Goal: Feedback & Contribution: Contribute content

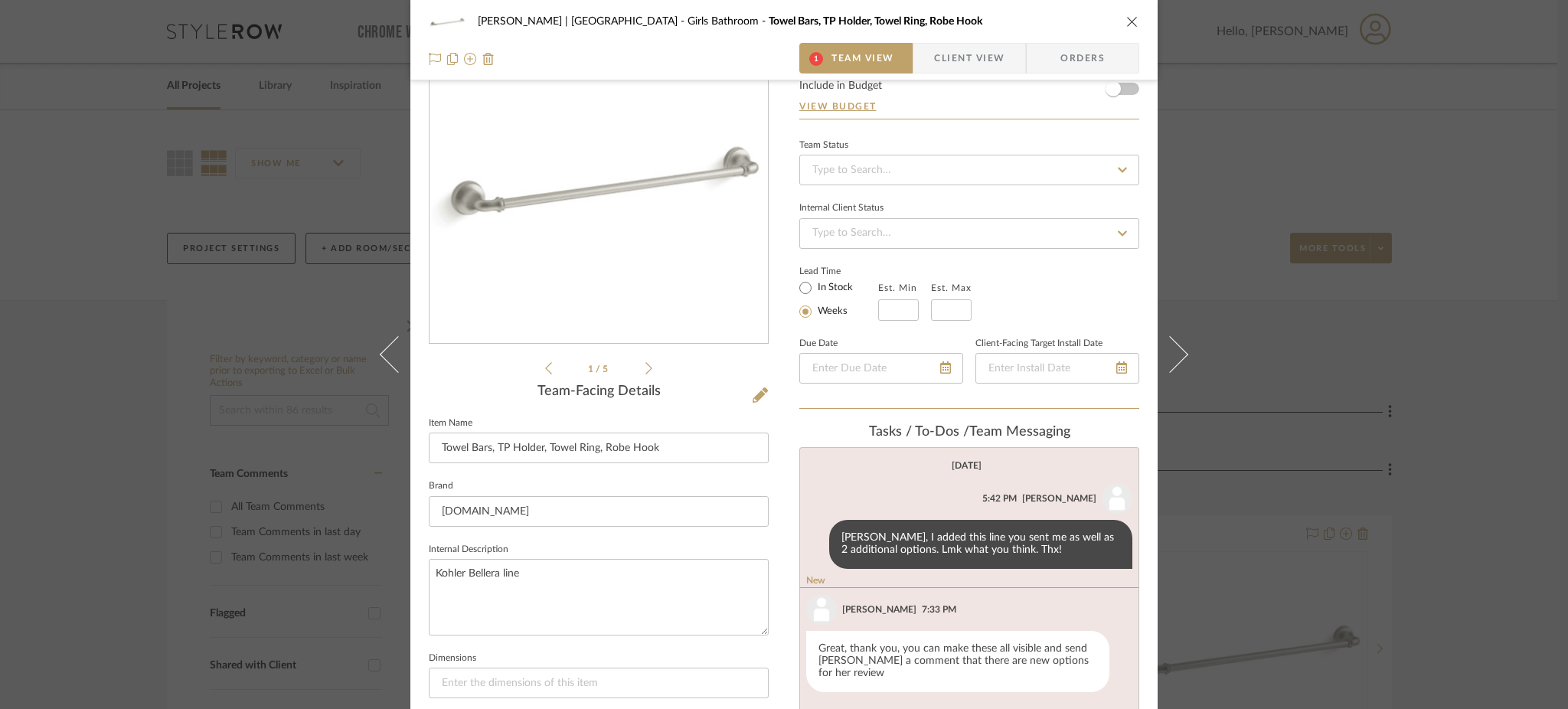
scroll to position [90, 0]
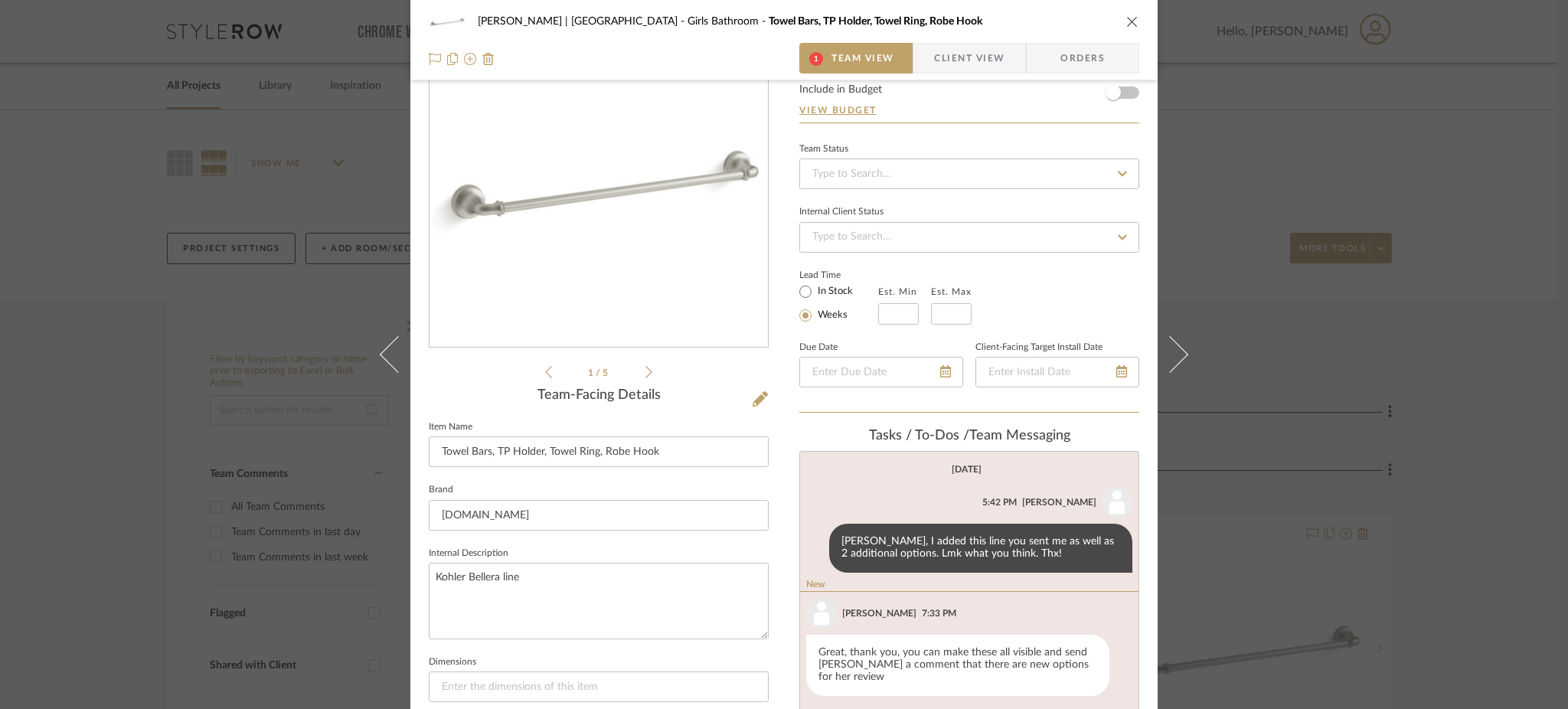
click at [646, 369] on icon at bounding box center [649, 371] width 7 height 13
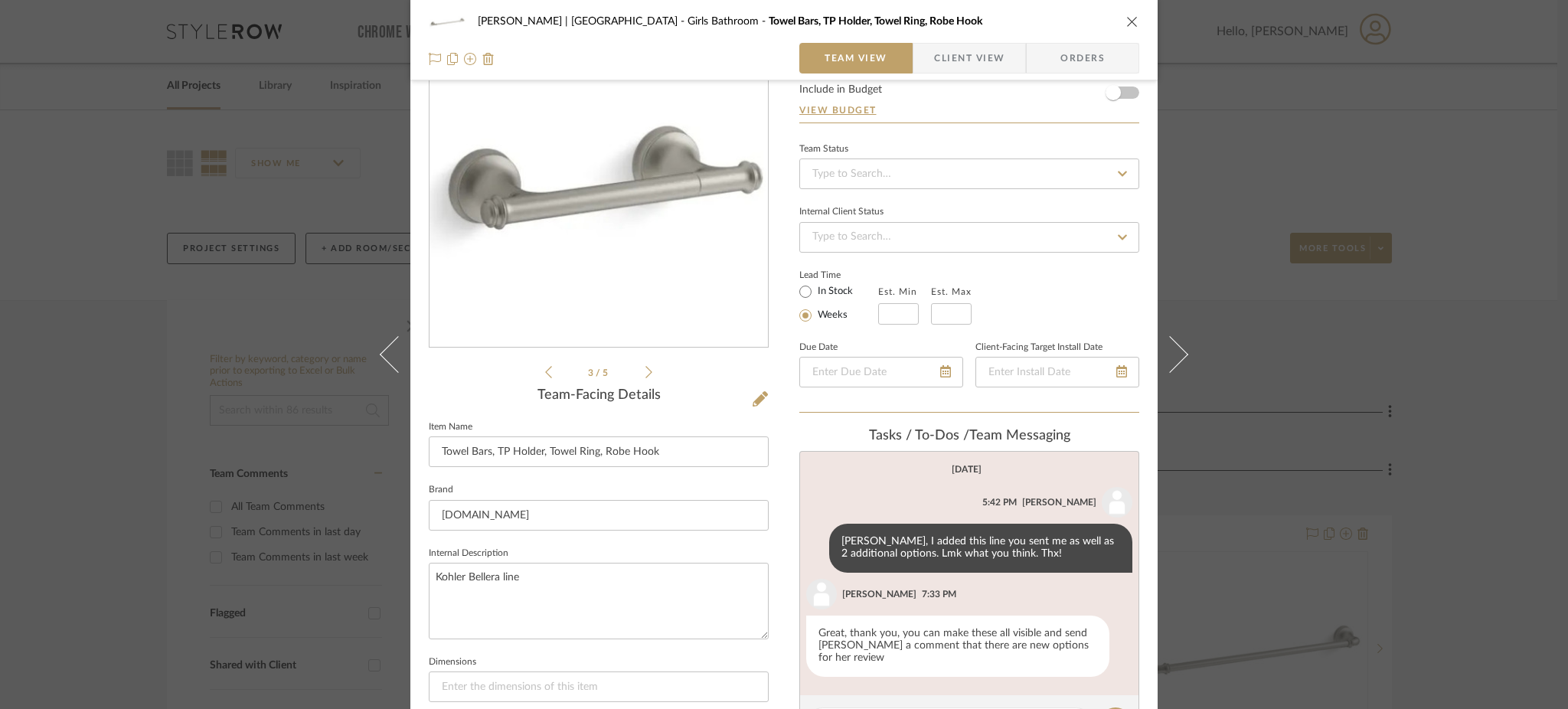
click at [947, 57] on span "Client View" at bounding box center [969, 58] width 70 height 30
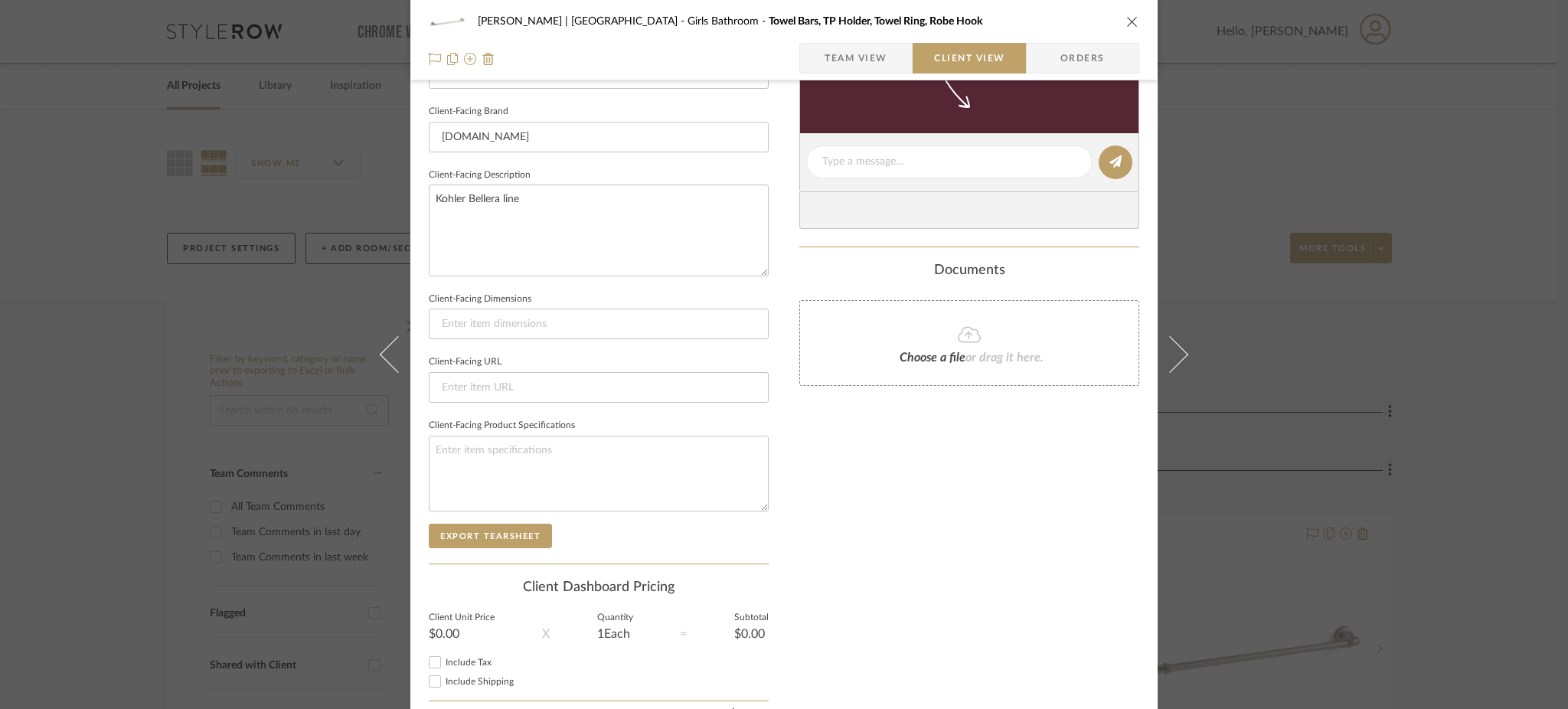
scroll to position [470, 0]
click at [851, 66] on span "Team View" at bounding box center [856, 58] width 63 height 30
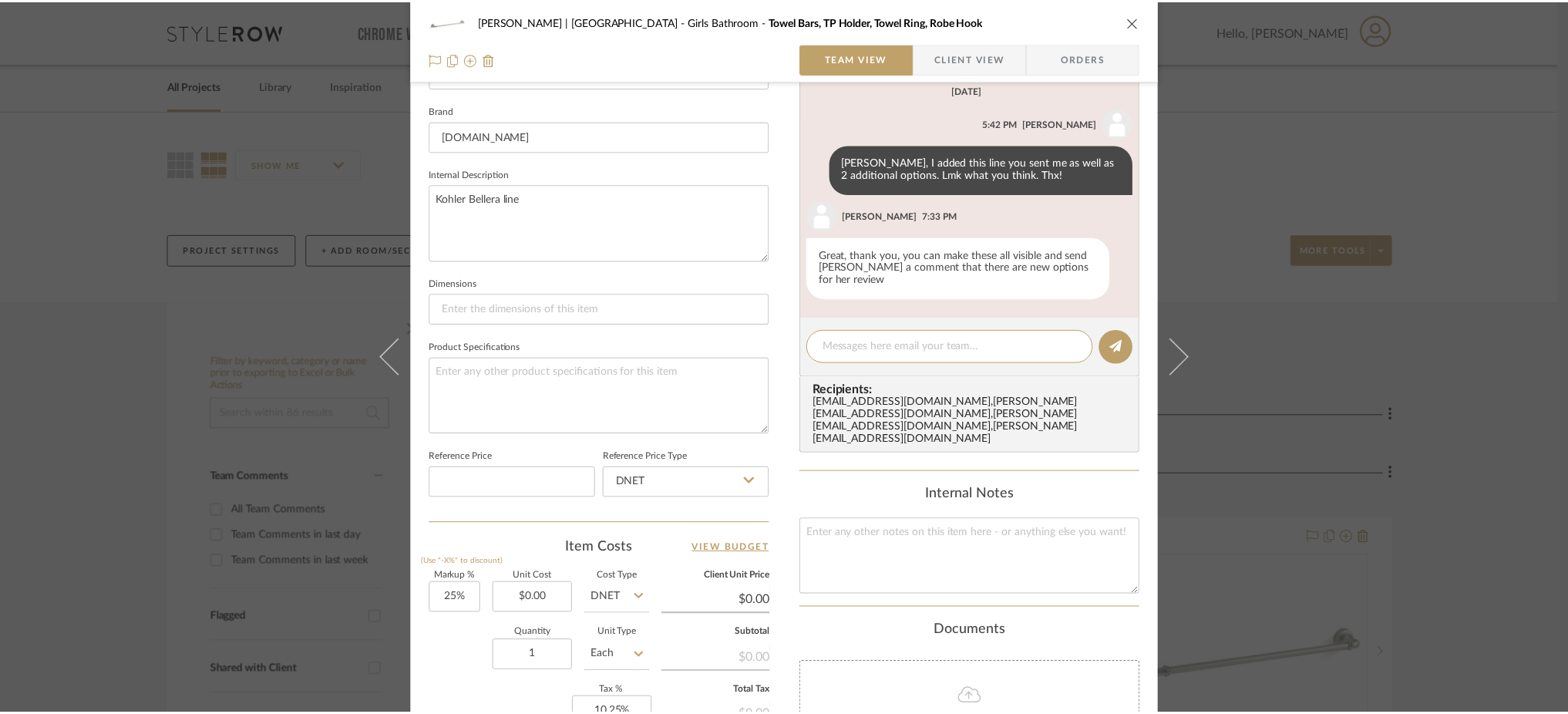
scroll to position [356, 0]
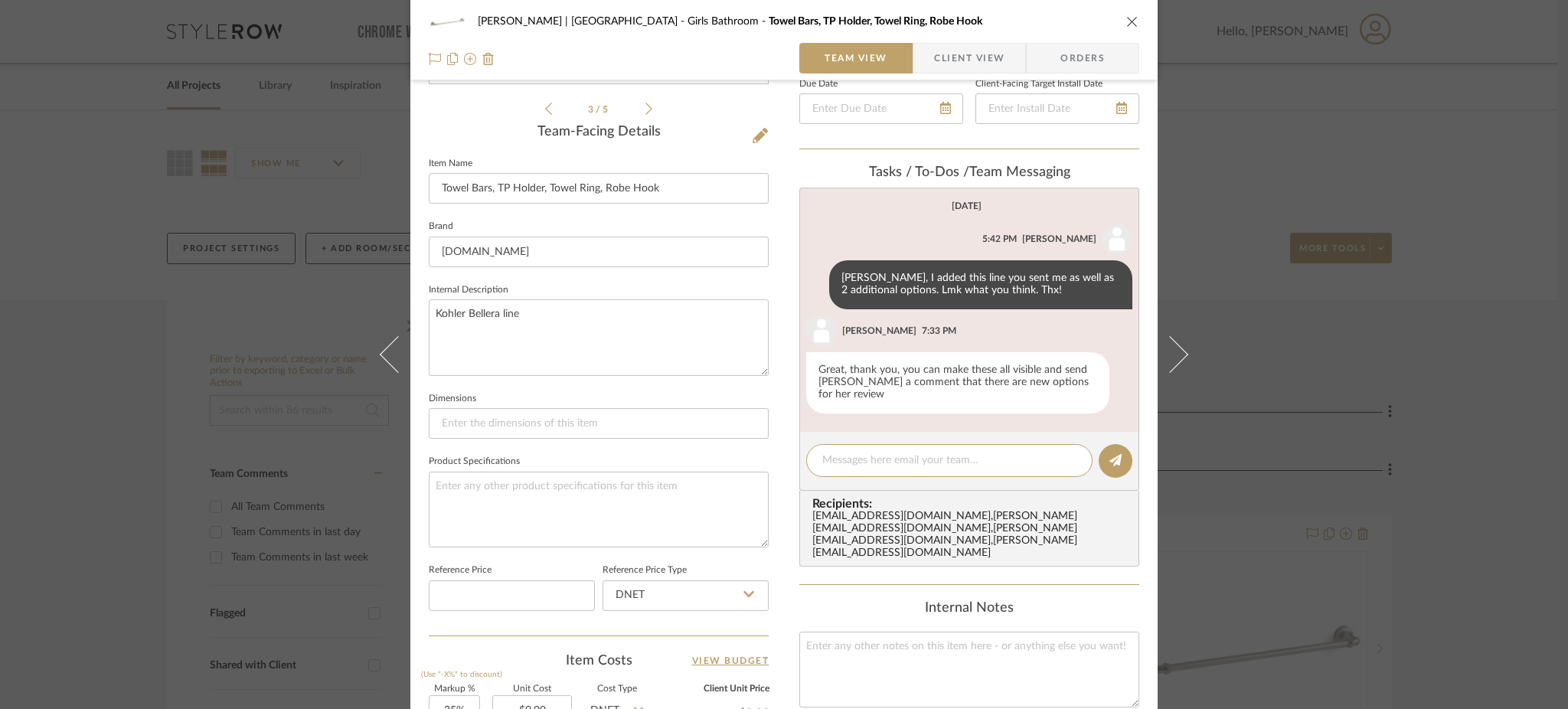
click at [1277, 412] on div "[PERSON_NAME] | [GEOGRAPHIC_DATA] Girls Bathroom Towel Bars, TP Holder, Towel R…" at bounding box center [784, 354] width 1568 height 709
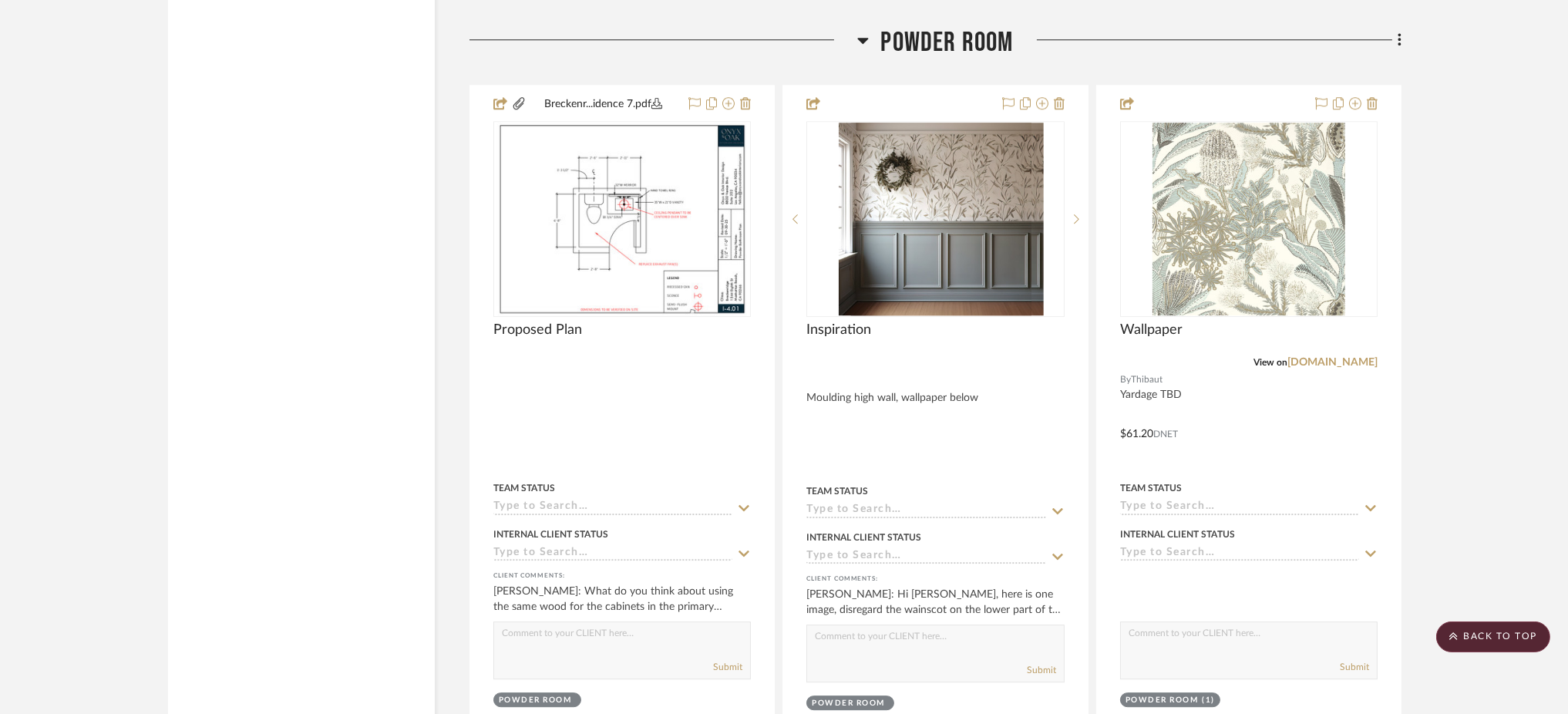
click at [874, 278] on div at bounding box center [934, 219] width 257 height 196
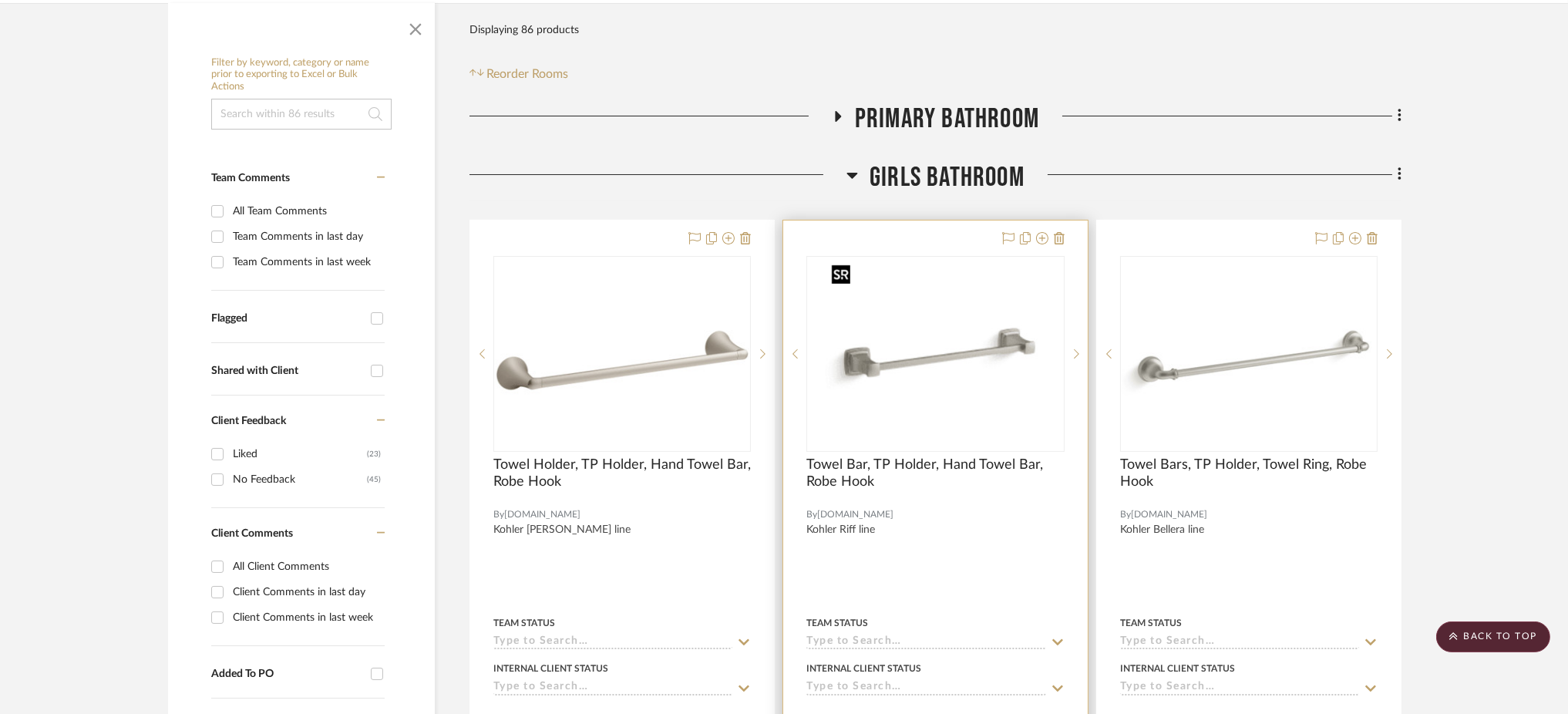
scroll to position [289, 0]
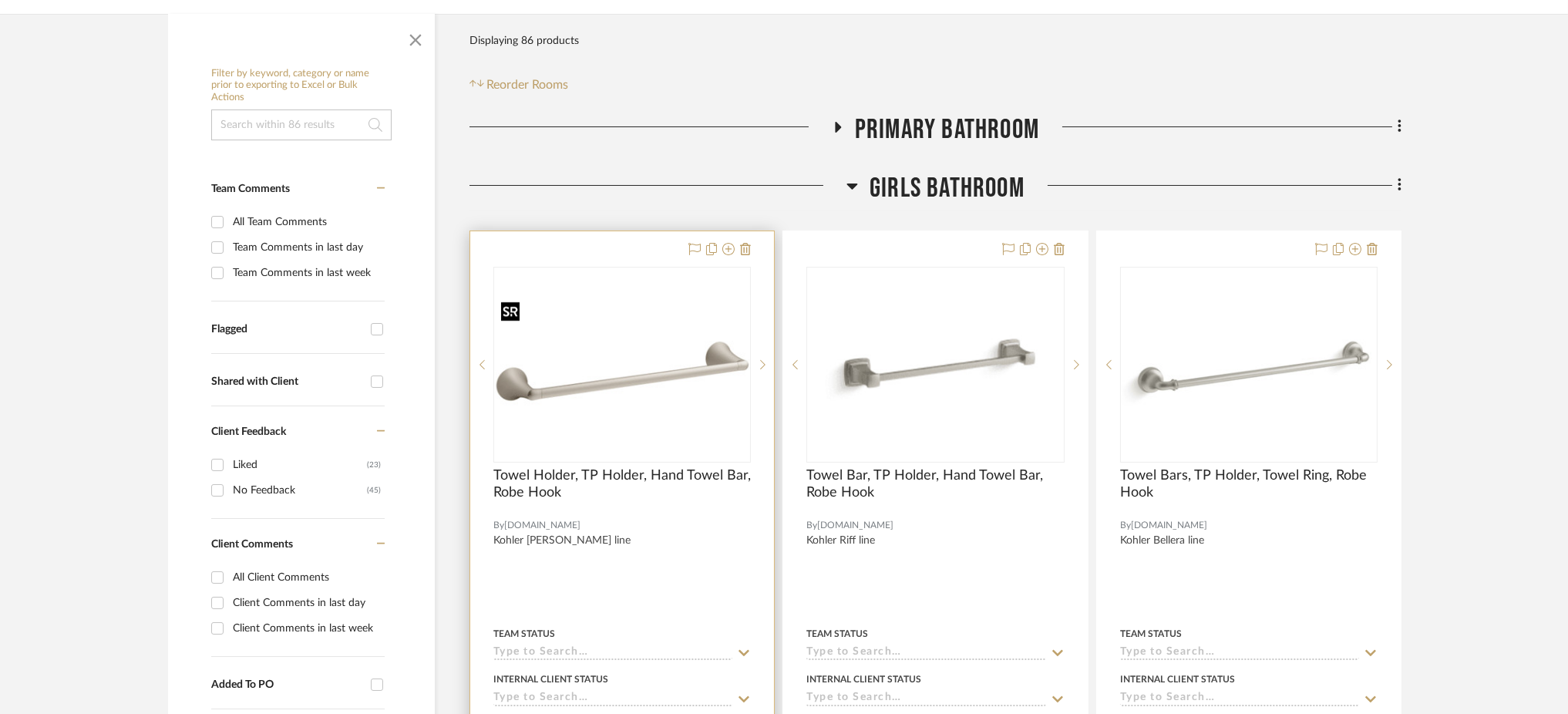
click at [0, 0] on img at bounding box center [0, 0] width 0 height 0
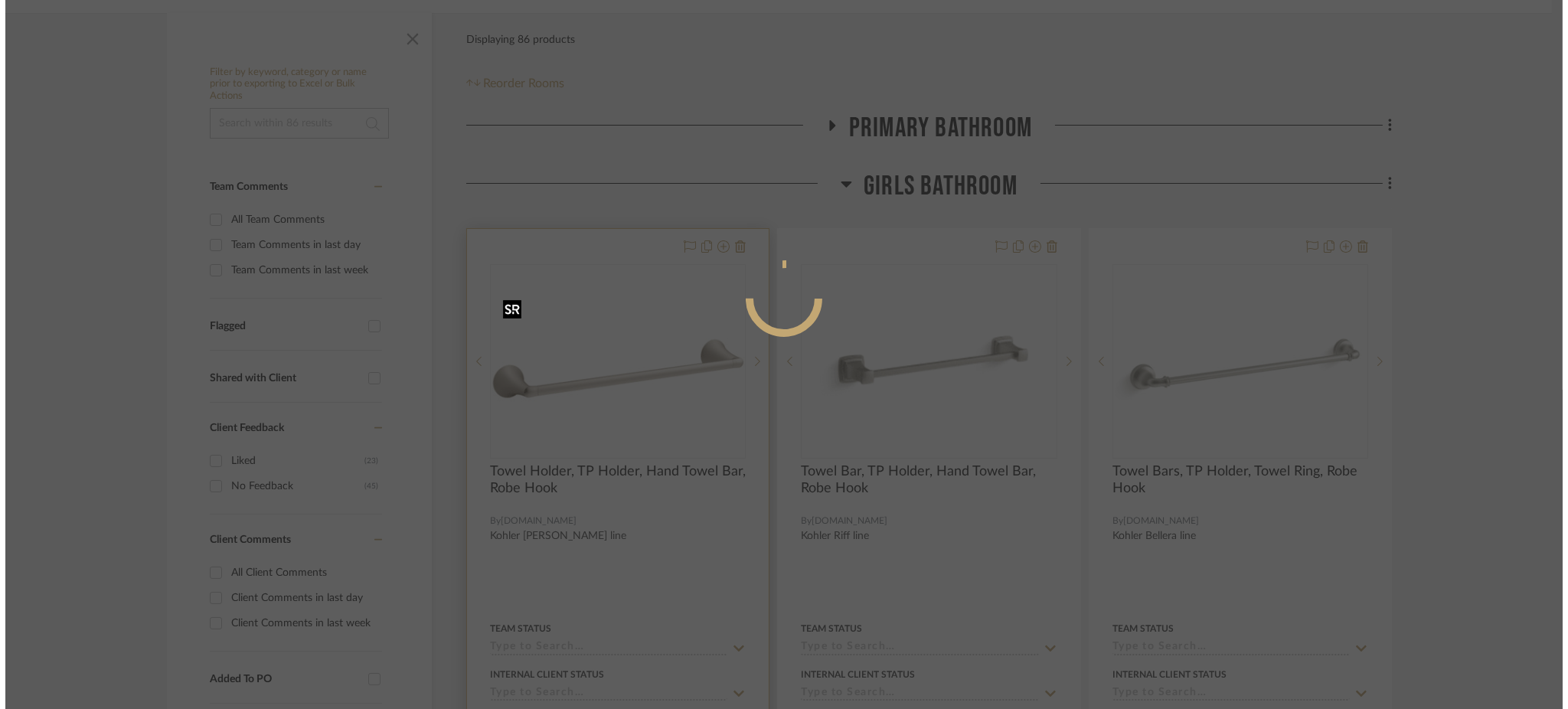
scroll to position [0, 0]
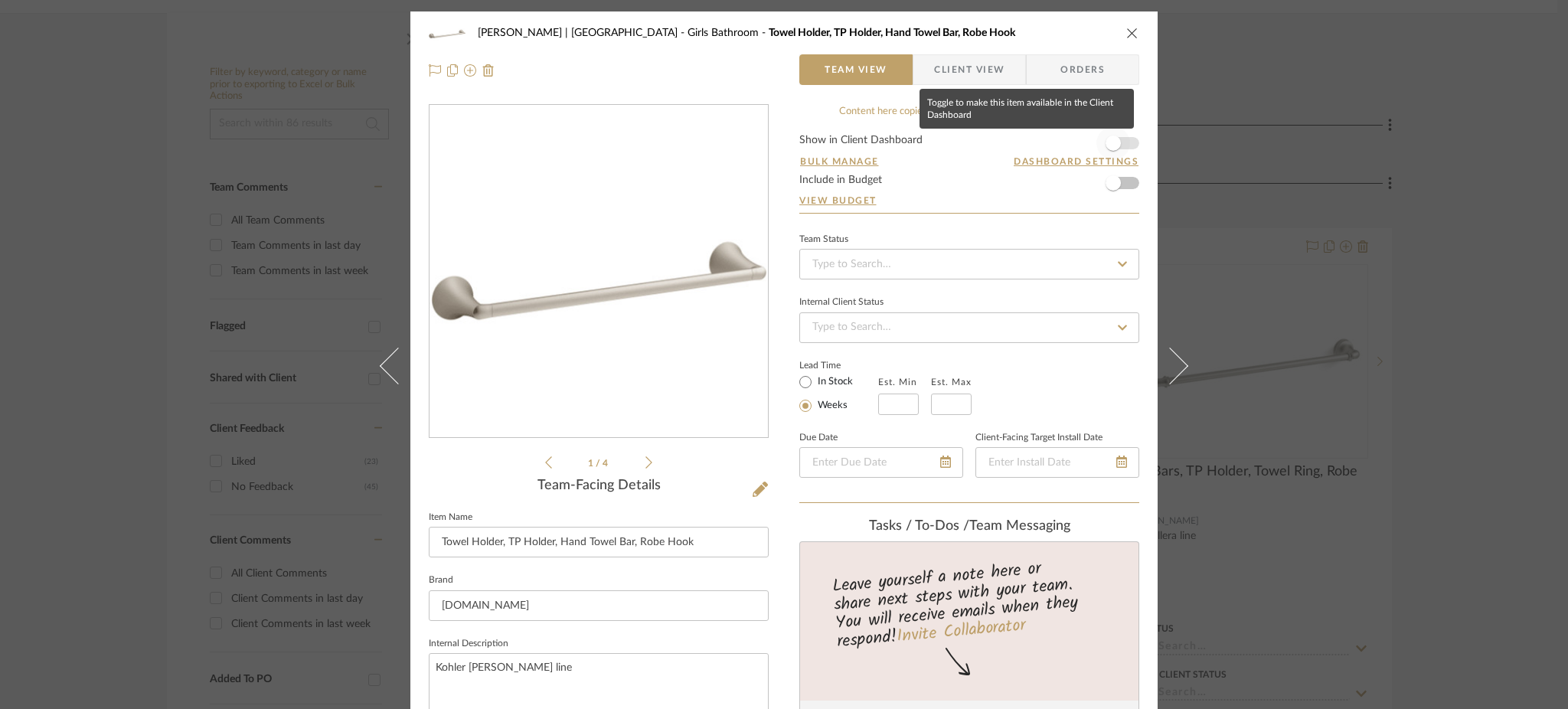
click at [1123, 140] on span "button" at bounding box center [1113, 143] width 34 height 34
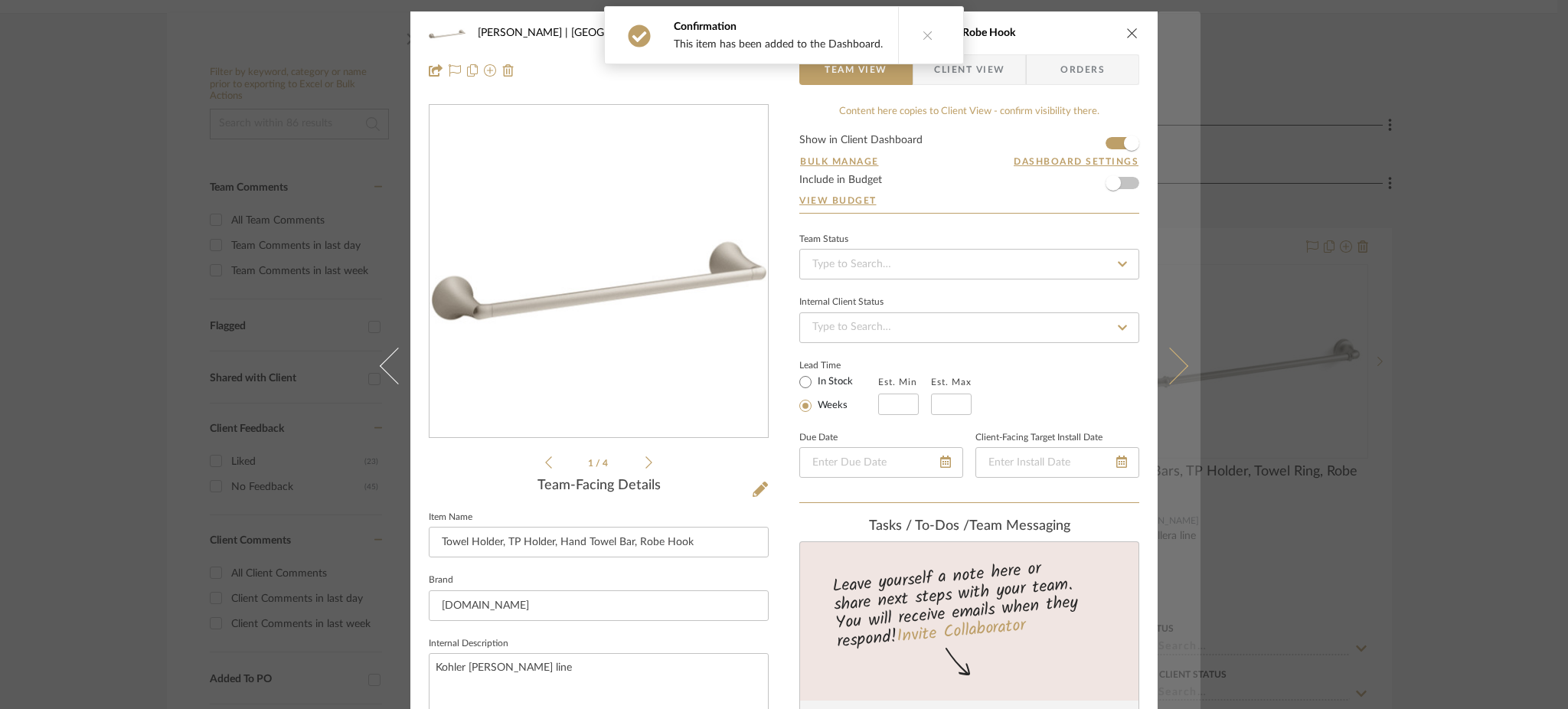
click at [1173, 359] on icon at bounding box center [1169, 365] width 37 height 37
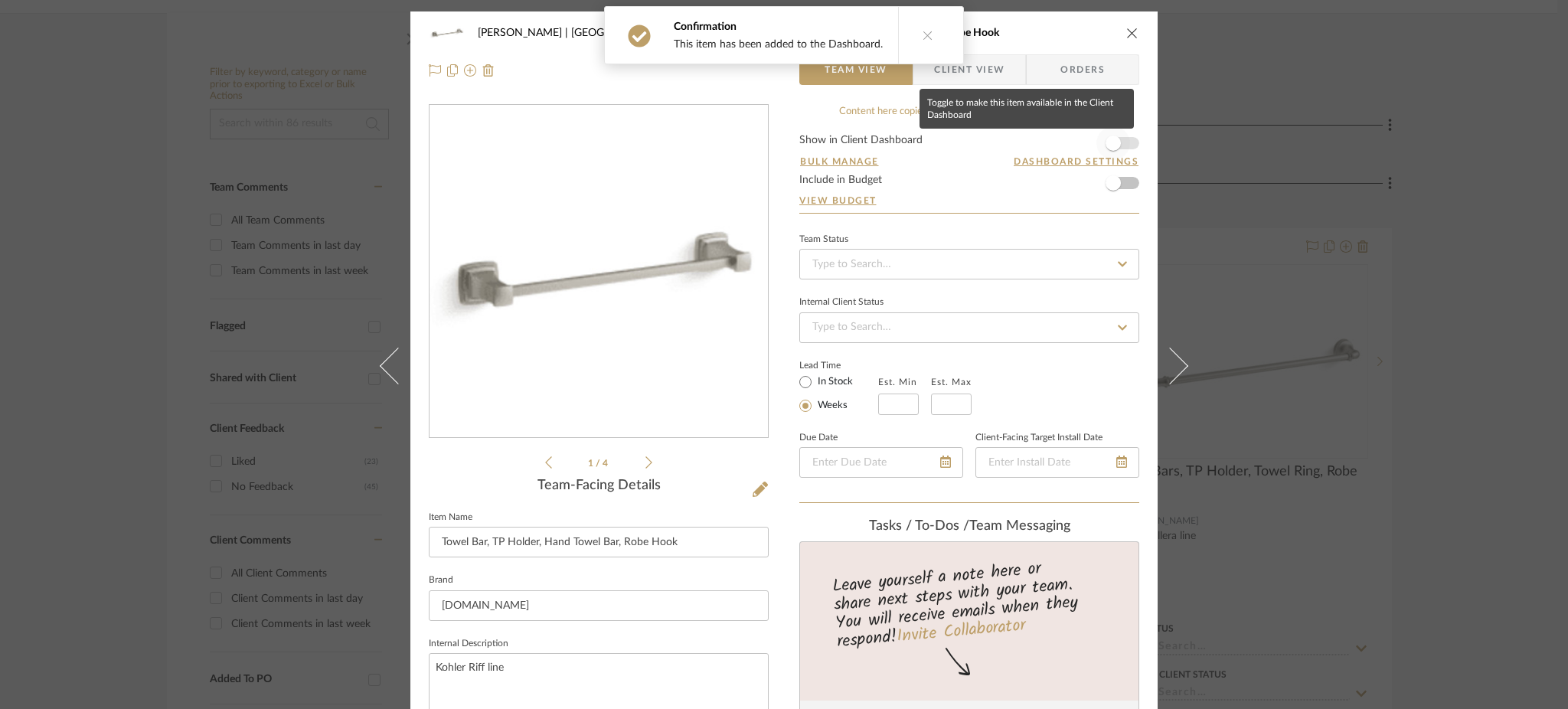
click at [1109, 144] on span "button" at bounding box center [1113, 143] width 15 height 15
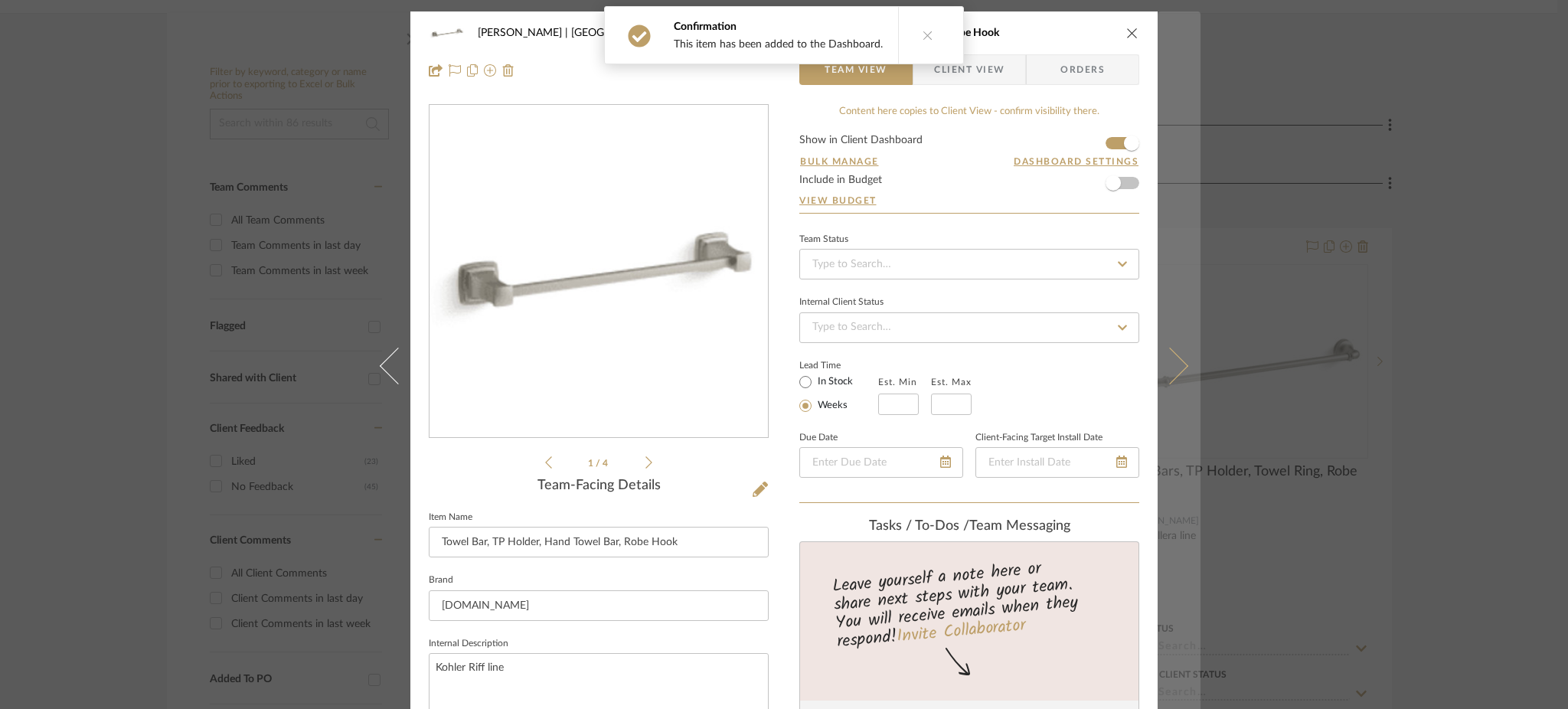
click at [1179, 363] on icon at bounding box center [1169, 365] width 37 height 37
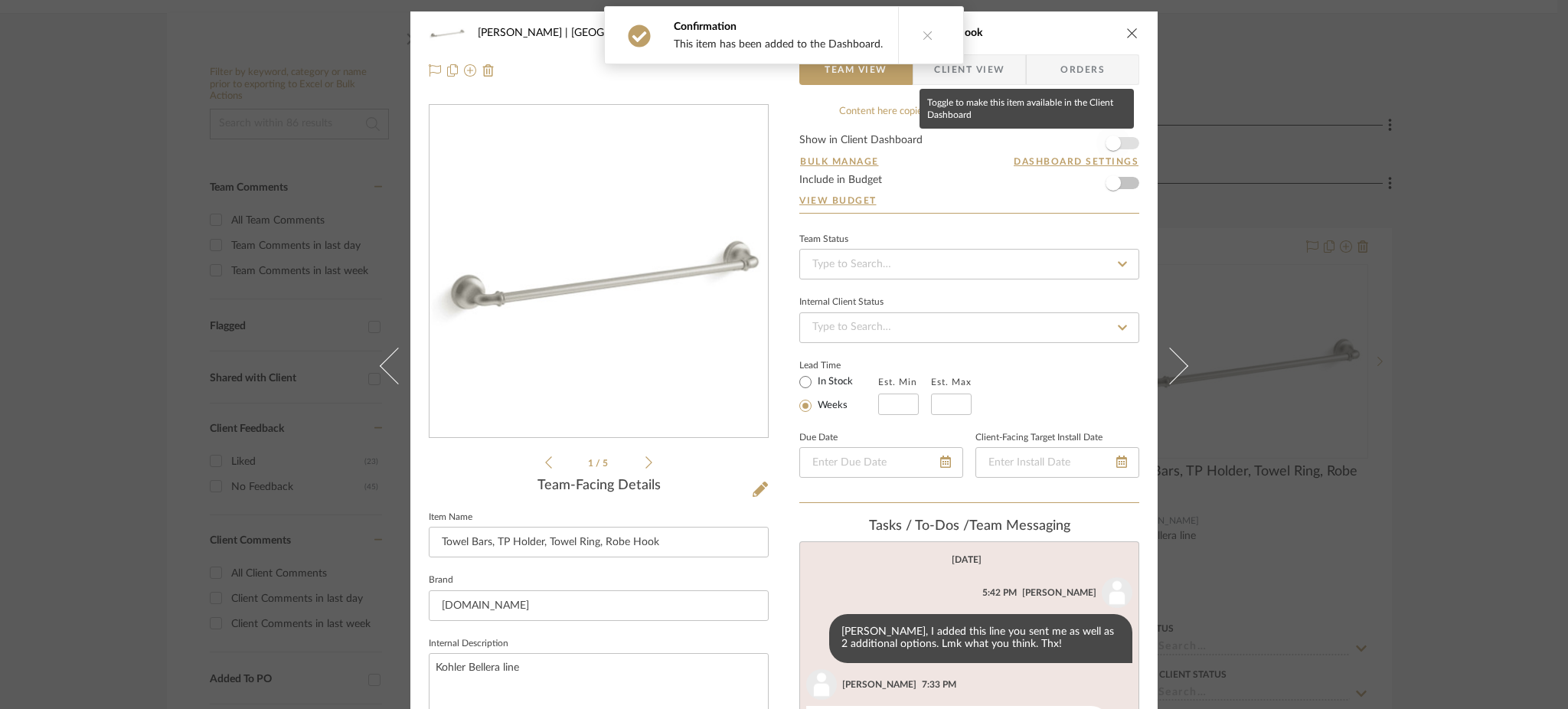
click at [1112, 143] on span "button" at bounding box center [1113, 143] width 15 height 15
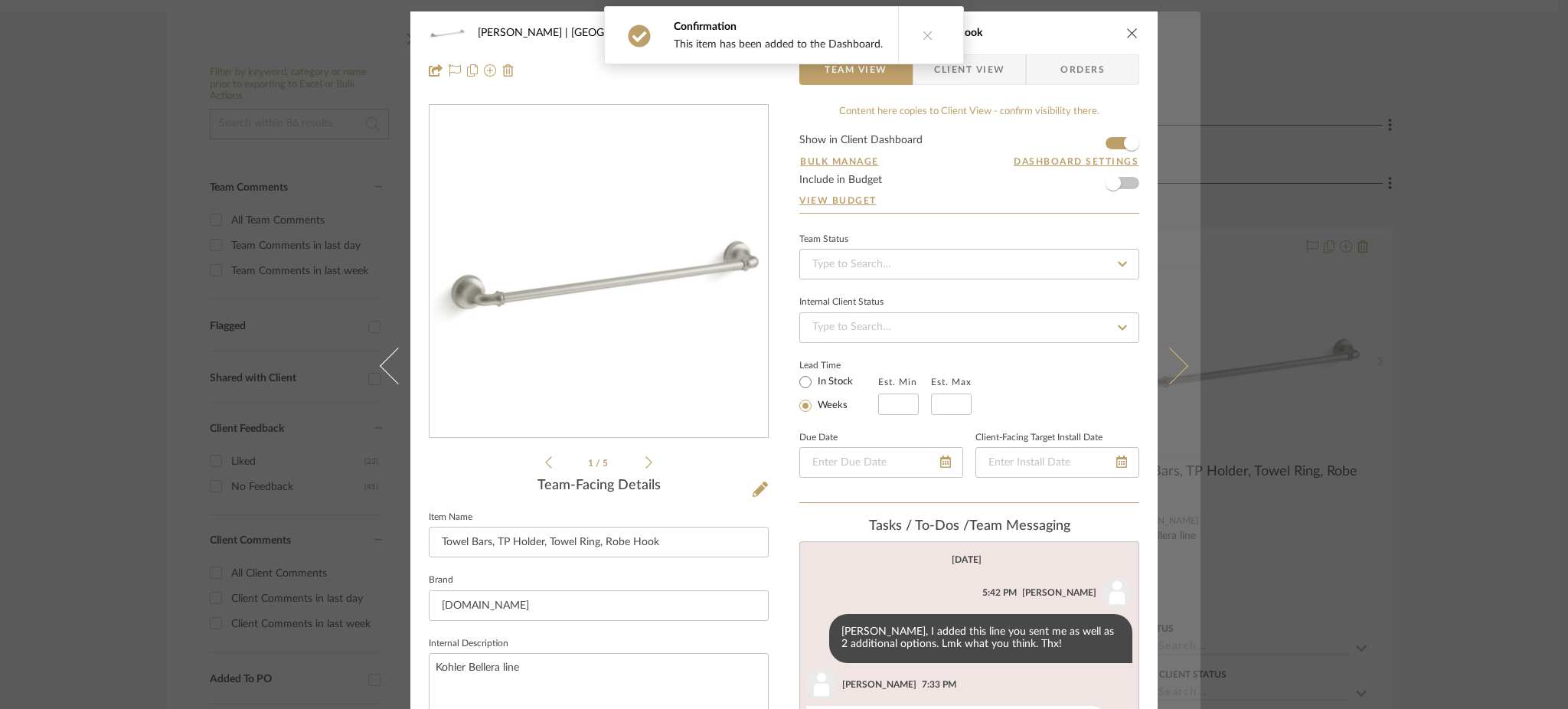
click at [1176, 363] on icon at bounding box center [1169, 365] width 37 height 37
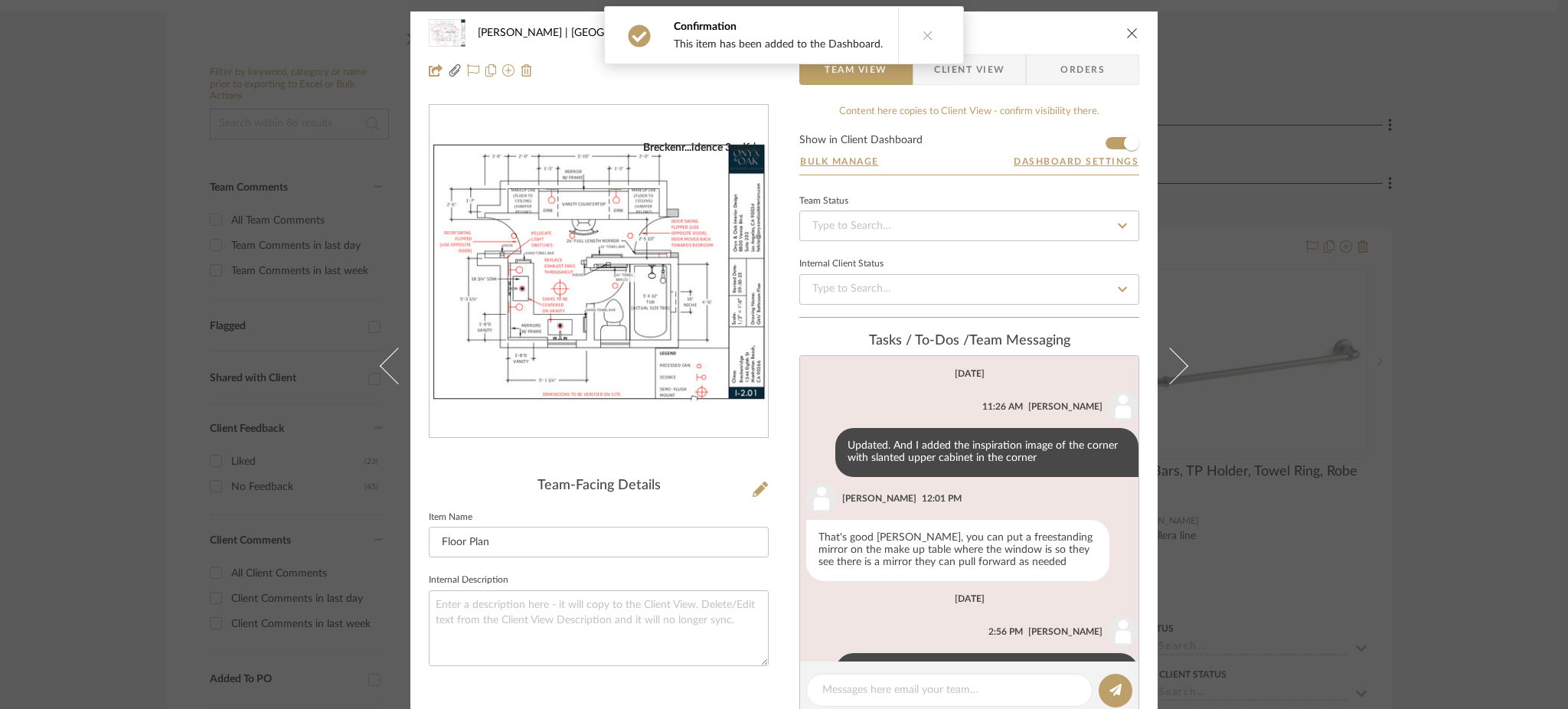
scroll to position [162, 0]
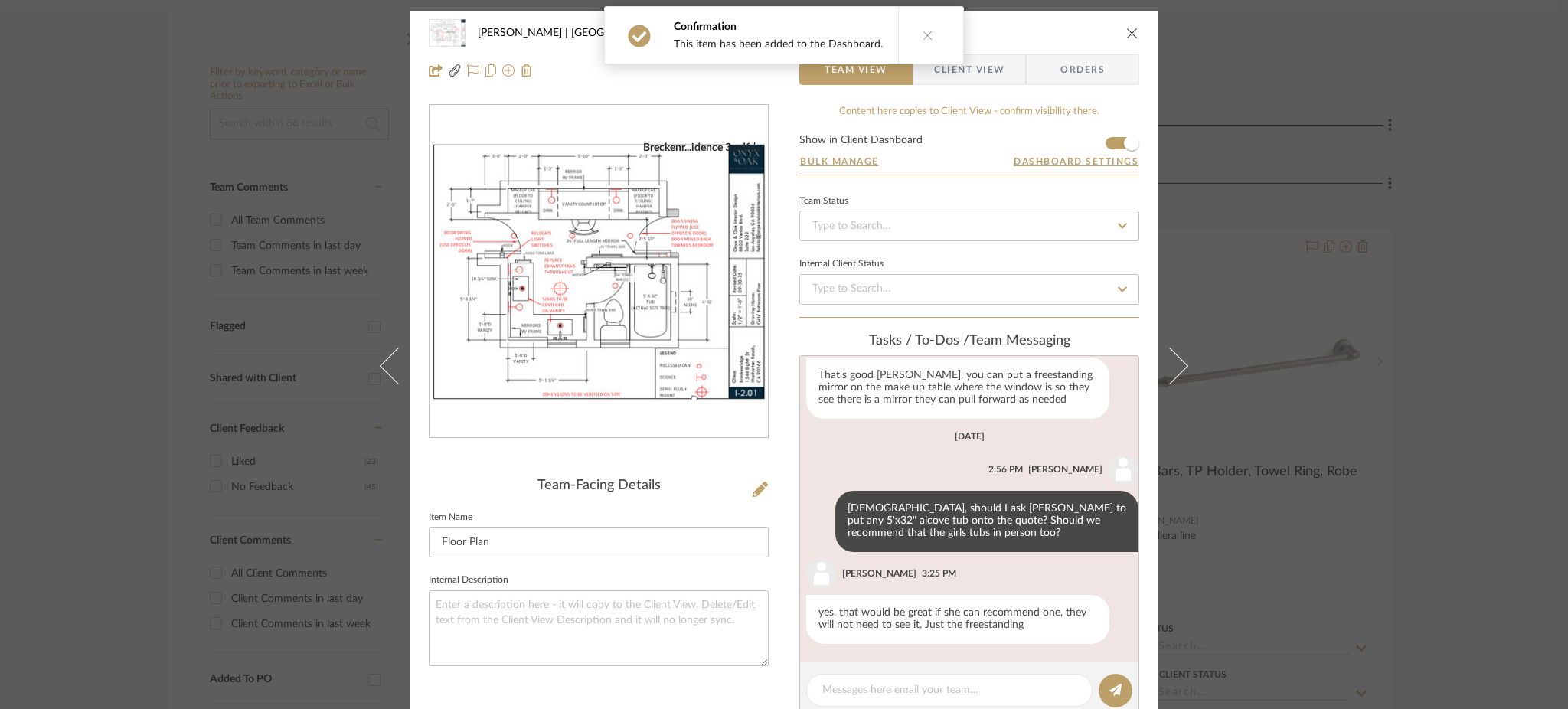
click at [1376, 288] on div "[PERSON_NAME] | [GEOGRAPHIC_DATA] Girls Bathroom Floor Plan Team View Client Vi…" at bounding box center [784, 354] width 1568 height 709
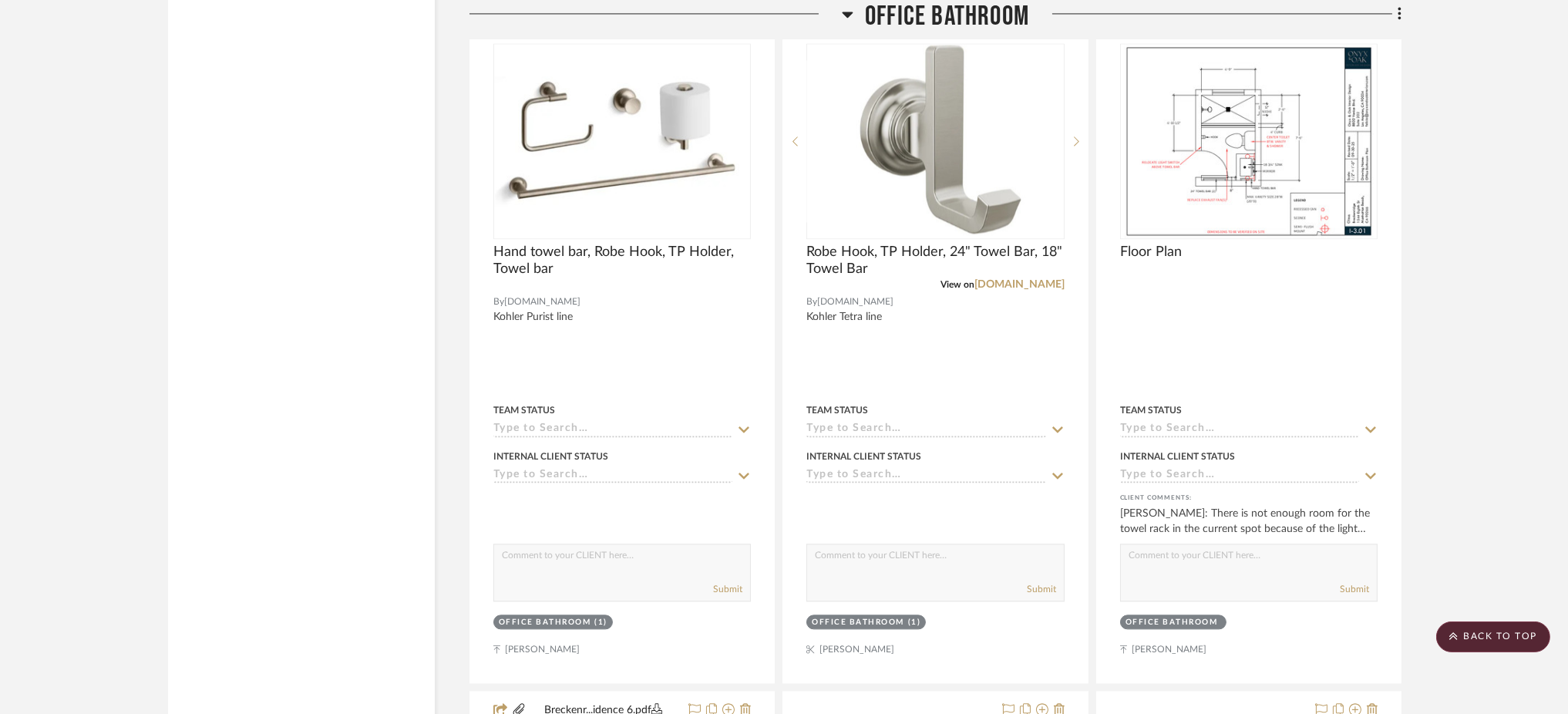
scroll to position [6804, 0]
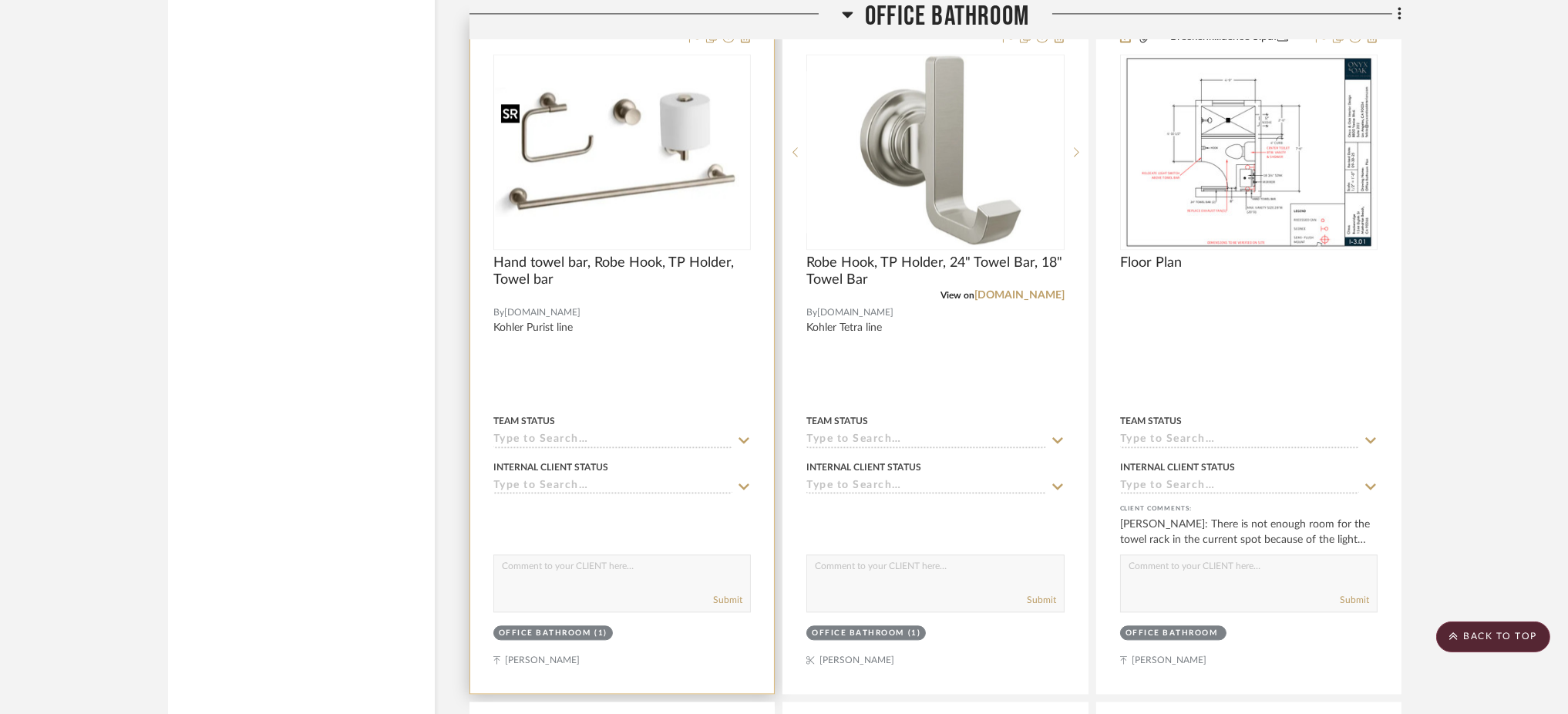
click at [658, 181] on img "0" at bounding box center [622, 152] width 255 height 129
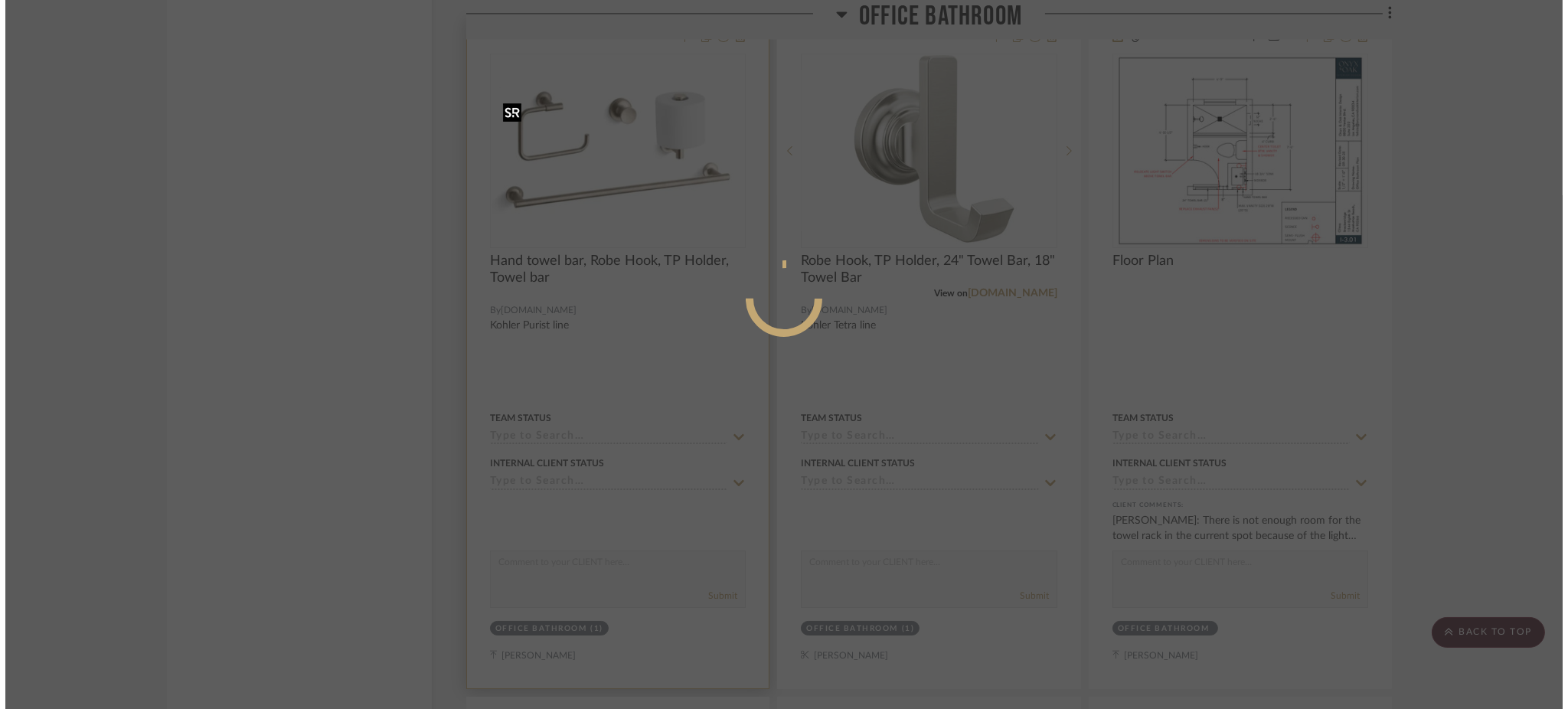
scroll to position [0, 0]
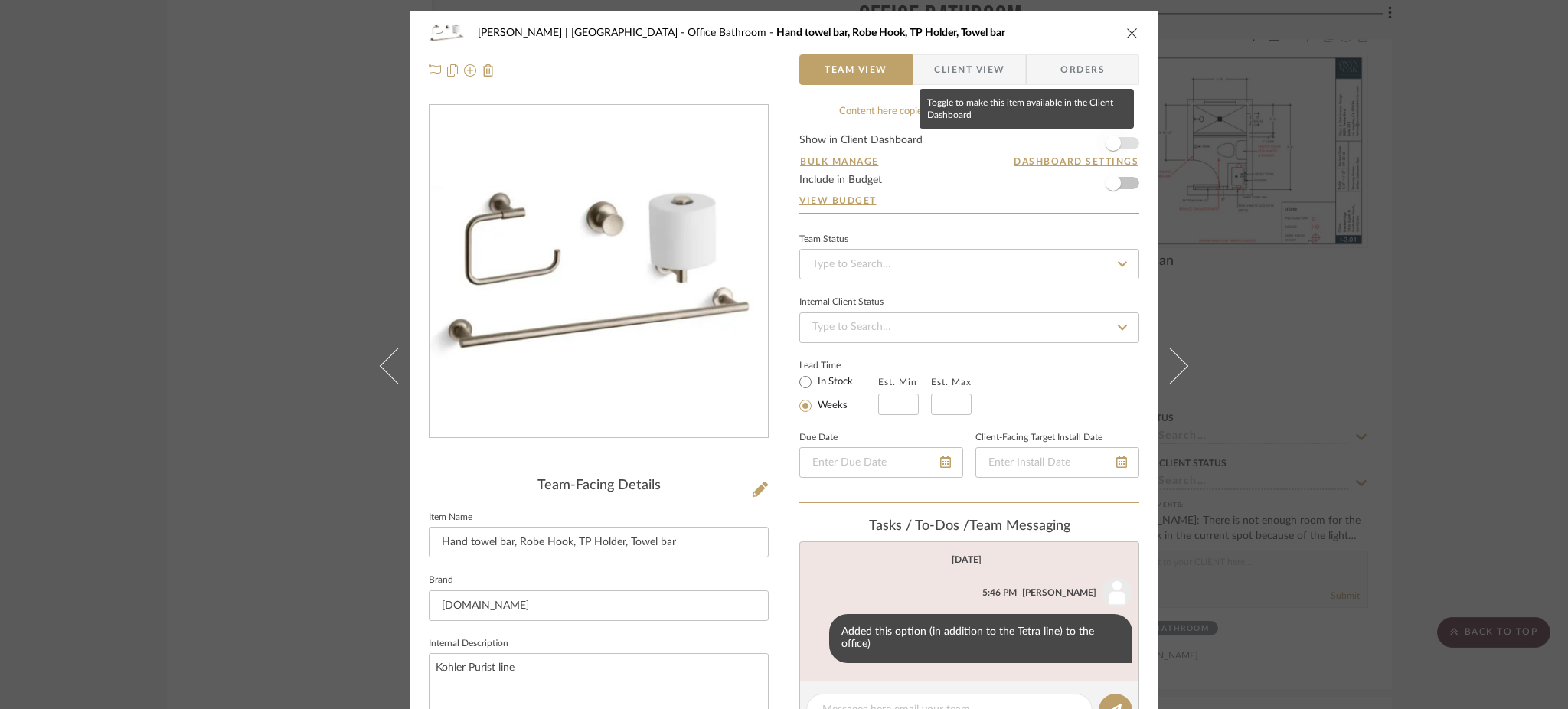
click at [1112, 145] on span "button" at bounding box center [1113, 143] width 15 height 15
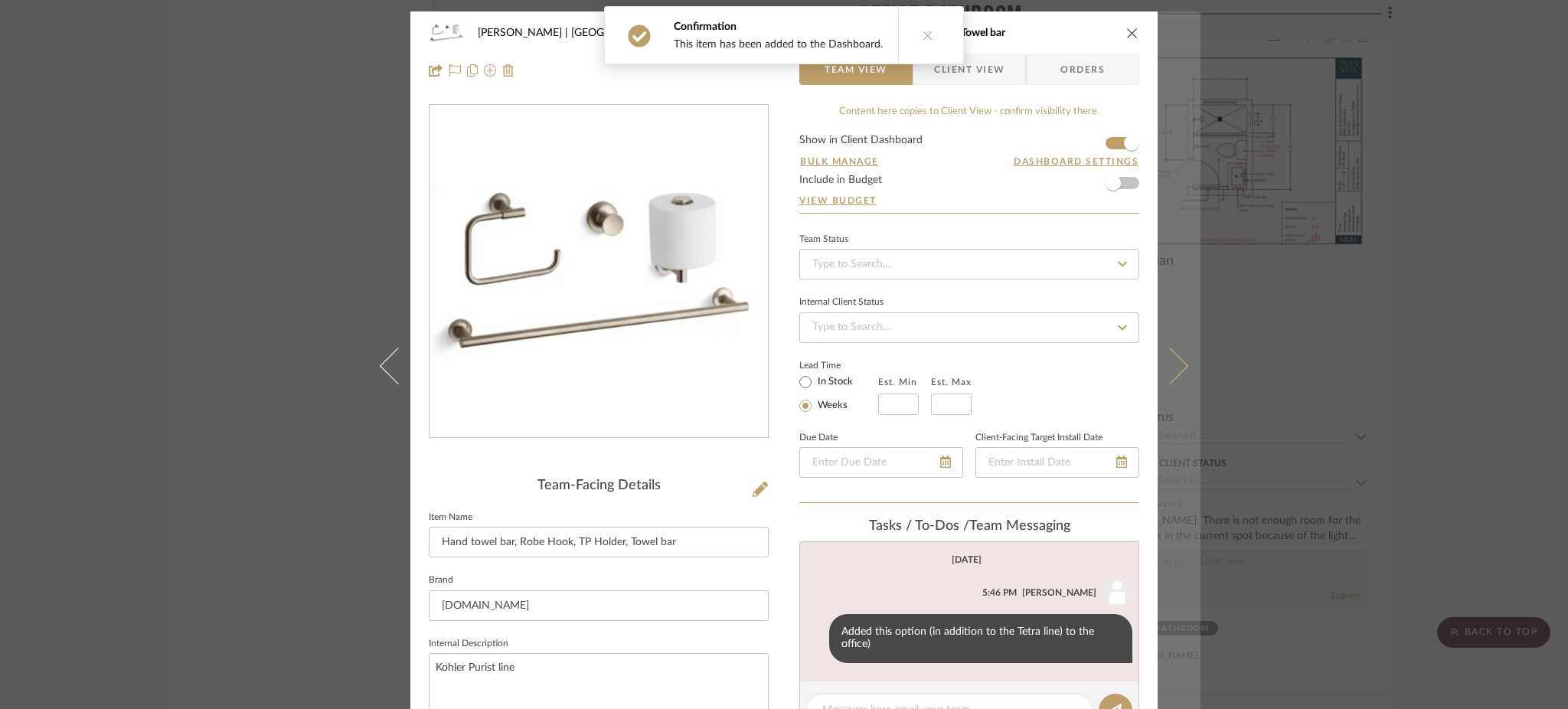
click at [1179, 352] on button at bounding box center [1179, 366] width 43 height 709
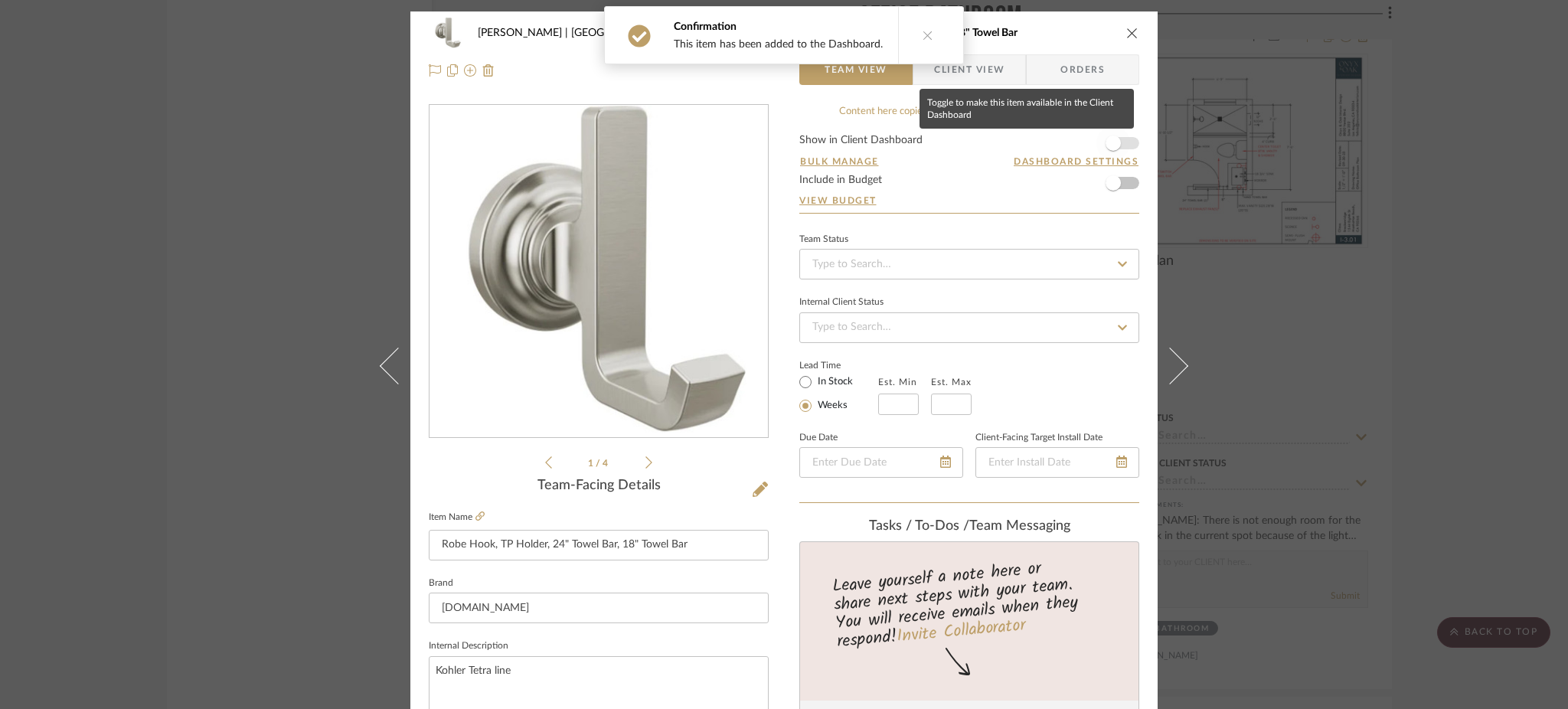
click at [1111, 144] on span "button" at bounding box center [1113, 143] width 15 height 15
click at [1287, 260] on div "[PERSON_NAME] | [GEOGRAPHIC_DATA] Office Bathroom Robe Hook, TP Holder, 24" Tow…" at bounding box center [784, 354] width 1568 height 709
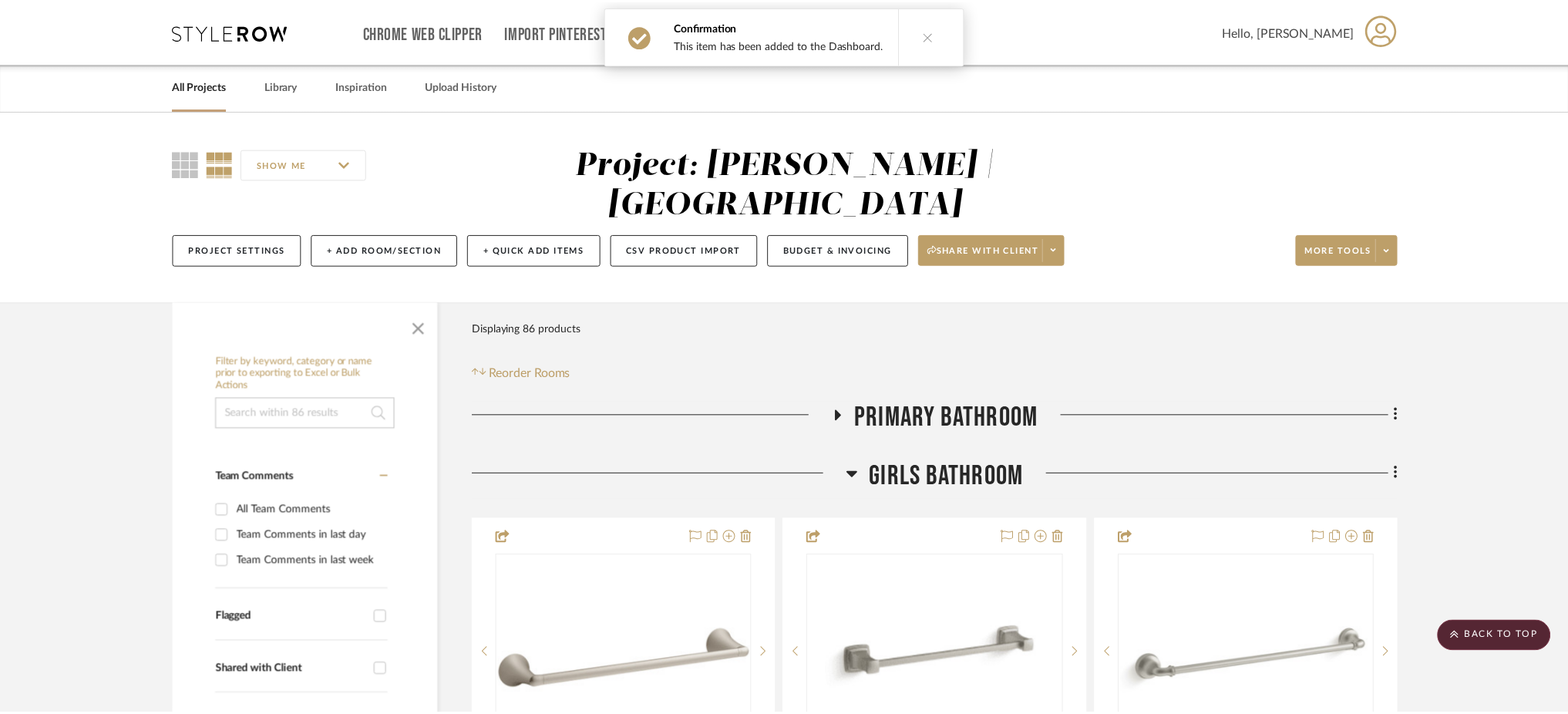
scroll to position [6804, 0]
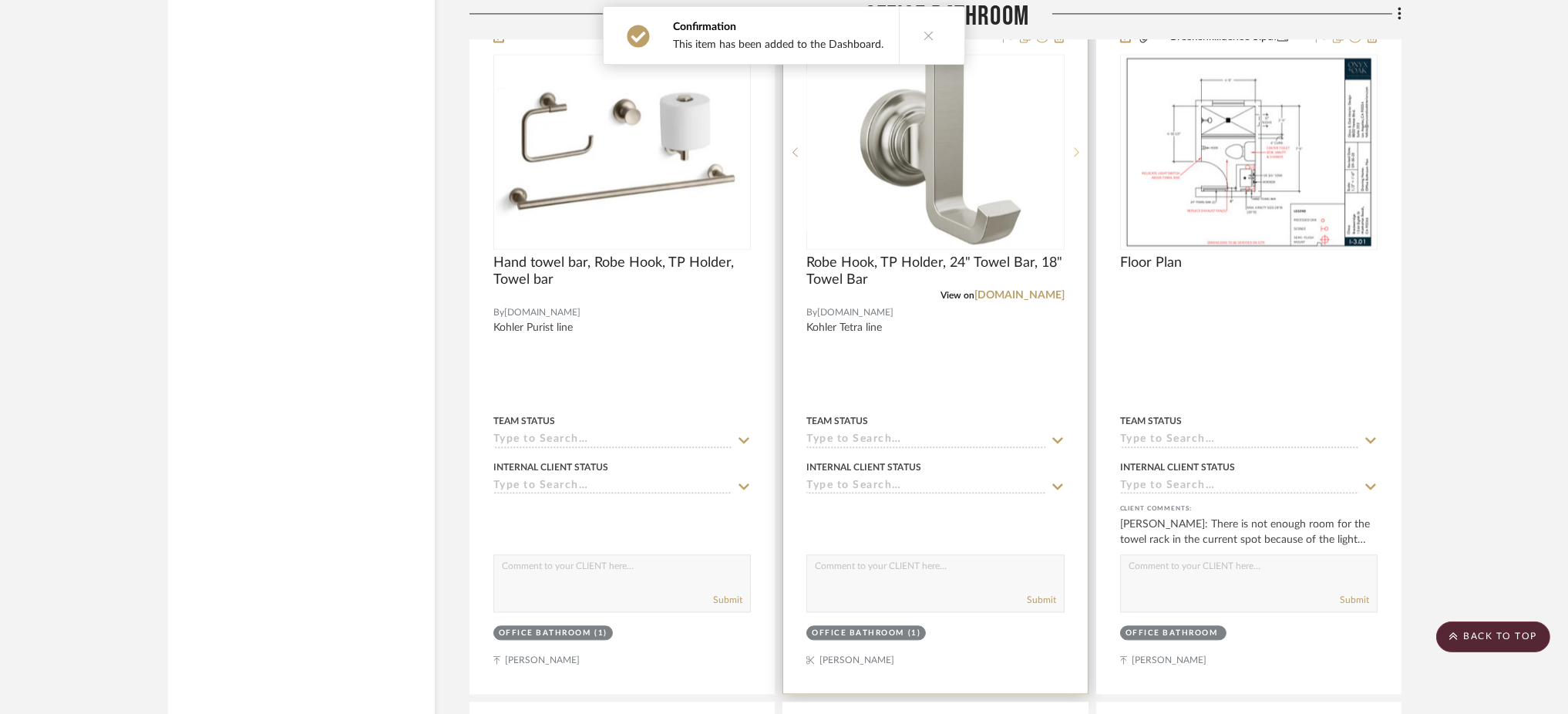
click at [1078, 157] on icon at bounding box center [1077, 152] width 5 height 11
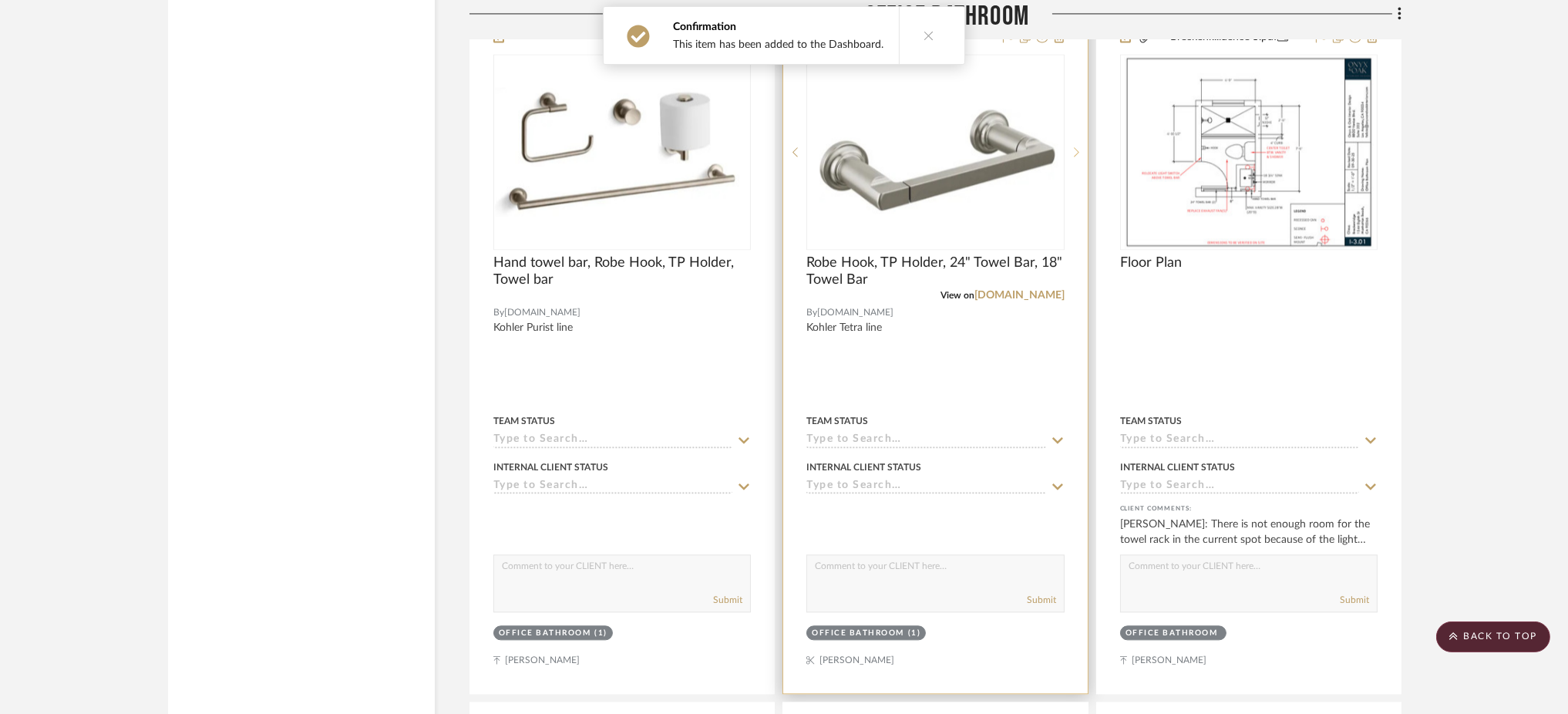
drag, startPoint x: 1078, startPoint y: 163, endPoint x: 1087, endPoint y: 179, distance: 18.4
click at [1087, 179] on div at bounding box center [1077, 152] width 23 height 196
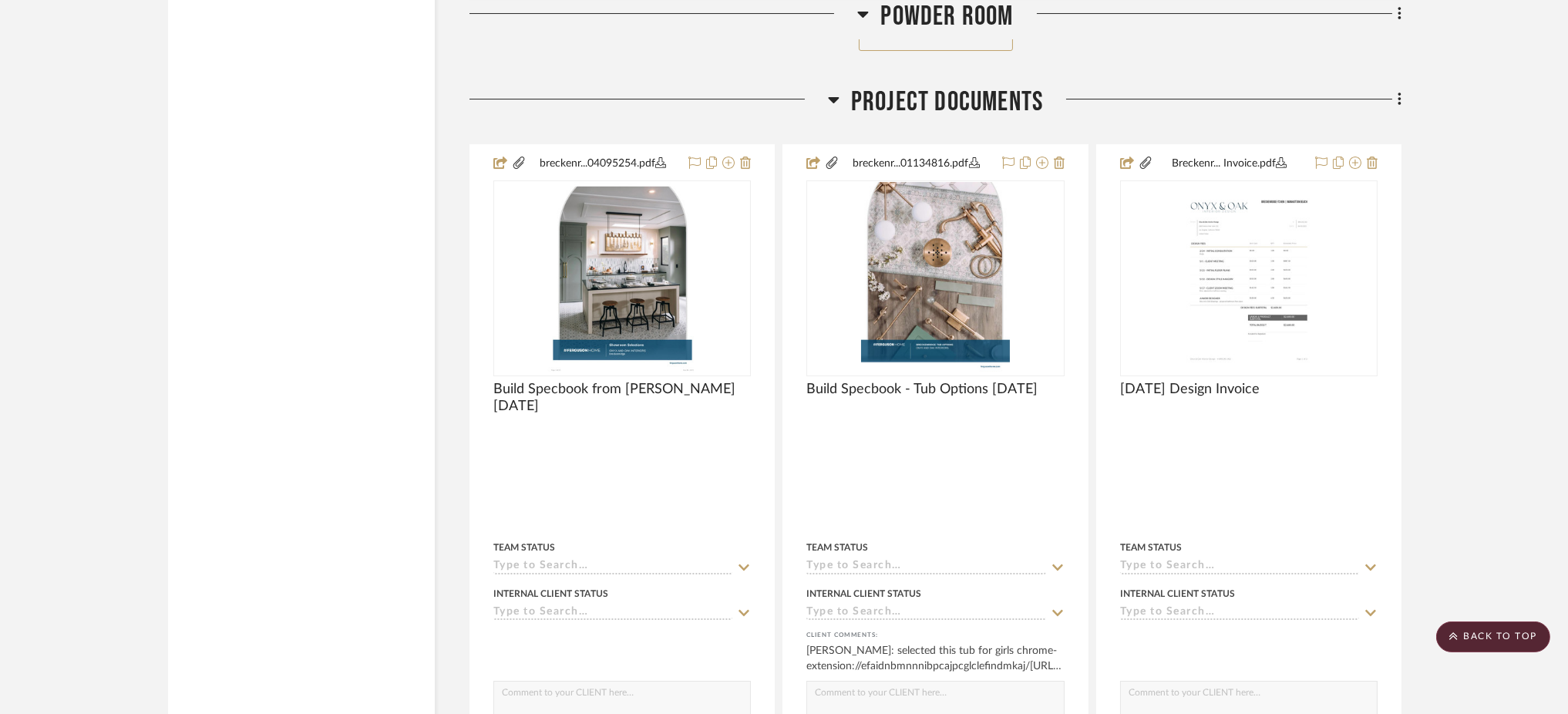
scroll to position [11052, 0]
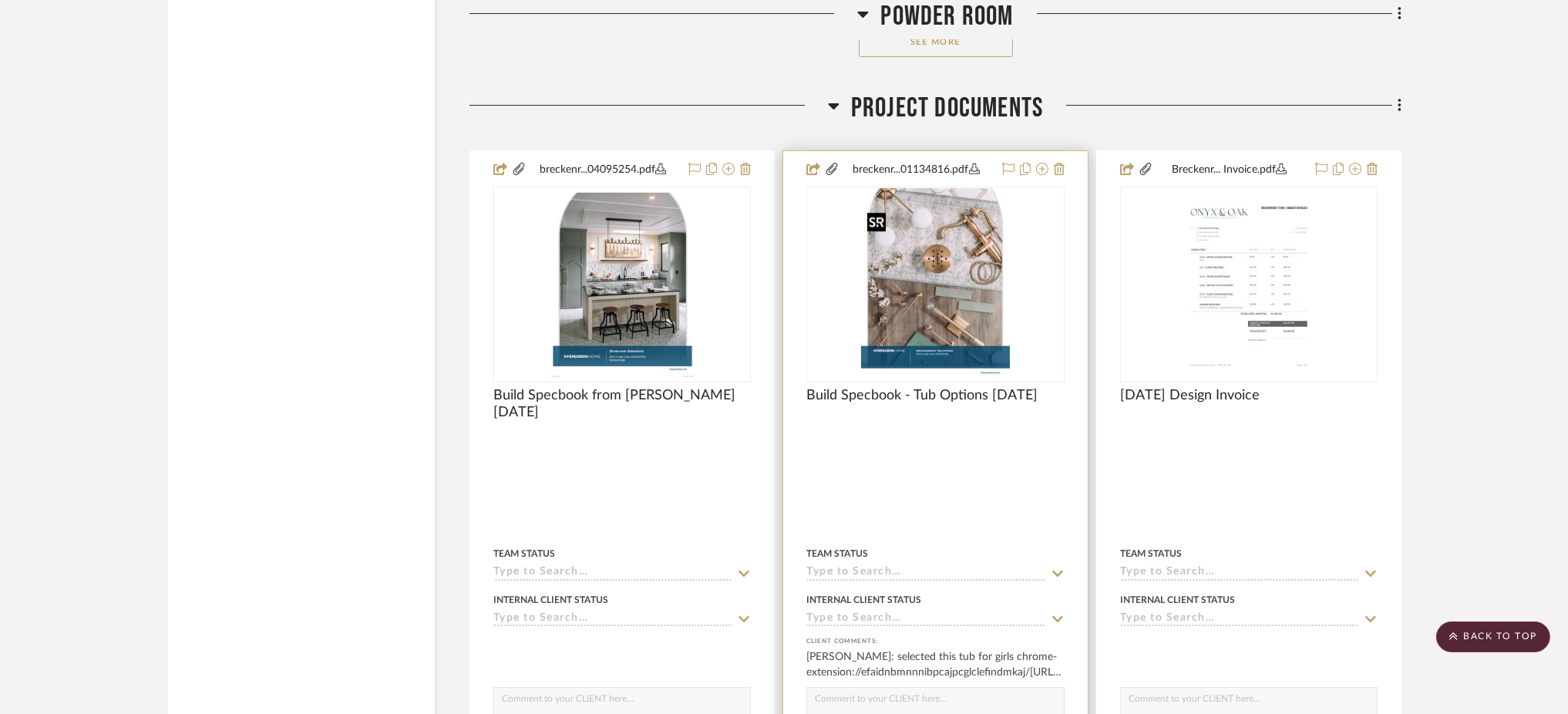
click at [975, 344] on img "0" at bounding box center [936, 284] width 149 height 193
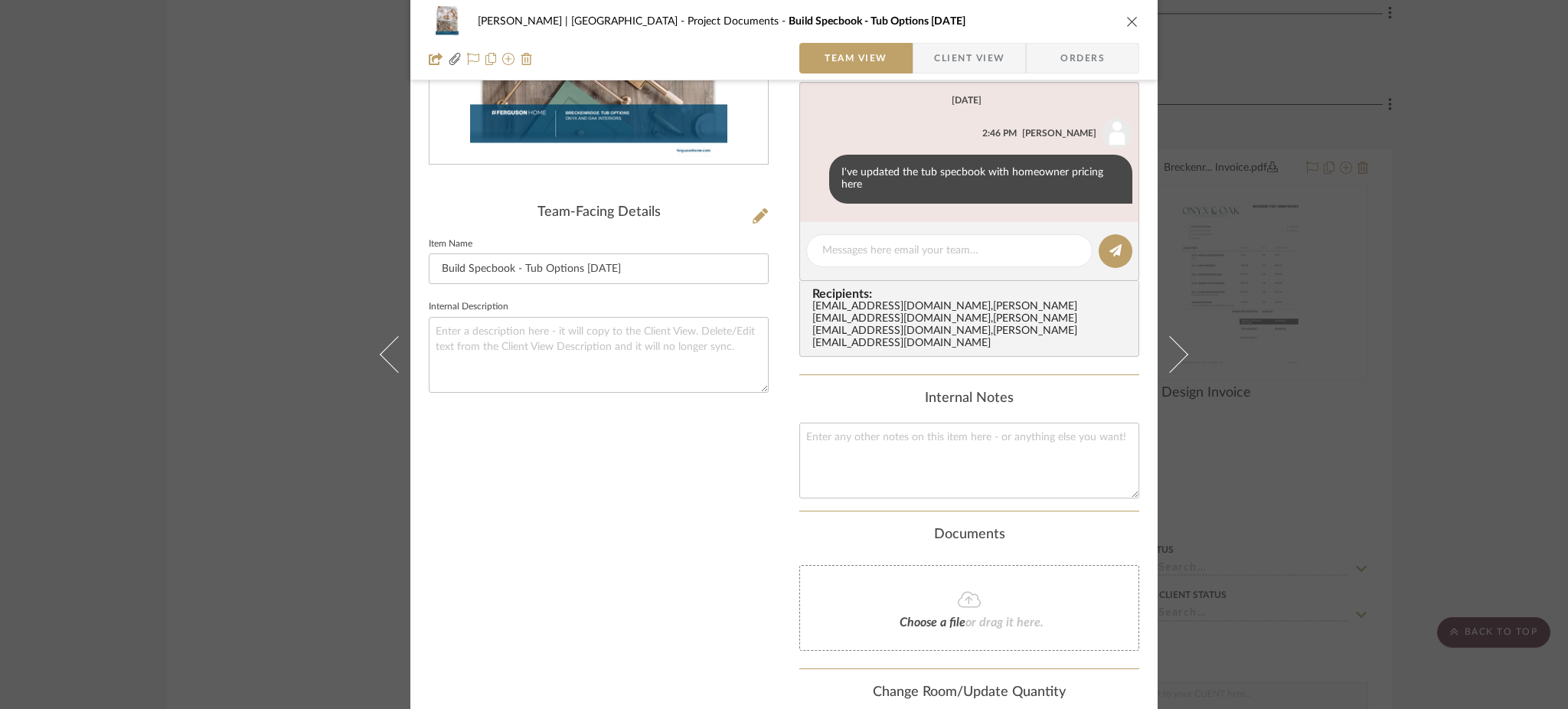
scroll to position [53, 0]
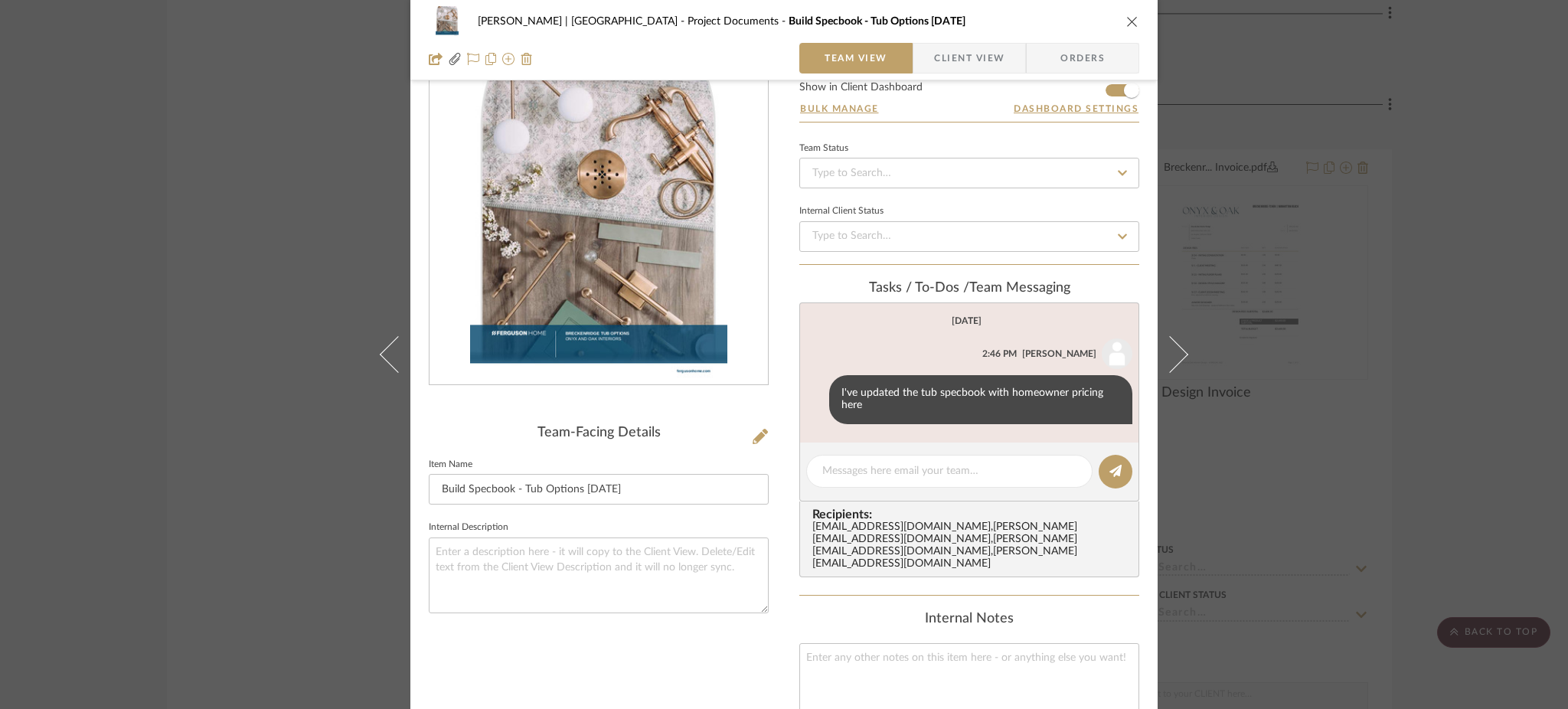
click at [1291, 265] on div "[PERSON_NAME] | Manhattan Beach Project Documents Build Specbook - Tub Options …" at bounding box center [784, 354] width 1568 height 709
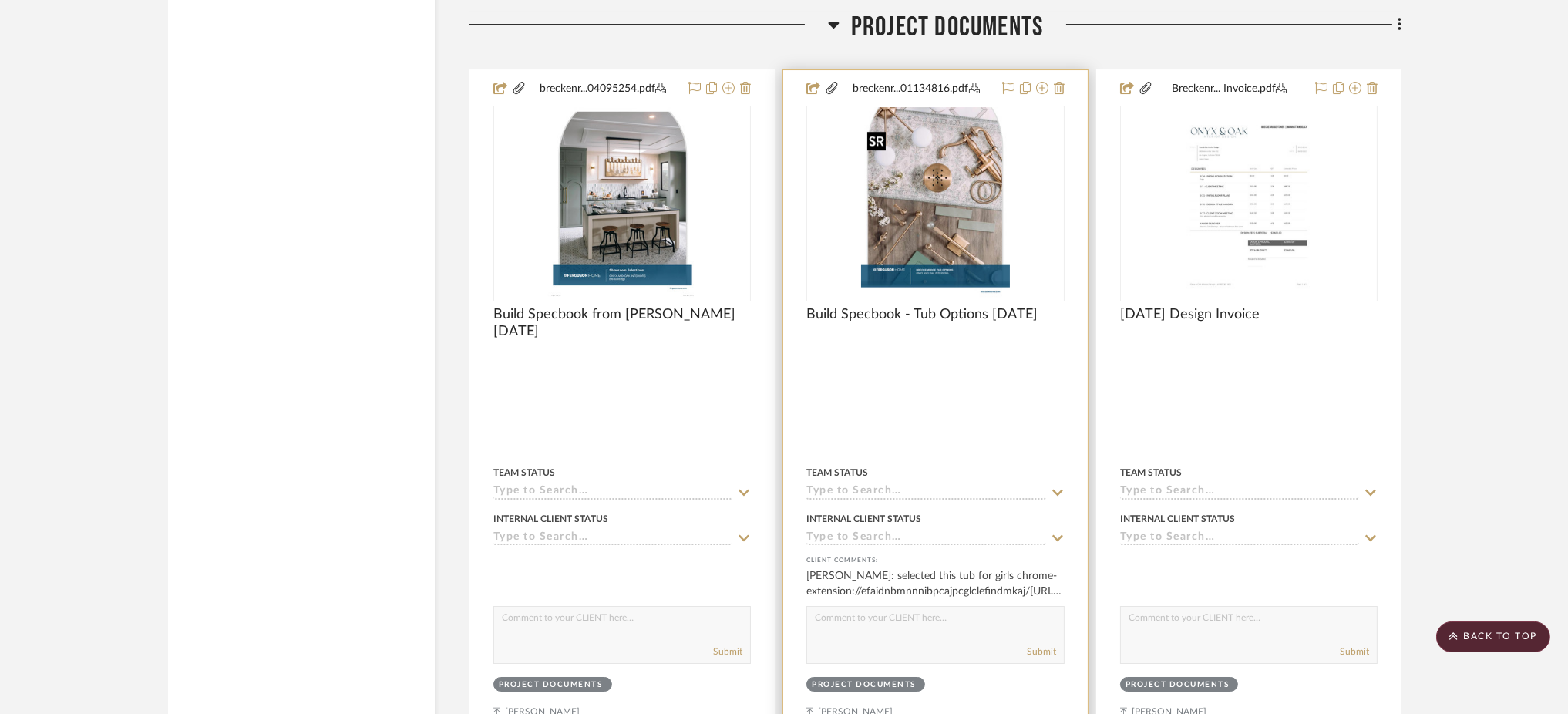
scroll to position [11130, 0]
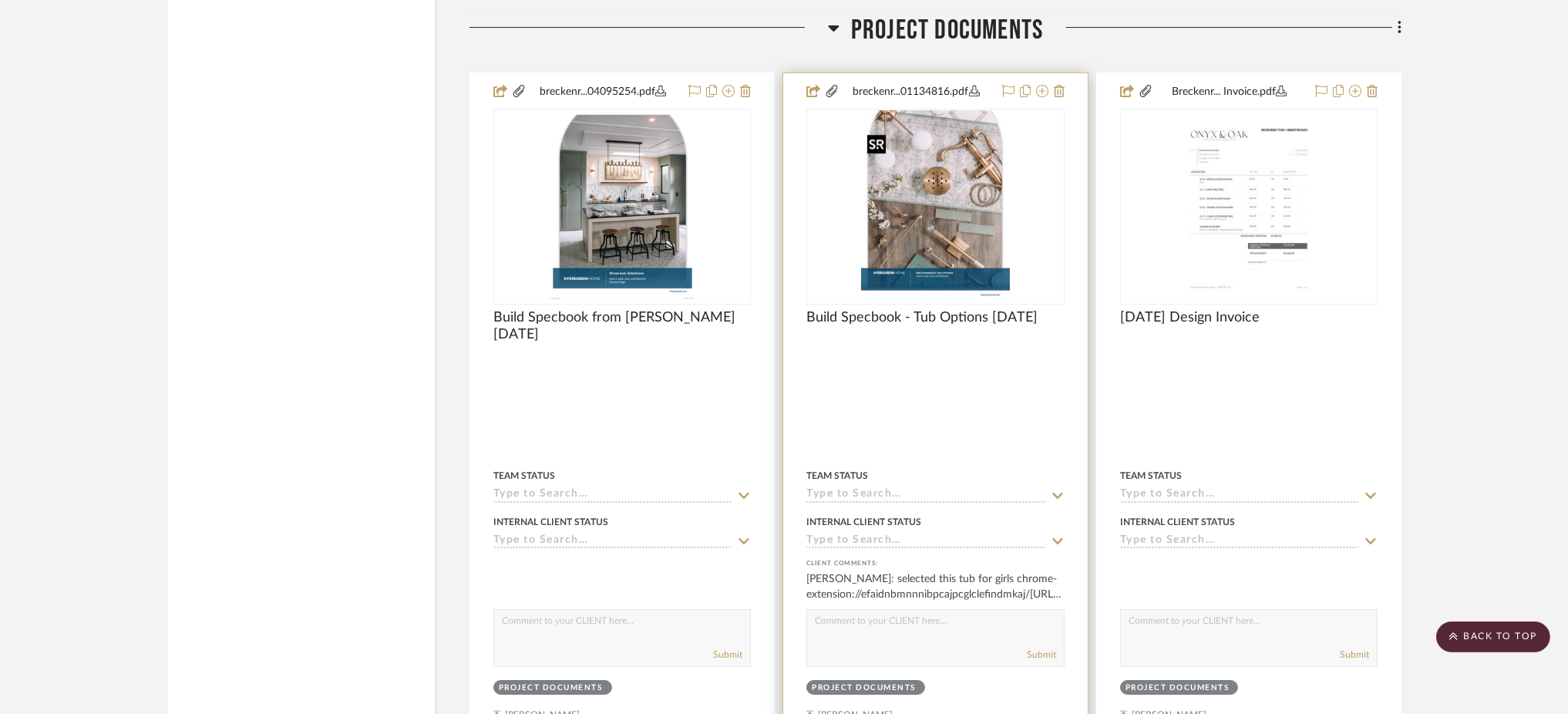
click at [945, 196] on img "0" at bounding box center [936, 206] width 149 height 193
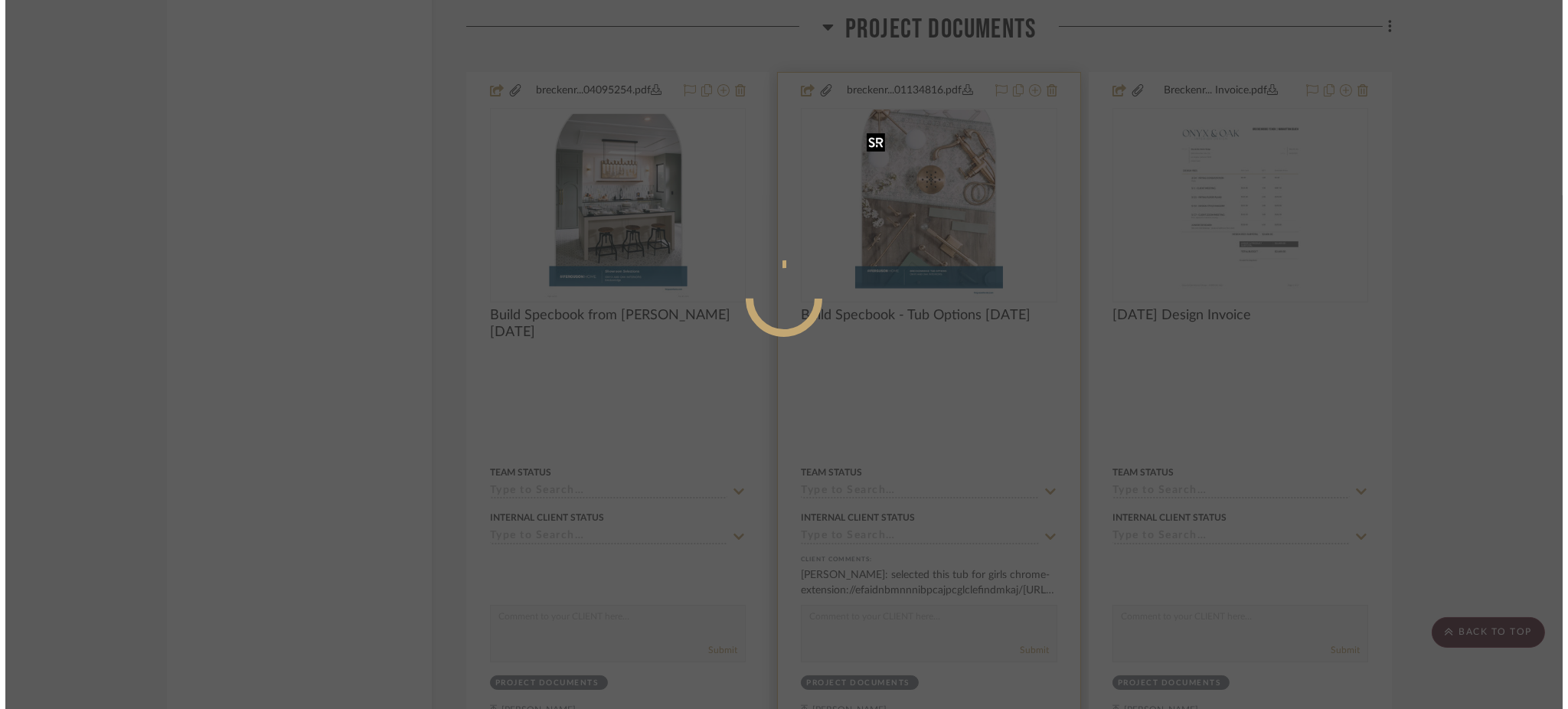
scroll to position [0, 0]
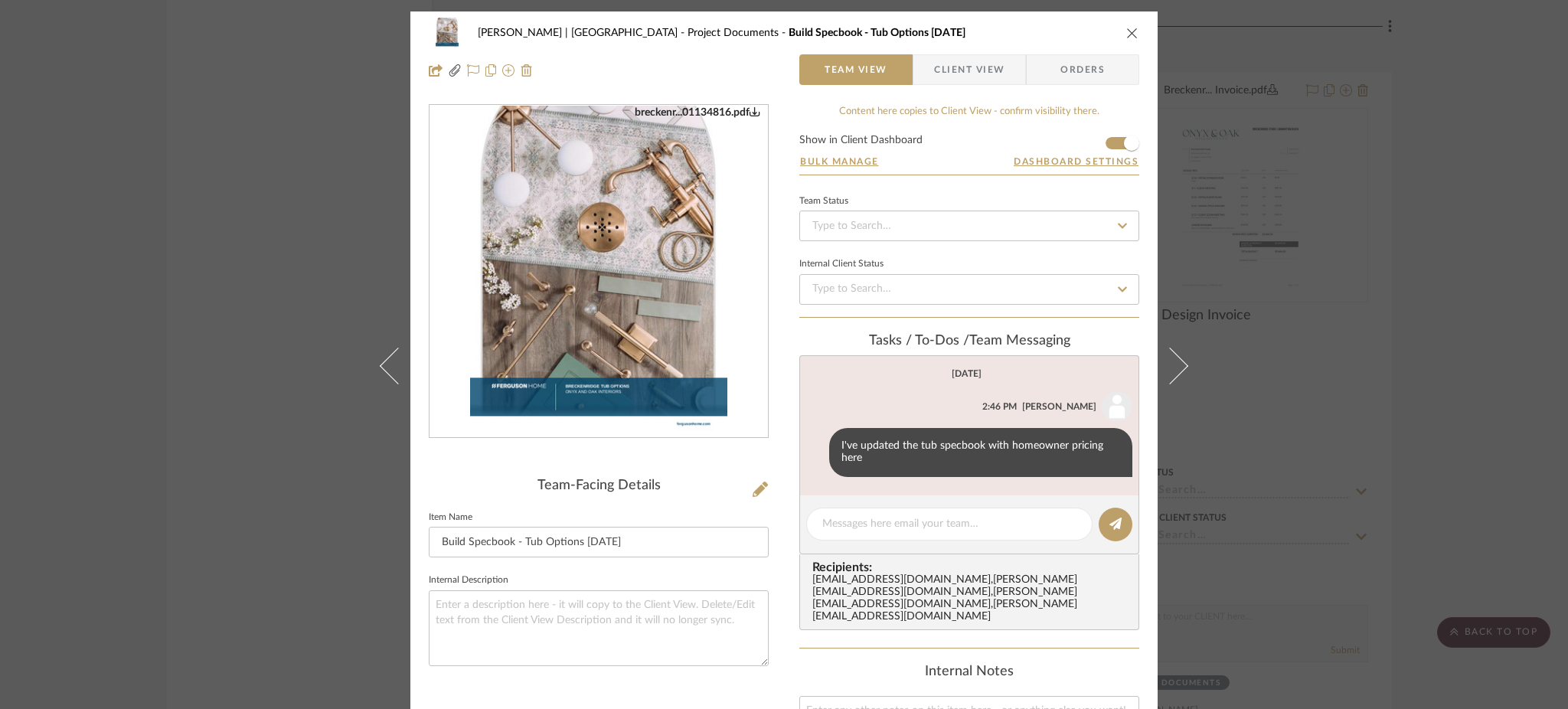
click at [1252, 195] on div "[PERSON_NAME] | Manhattan Beach Project Documents Build Specbook - Tub Options …" at bounding box center [784, 354] width 1568 height 709
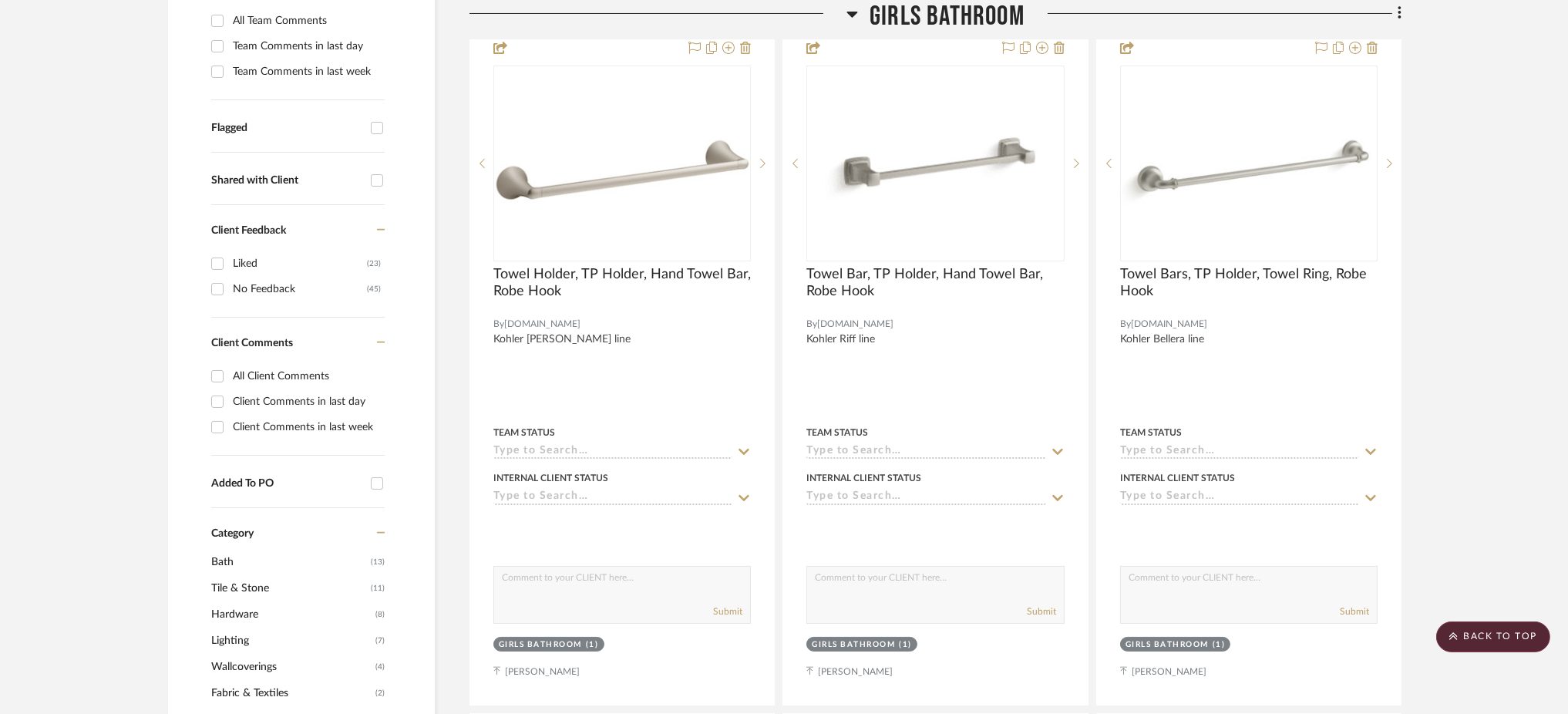
scroll to position [489, 0]
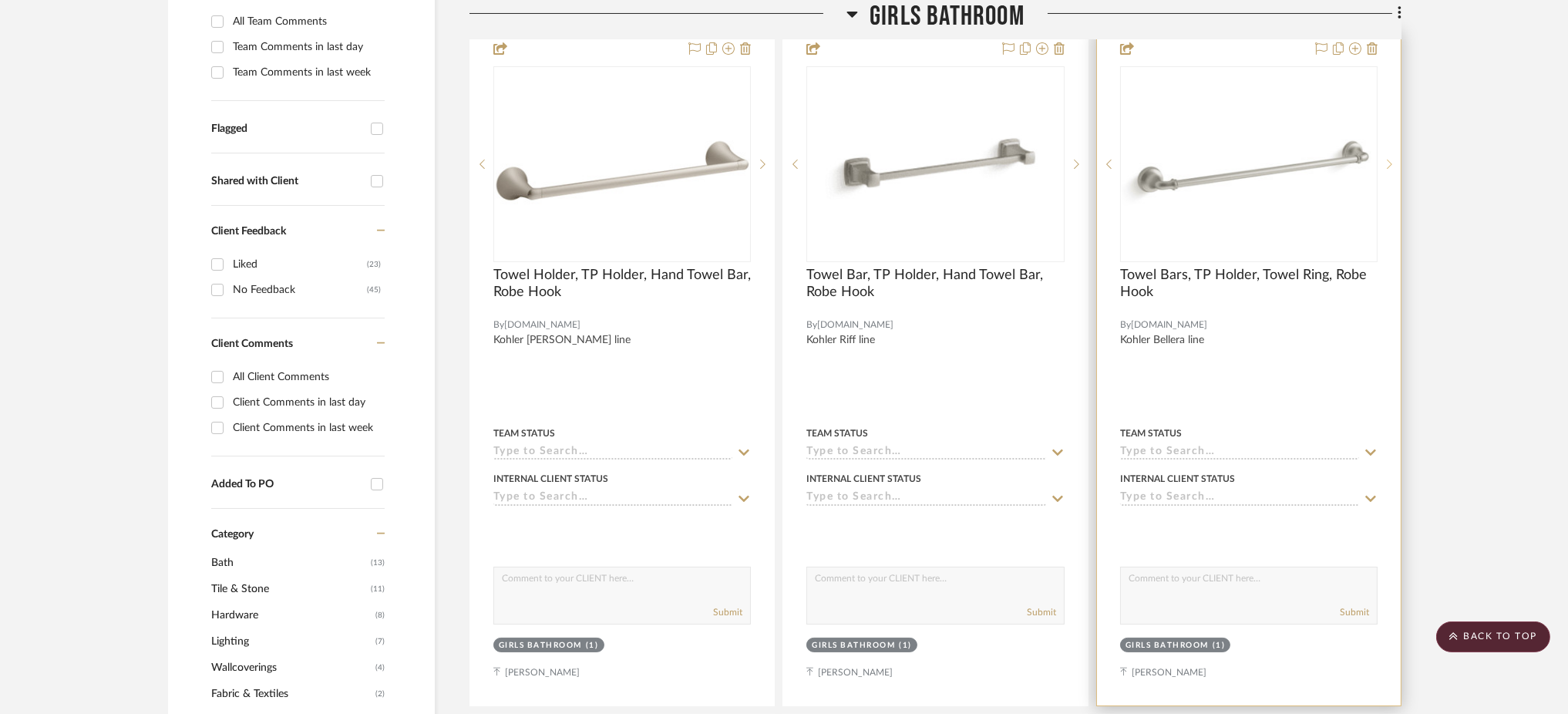
click at [1387, 163] on icon at bounding box center [1390, 164] width 5 height 11
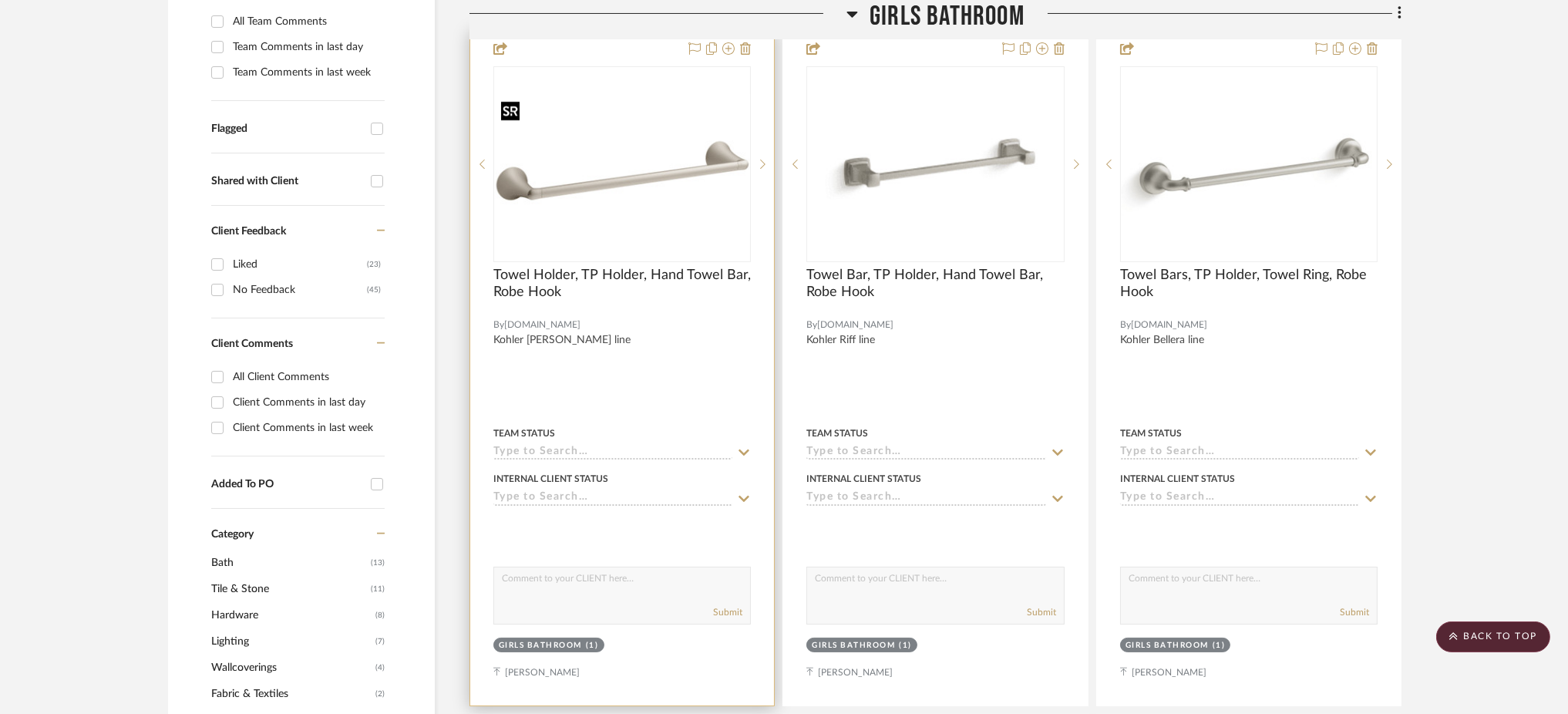
click at [630, 156] on img "0" at bounding box center [622, 164] width 255 height 140
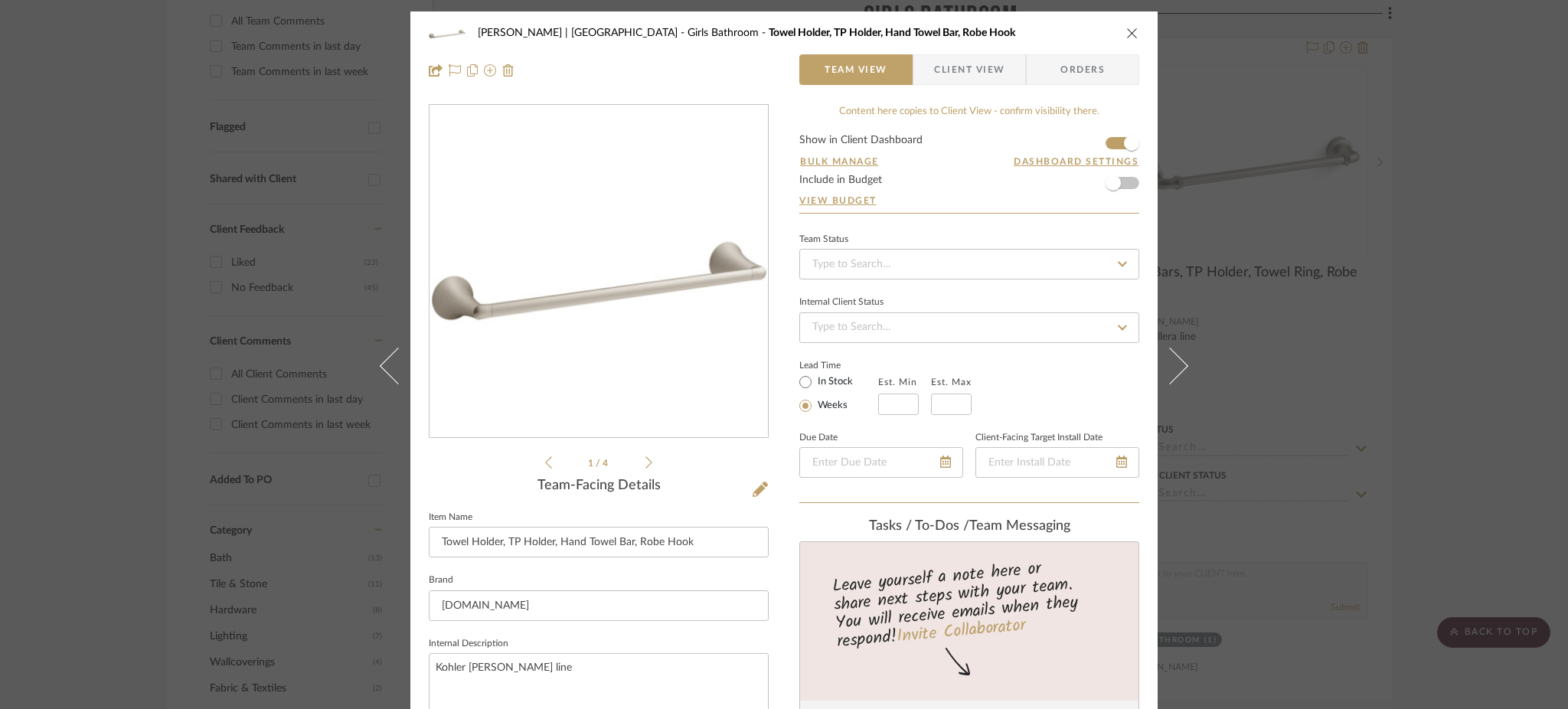
scroll to position [237, 0]
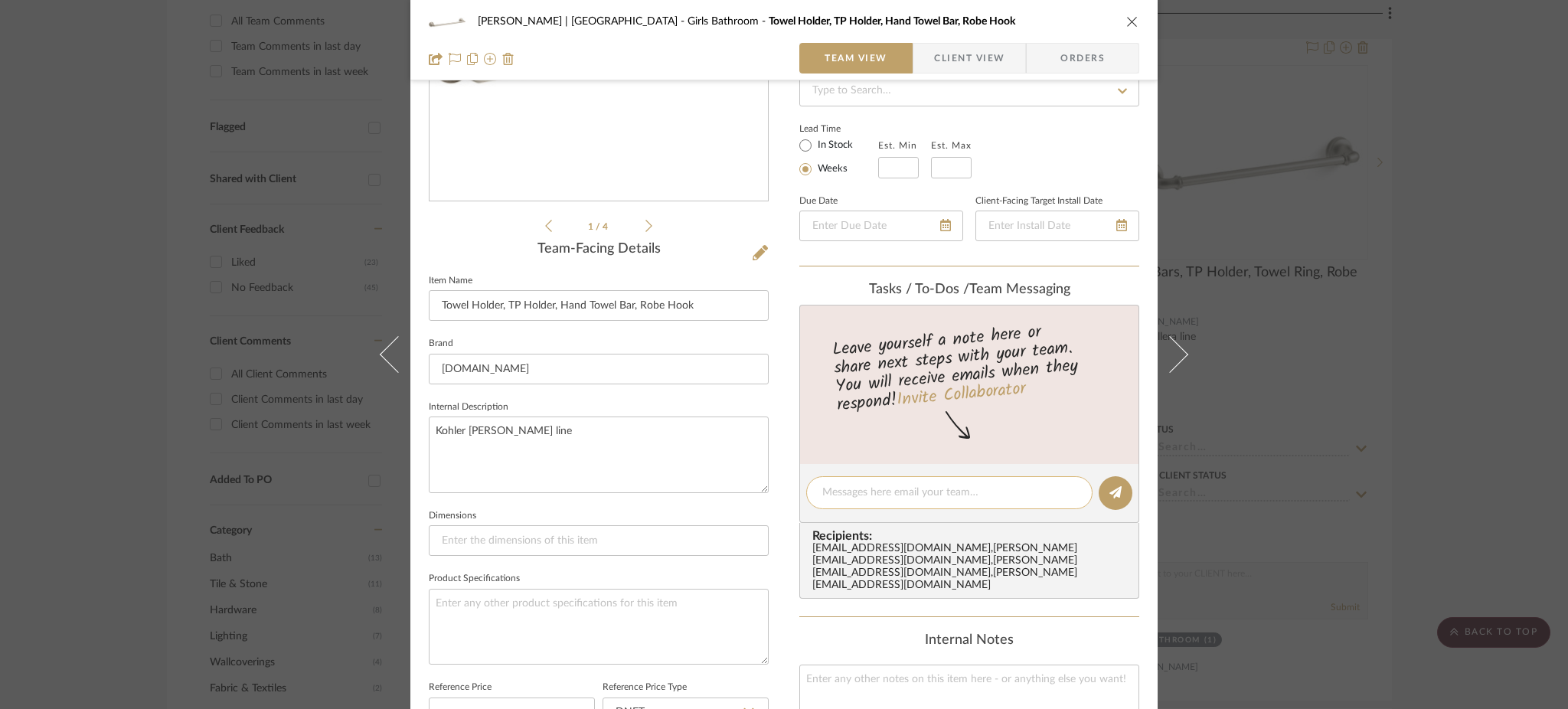
click at [874, 486] on textarea at bounding box center [949, 493] width 254 height 16
drag, startPoint x: 944, startPoint y: 484, endPoint x: 1072, endPoint y: 488, distance: 128.1
click at [1072, 488] on div "Hi [PERSON_NAME]! We've added this as well as a couple more" at bounding box center [949, 493] width 287 height 33
drag, startPoint x: 921, startPoint y: 489, endPoint x: 1062, endPoint y: 488, distance: 141.0
click at [1062, 488] on textarea "Hi [PERSON_NAME]! We've added this and a couple more" at bounding box center [949, 493] width 254 height 16
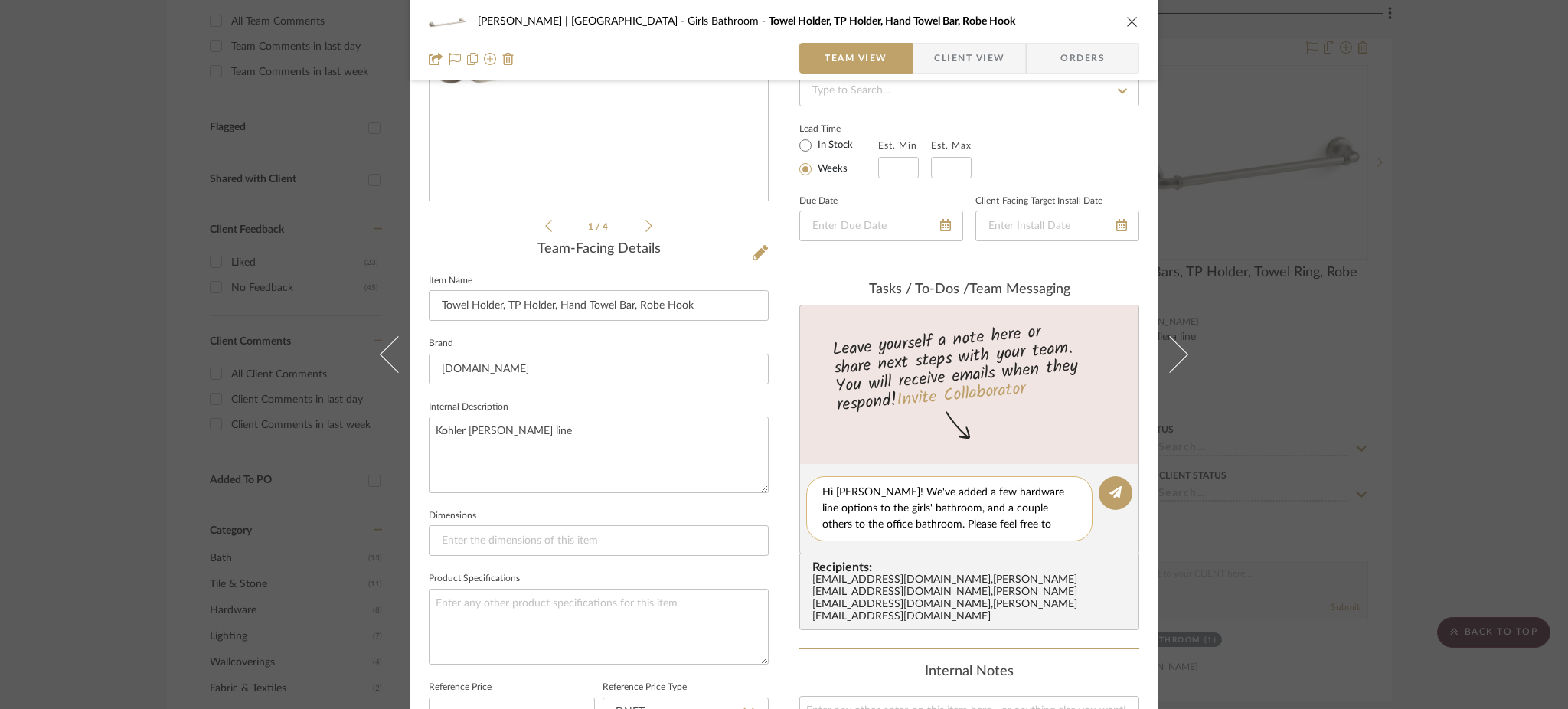
scroll to position [0, 0]
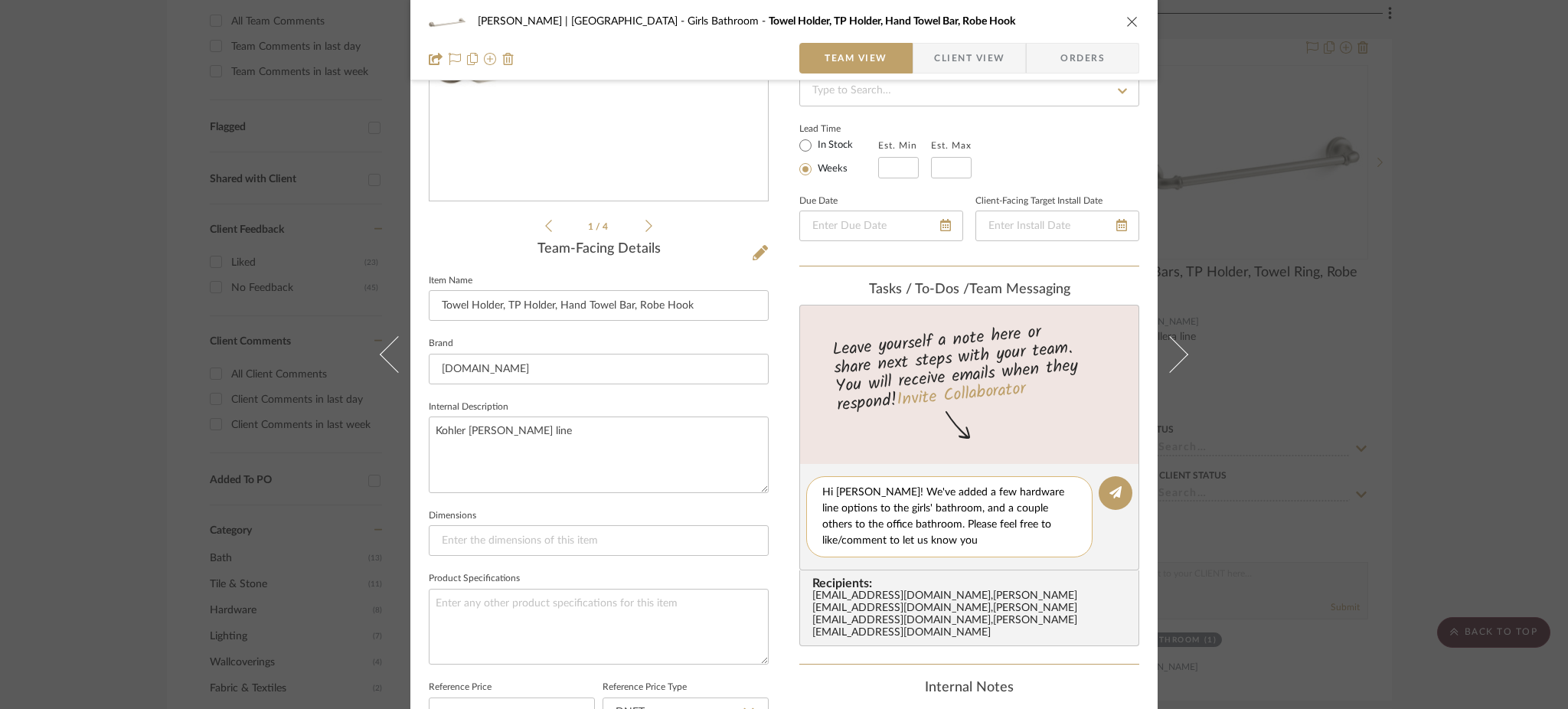
drag, startPoint x: 911, startPoint y: 535, endPoint x: 868, endPoint y: 524, distance: 44.4
click at [868, 524] on textarea "Hi [PERSON_NAME]! We've added a few hardware line options to the girls' bathroo…" at bounding box center [949, 517] width 254 height 64
click at [860, 486] on textarea "Hi [PERSON_NAME]! We've added a few hardware line options to the girls' bathroo…" at bounding box center [955, 517] width 265 height 64
click at [871, 485] on textarea "Hi [PERSON_NAME], We've added a few hardware line options to the girls' bathroo…" at bounding box center [955, 517] width 265 height 64
type textarea "Hi [PERSON_NAME], we've added a few hardware line options to the girls' bathroo…"
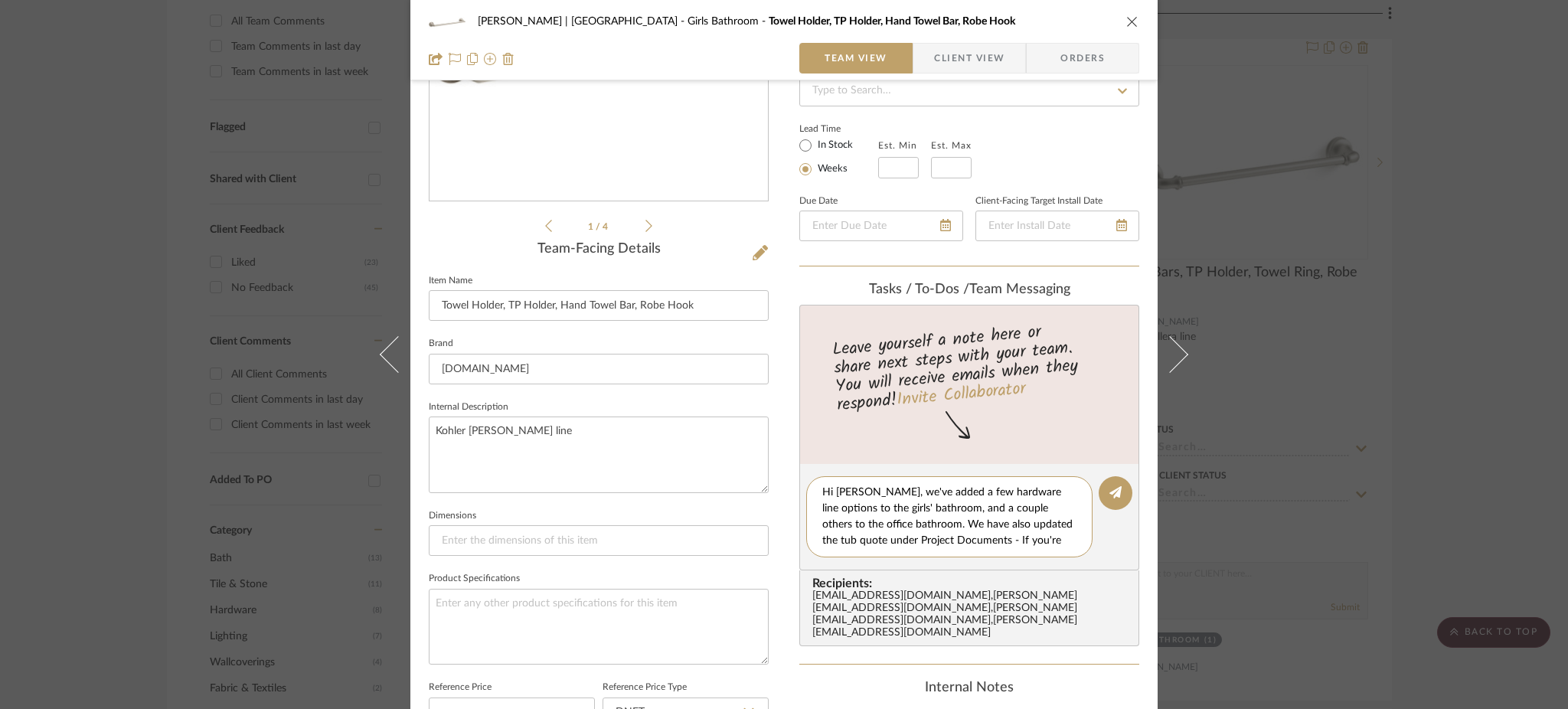
drag, startPoint x: 908, startPoint y: 539, endPoint x: 792, endPoint y: 469, distance: 135.5
click at [792, 469] on div "[PERSON_NAME] | [GEOGRAPHIC_DATA] Girls Bathroom Towel Holder, TP Holder, Hand …" at bounding box center [784, 480] width 747 height 1412
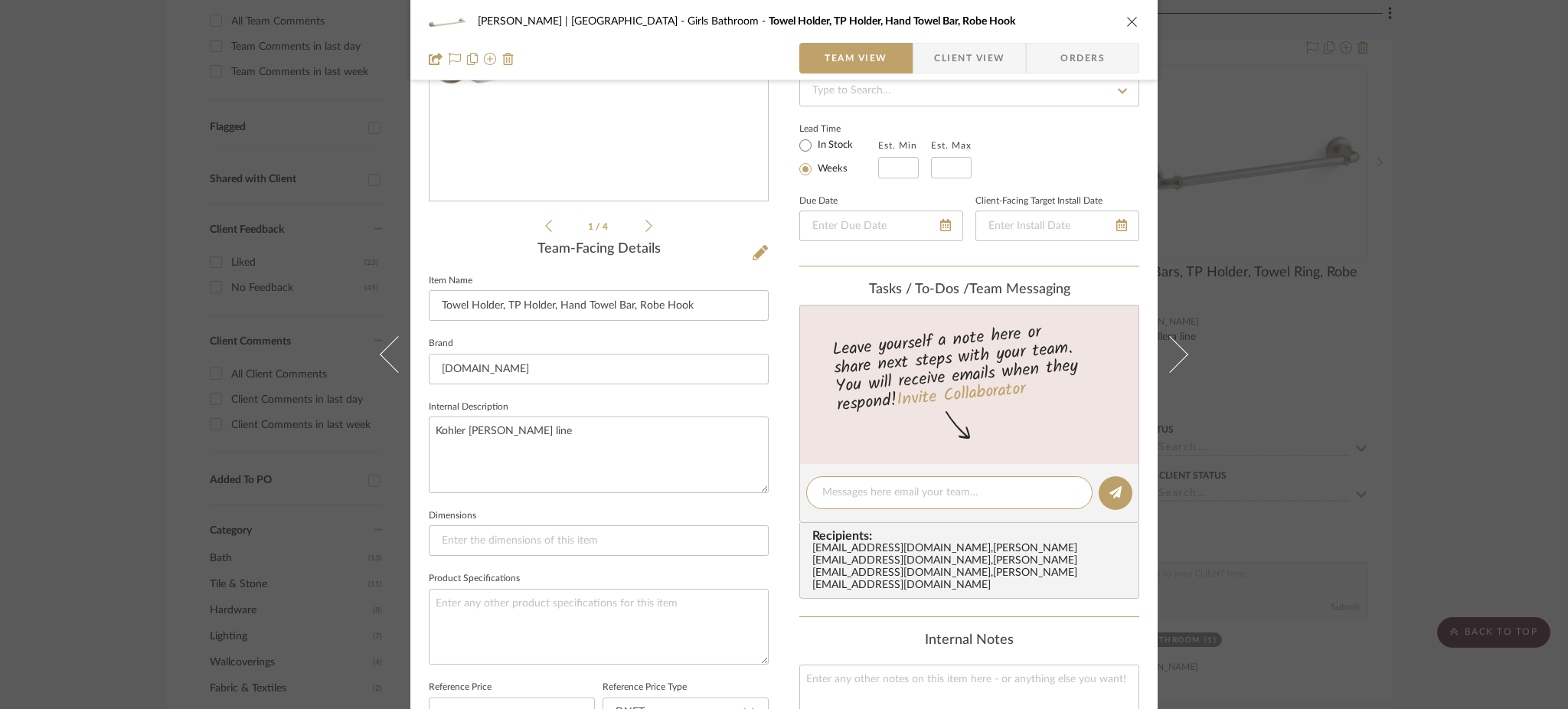
click at [951, 61] on span "Client View" at bounding box center [969, 58] width 70 height 30
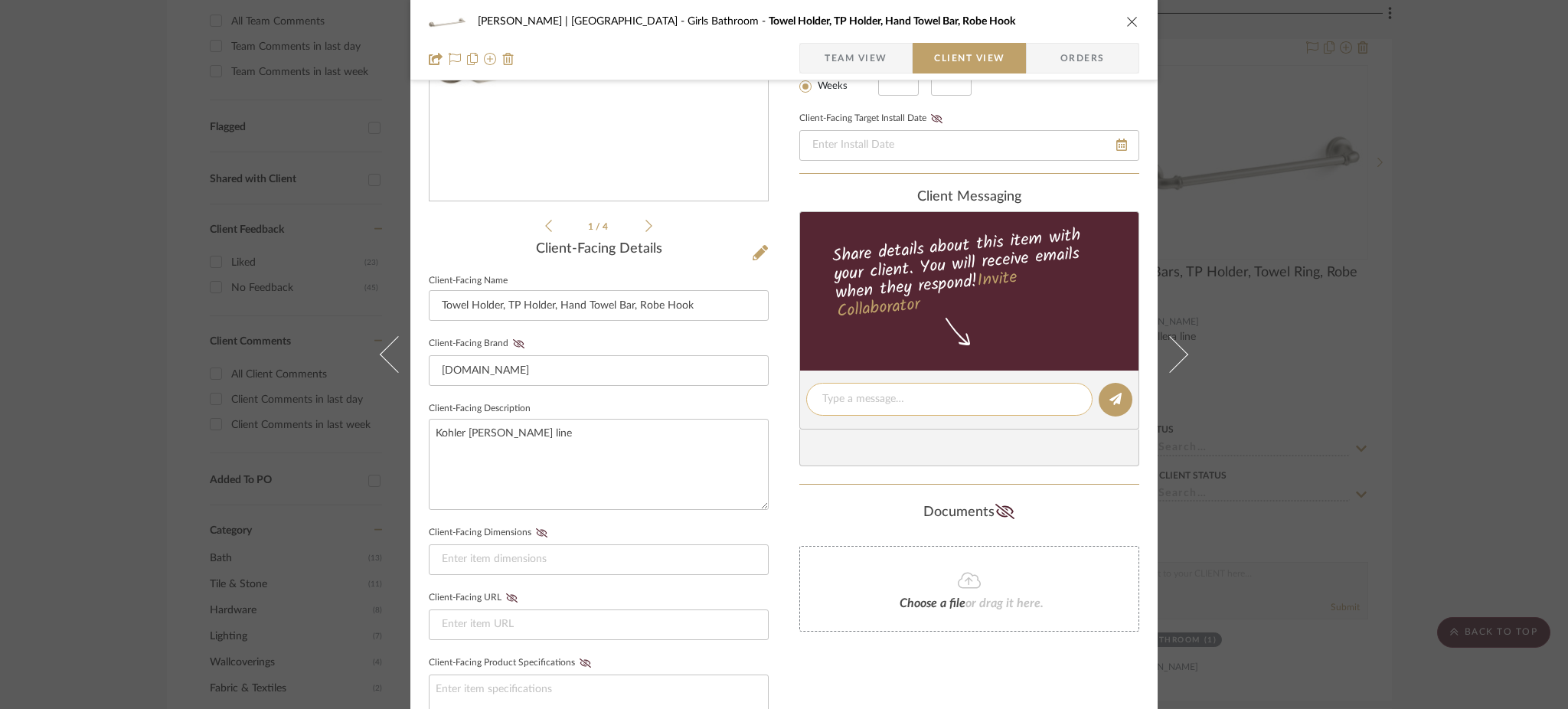
click at [879, 399] on textarea at bounding box center [949, 399] width 254 height 16
paste textarea "Hi [PERSON_NAME], we've added a few hardware line options to the girls' bathroo…"
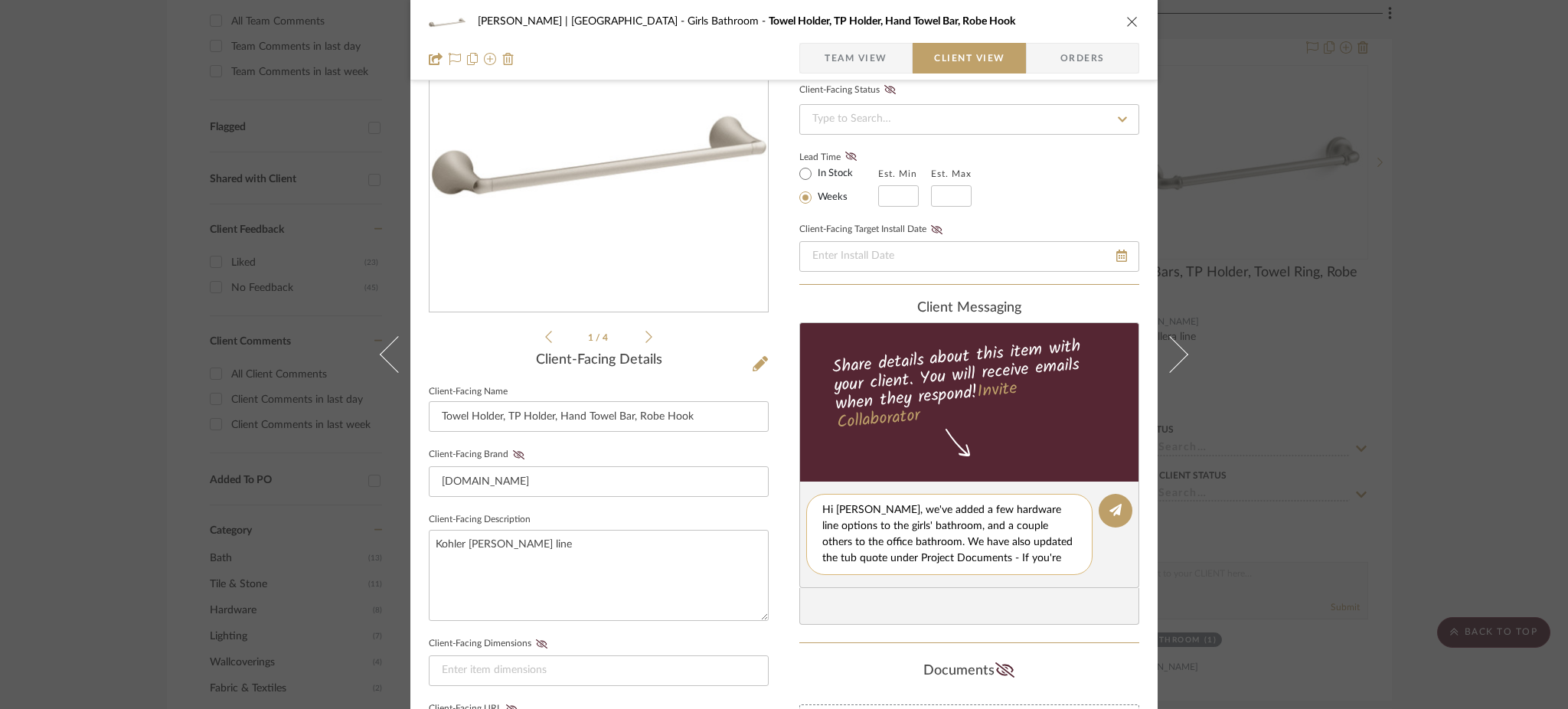
click at [1001, 524] on textarea "Hi [PERSON_NAME], we've added a few hardware line options to the girls' bathroo…" at bounding box center [955, 534] width 265 height 64
click at [893, 539] on textarea "Hi [PERSON_NAME], we've added a few hardware line options to the girls' bathroo…" at bounding box center [955, 534] width 265 height 64
click at [913, 542] on textarea "Hi [PERSON_NAME], we've added a few hardware line options to the girls' bathroo…" at bounding box center [955, 534] width 265 height 64
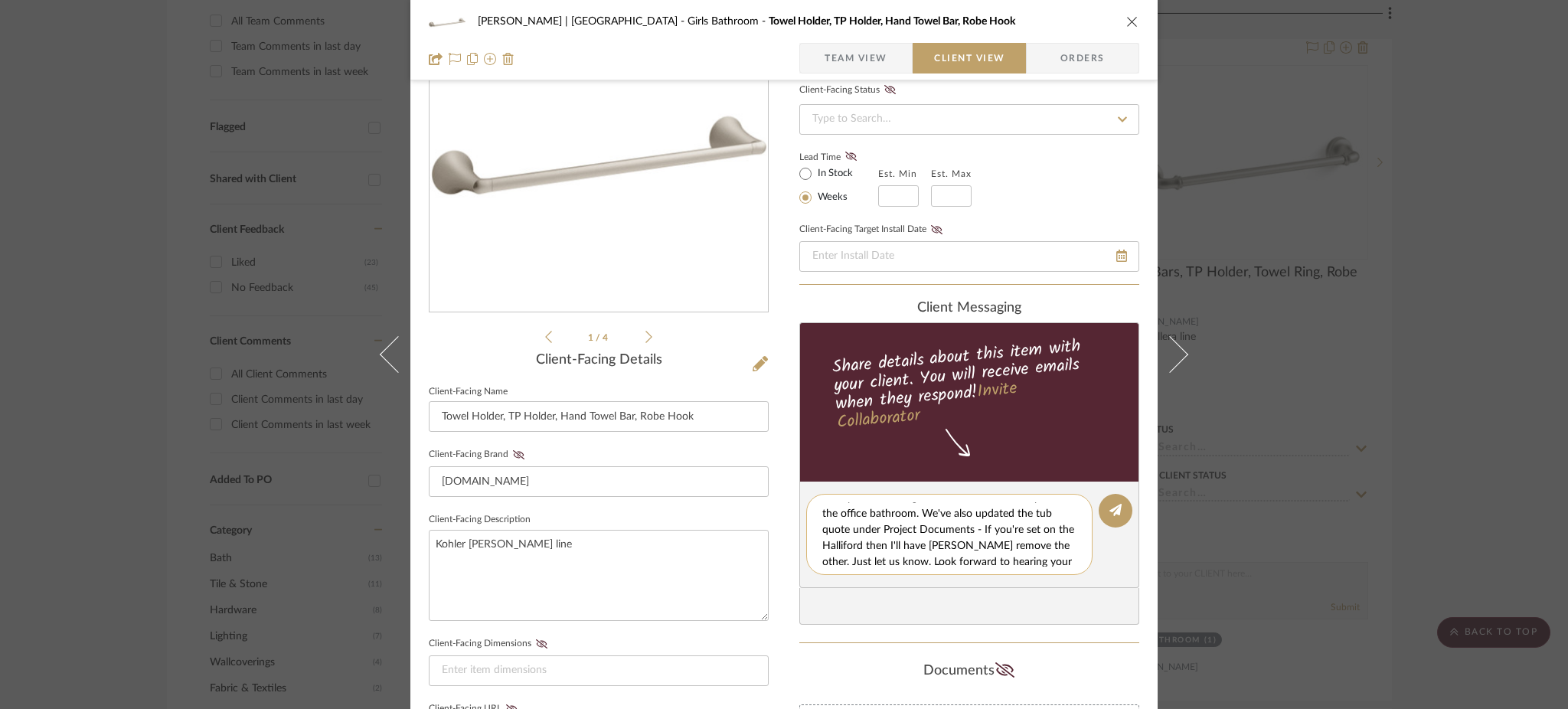
scroll to position [31, 0]
click at [992, 539] on textarea "Hi [PERSON_NAME], we've added a few hardware line options to the girls' bathroo…" at bounding box center [955, 534] width 265 height 64
click at [963, 557] on textarea "Hi [PERSON_NAME], we've added a few hardware line options to the girls' bathroo…" at bounding box center [955, 534] width 265 height 64
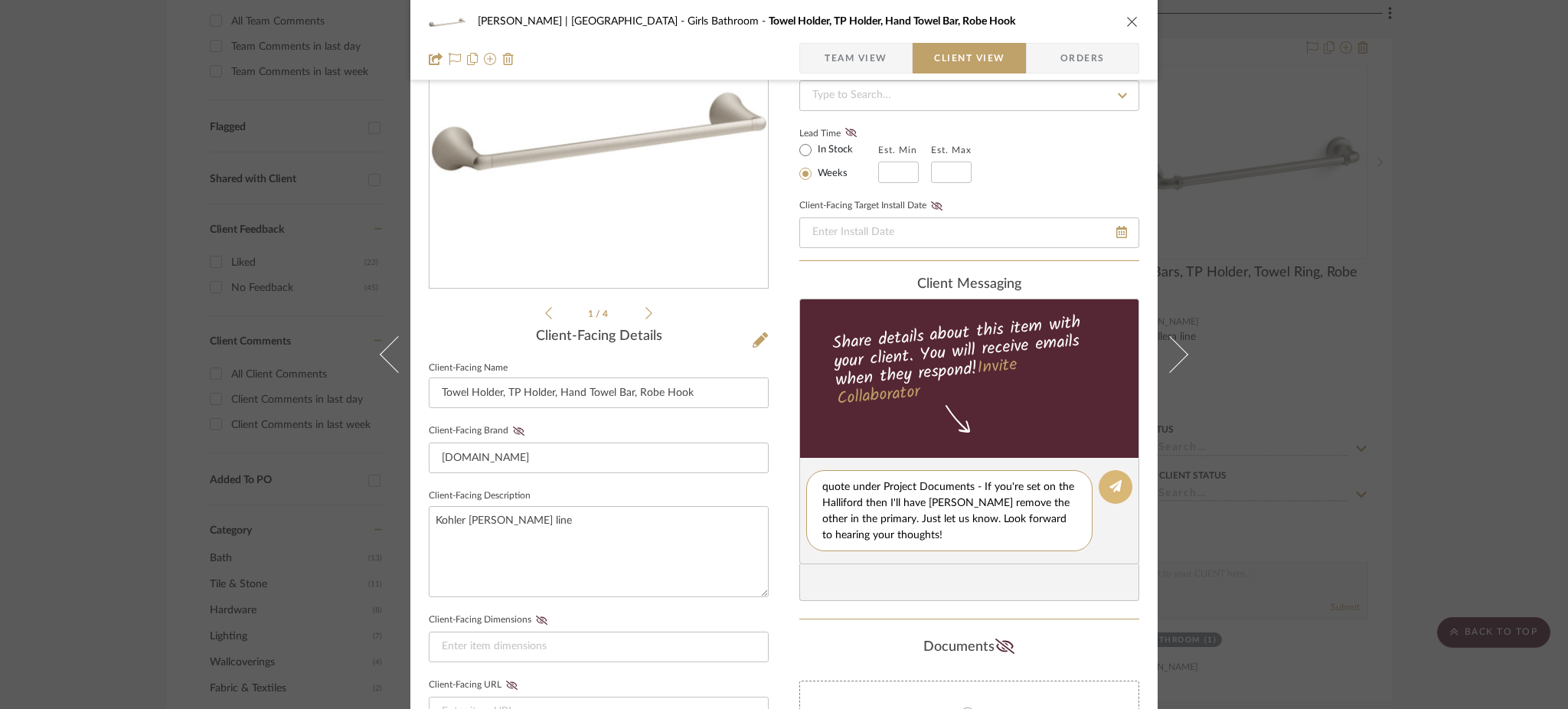
type textarea "Hi [PERSON_NAME], we've added a few hardware line options to the girls' bathroo…"
click at [1117, 486] on button at bounding box center [1116, 487] width 34 height 34
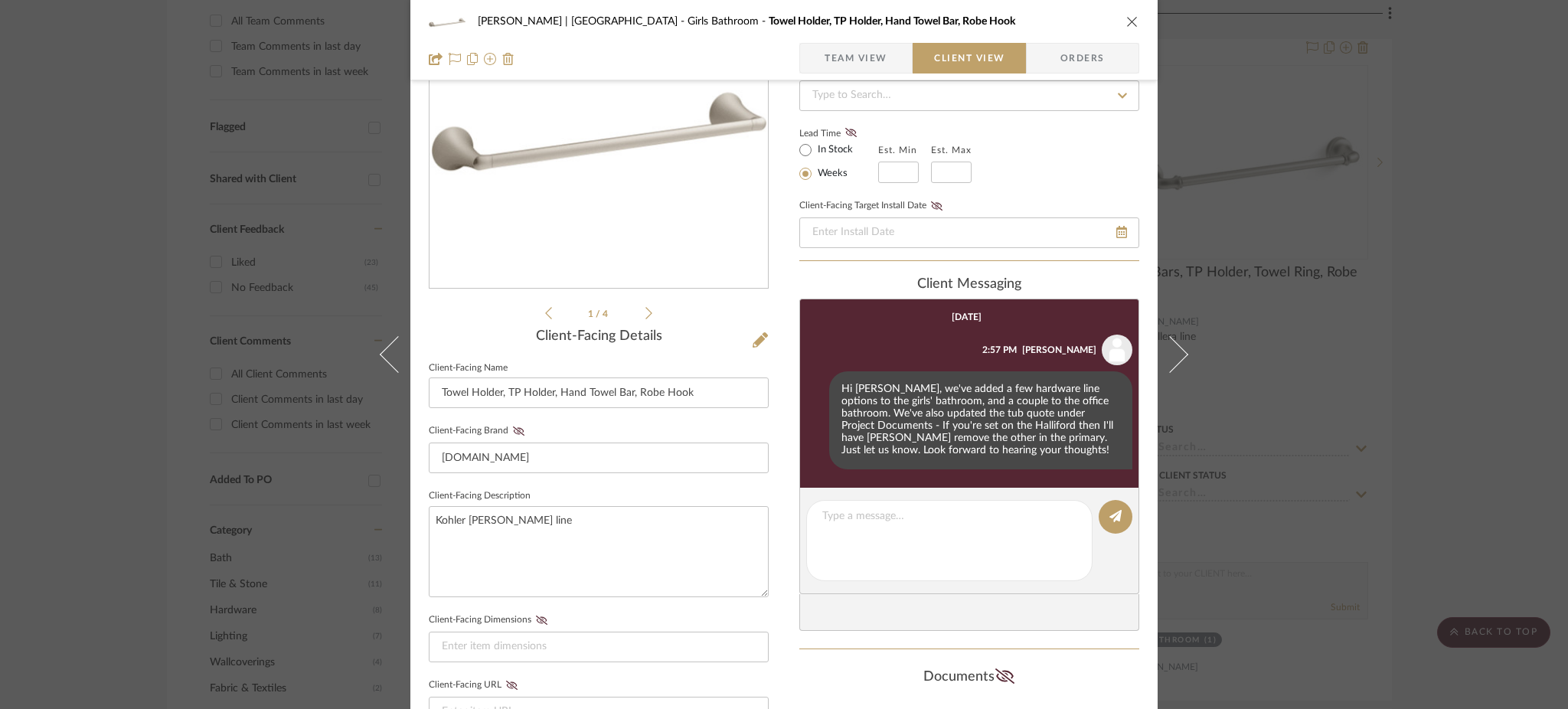
scroll to position [0, 0]
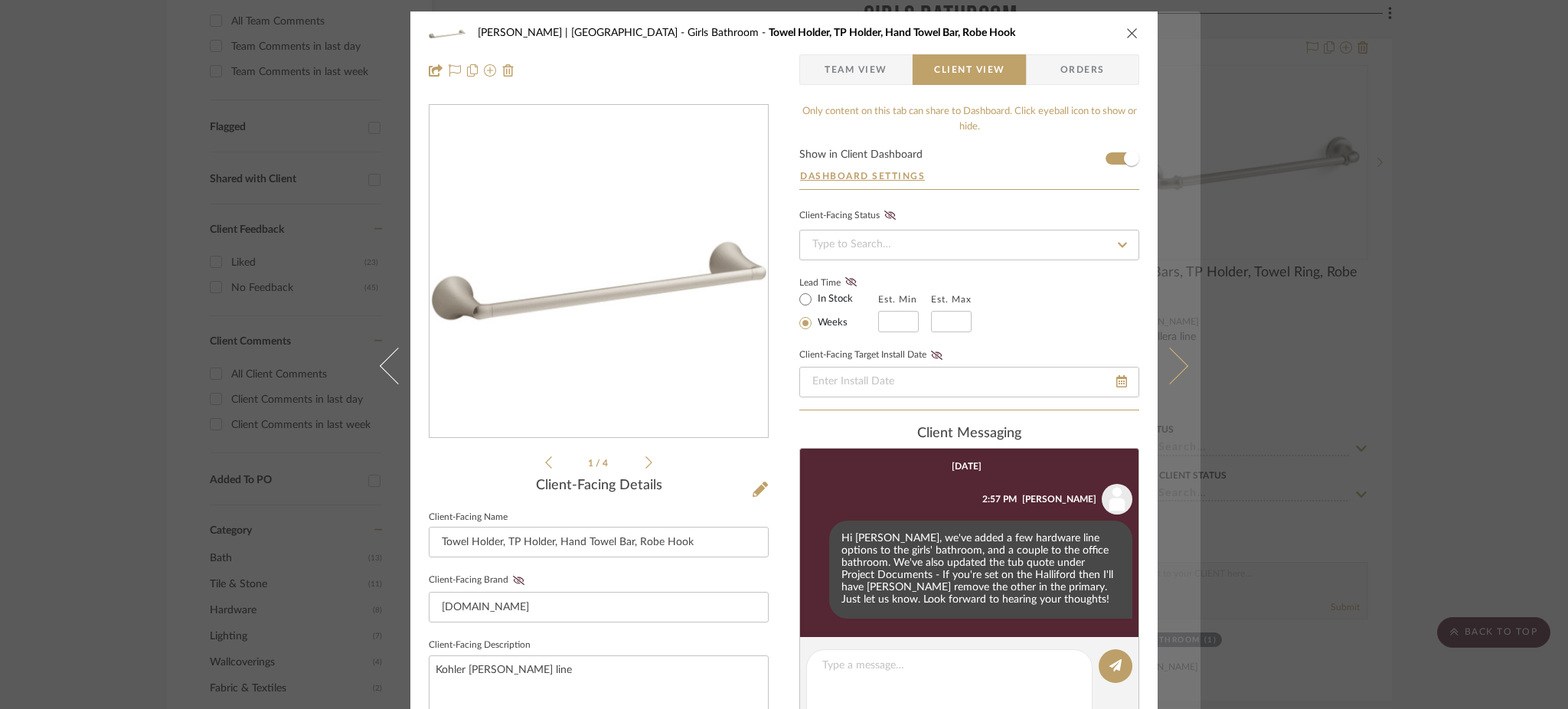
click at [1179, 363] on icon at bounding box center [1169, 365] width 37 height 37
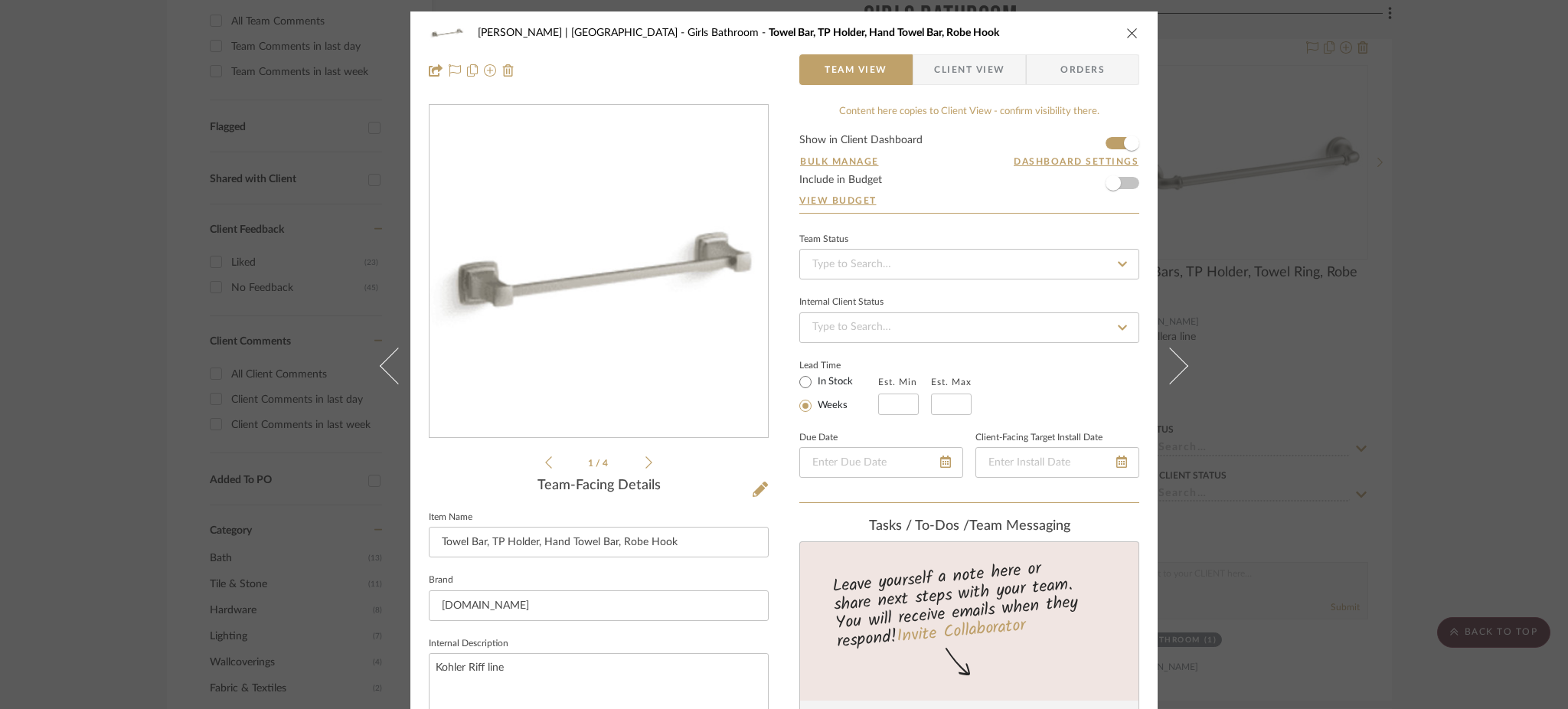
click at [1179, 363] on icon at bounding box center [1169, 365] width 37 height 37
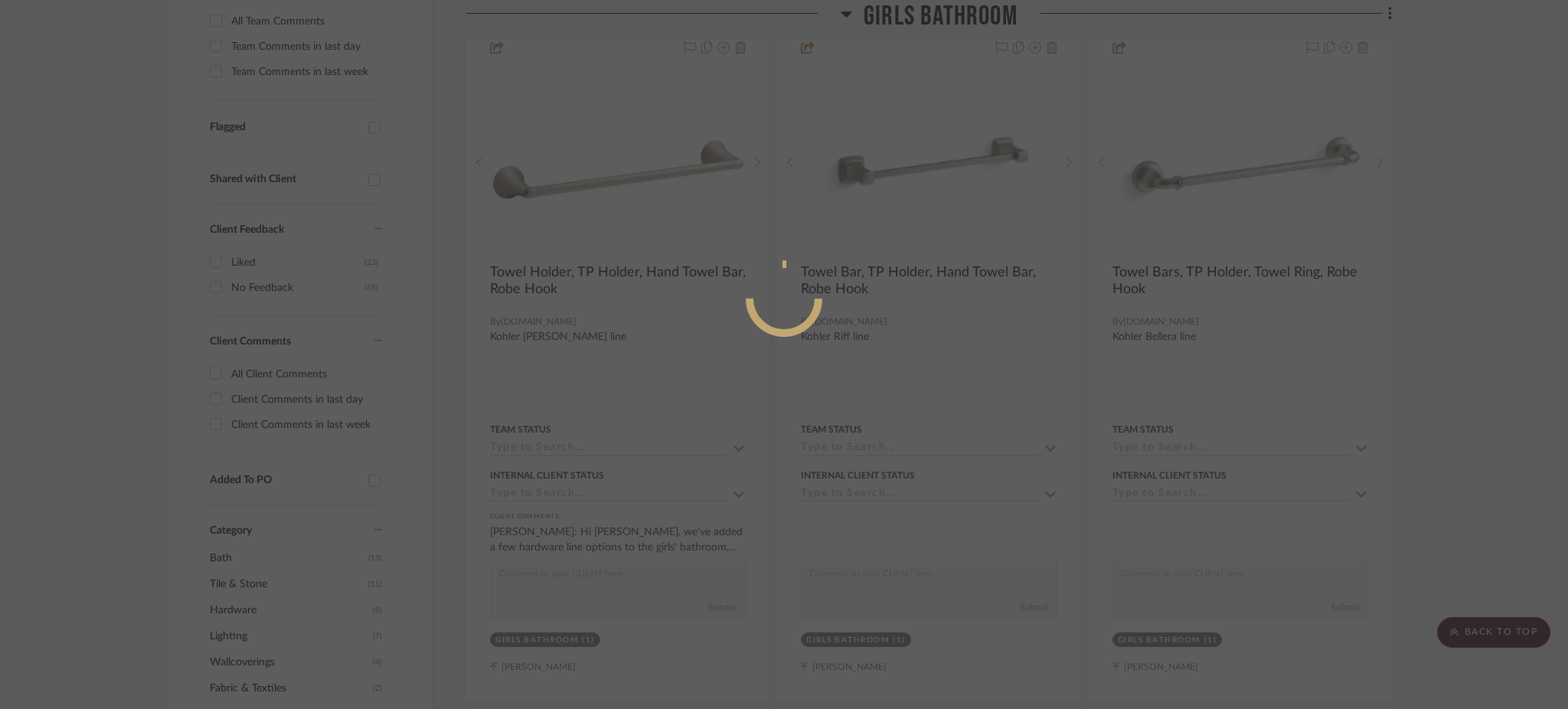
scroll to position [181, 0]
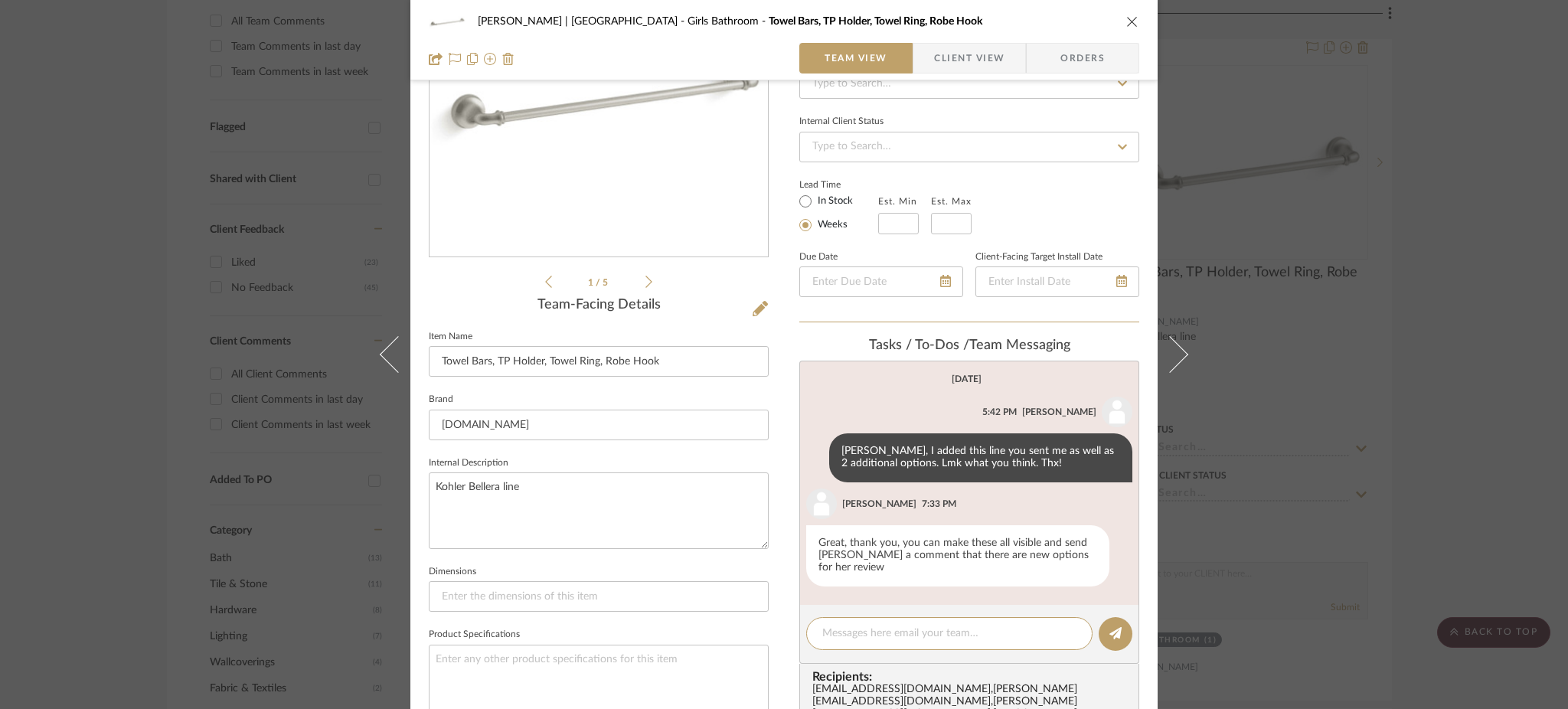
click at [1336, 225] on div "[PERSON_NAME] | [GEOGRAPHIC_DATA] Girls Bathroom Towel Bars, TP Holder, Towel R…" at bounding box center [784, 354] width 1568 height 709
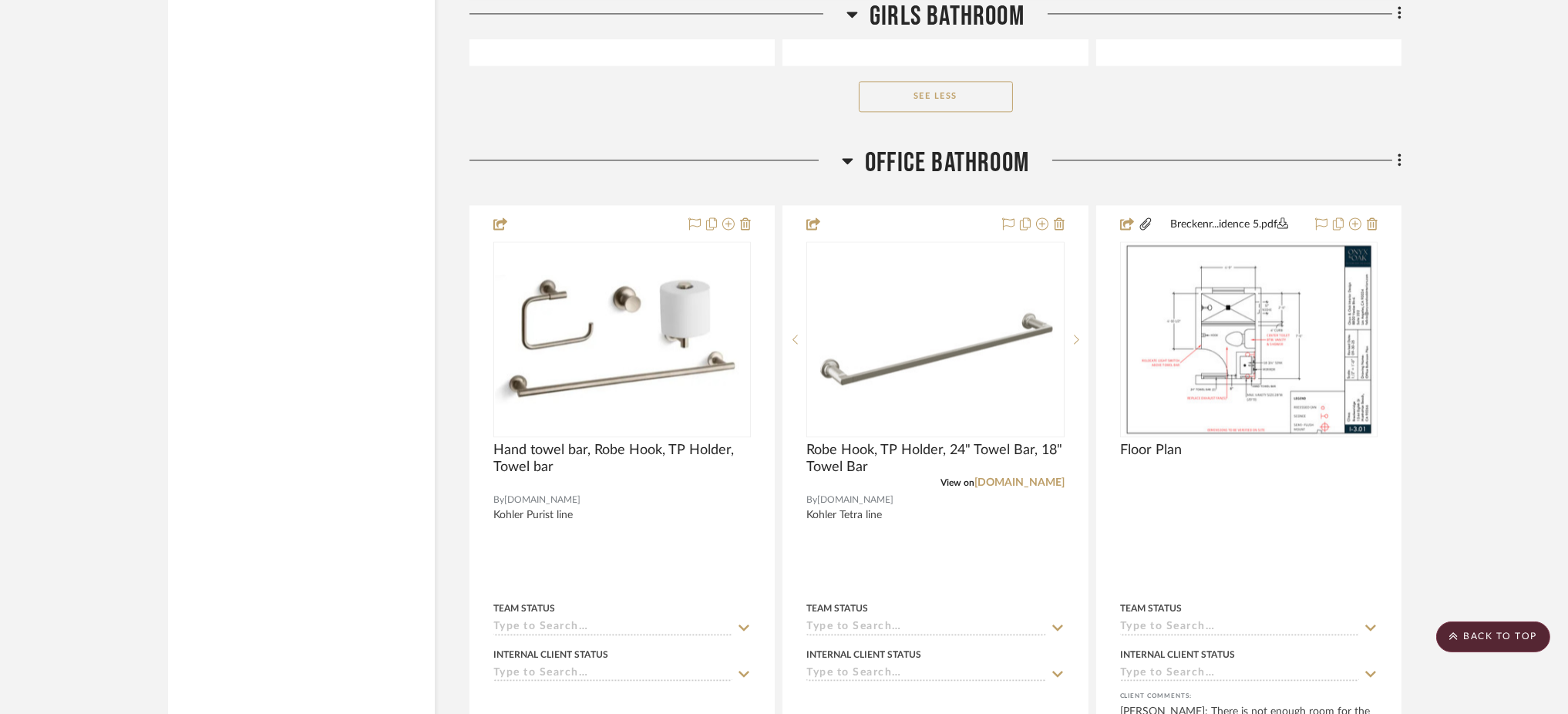
scroll to position [6718, 0]
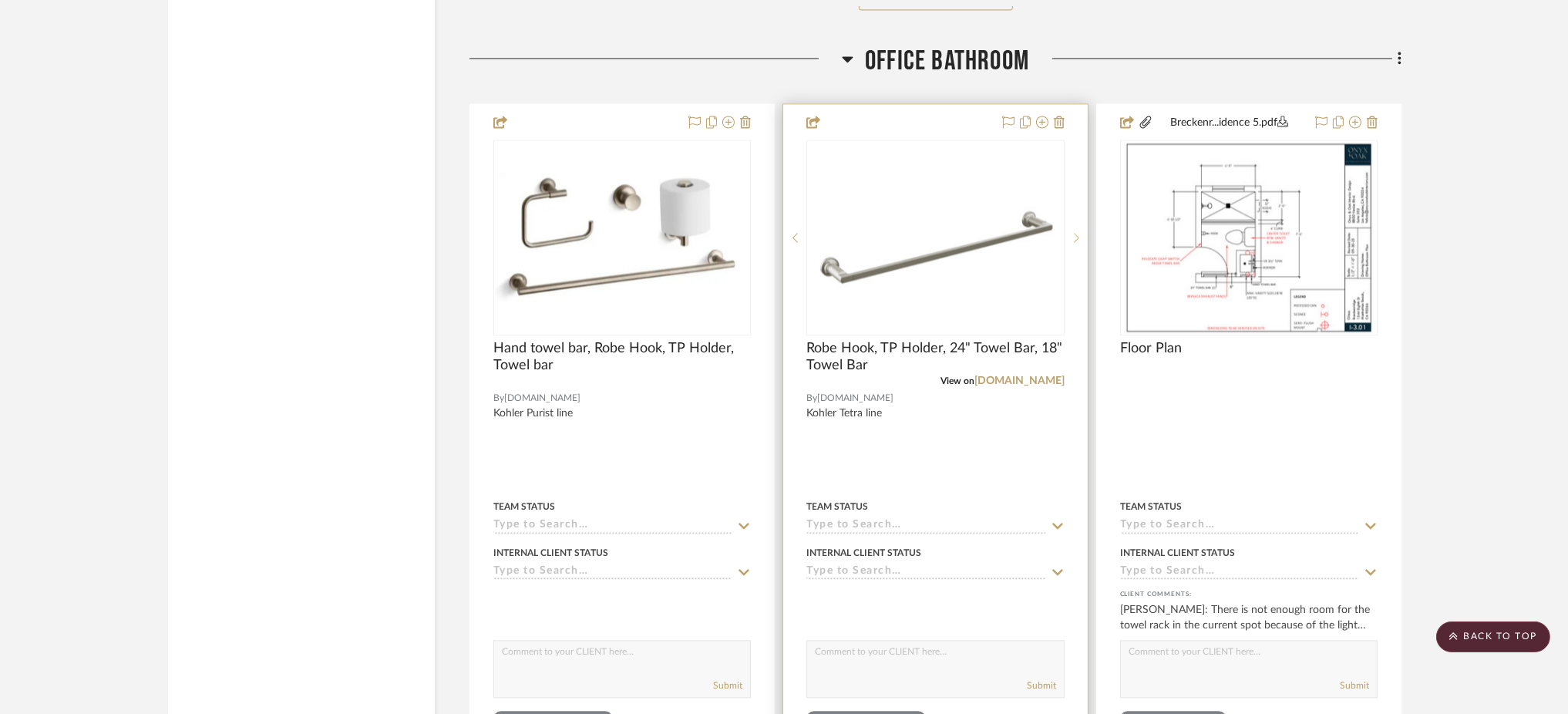
click at [1074, 243] on icon at bounding box center [1077, 238] width 5 height 11
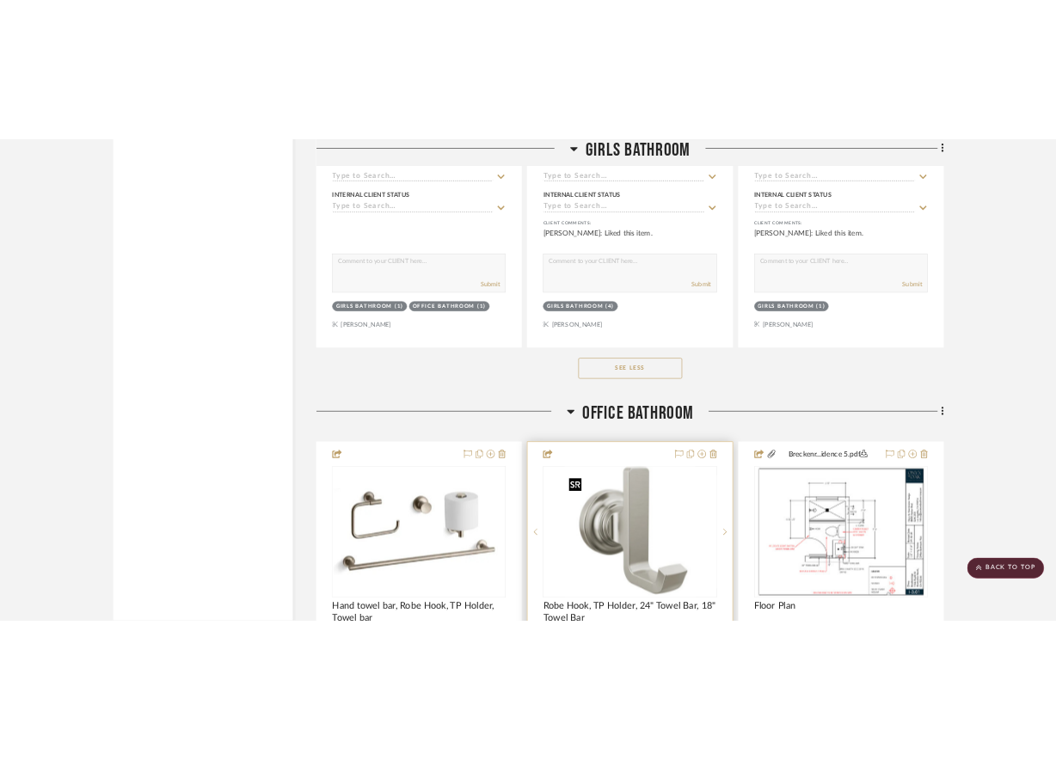
scroll to position [6884, 0]
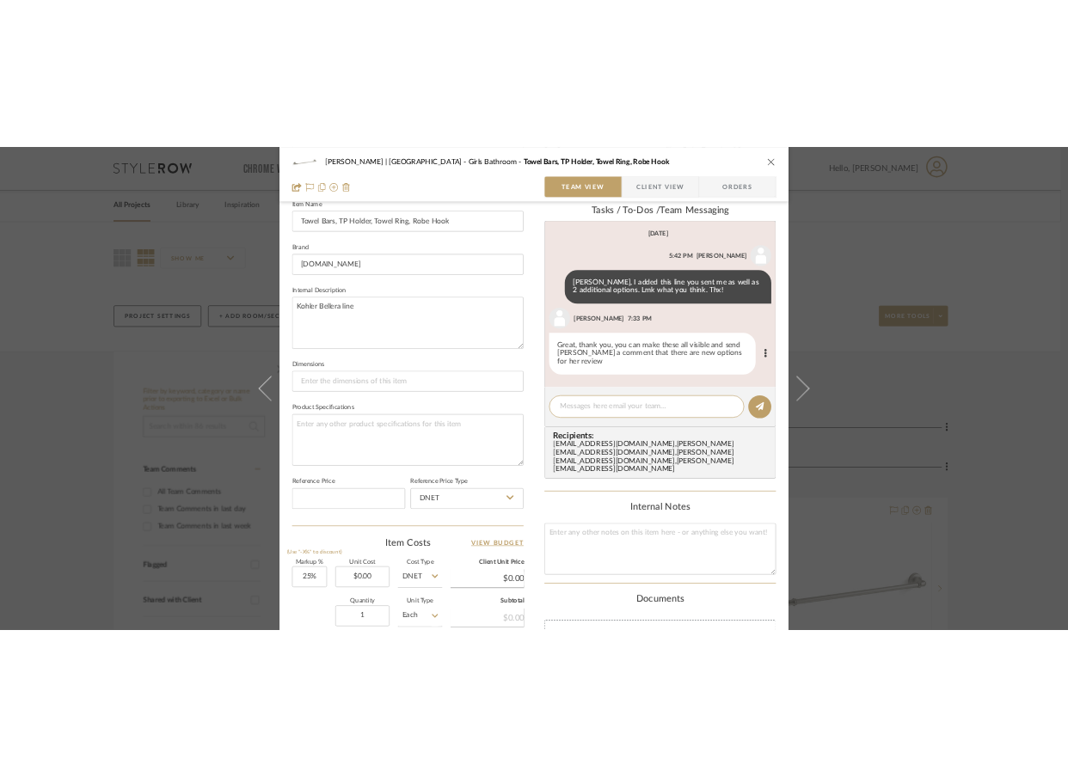
scroll to position [499, 0]
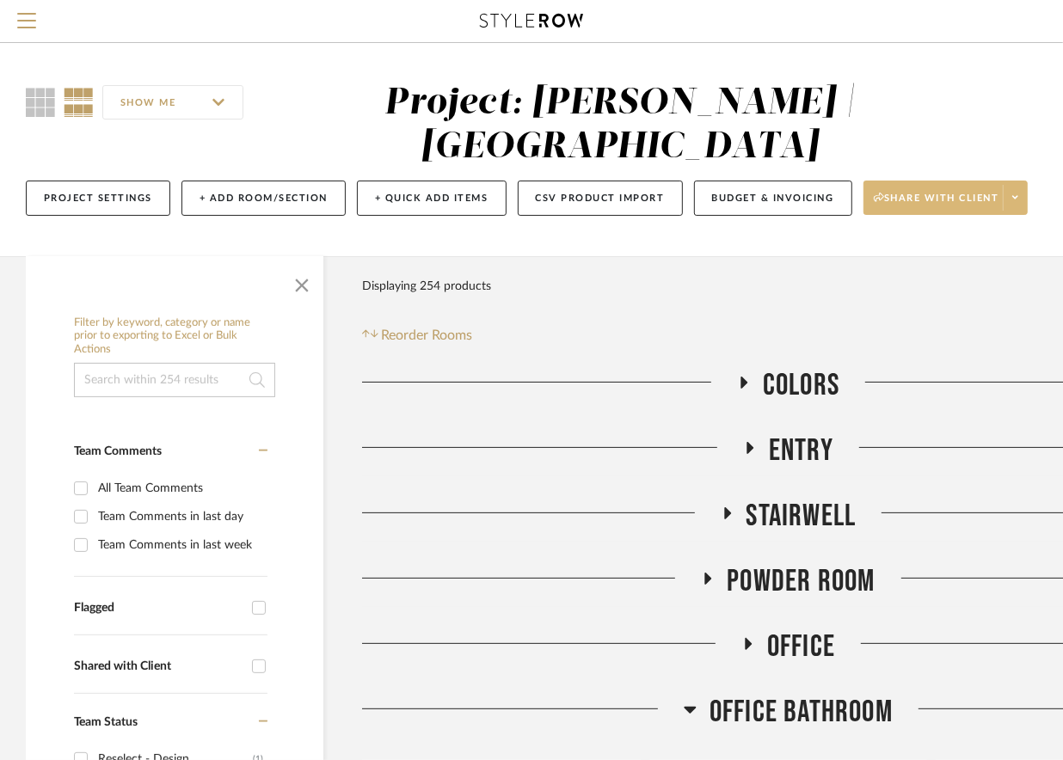
click at [1016, 200] on icon at bounding box center [1015, 197] width 6 height 9
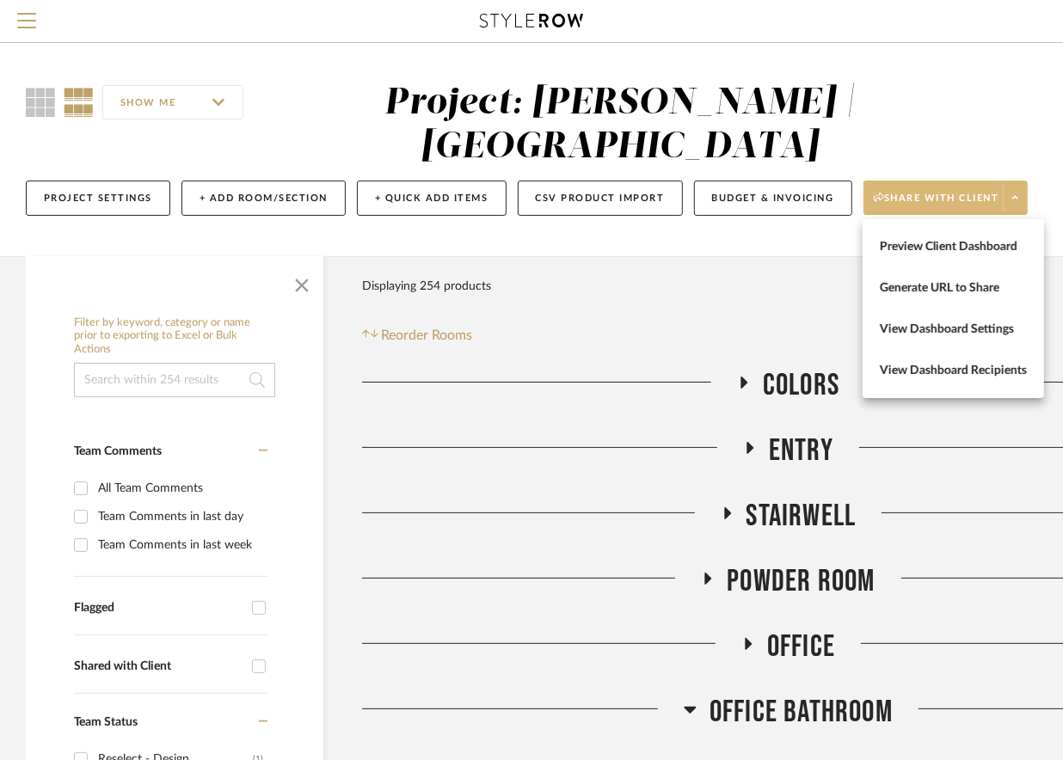
click at [727, 292] on div at bounding box center [531, 380] width 1063 height 760
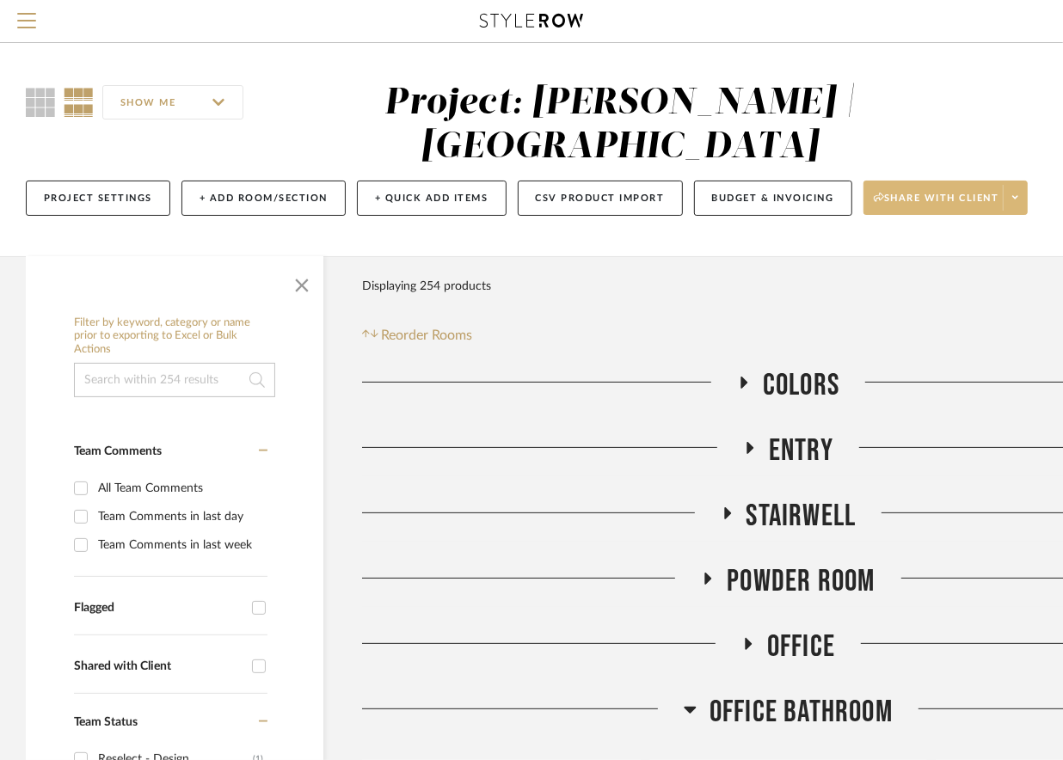
scroll to position [1, 175]
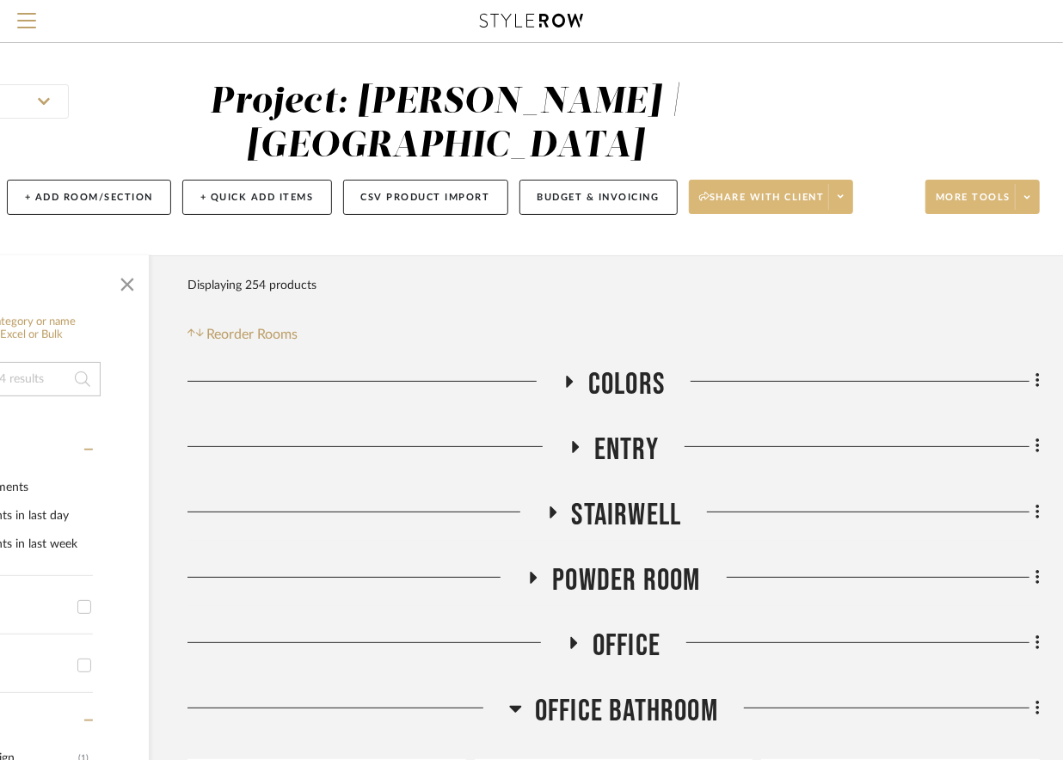
click at [1027, 196] on icon at bounding box center [1027, 197] width 6 height 9
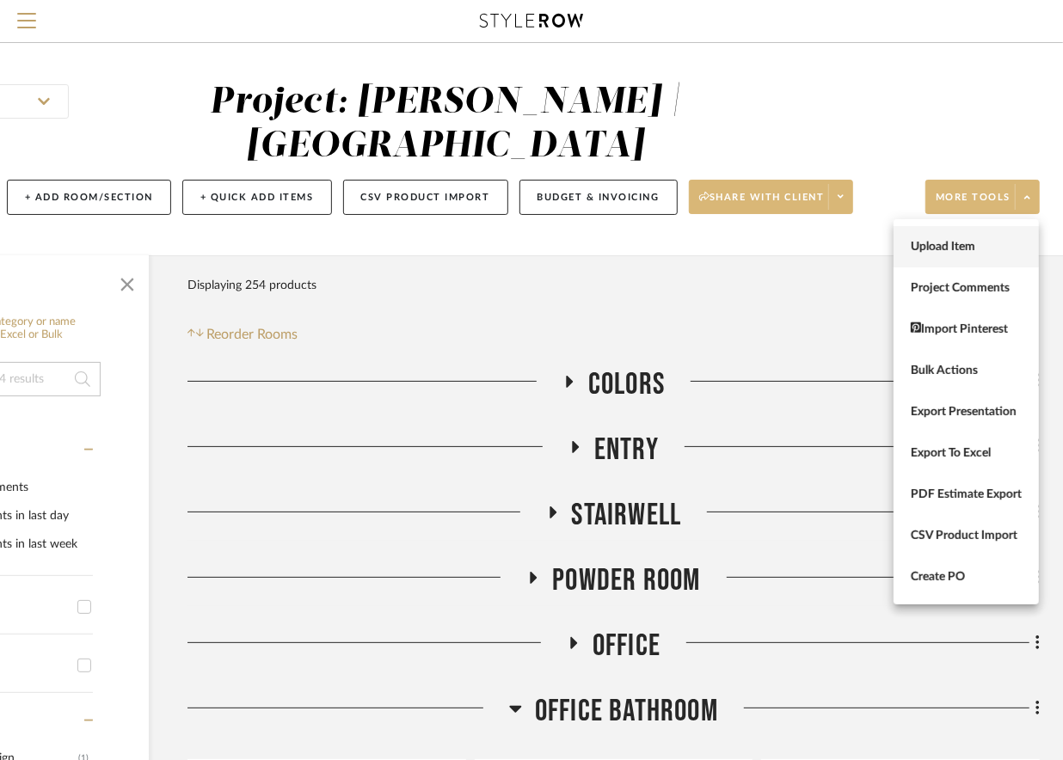
click at [933, 246] on span "Upload Item" at bounding box center [966, 246] width 111 height 15
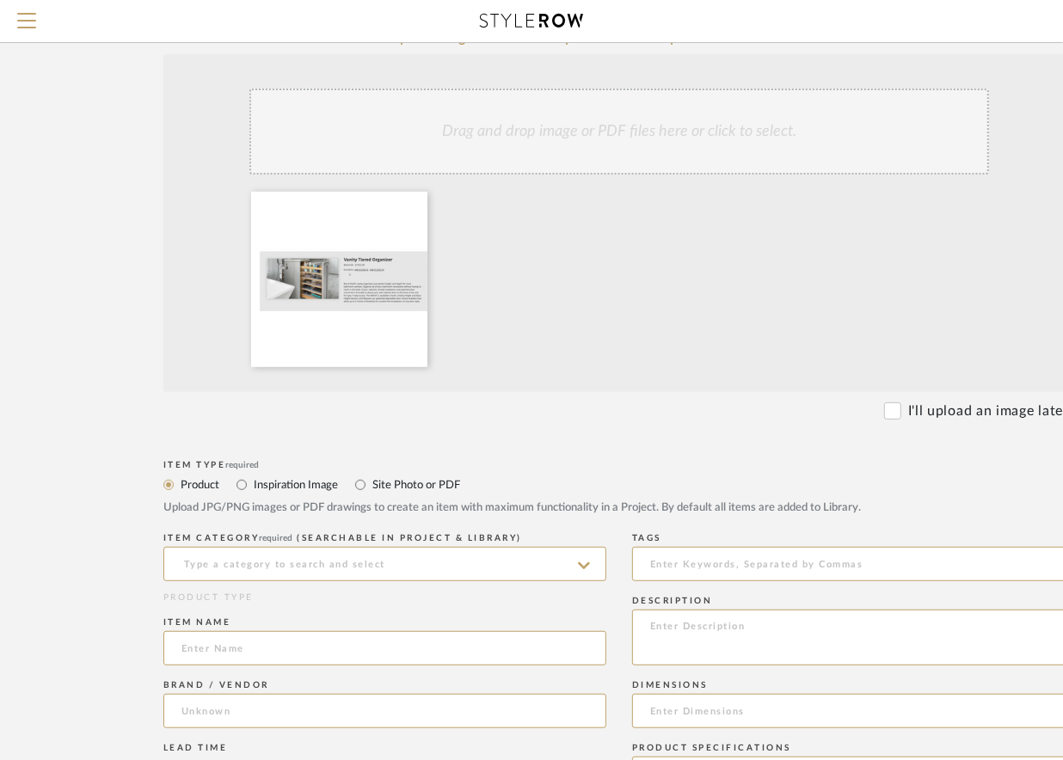
scroll to position [324, 0]
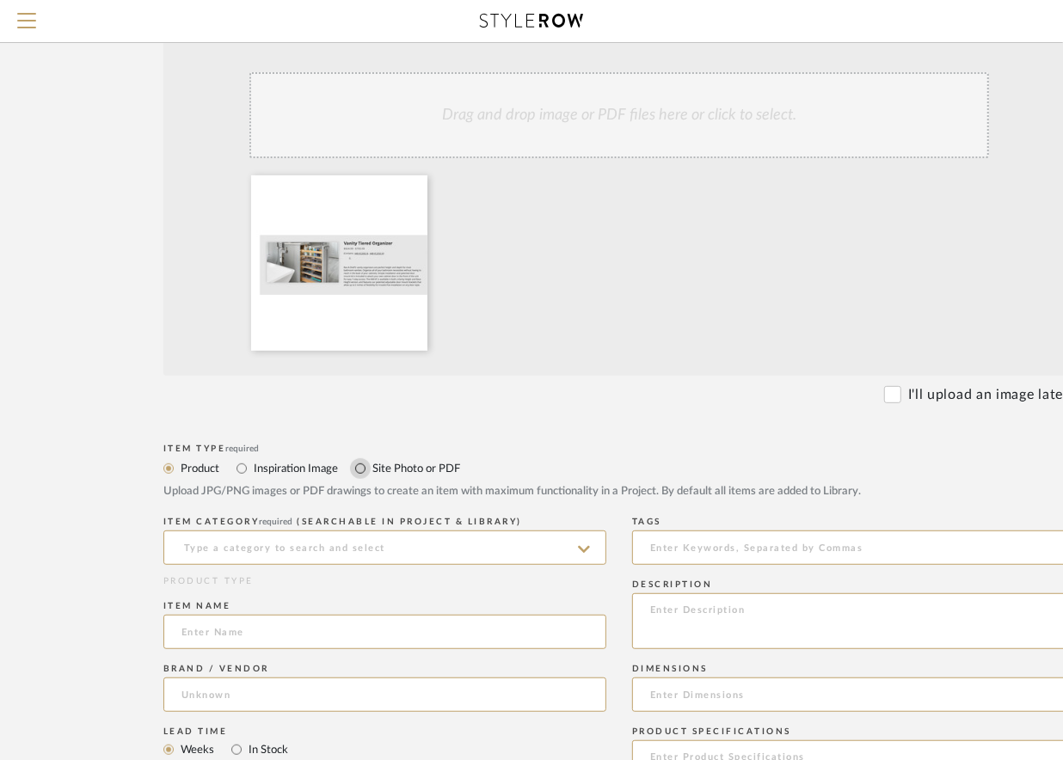
click at [366, 466] on input "Site Photo or PDF" at bounding box center [360, 468] width 21 height 21
radio input "true"
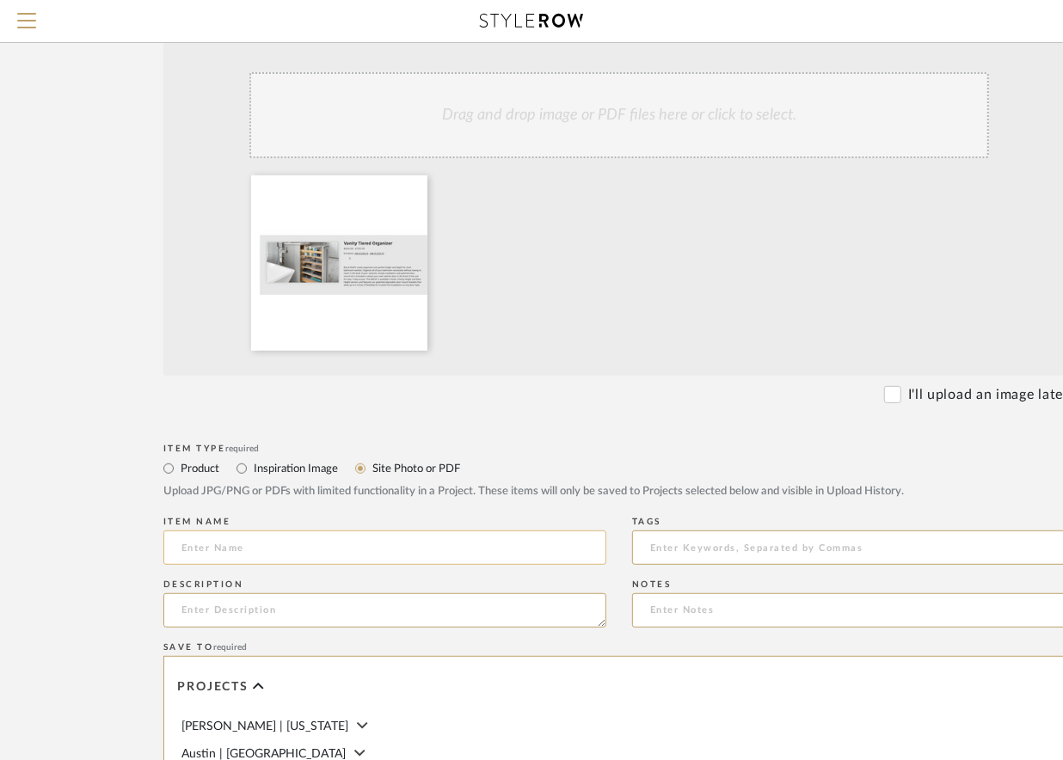
click at [237, 552] on input at bounding box center [384, 548] width 443 height 34
paste input "left side of the Primary Bathroom Vanity (Rev-a-Shelf)"
click at [182, 546] on input "left side of the Primary Bathroom Vanity (Rev-a-Shelf)" at bounding box center [384, 548] width 443 height 34
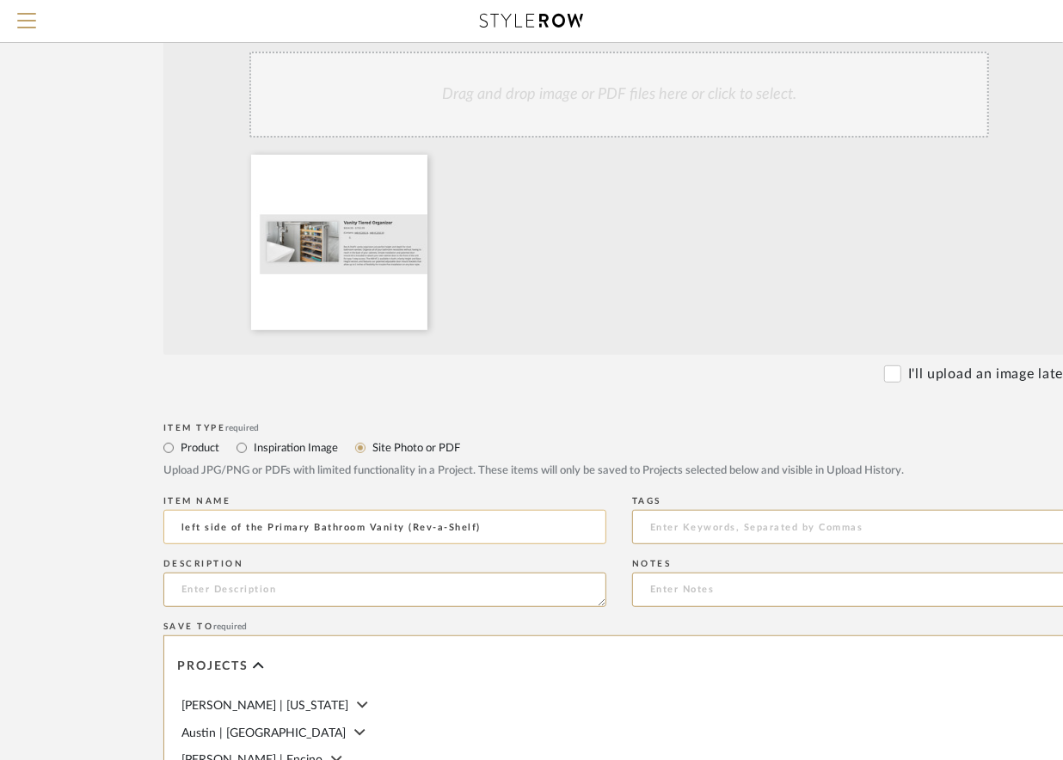
scroll to position [347, 0]
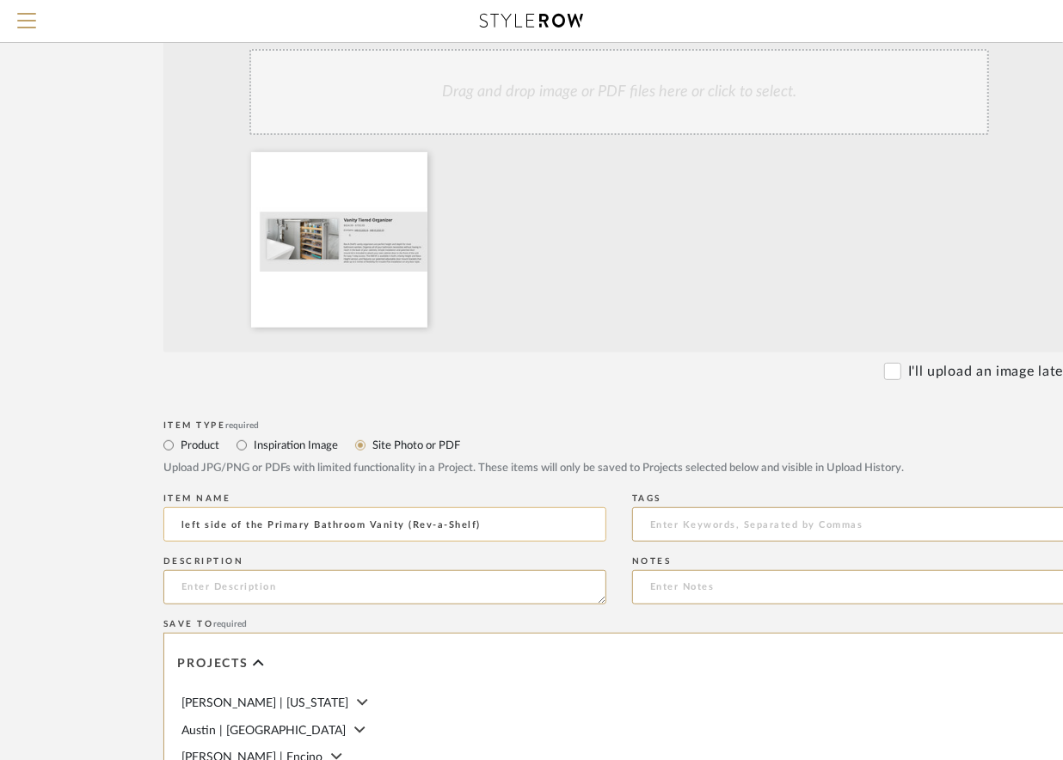
drag, startPoint x: 484, startPoint y: 519, endPoint x: 404, endPoint y: 527, distance: 80.3
click at [404, 527] on input "left side of the Primary Bathroom Vanity (Rev-a-Shelf)" at bounding box center [384, 524] width 443 height 34
click at [186, 527] on input "left side of the Primary Bathroom Vanity (Rev-a-Shelf)" at bounding box center [384, 524] width 443 height 34
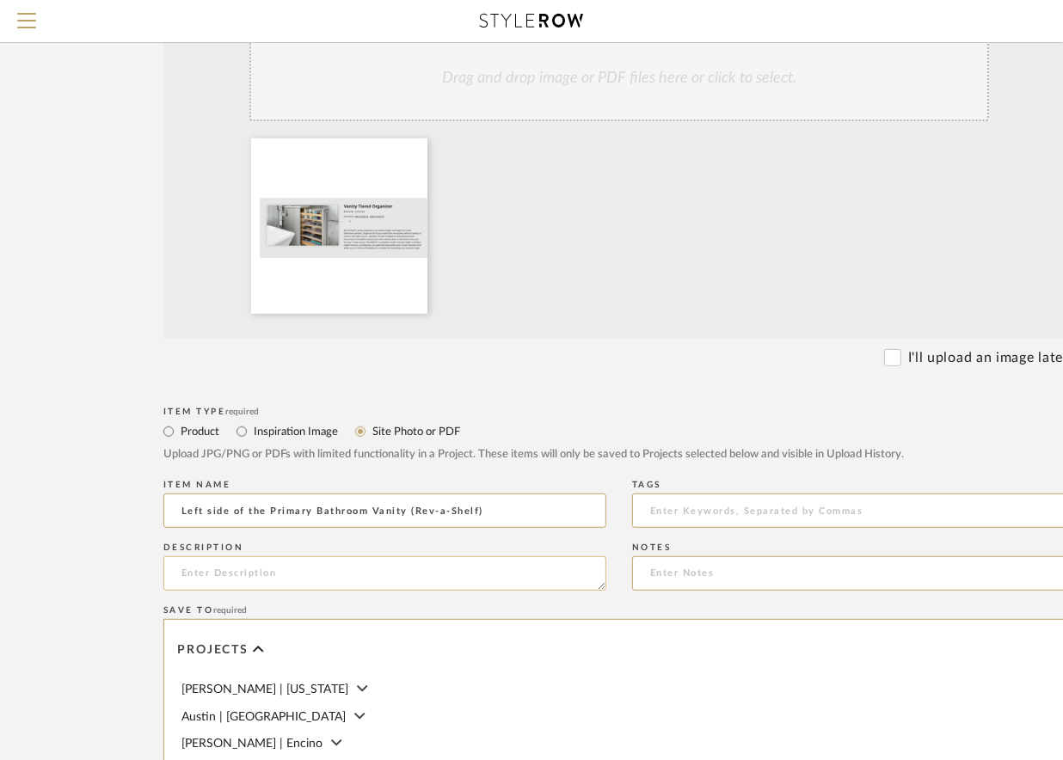
type input "Left side of the Primary Bathroom Vanity (Rev-a-Shelf)"
click at [253, 586] on textarea at bounding box center [384, 573] width 443 height 34
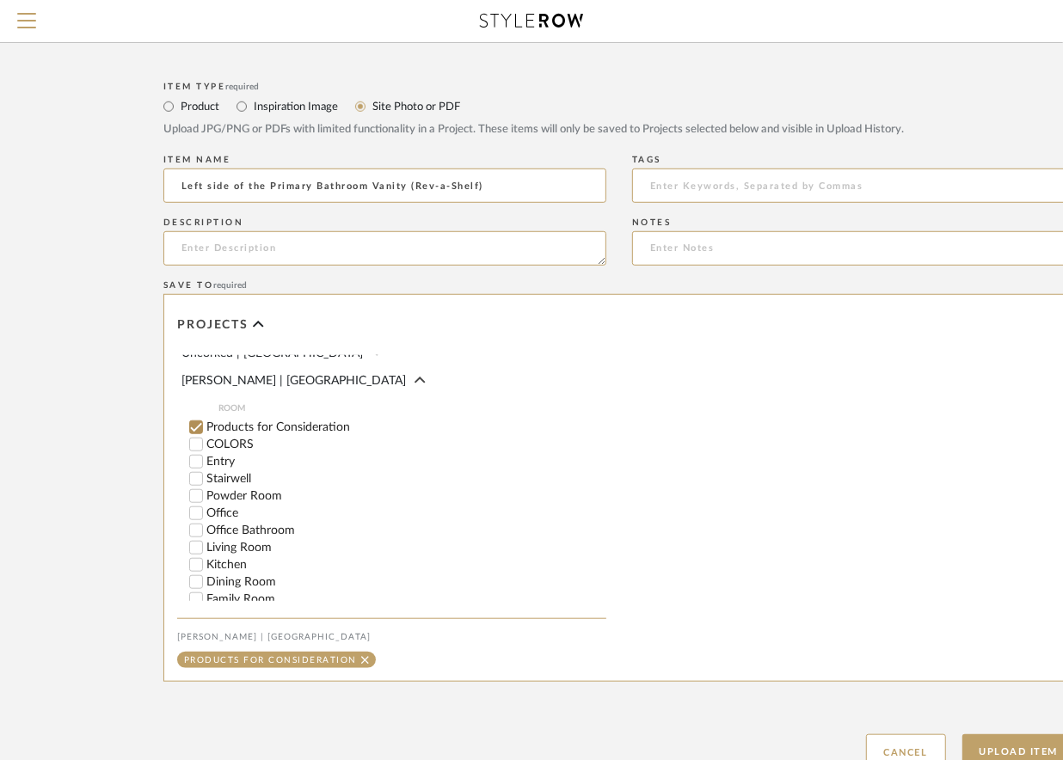
scroll to position [500, 0]
click at [197, 435] on input "Products for Consideration" at bounding box center [195, 426] width 17 height 17
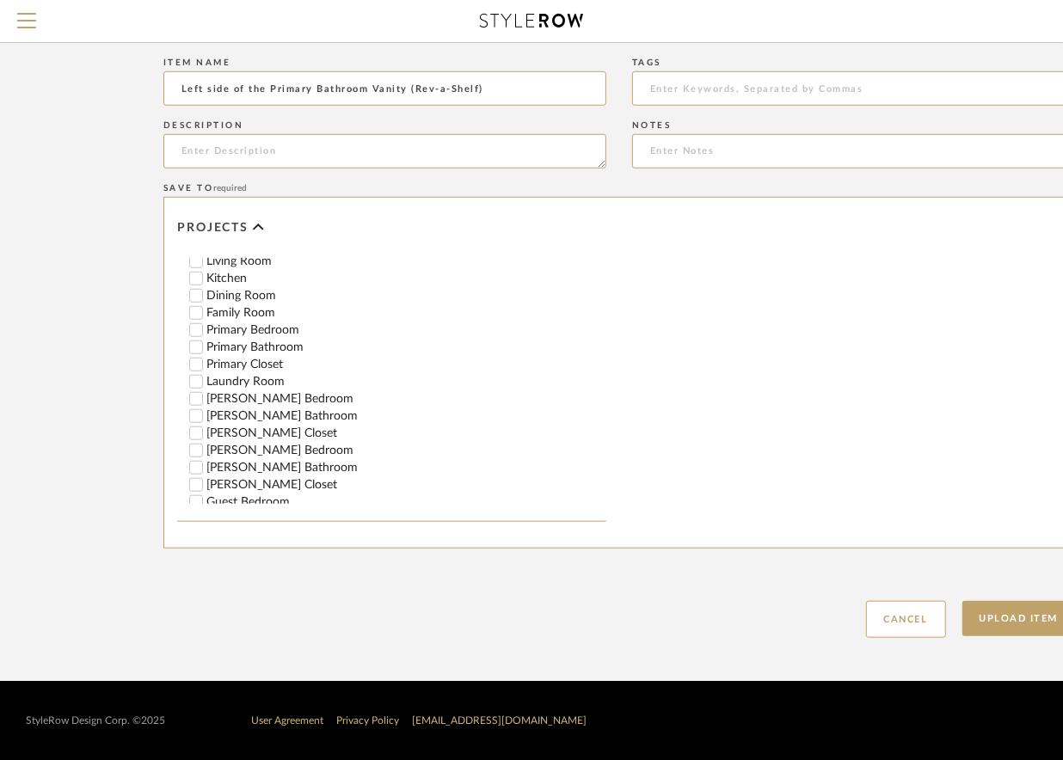
scroll to position [685, 0]
click at [198, 359] on input "Primary Bathroom" at bounding box center [195, 349] width 17 height 17
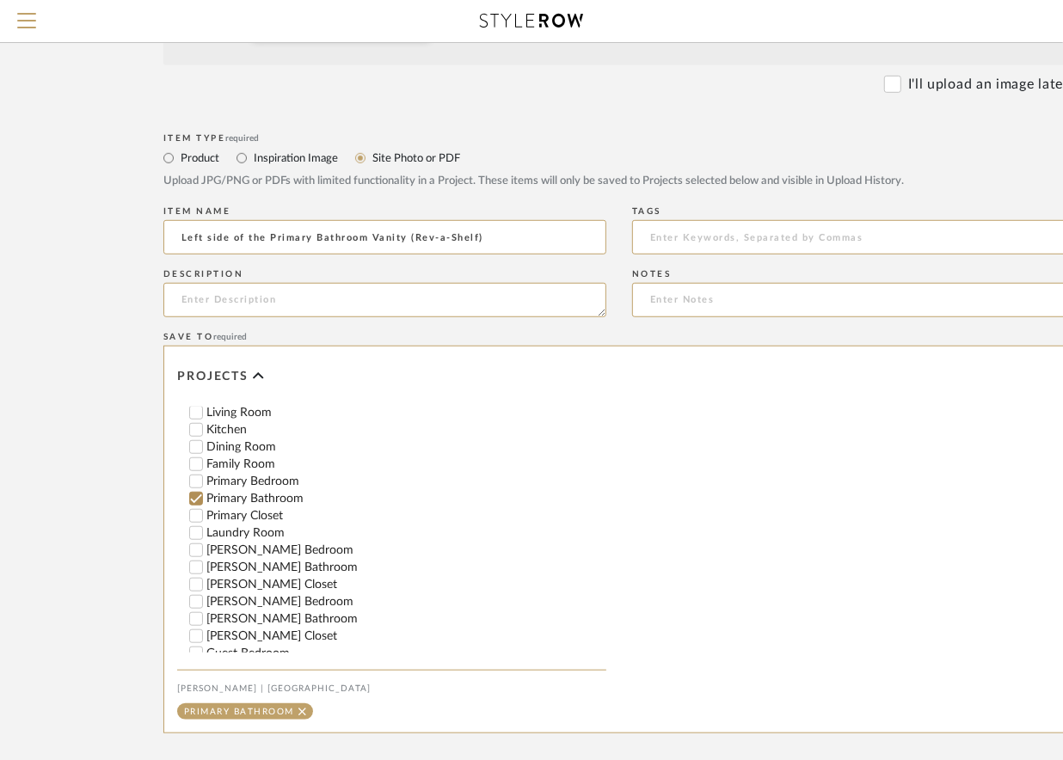
scroll to position [822, 0]
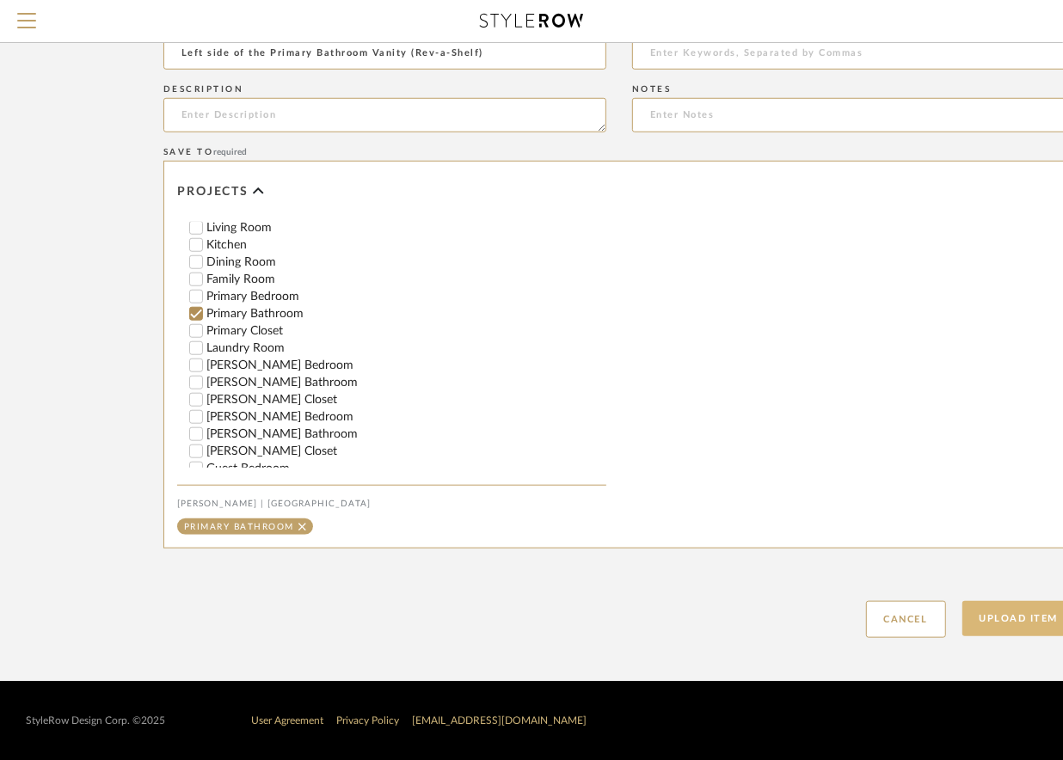
click at [1015, 617] on button "Upload Item" at bounding box center [1019, 618] width 114 height 35
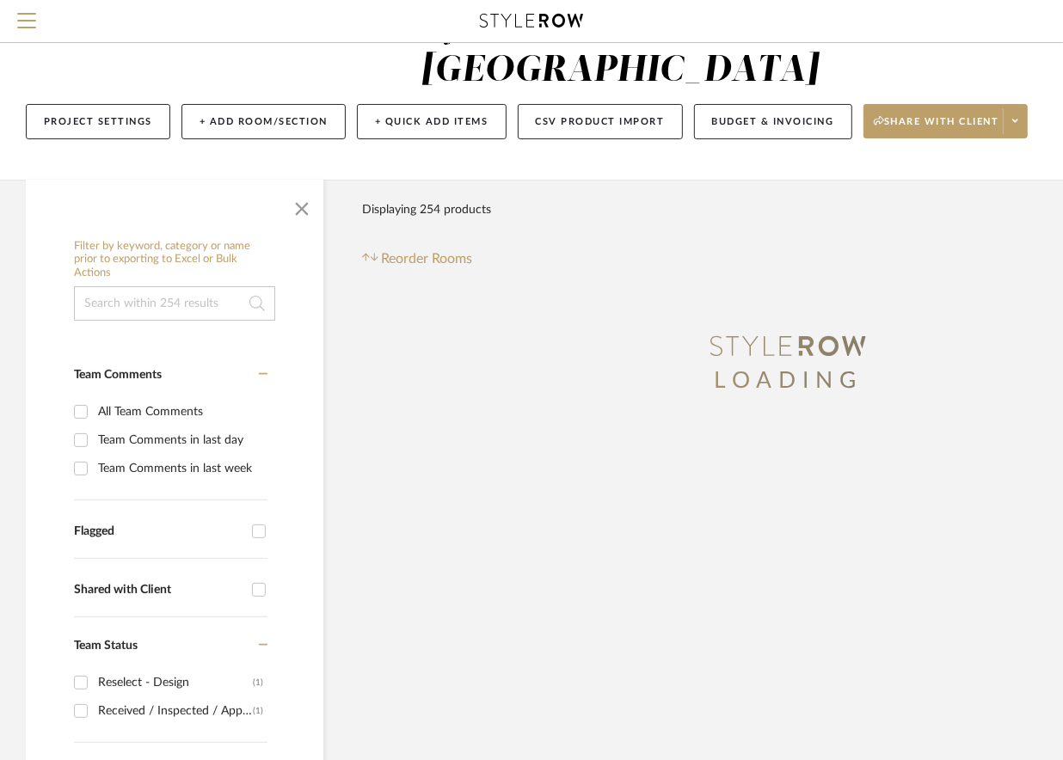
scroll to position [12, 0]
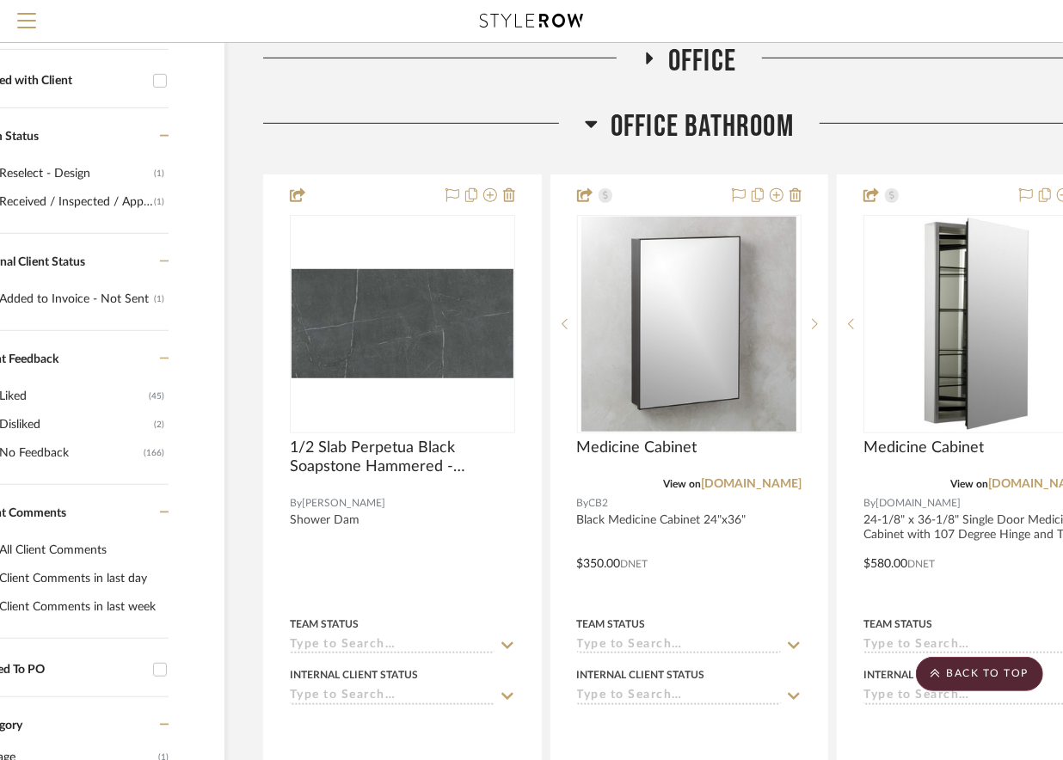
scroll to position [546, 99]
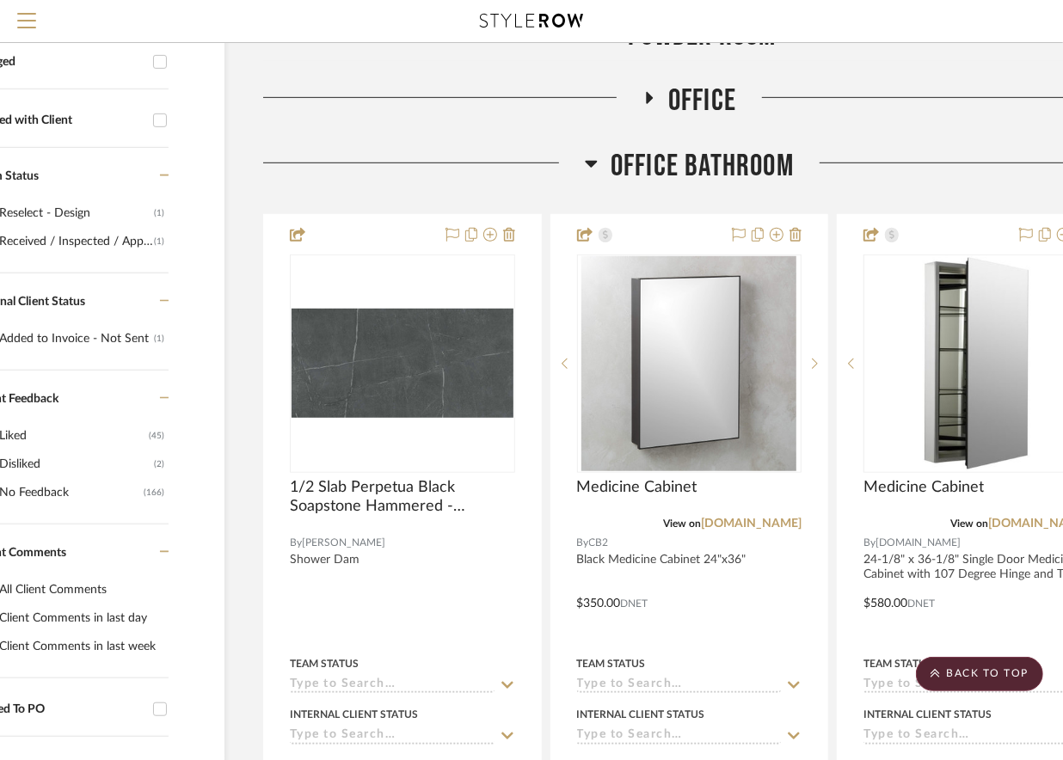
click at [586, 169] on icon at bounding box center [591, 163] width 13 height 21
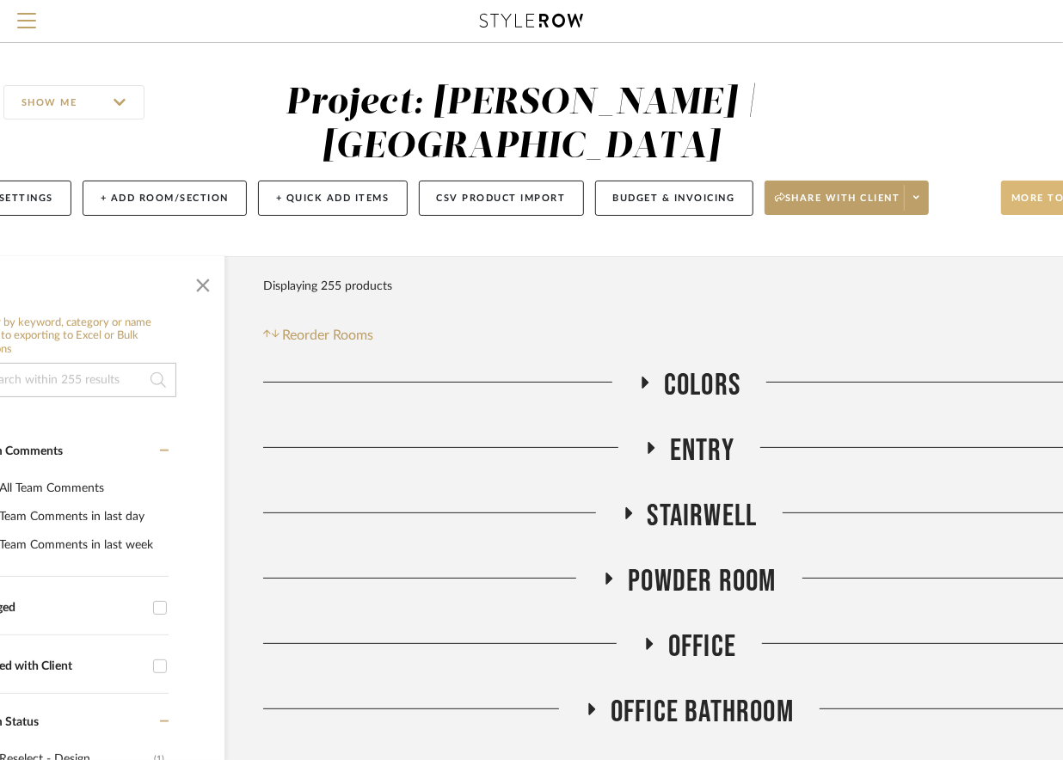
scroll to position [0, 175]
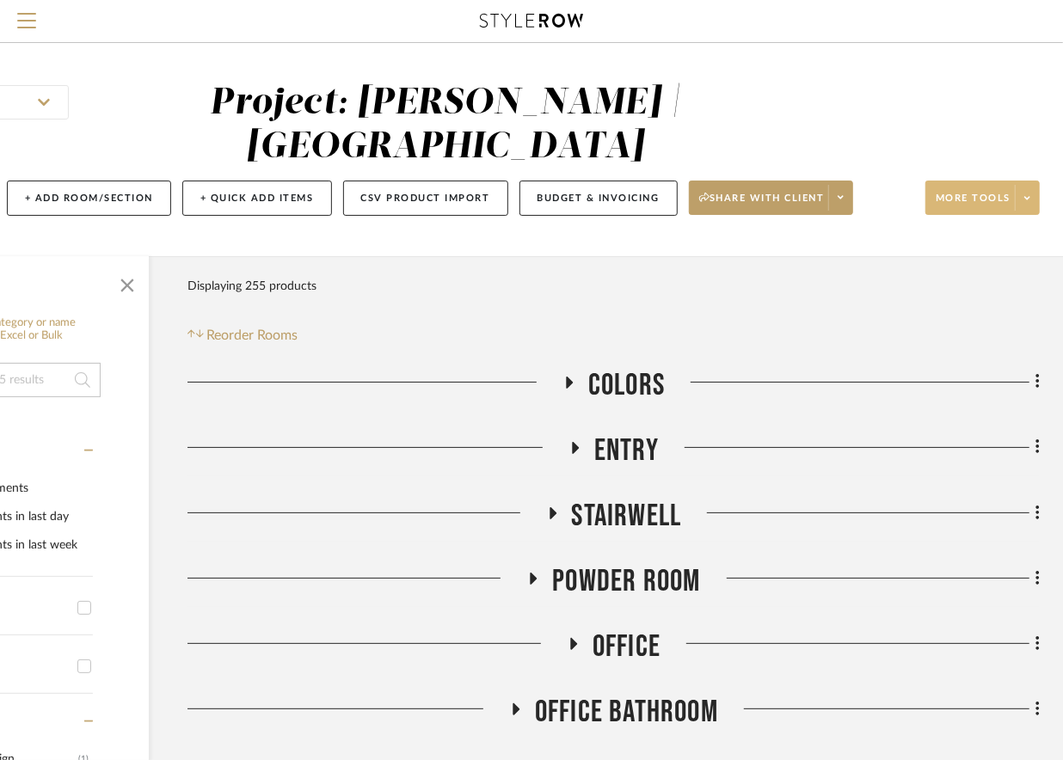
click at [1009, 199] on span "More tools" at bounding box center [973, 205] width 75 height 26
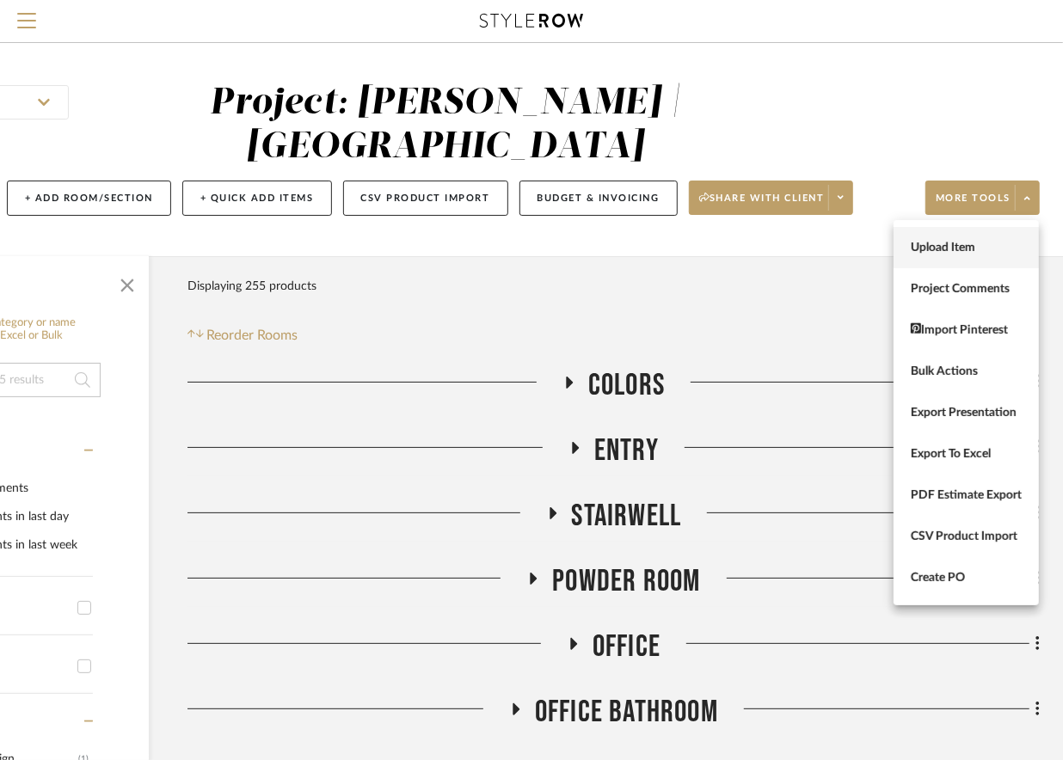
click at [965, 253] on span "Upload Item" at bounding box center [966, 247] width 111 height 15
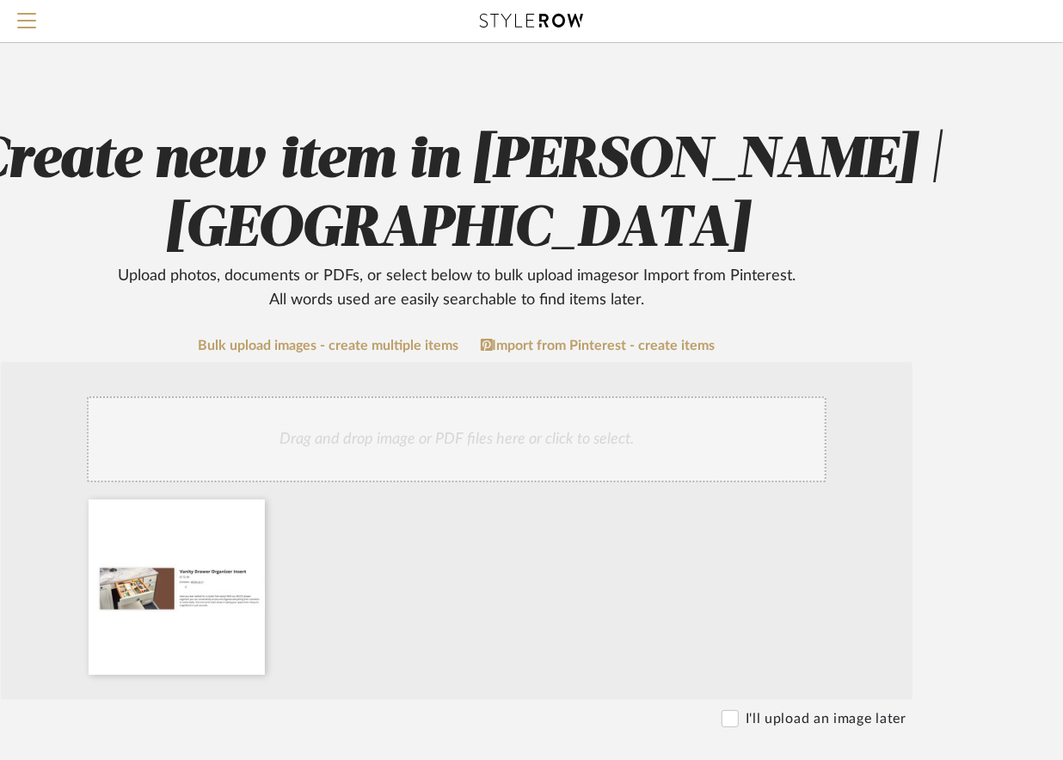
scroll to position [268, 163]
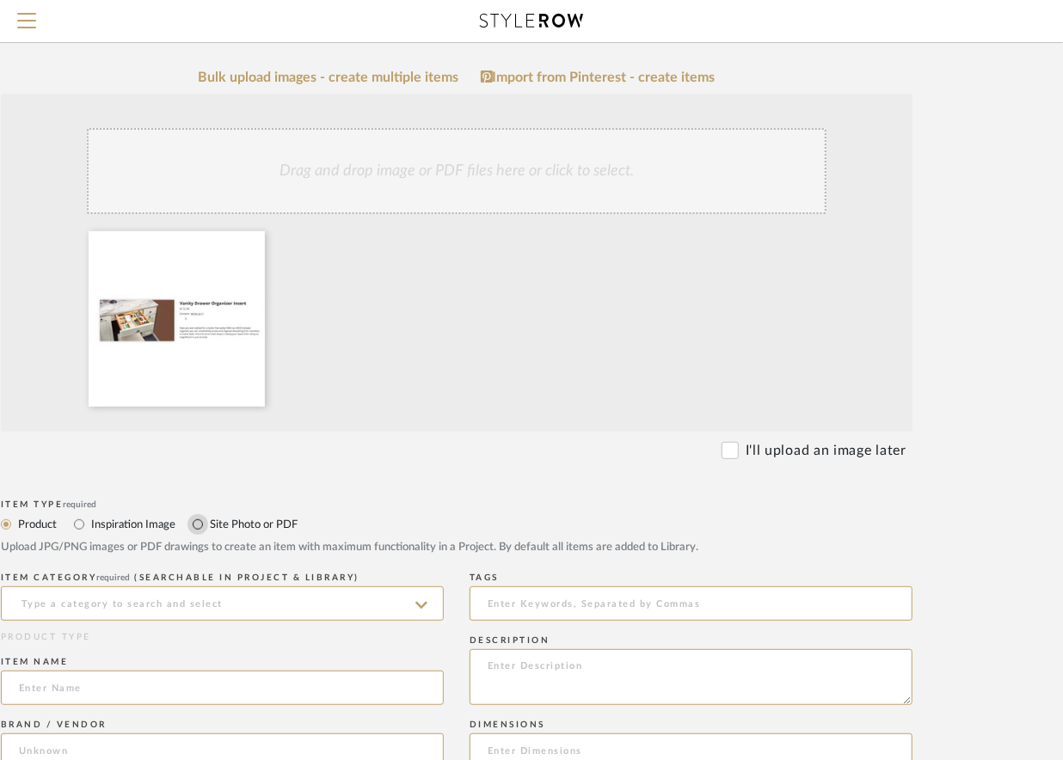
click at [196, 522] on input "Site Photo or PDF" at bounding box center [197, 524] width 21 height 21
radio input "true"
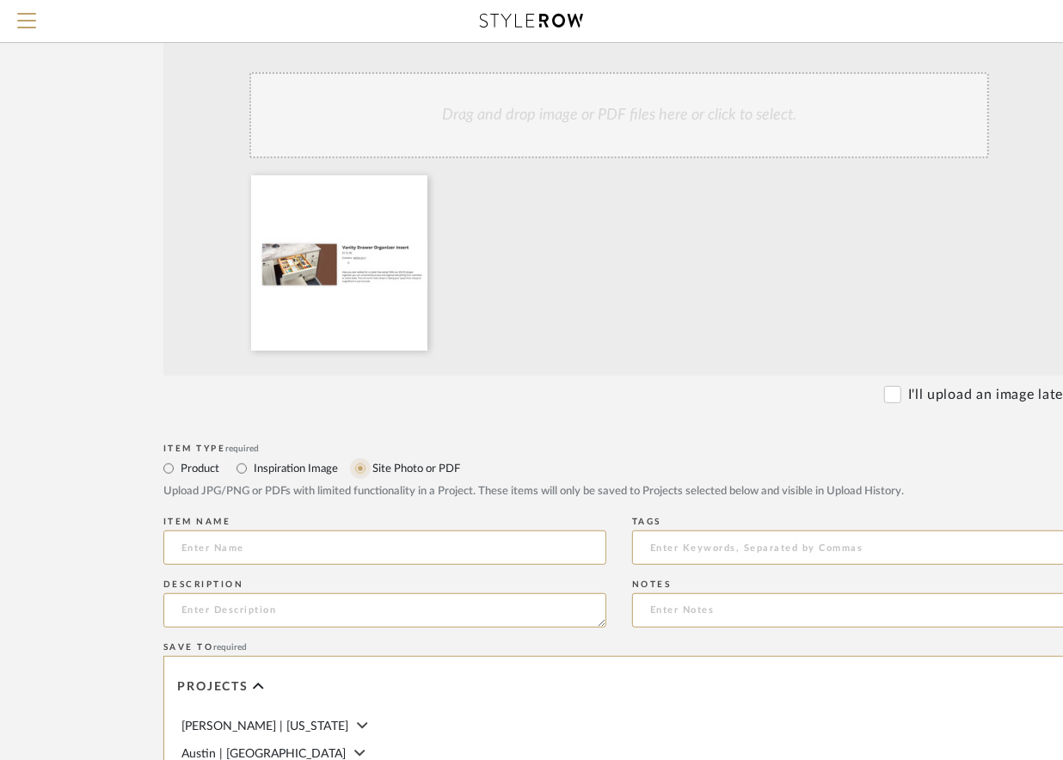
scroll to position [325, 0]
click at [181, 545] on input at bounding box center [384, 547] width 443 height 34
paste input "Vanity - Also Rev-a-shelf"
drag, startPoint x: 292, startPoint y: 546, endPoint x: 218, endPoint y: 549, distance: 73.1
click at [218, 549] on input "Vanity Vanity - Also Rev-a-shelf" at bounding box center [384, 547] width 443 height 34
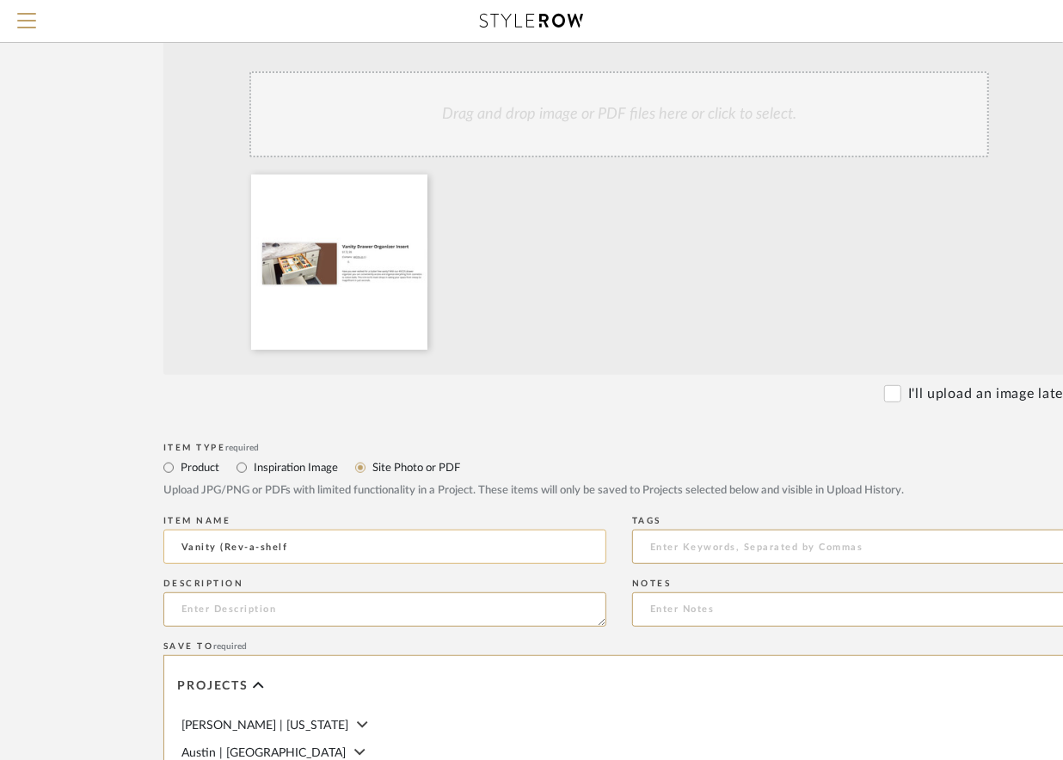
click at [277, 550] on input "Vanity (Rev-a-shelf" at bounding box center [384, 547] width 443 height 34
click at [300, 550] on input "Vanity (Rev-a-shelf" at bounding box center [384, 547] width 443 height 34
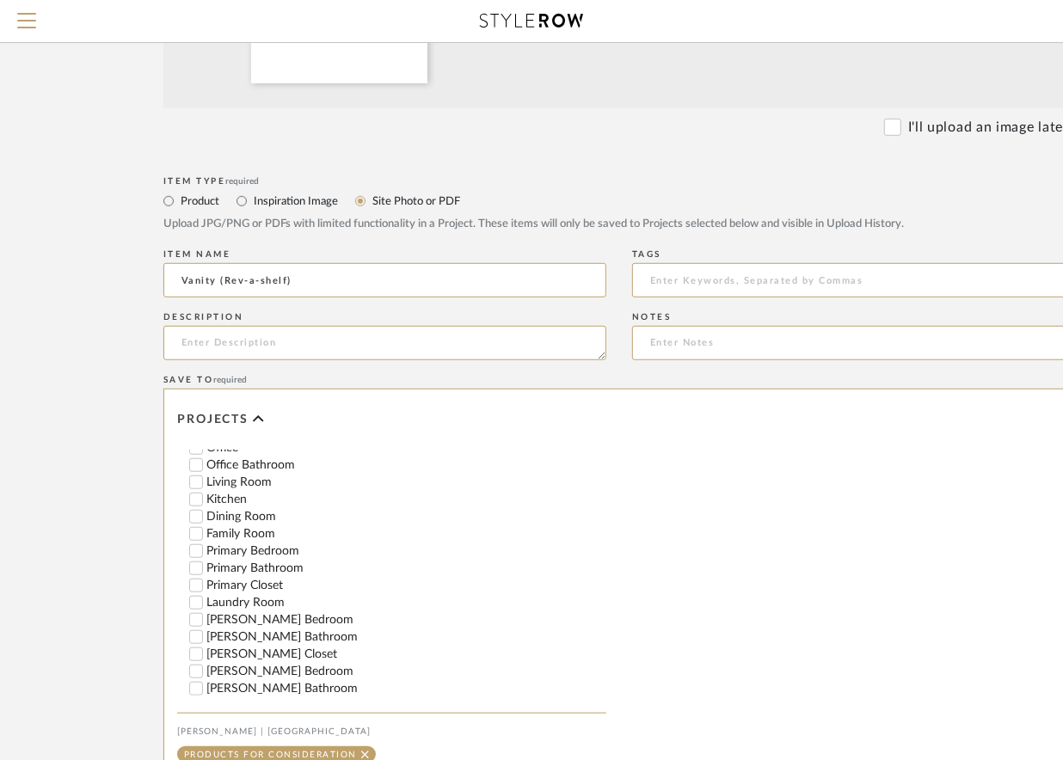
scroll to position [665, 0]
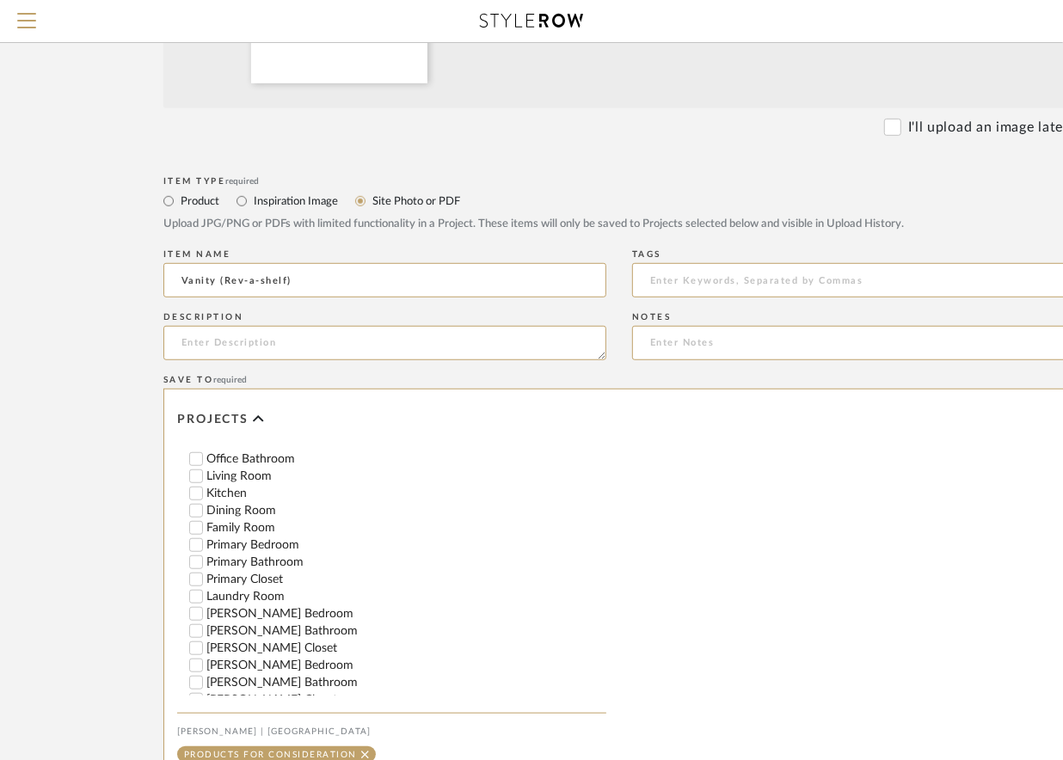
type input "Vanity (Rev-a-shelf)"
click at [196, 554] on input "Primary Bedroom" at bounding box center [195, 545] width 17 height 17
checkbox input "false"
click at [196, 554] on input "Primary Bedroom" at bounding box center [195, 545] width 17 height 17
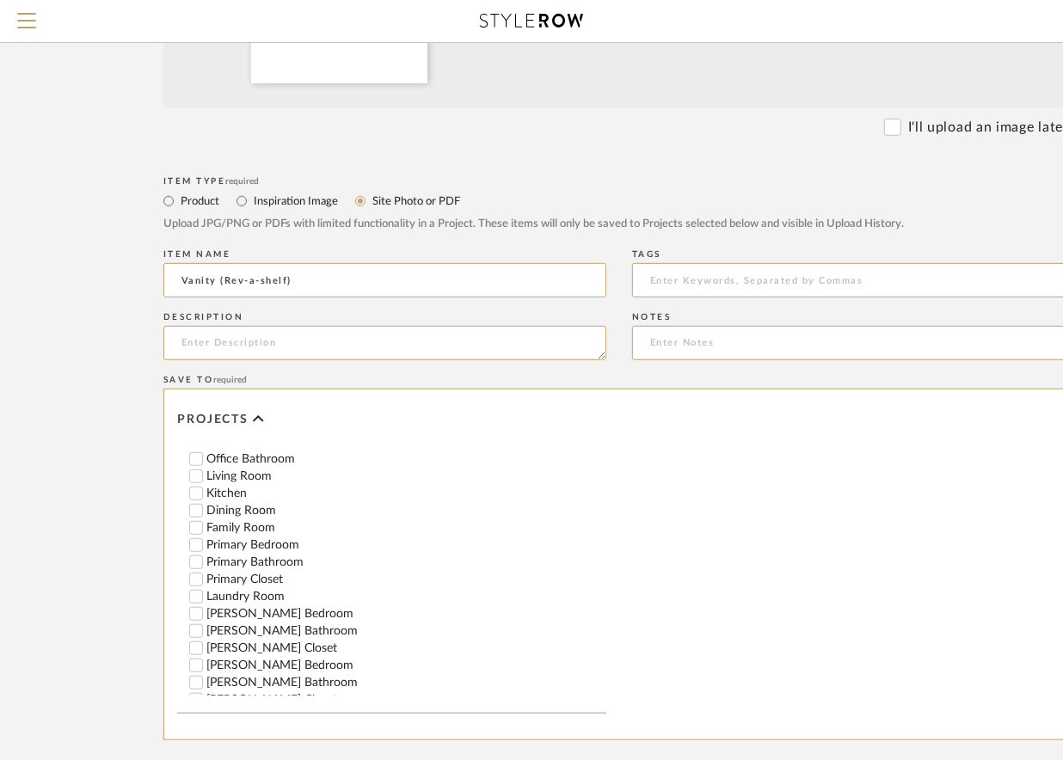
click at [194, 571] on input "Primary Bathroom" at bounding box center [195, 562] width 17 height 17
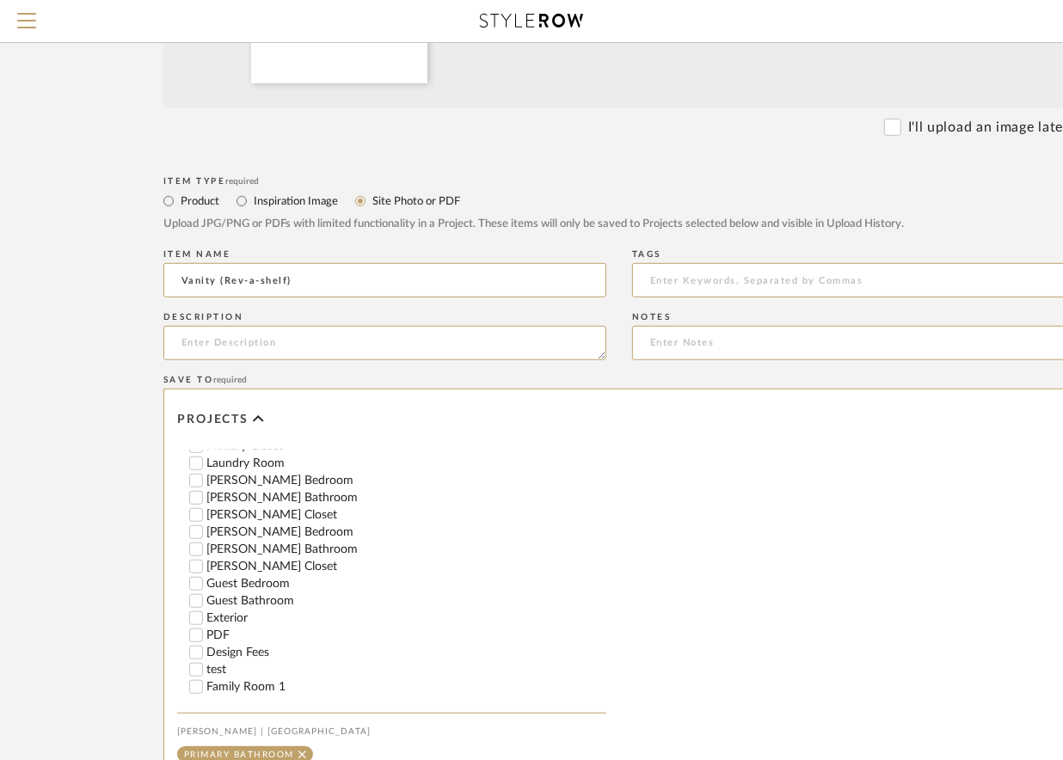
scroll to position [822, 0]
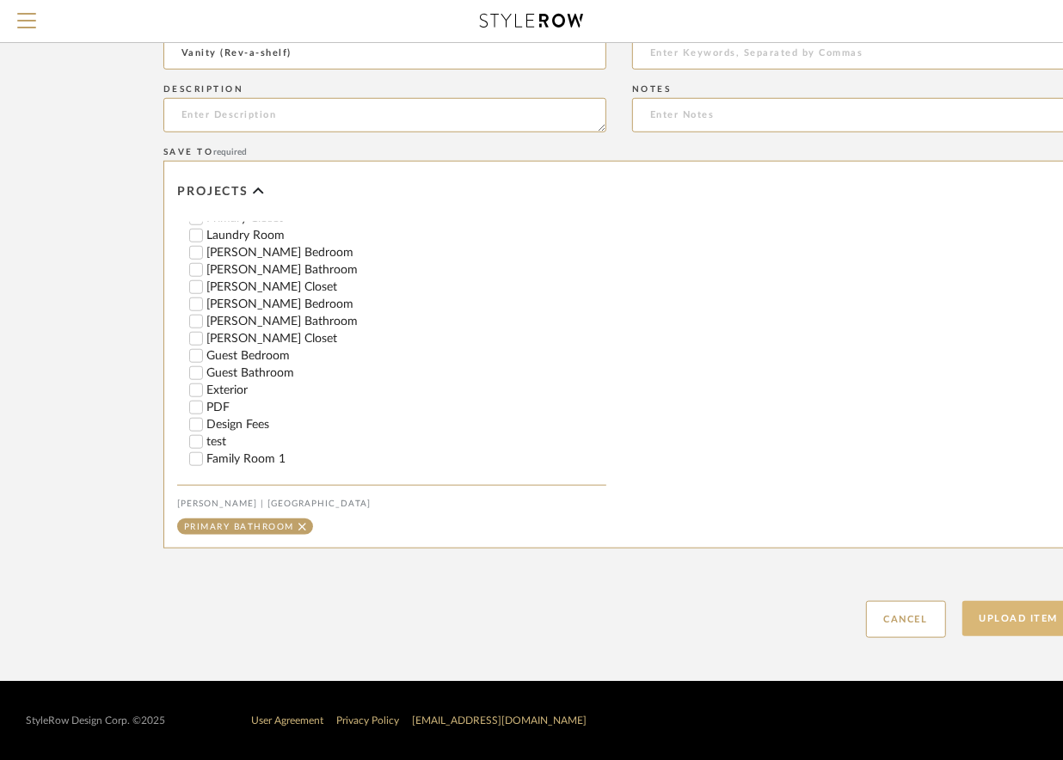
click at [1007, 618] on button "Upload Item" at bounding box center [1019, 618] width 114 height 35
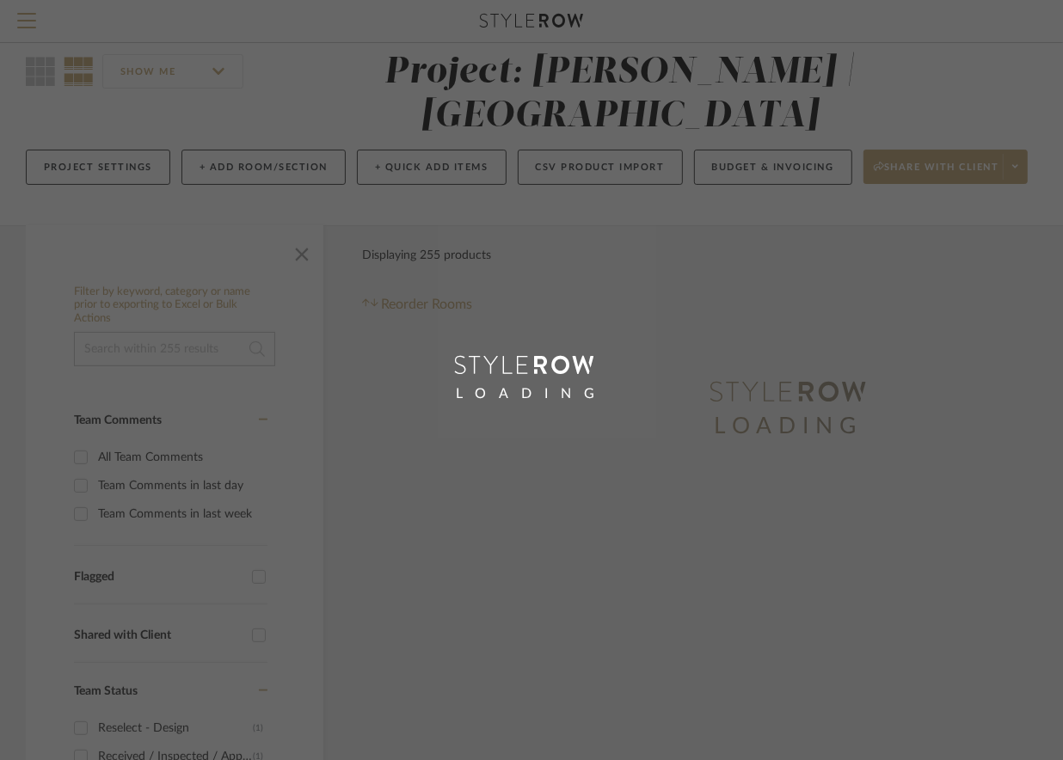
scroll to position [1, 0]
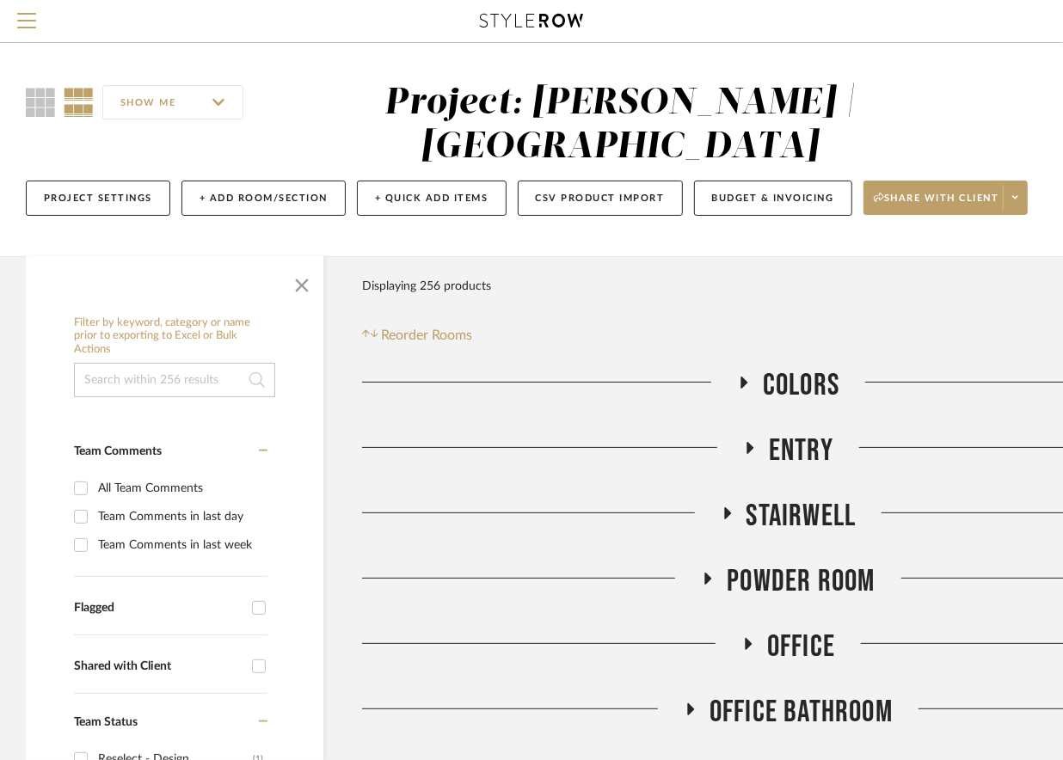
scroll to position [0, 175]
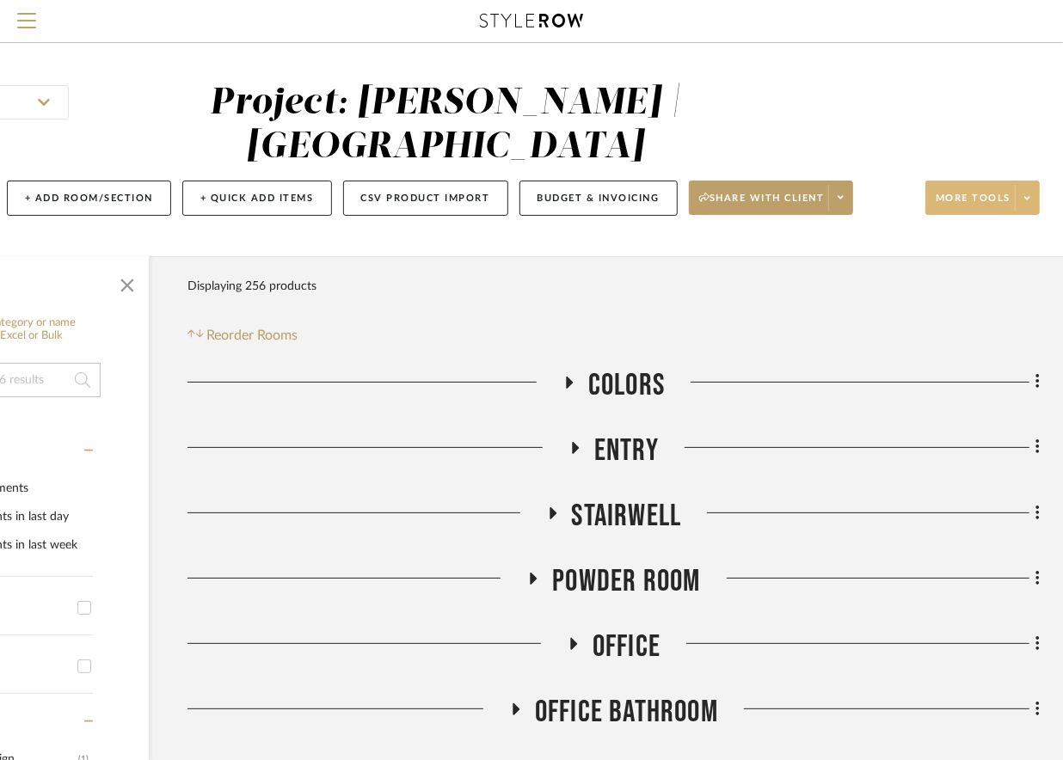
click at [1008, 210] on span "More tools" at bounding box center [973, 205] width 75 height 26
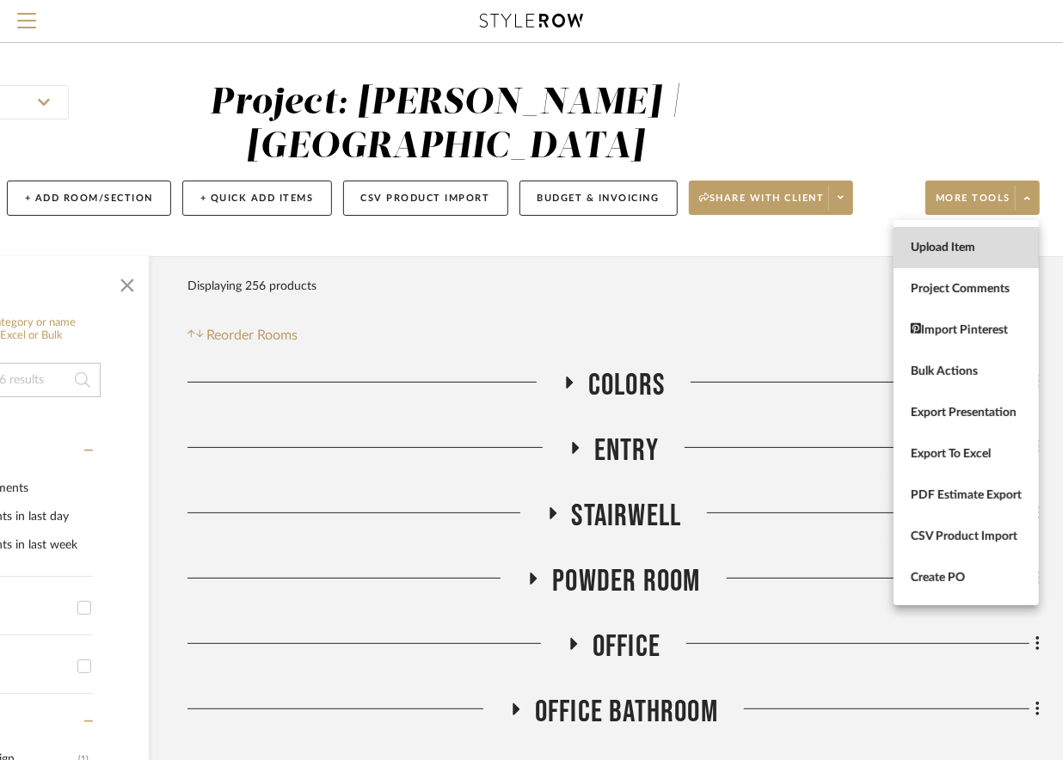
click at [969, 253] on span "Upload Item" at bounding box center [966, 247] width 111 height 15
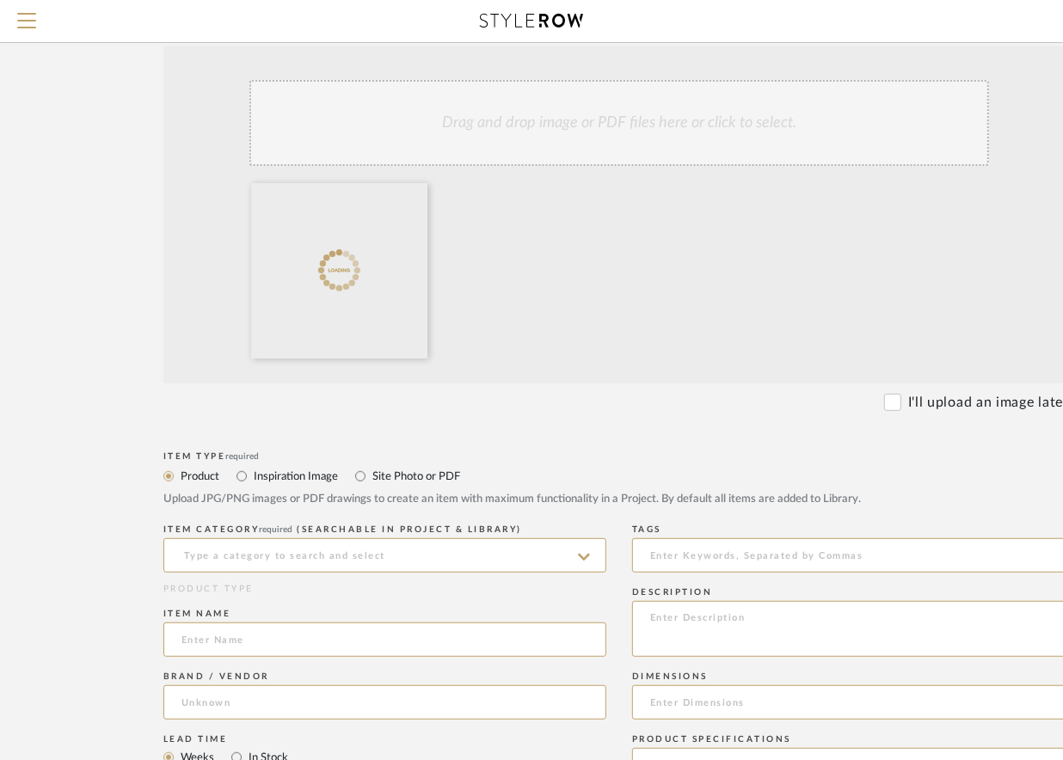
scroll to position [366, 0]
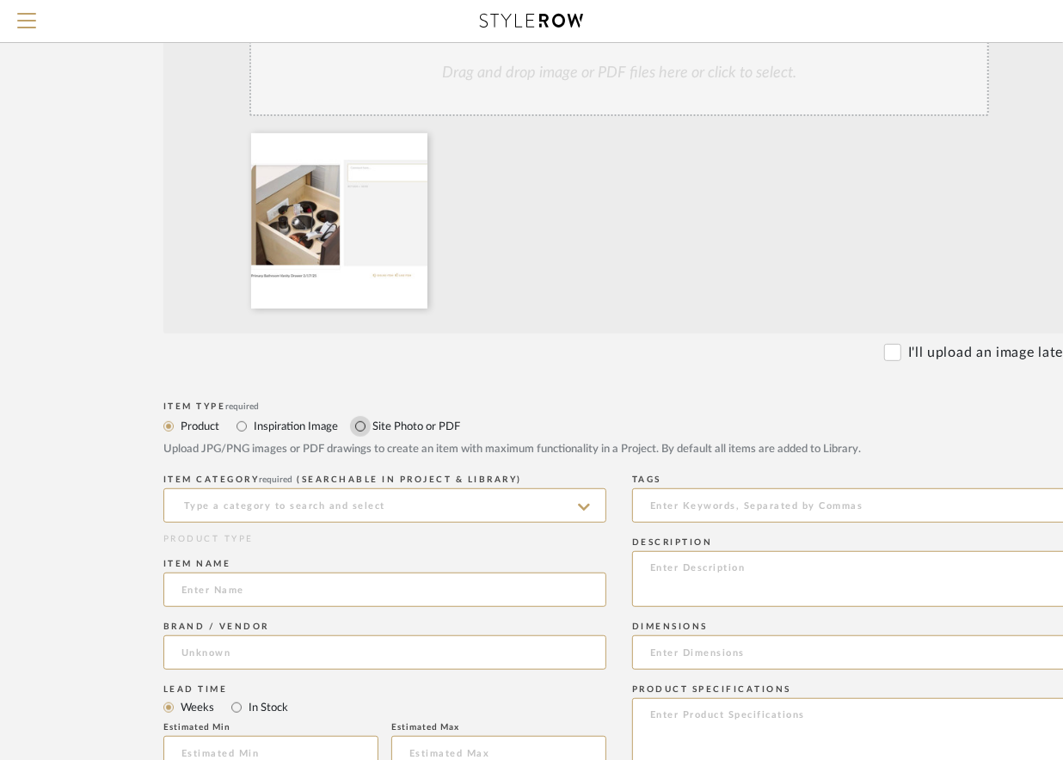
click at [362, 424] on input "Site Photo or PDF" at bounding box center [360, 426] width 21 height 21
radio input "true"
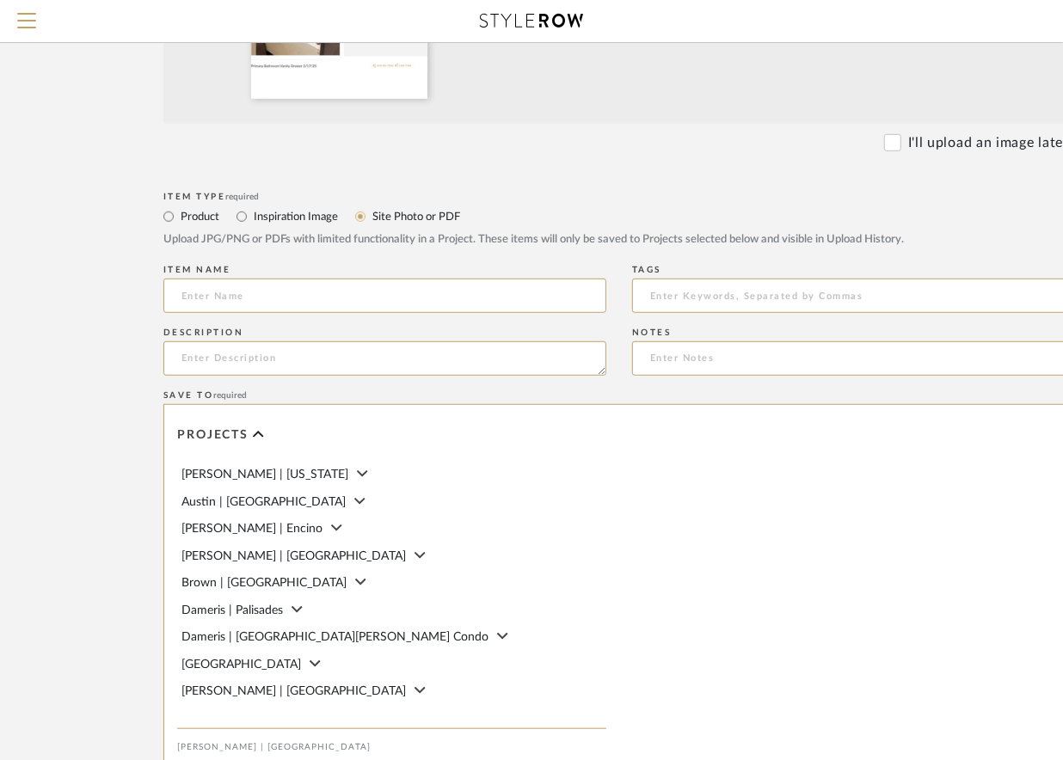
scroll to position [822, 0]
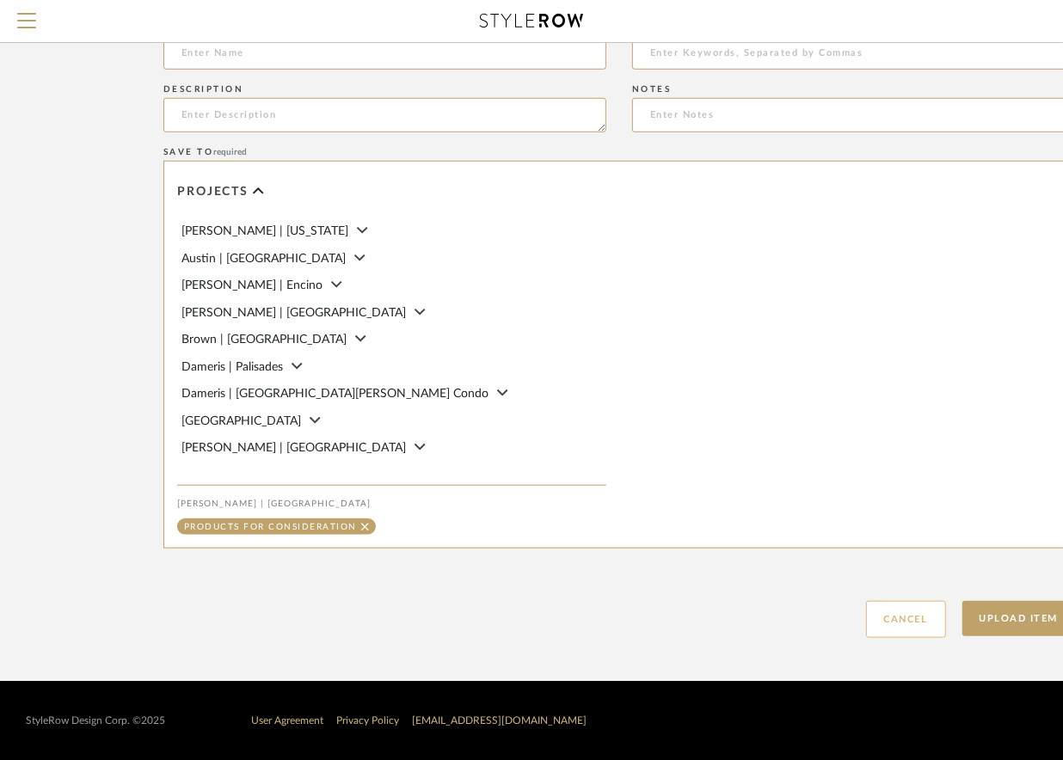
click at [911, 630] on button "Cancel" at bounding box center [906, 619] width 80 height 37
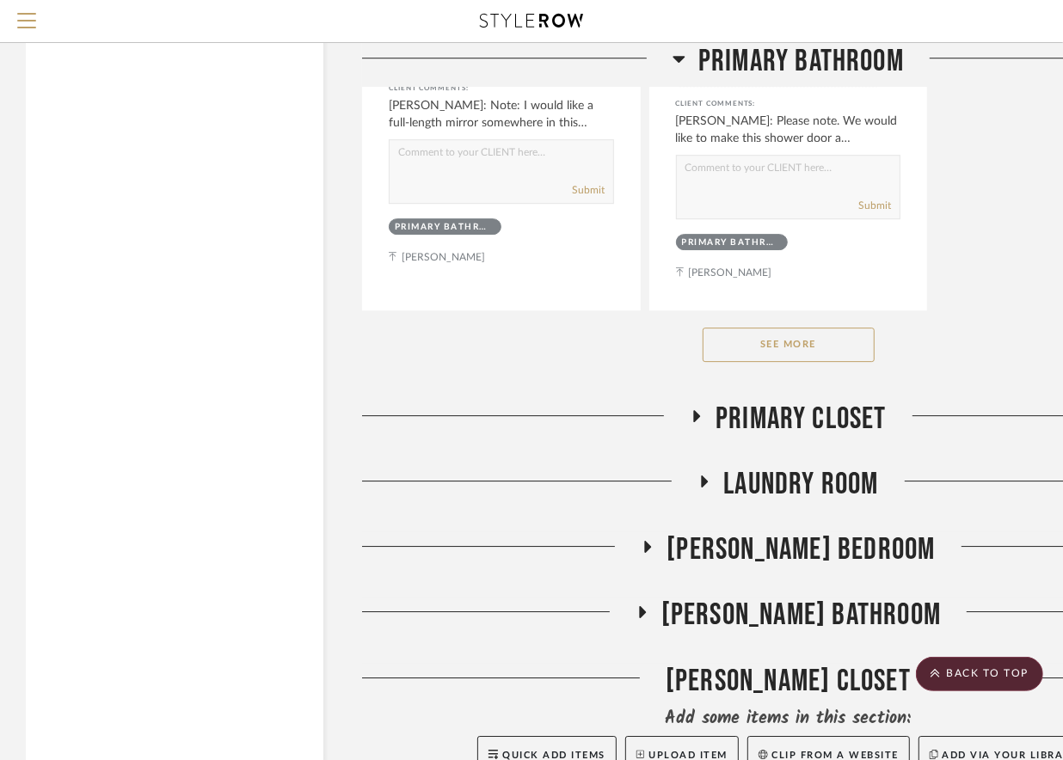
scroll to position [3154, 0]
click at [777, 354] on button "See More" at bounding box center [789, 344] width 172 height 34
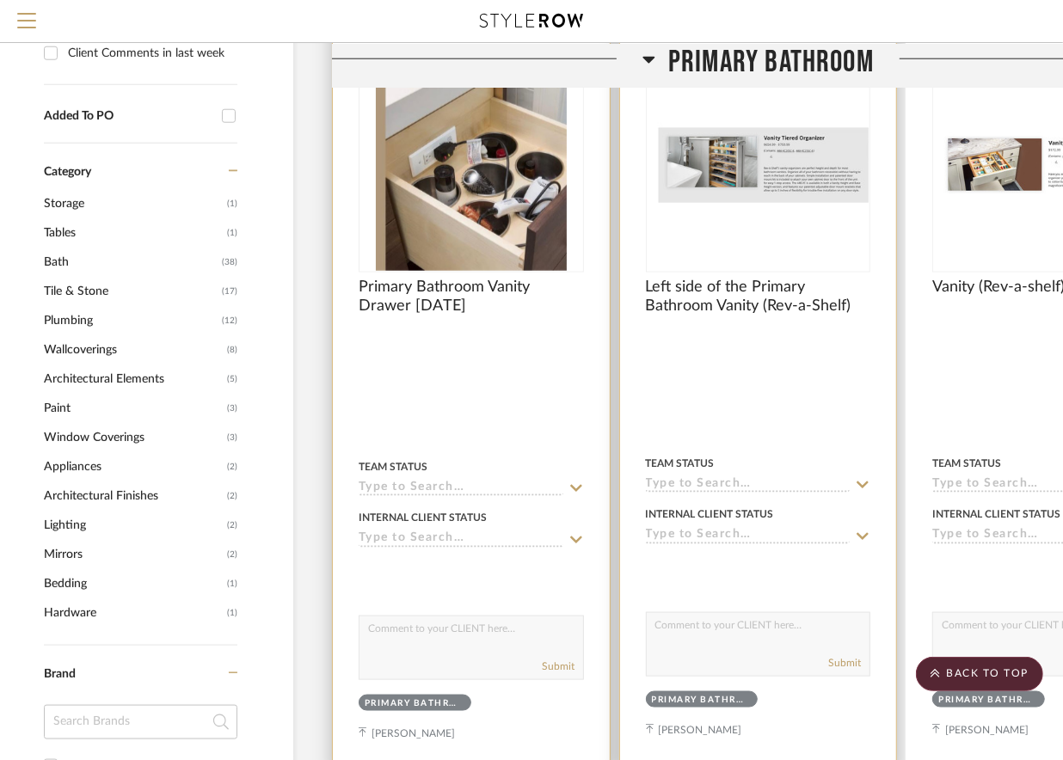
scroll to position [1122, 30]
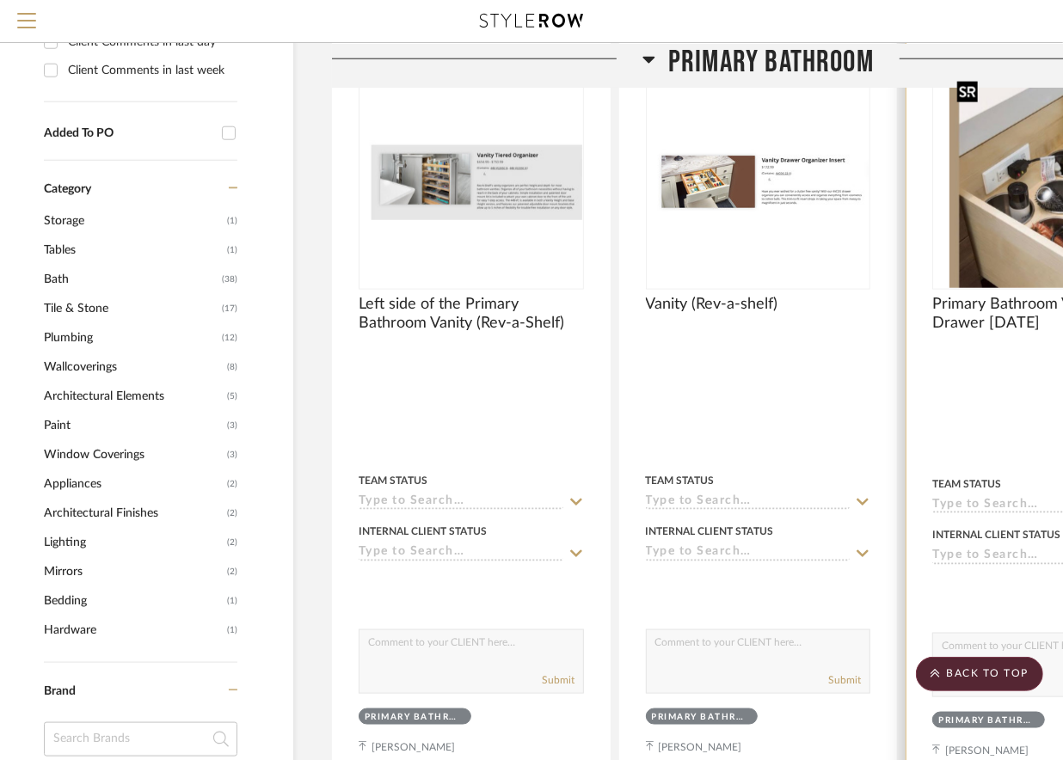
click at [984, 215] on img "0" at bounding box center [1044, 180] width 190 height 215
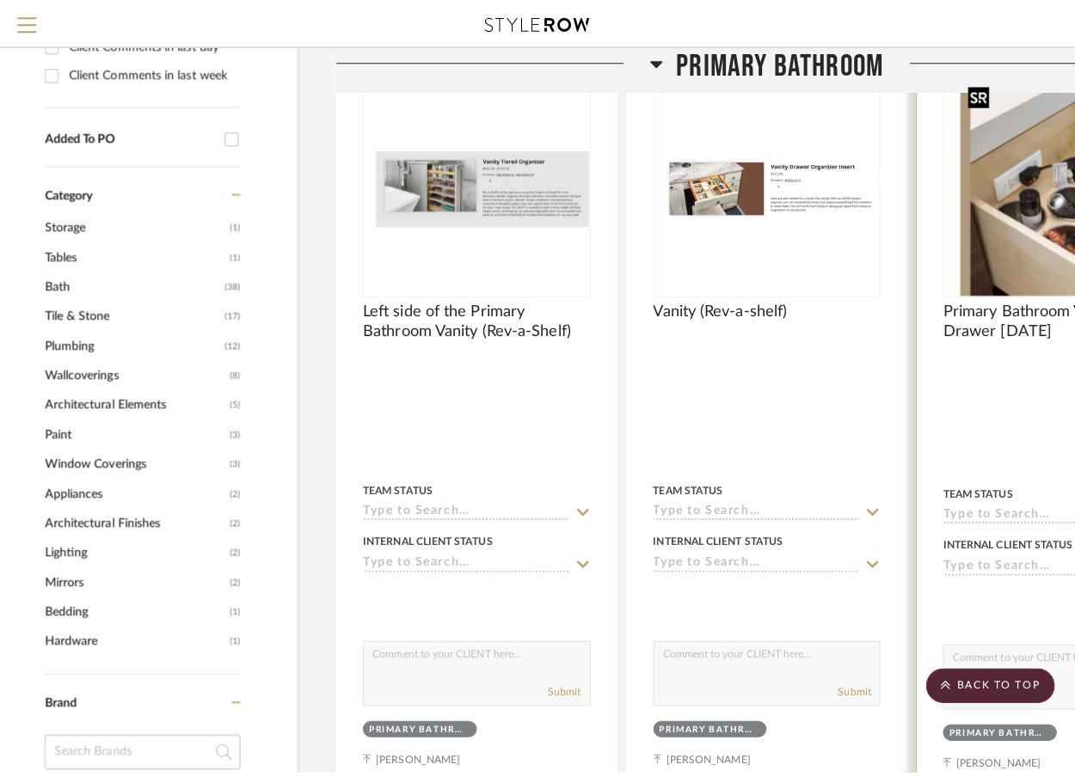
scroll to position [0, 0]
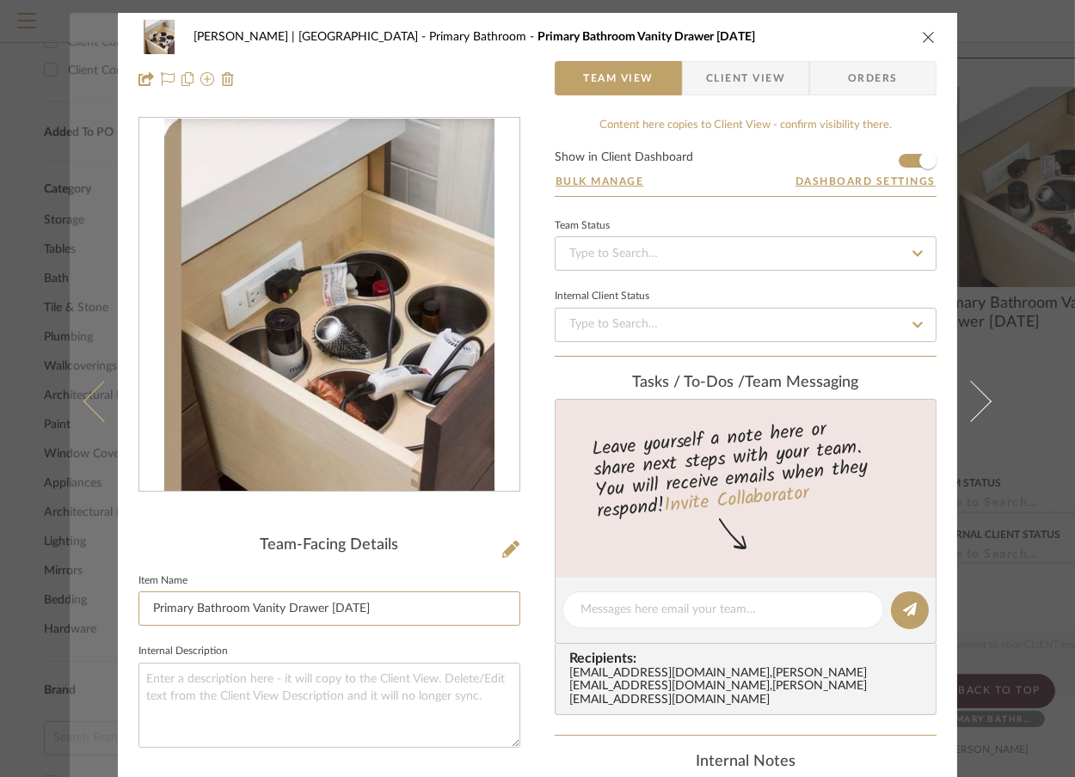
drag, startPoint x: 259, startPoint y: 596, endPoint x: 78, endPoint y: 590, distance: 180.7
click at [78, 590] on mat-dialog-content "Vargas-Gable | Manhattan Beach Primary Bathroom Primary Bathroom Vanity Drawer …" at bounding box center [538, 626] width 936 height 1226
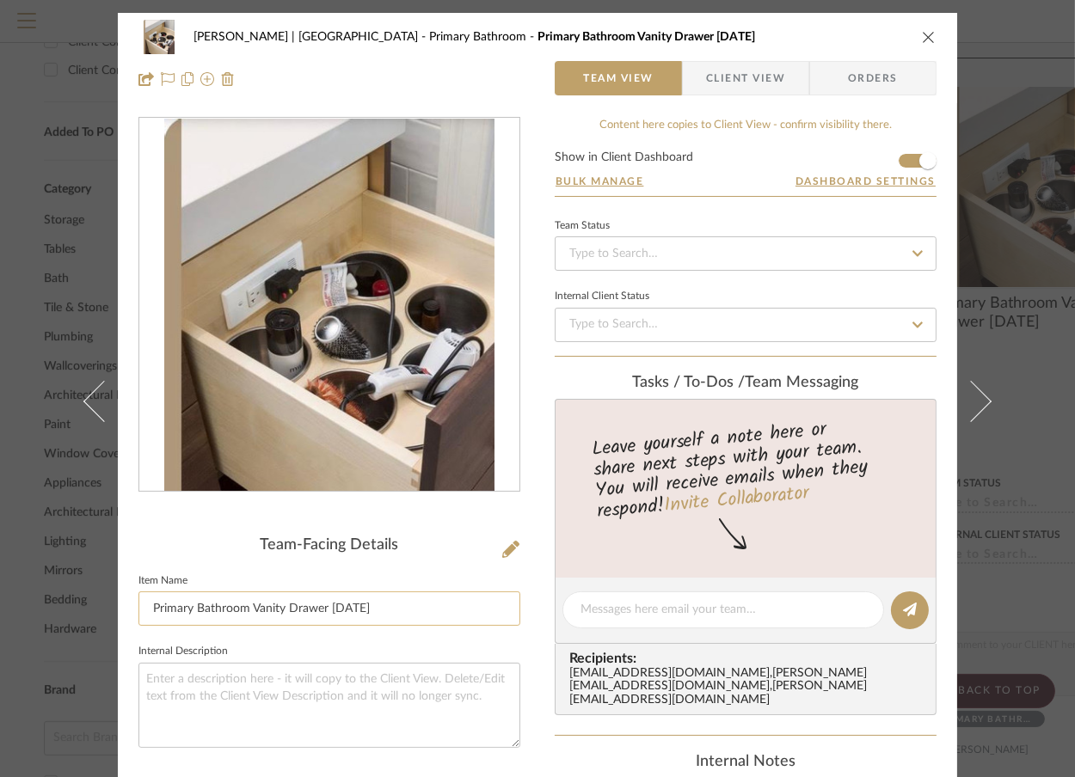
paste input "left drawer of the PR bath (left sink drawer side)"
click at [152, 605] on input "left drawer of the PR bath (left sink drawer side)" at bounding box center [329, 609] width 382 height 34
drag, startPoint x: 210, startPoint y: 607, endPoint x: 287, endPoint y: 613, distance: 77.6
click at [287, 613] on input "Left drawer of the PR bath (left sink drawer side)" at bounding box center [329, 609] width 382 height 34
type input "Left drawer (left sink drawer side)"
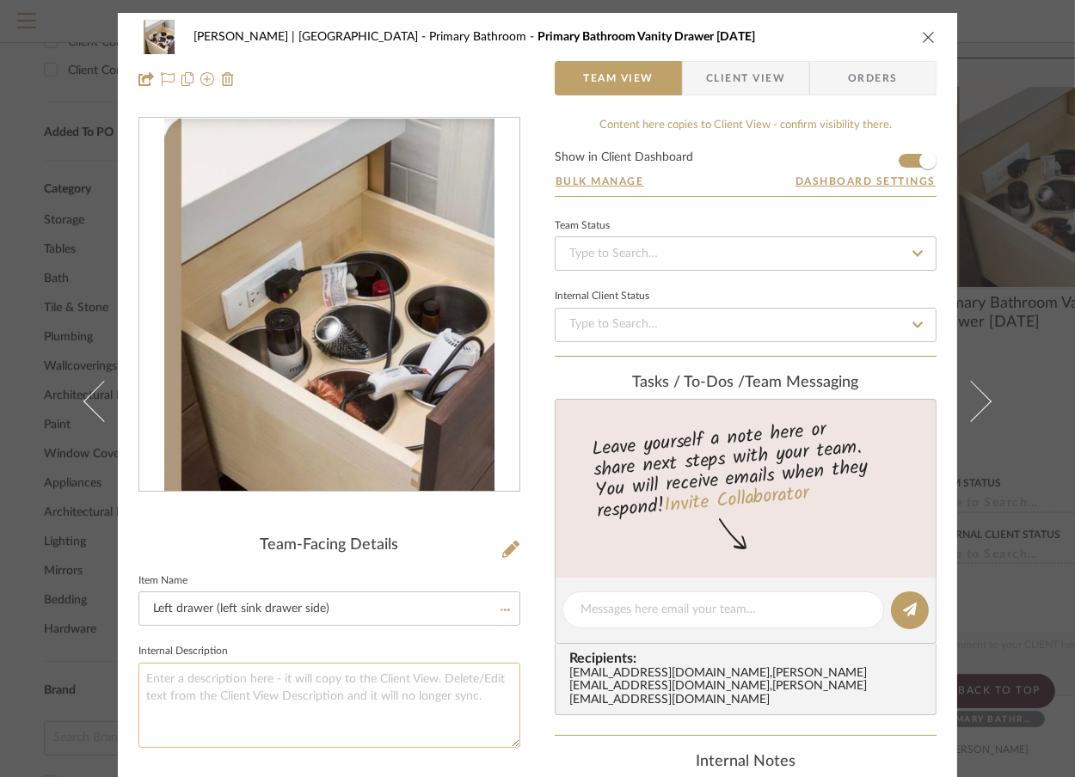
click at [283, 702] on textarea at bounding box center [329, 705] width 382 height 85
click at [1025, 230] on div "Vargas-Gable | Manhattan Beach Primary Bathroom Left drawer (left sink drawer s…" at bounding box center [537, 388] width 1075 height 777
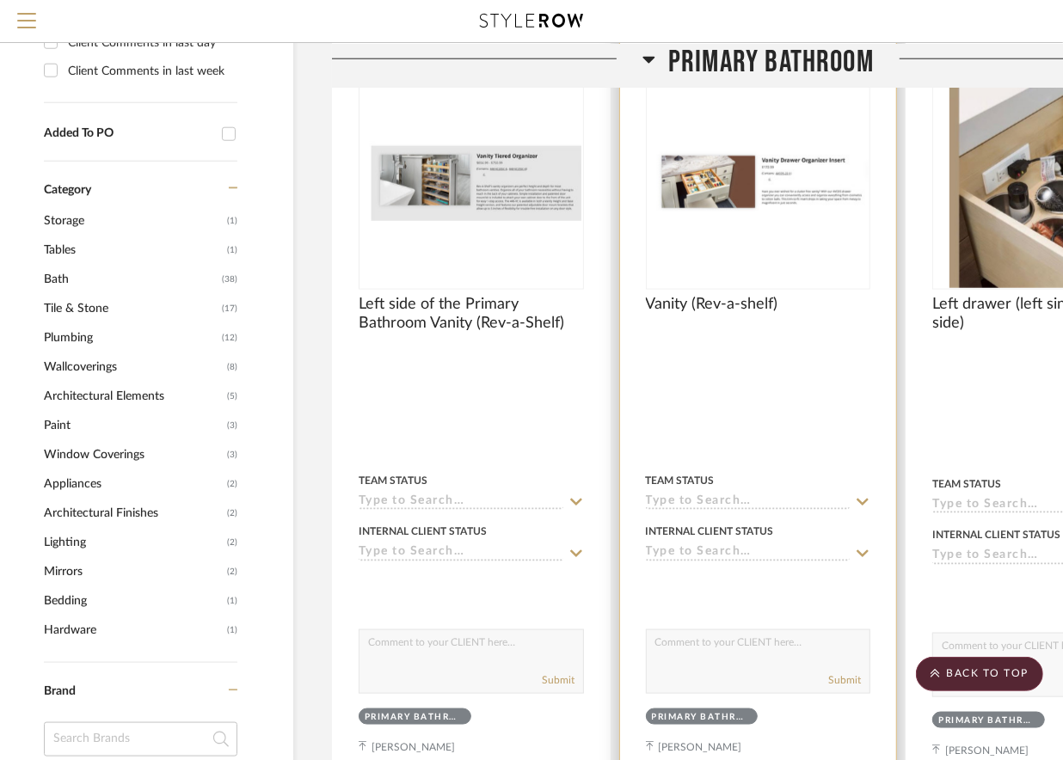
click at [0, 0] on div at bounding box center [0, 0] width 0 height 0
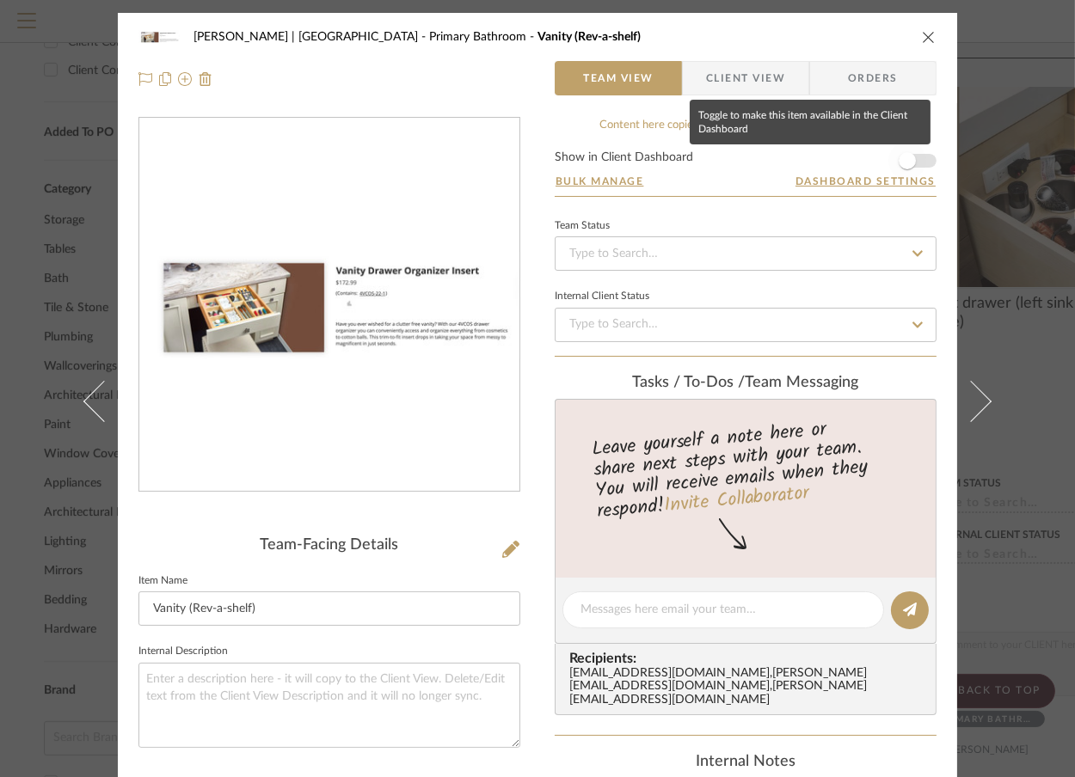
click at [902, 157] on span "button" at bounding box center [907, 160] width 17 height 17
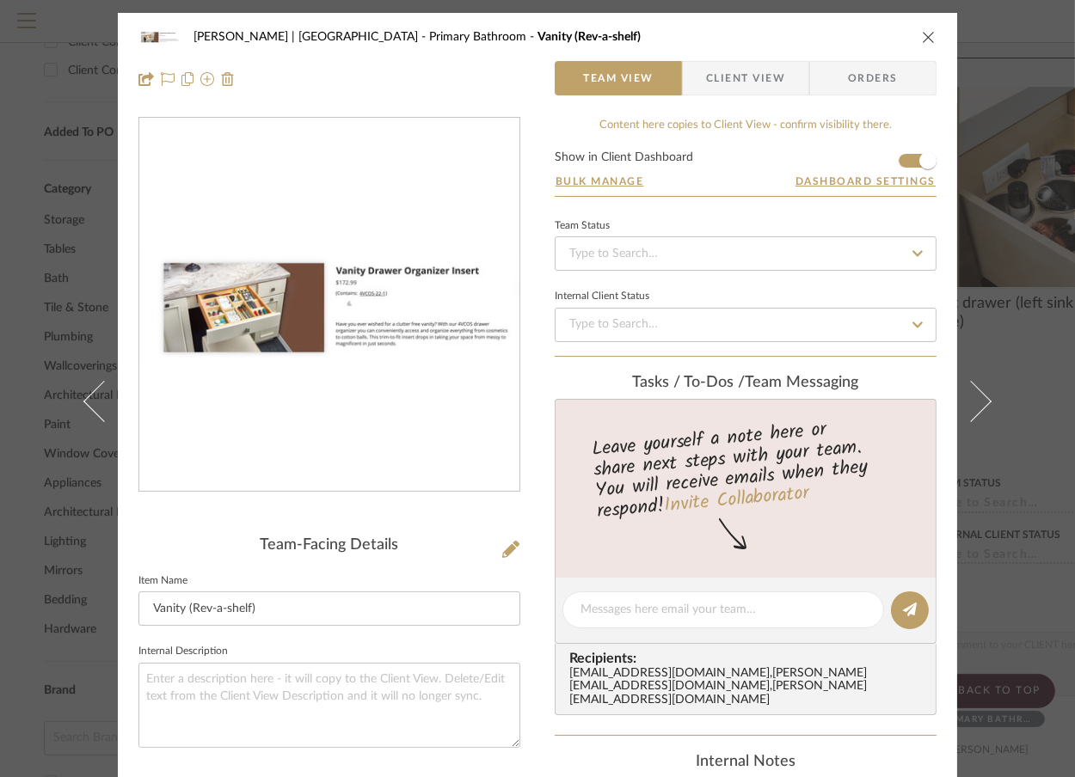
click at [1016, 157] on div "Vargas-Gable | Manhattan Beach Primary Bathroom Vanity (Rev-a-shelf) Team View …" at bounding box center [537, 388] width 1075 height 777
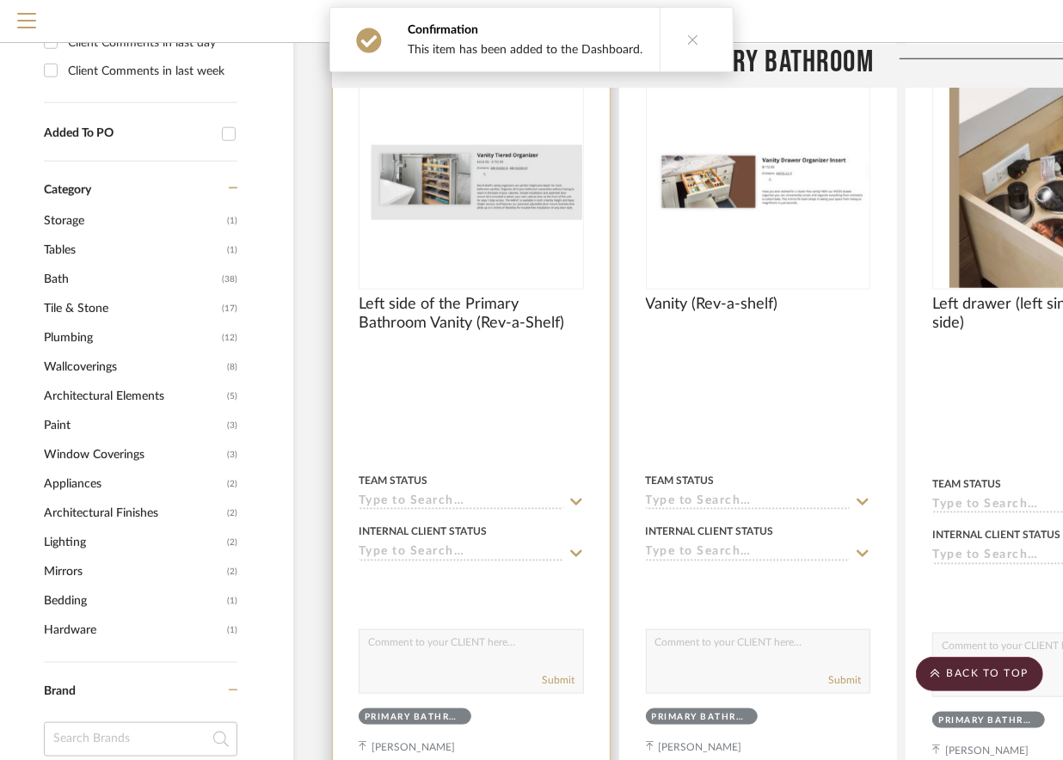
click at [556, 163] on img "0" at bounding box center [471, 180] width 222 height 80
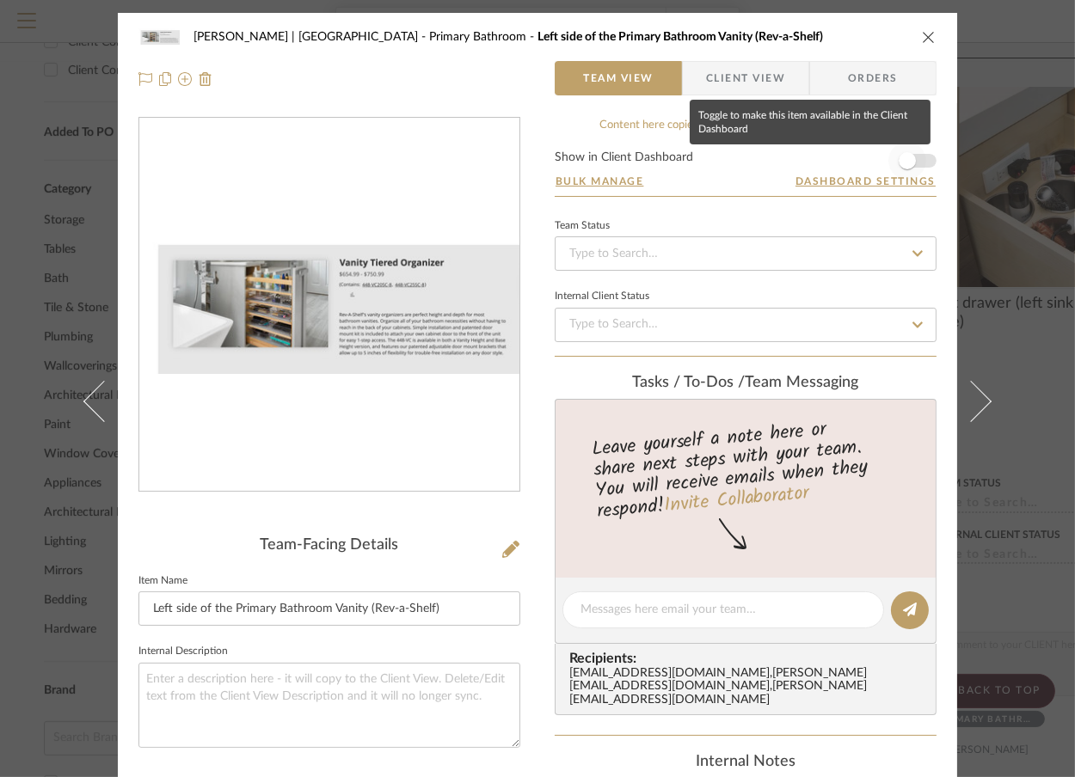
click at [904, 159] on span "button" at bounding box center [907, 160] width 17 height 17
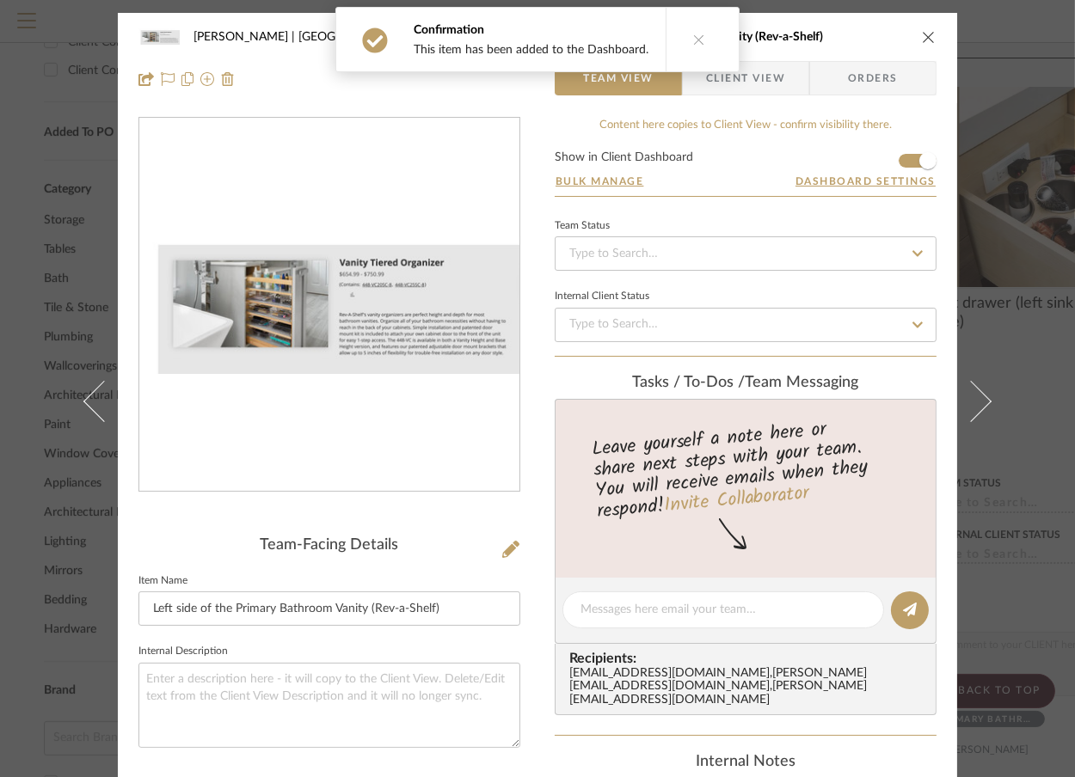
click at [1013, 115] on div "Vargas-Gable | Manhattan Beach Primary Bathroom Left side of the Primary Bathro…" at bounding box center [537, 388] width 1075 height 777
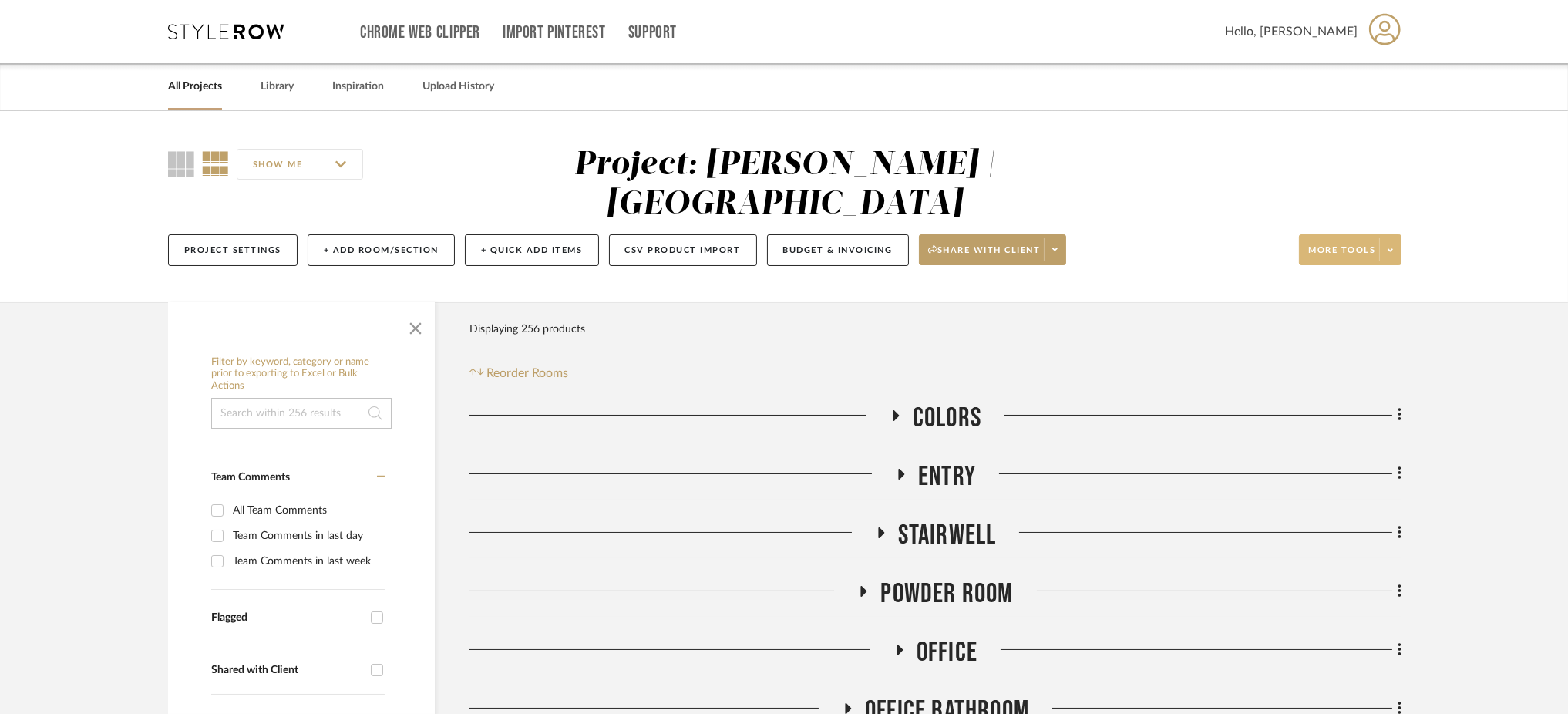
click at [963, 246] on icon at bounding box center [1390, 249] width 5 height 8
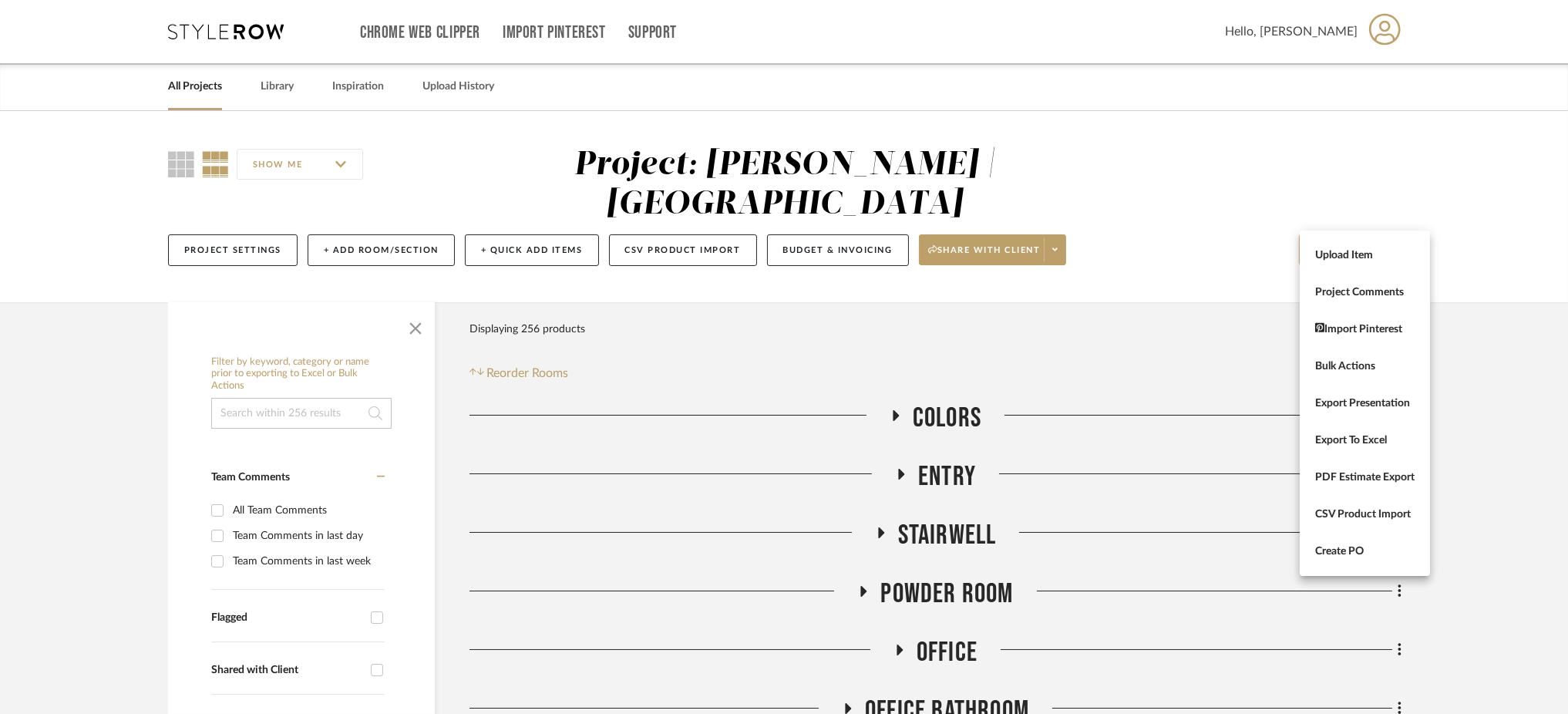
click at [963, 214] on div at bounding box center [784, 357] width 1568 height 714
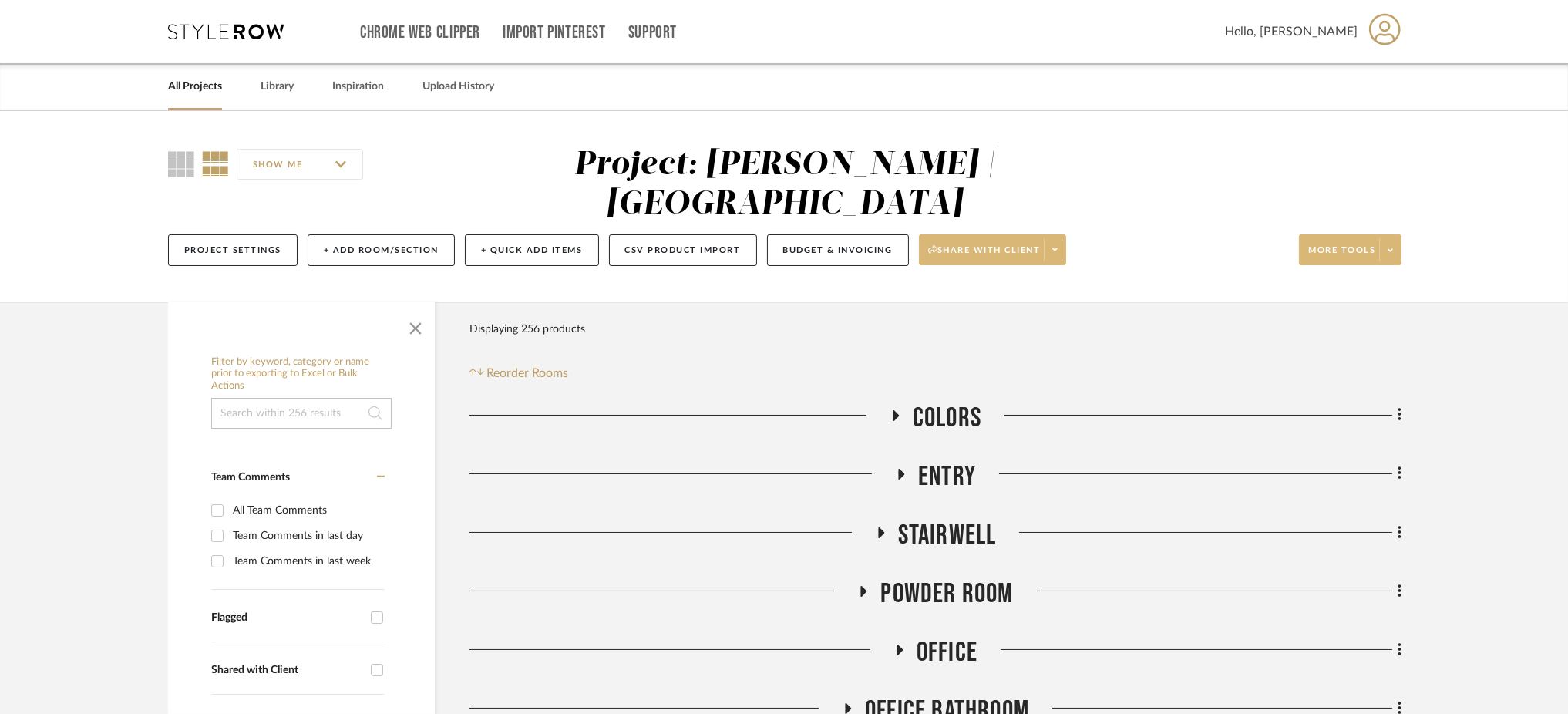
click at [963, 239] on span at bounding box center [1054, 250] width 22 height 23
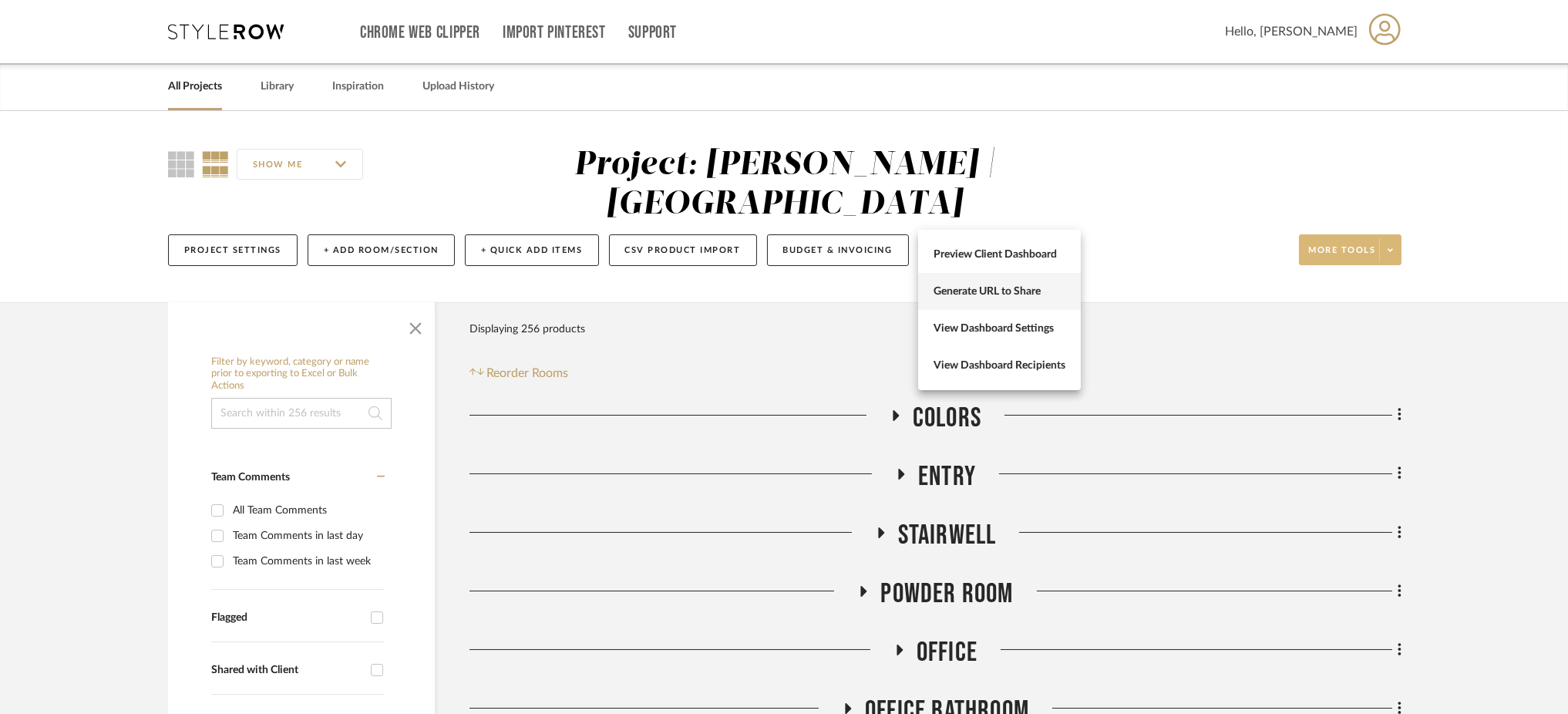
drag, startPoint x: 1024, startPoint y: 257, endPoint x: 1030, endPoint y: 292, distance: 35.5
click at [963, 292] on div "Preview Client Dashboard Generate URL to Share View Dashboard Settings View Das…" at bounding box center [999, 309] width 162 height 161
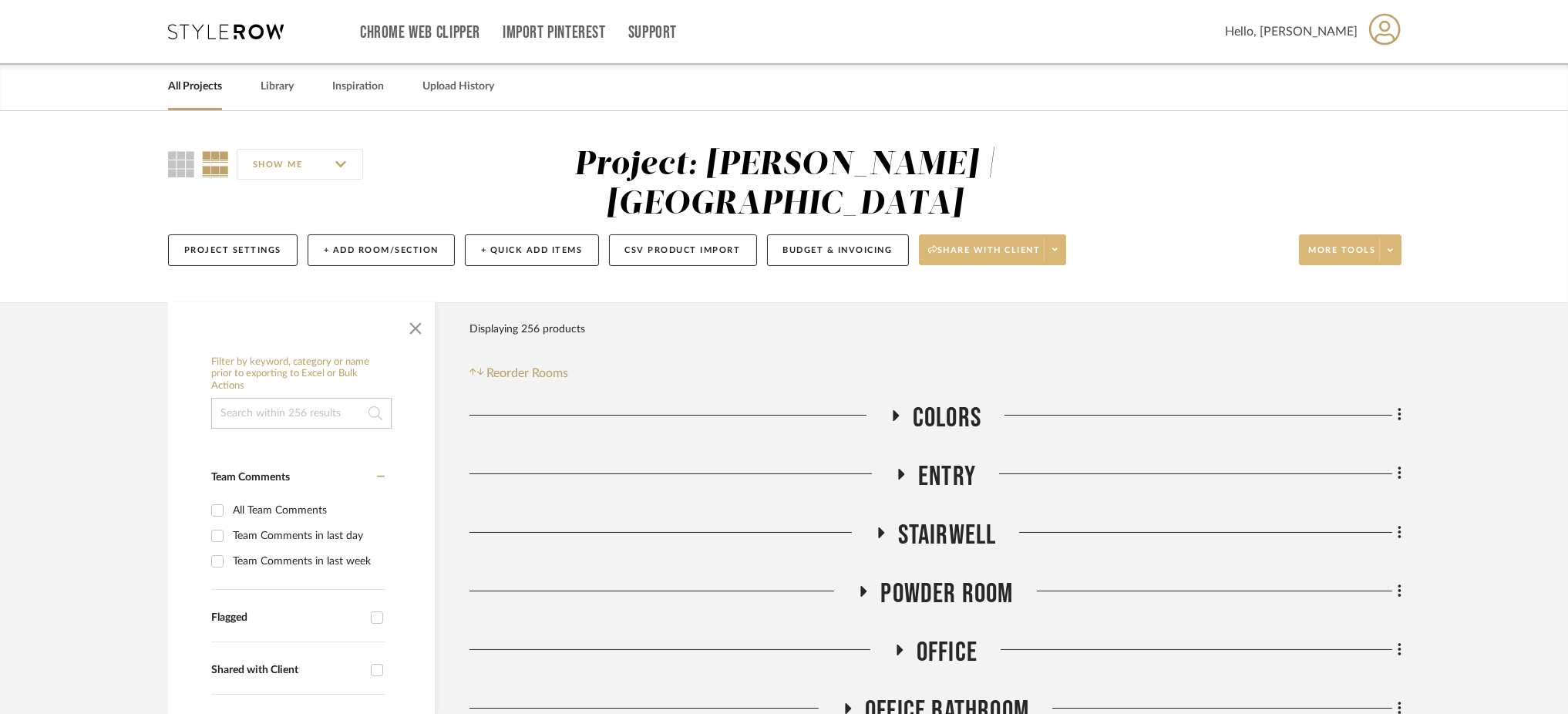
click at [963, 234] on button "Share with client" at bounding box center [992, 249] width 148 height 30
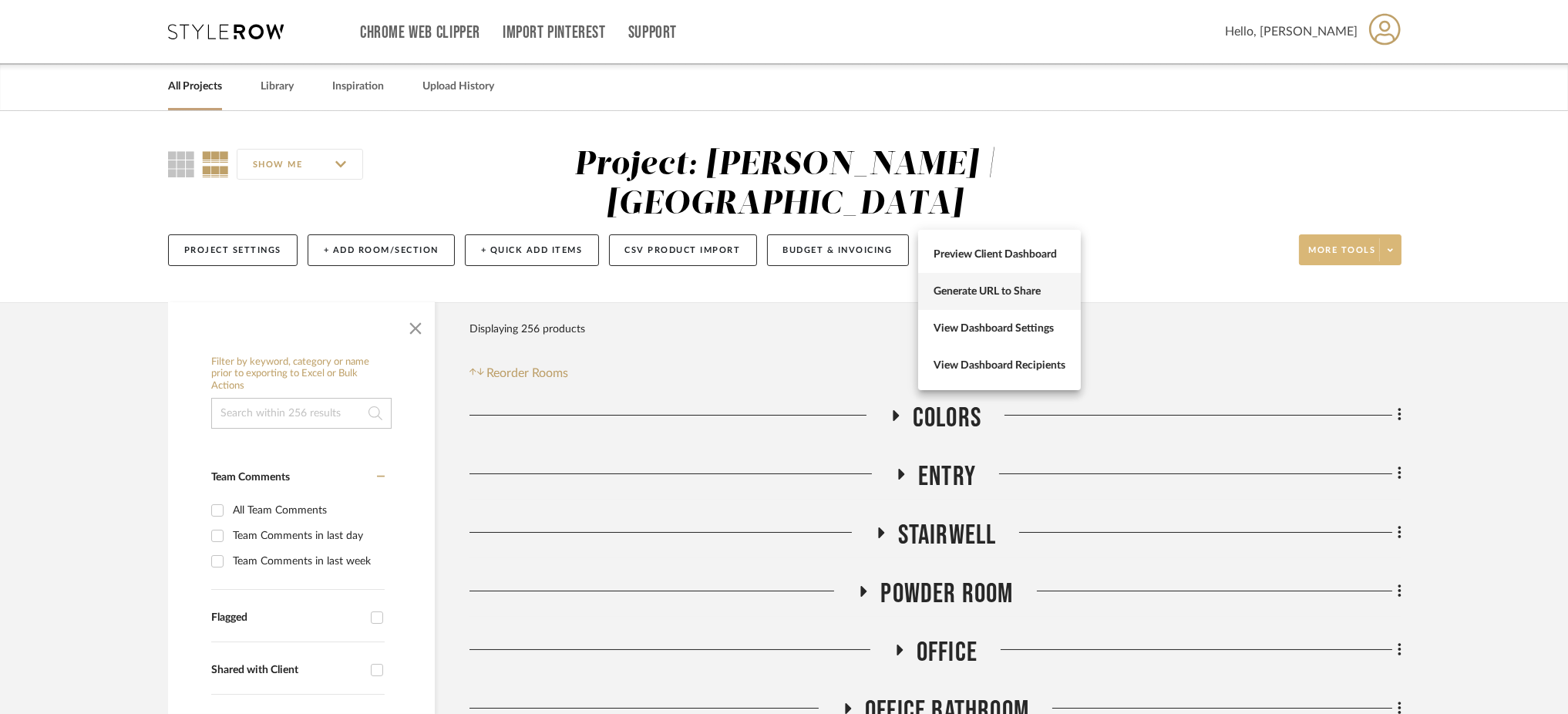
click at [963, 294] on span "Generate URL to Share" at bounding box center [999, 292] width 132 height 13
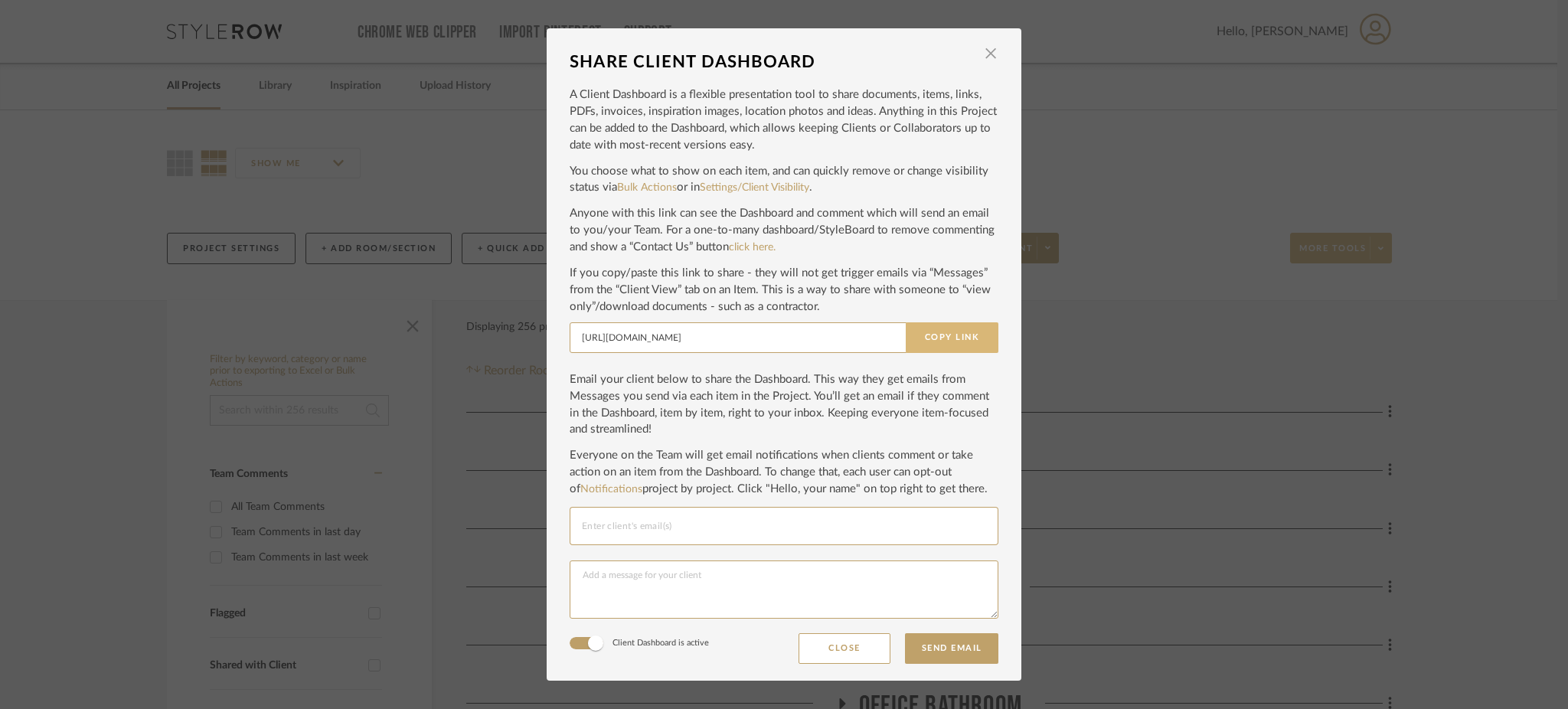
click at [938, 339] on button "Copy Link" at bounding box center [952, 338] width 93 height 30
click at [822, 656] on button "Close" at bounding box center [844, 648] width 92 height 30
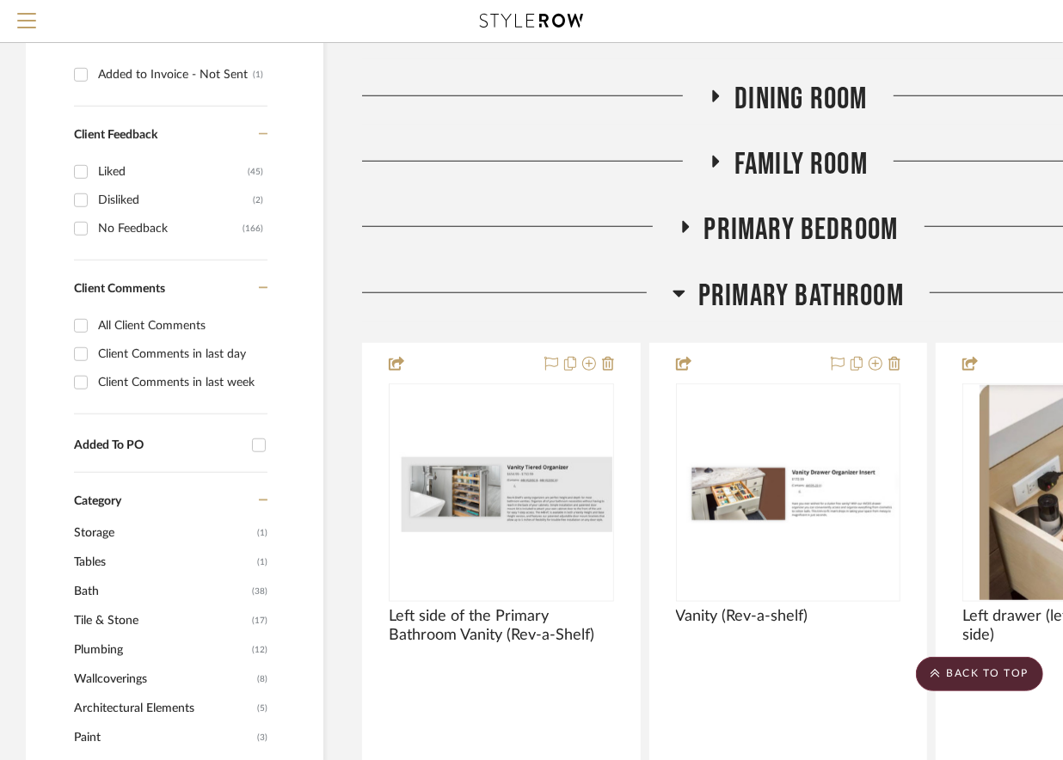
scroll to position [803, 0]
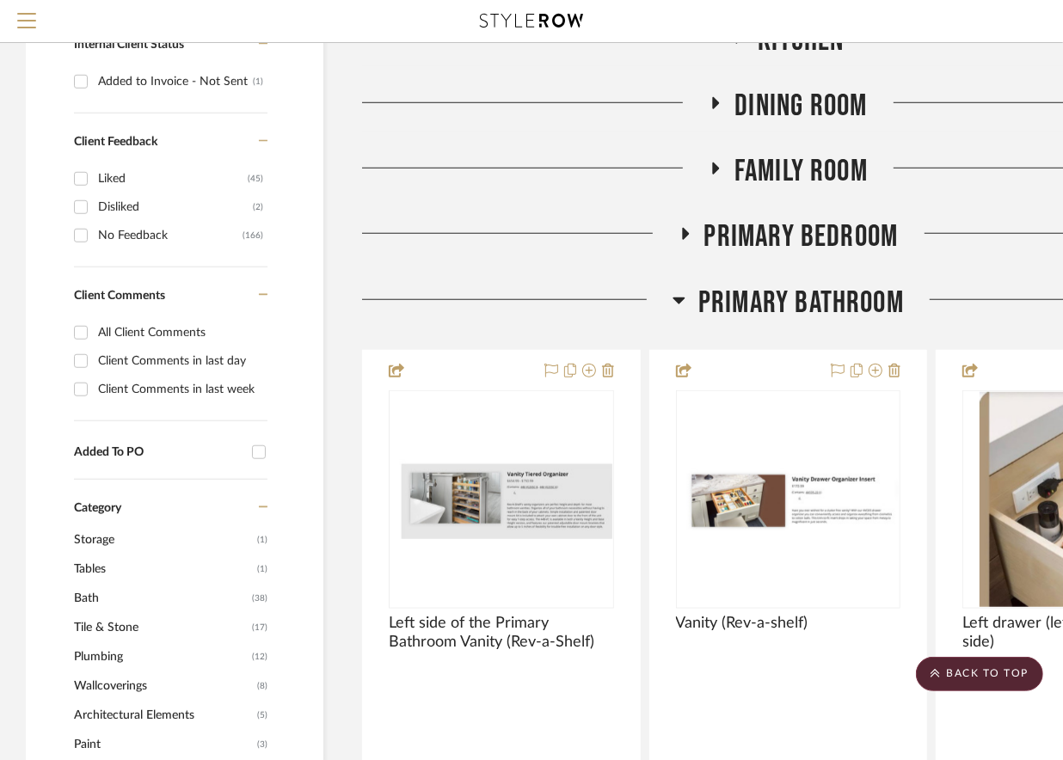
click at [674, 303] on icon at bounding box center [678, 300] width 13 height 21
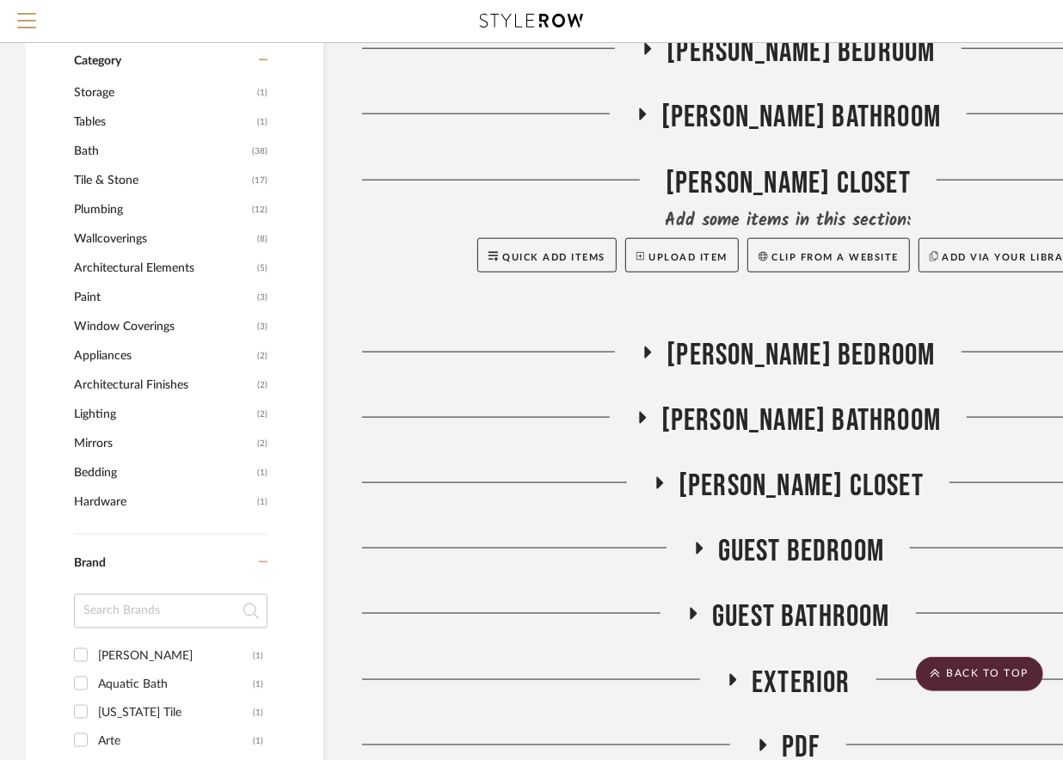
scroll to position [1255, 0]
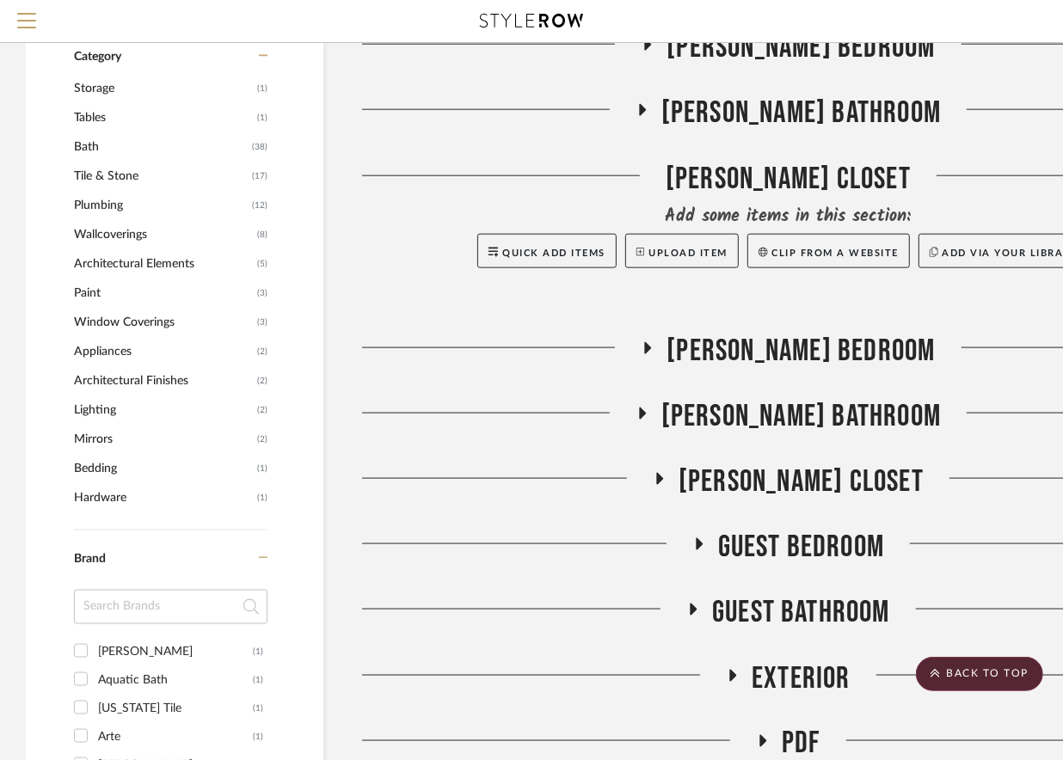
click at [658, 352] on icon at bounding box center [647, 347] width 21 height 13
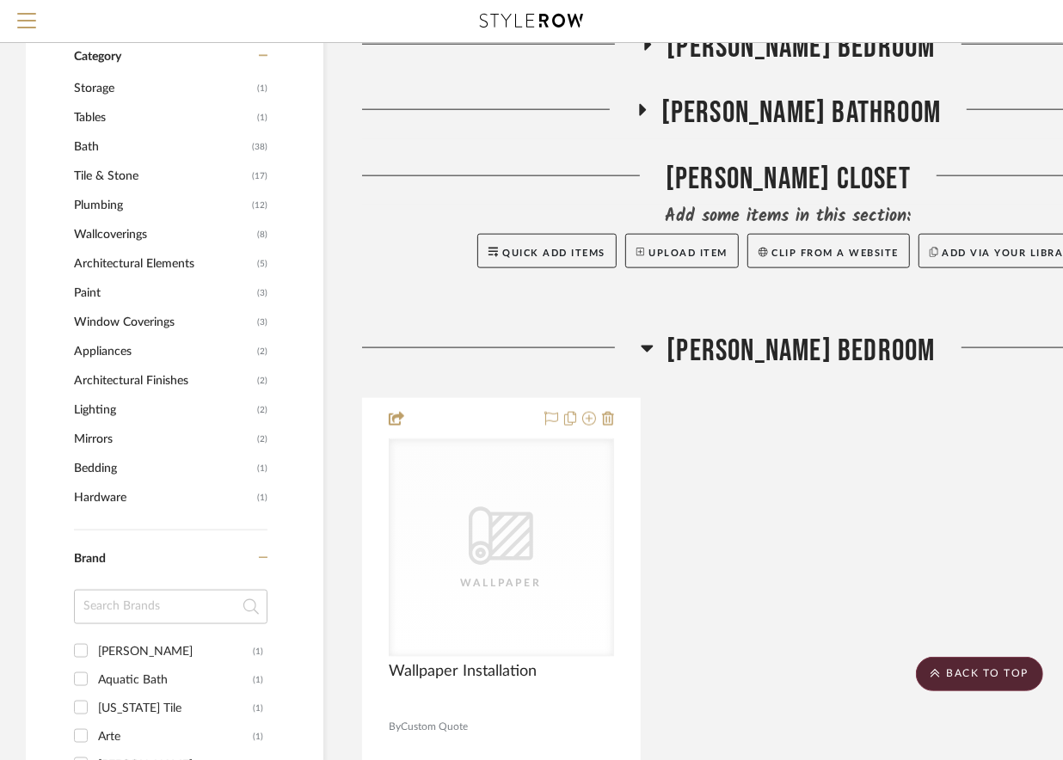
click at [654, 347] on icon at bounding box center [648, 349] width 12 height 7
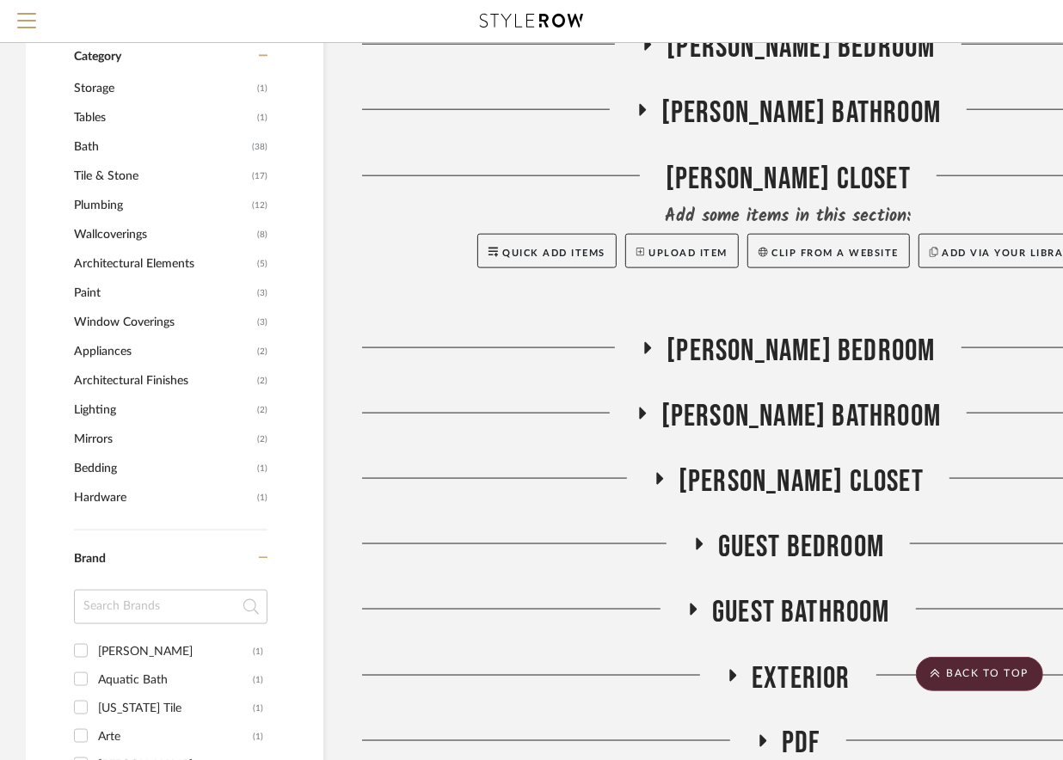
click at [664, 479] on icon at bounding box center [660, 479] width 7 height 12
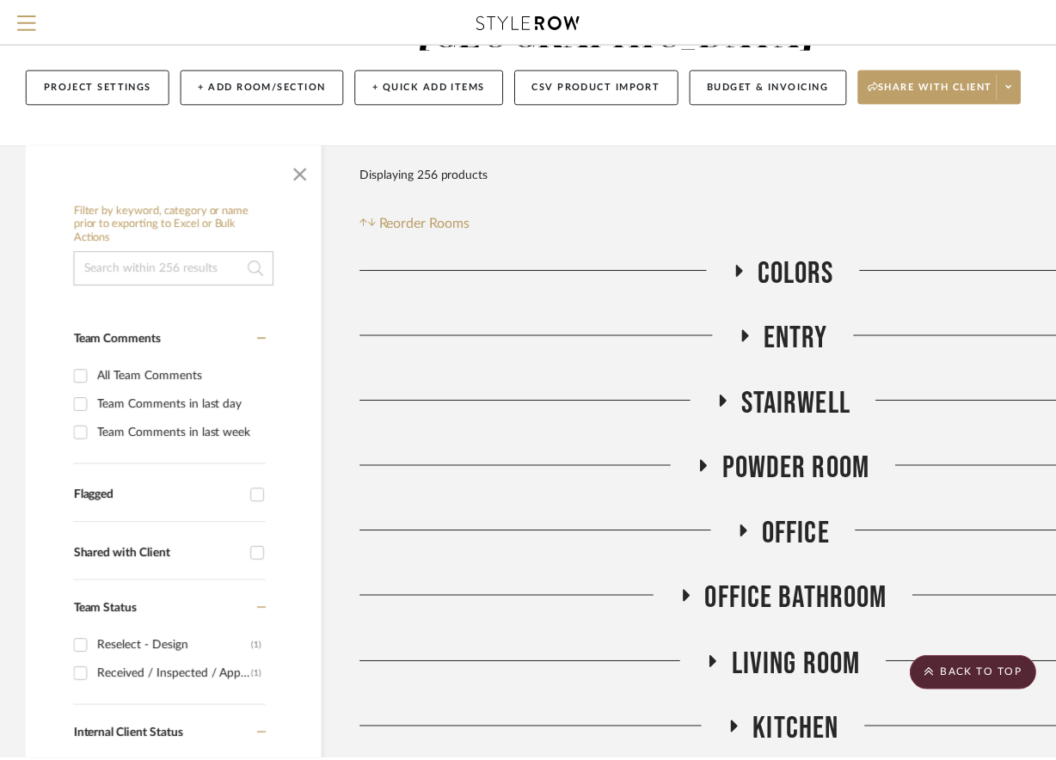
scroll to position [0, 0]
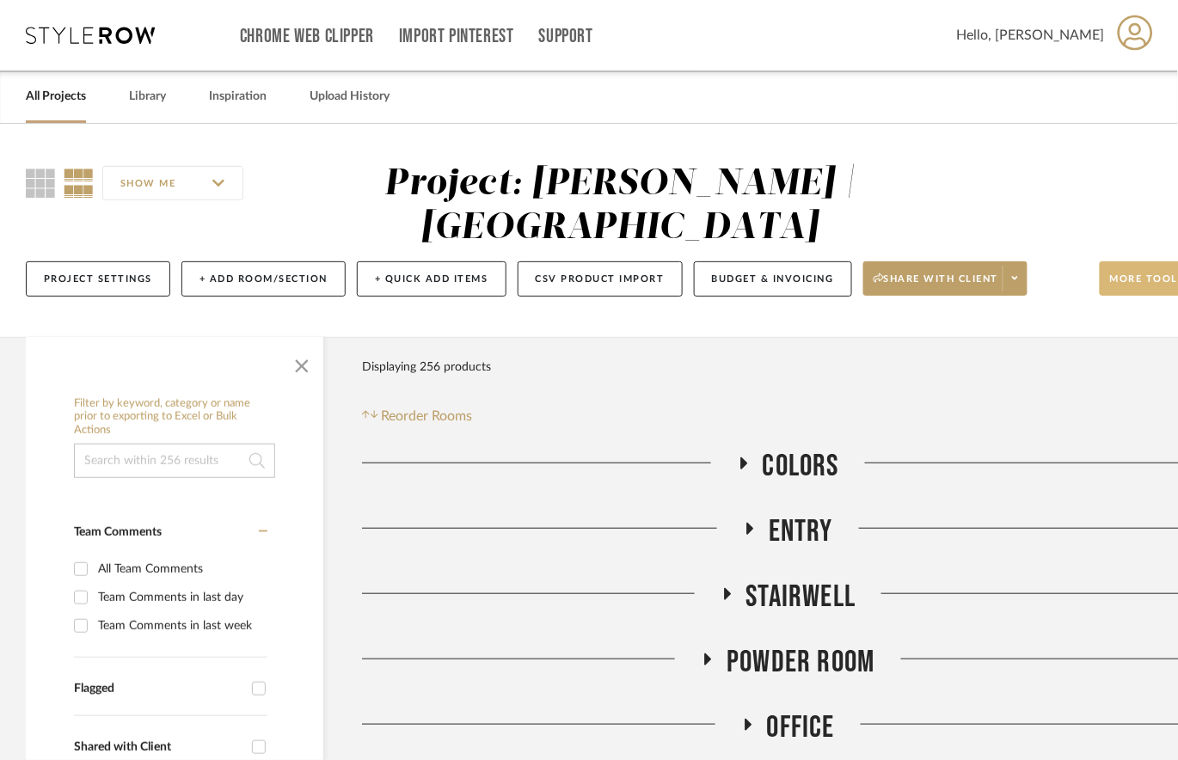
click at [1074, 289] on span "More tools" at bounding box center [1147, 286] width 75 height 26
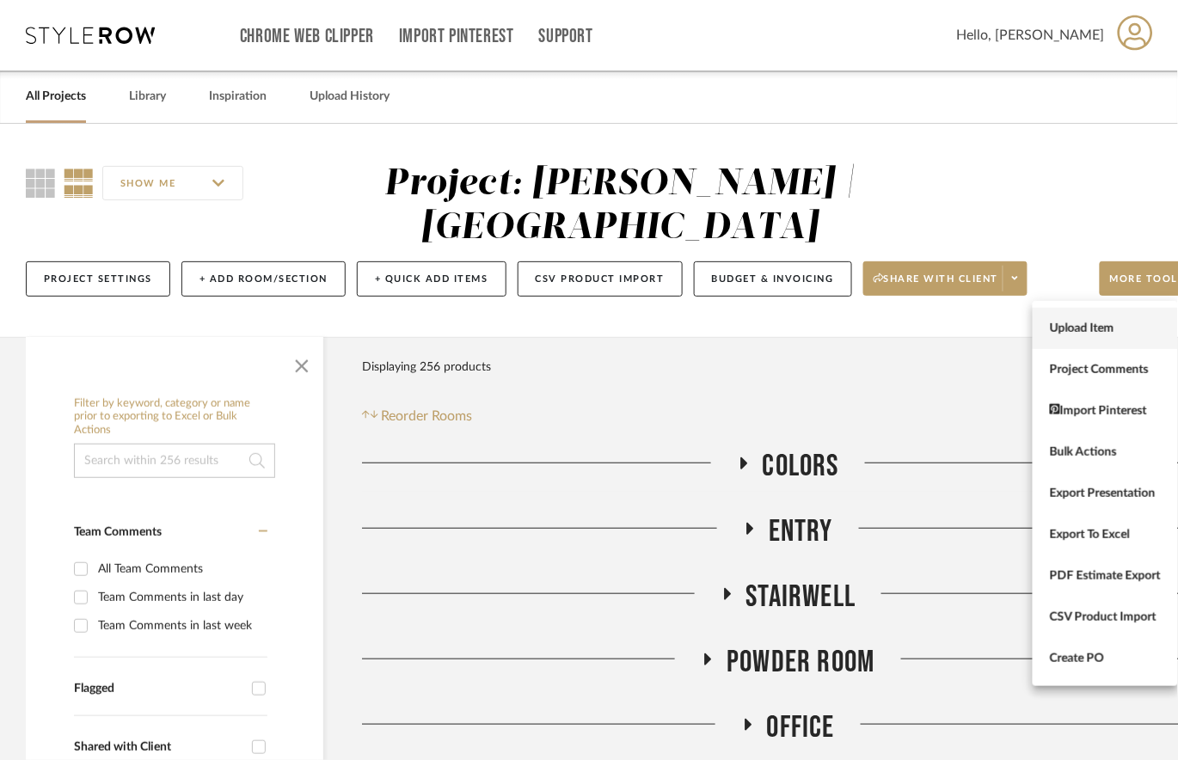
click at [1074, 328] on span "Upload Item" at bounding box center [1105, 328] width 111 height 15
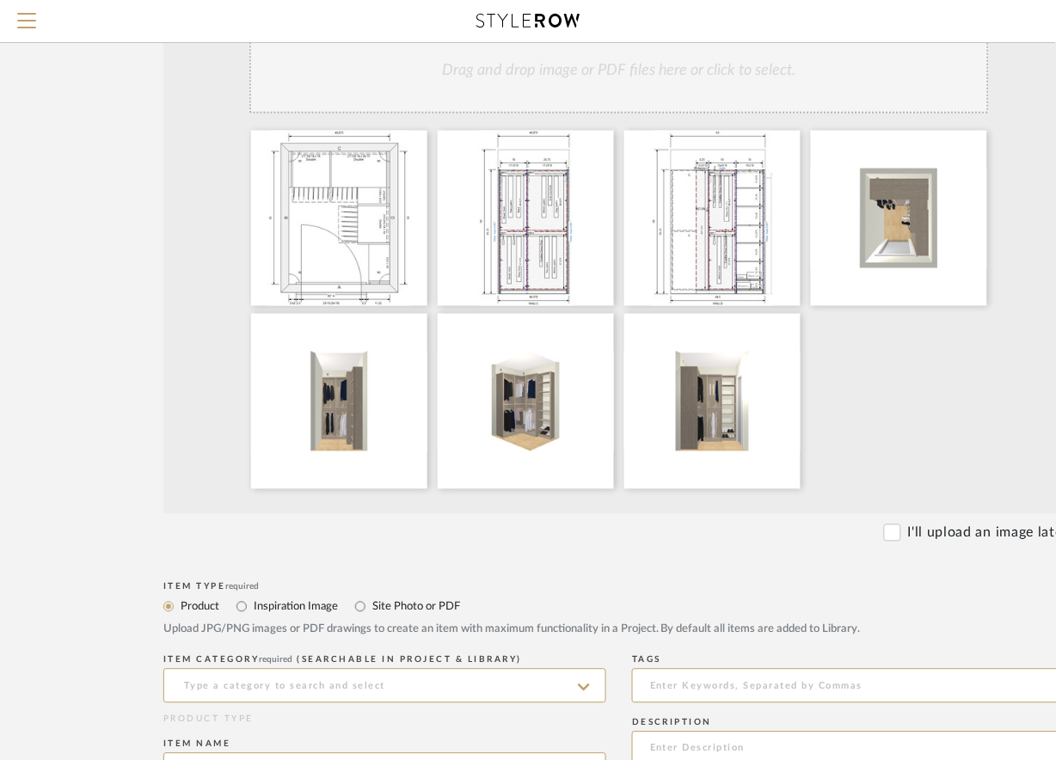
scroll to position [516, 0]
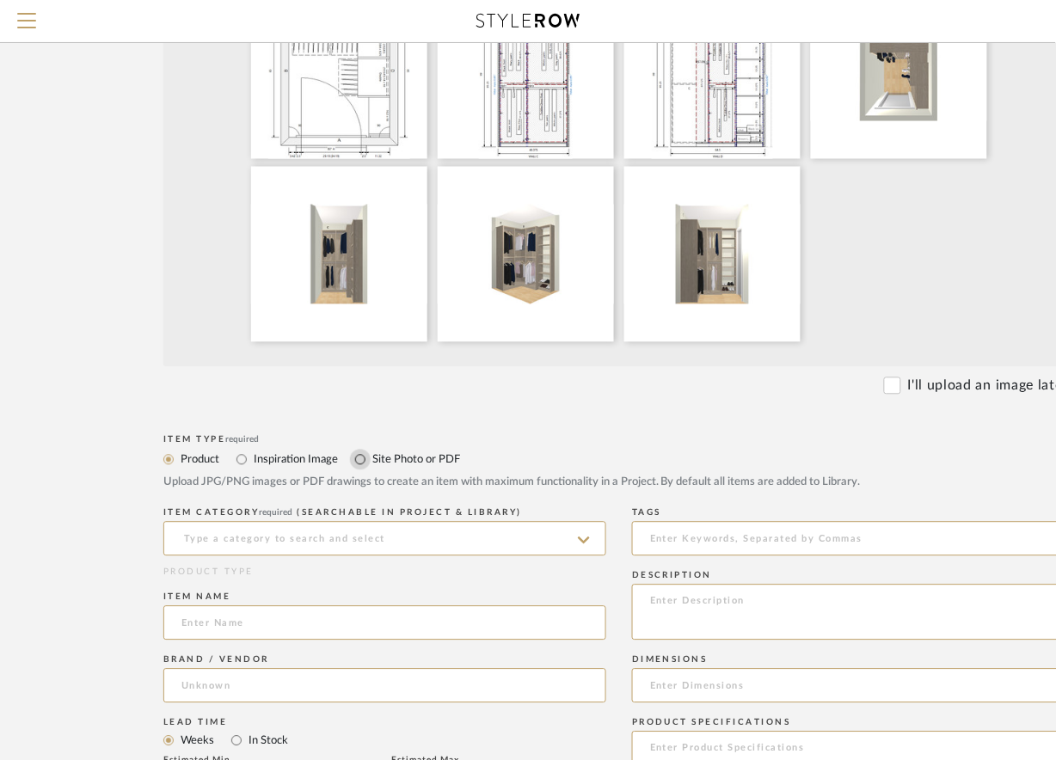
click at [359, 459] on input "Site Photo or PDF" at bounding box center [360, 460] width 21 height 21
radio input "true"
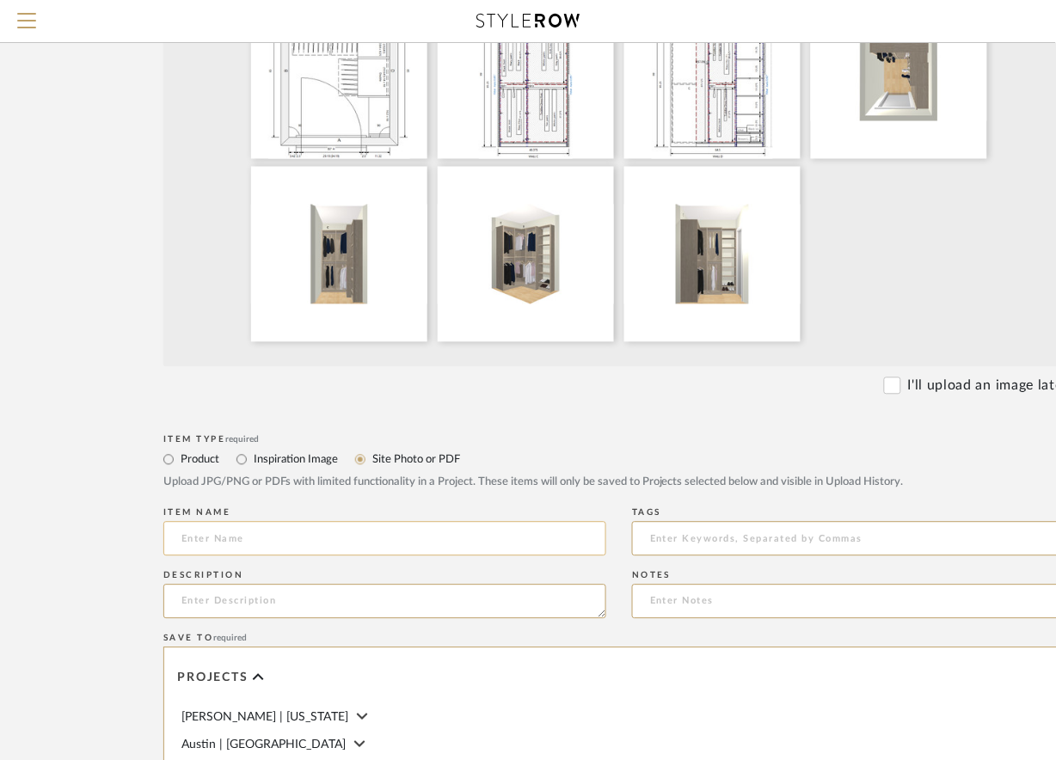
click at [252, 532] on input at bounding box center [384, 539] width 443 height 34
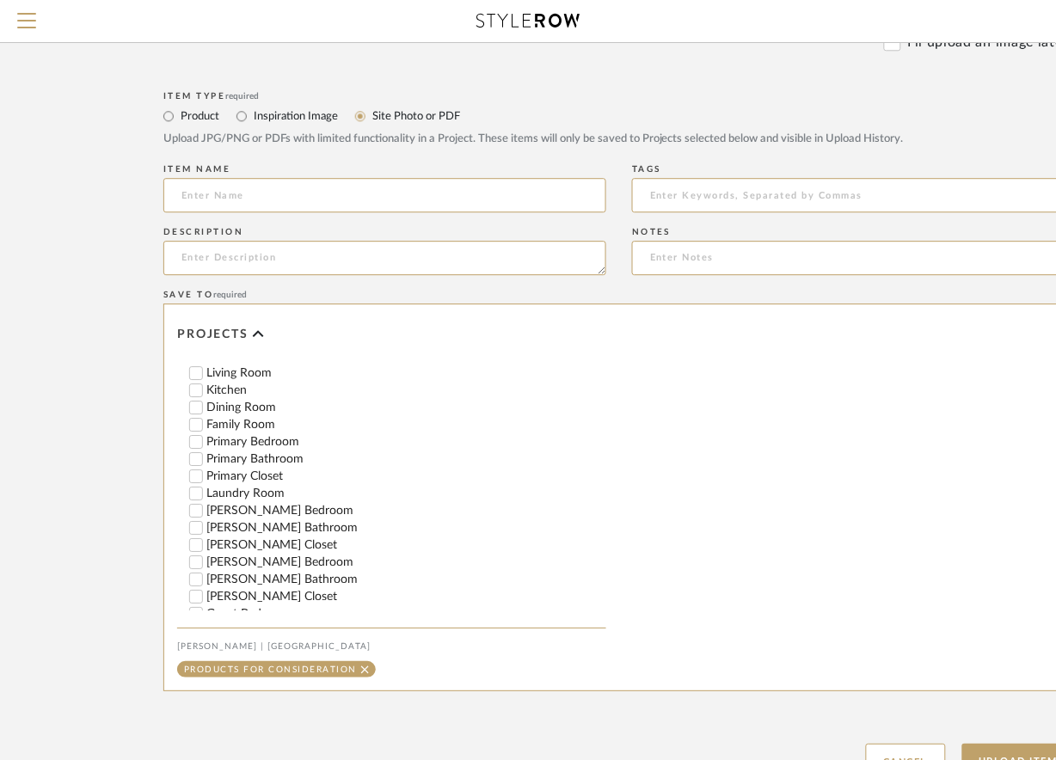
scroll to position [685, 0]
click at [193, 568] on input "Steele's Bedroom" at bounding box center [195, 559] width 17 height 17
checkbox input "false"
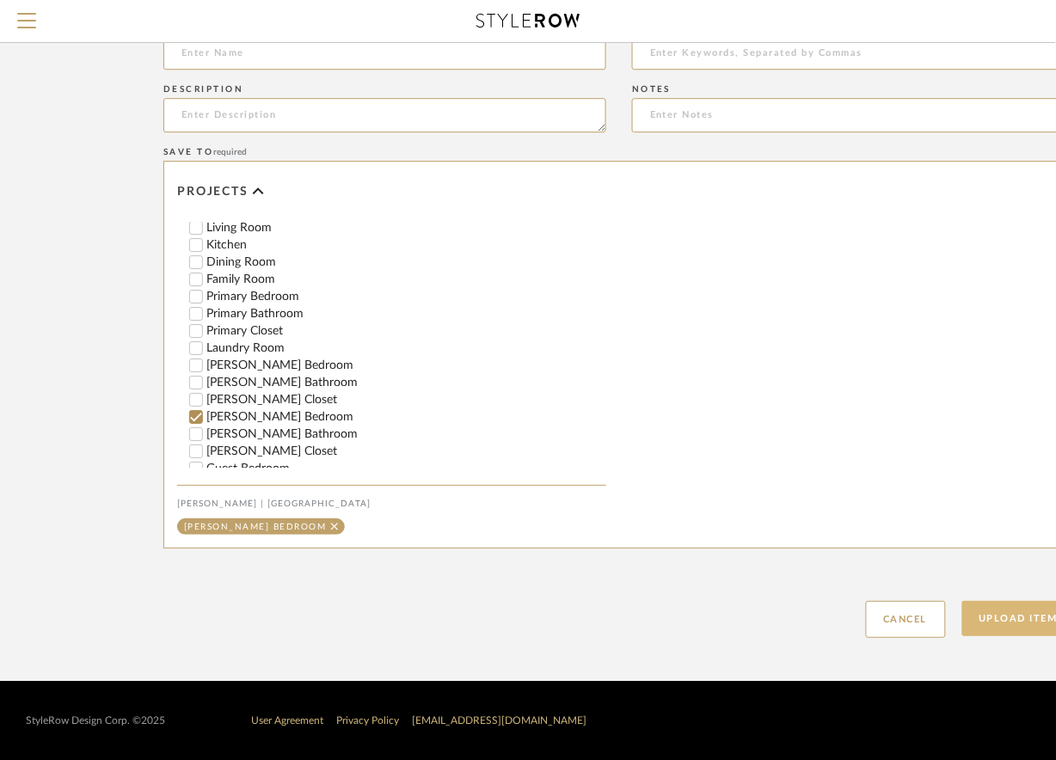
click at [1022, 616] on button "Upload Item" at bounding box center [1019, 618] width 114 height 35
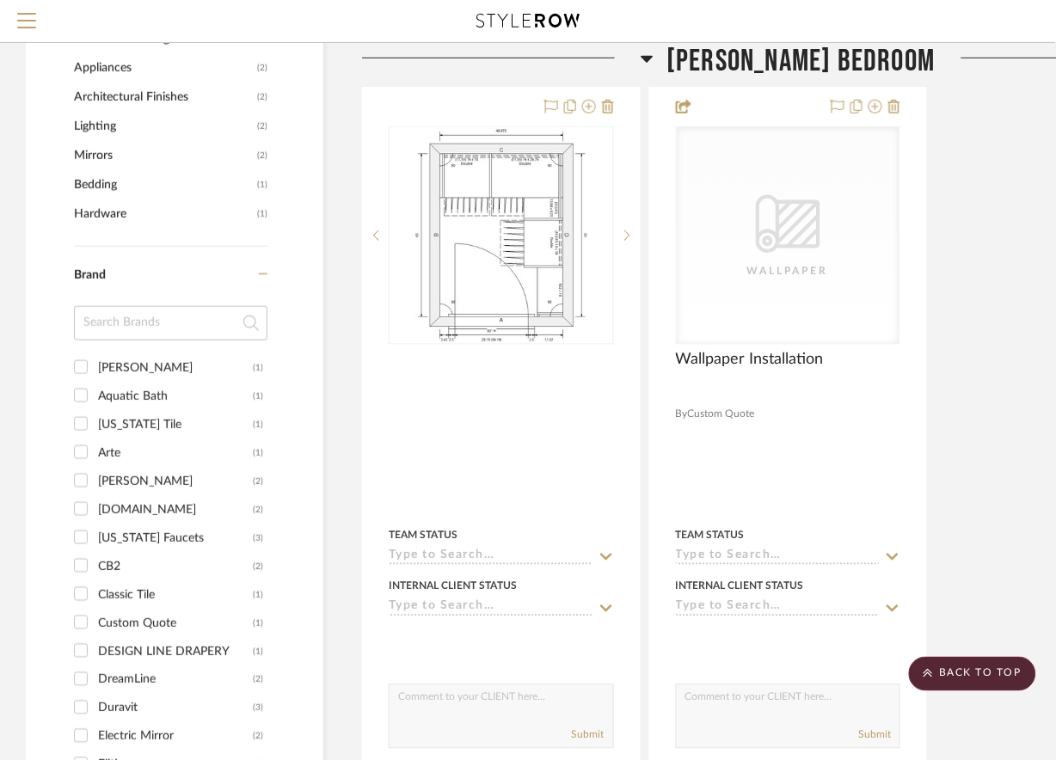
scroll to position [1587, 0]
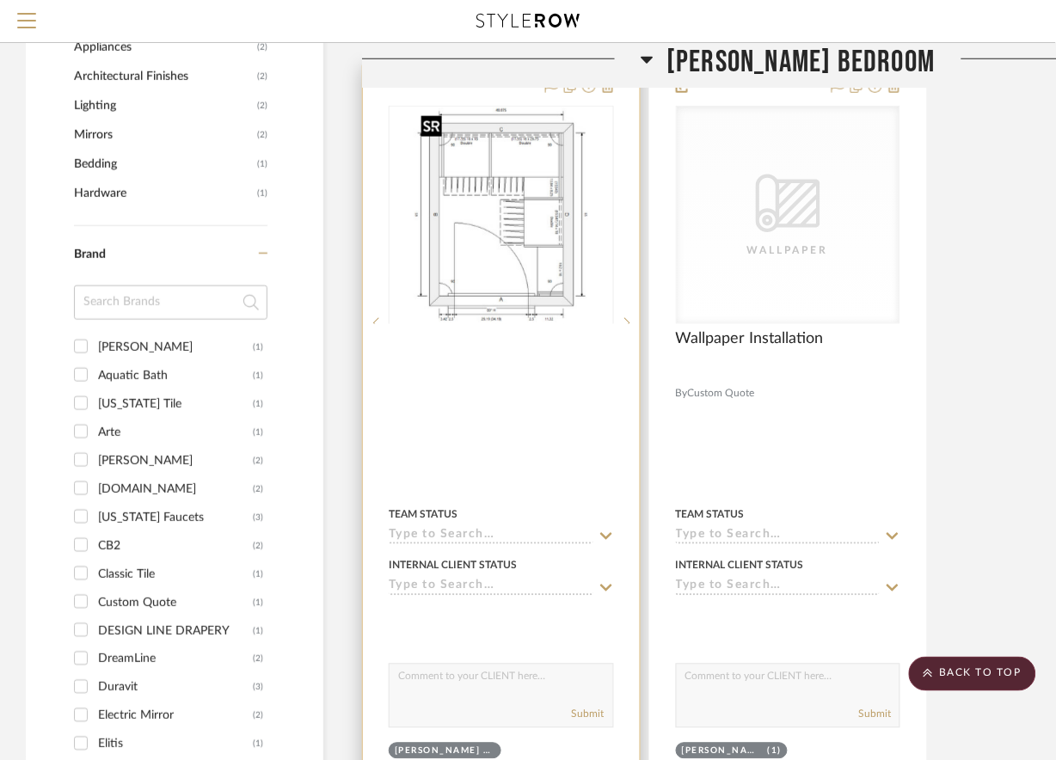
click at [505, 197] on div at bounding box center [501, 323] width 225 height 435
click at [514, 239] on img "0" at bounding box center [501, 214] width 174 height 215
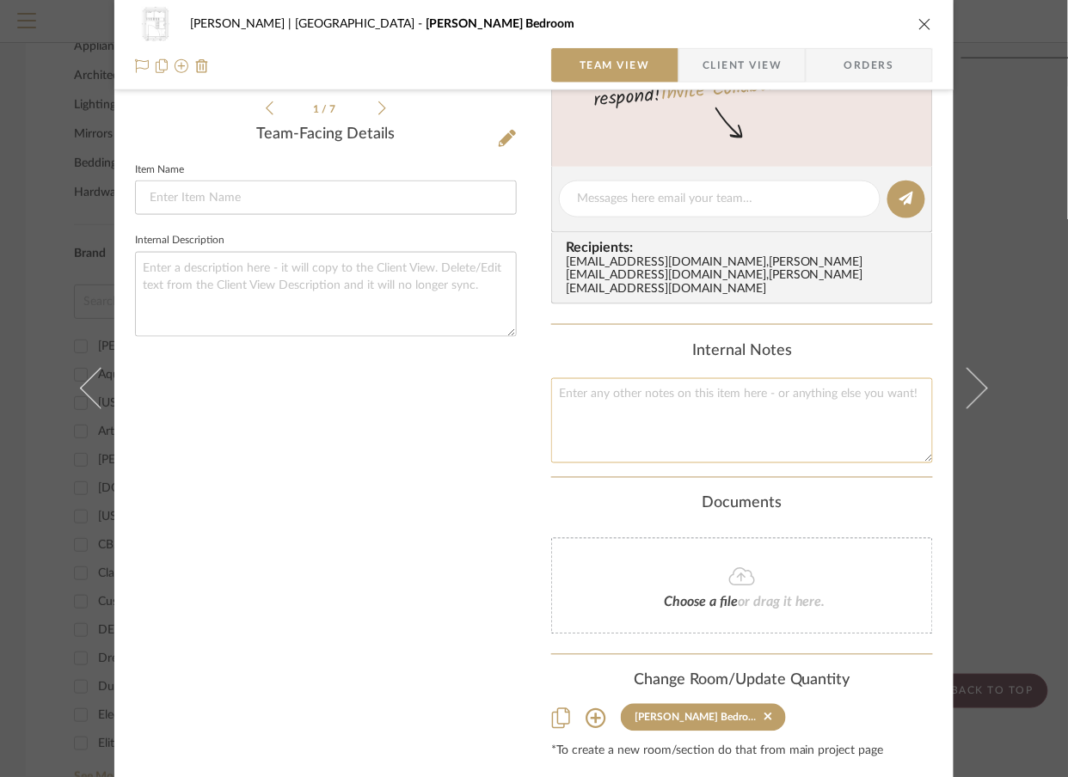
scroll to position [0, 0]
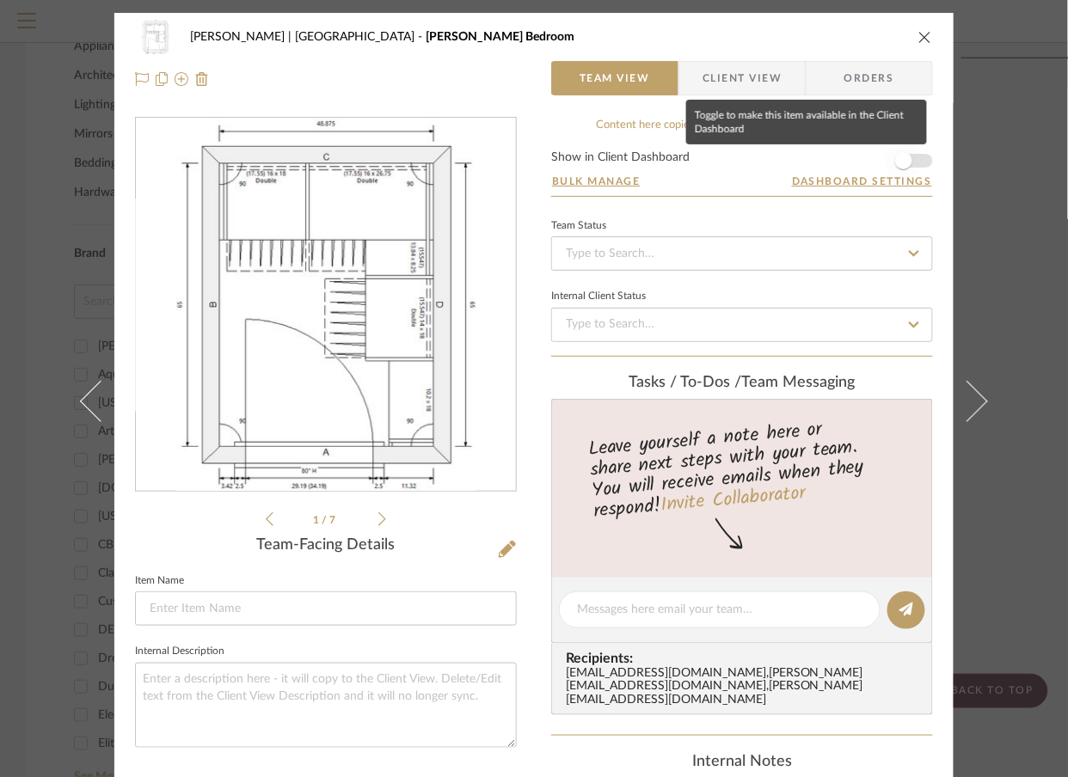
click at [898, 159] on span "button" at bounding box center [903, 160] width 17 height 17
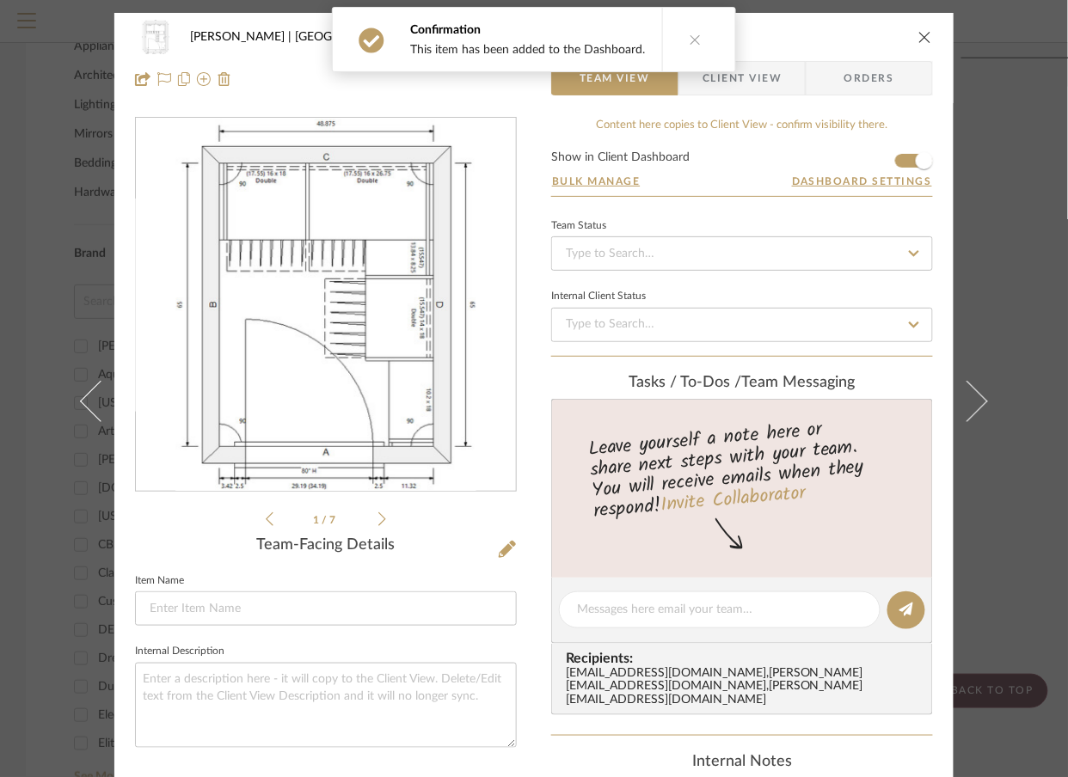
scroll to position [459, 0]
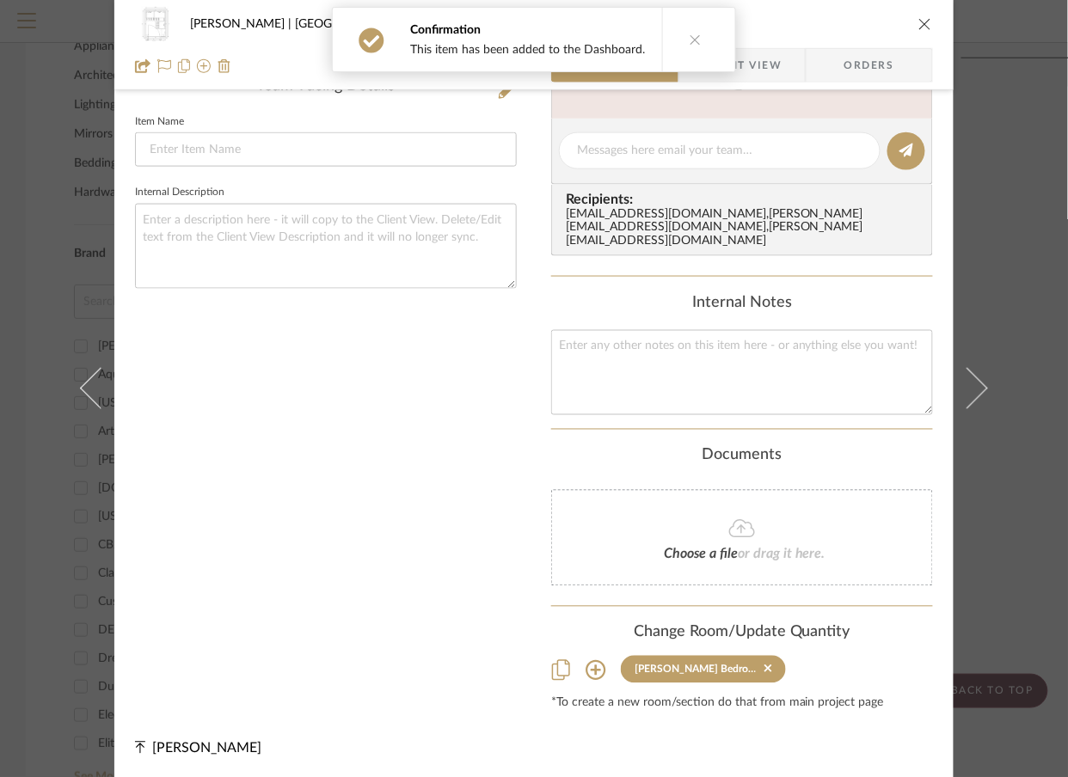
click at [593, 671] on icon at bounding box center [596, 670] width 21 height 21
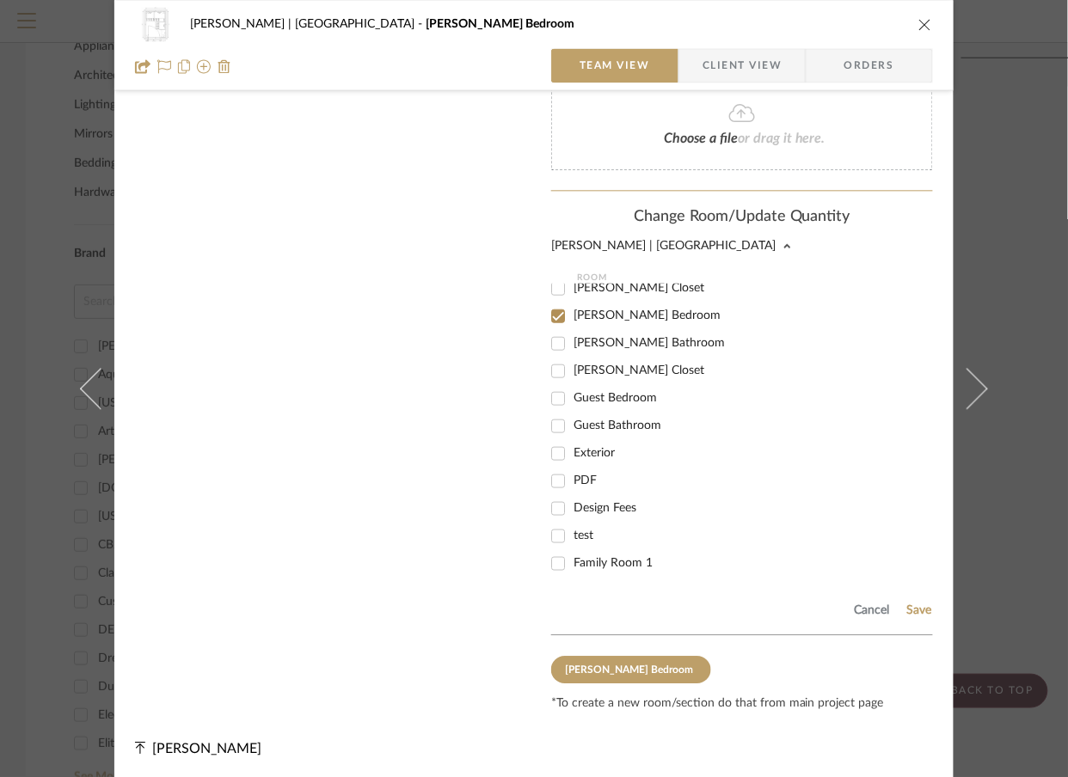
scroll to position [400, 0]
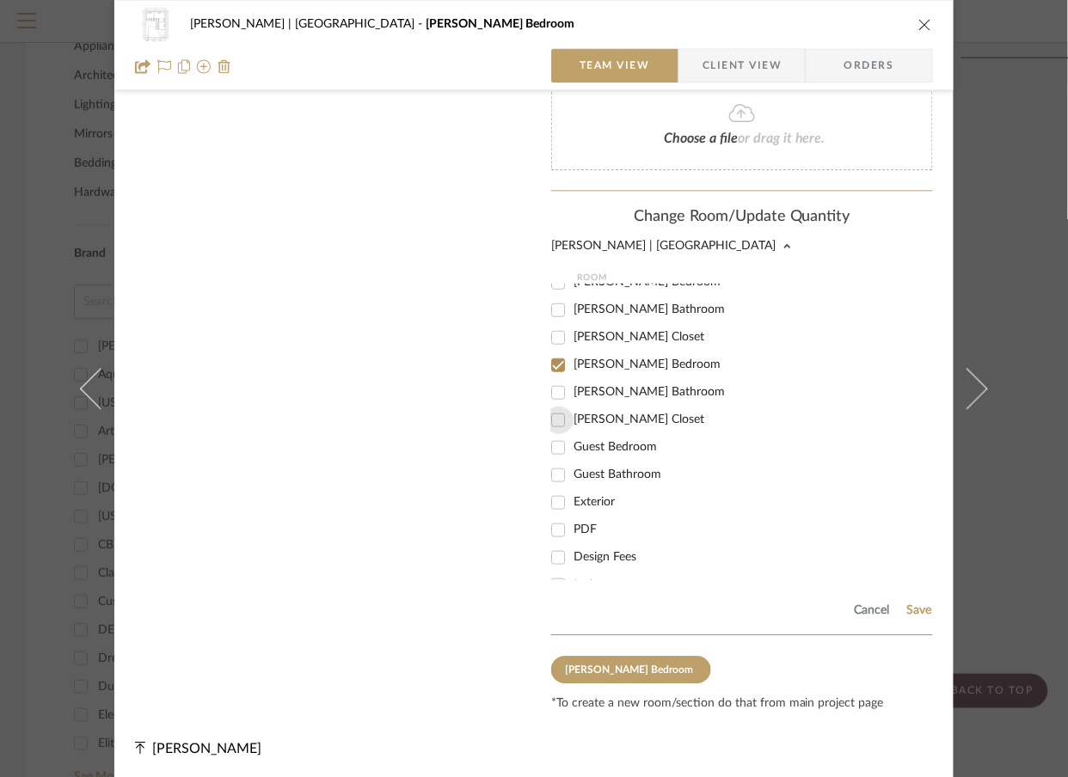
click at [548, 418] on input "Steele's Closet" at bounding box center [558, 420] width 28 height 28
checkbox input "true"
click at [552, 361] on input "Steele's Bedroom" at bounding box center [558, 365] width 28 height 28
checkbox input "false"
click at [912, 604] on button "Save" at bounding box center [919, 611] width 27 height 14
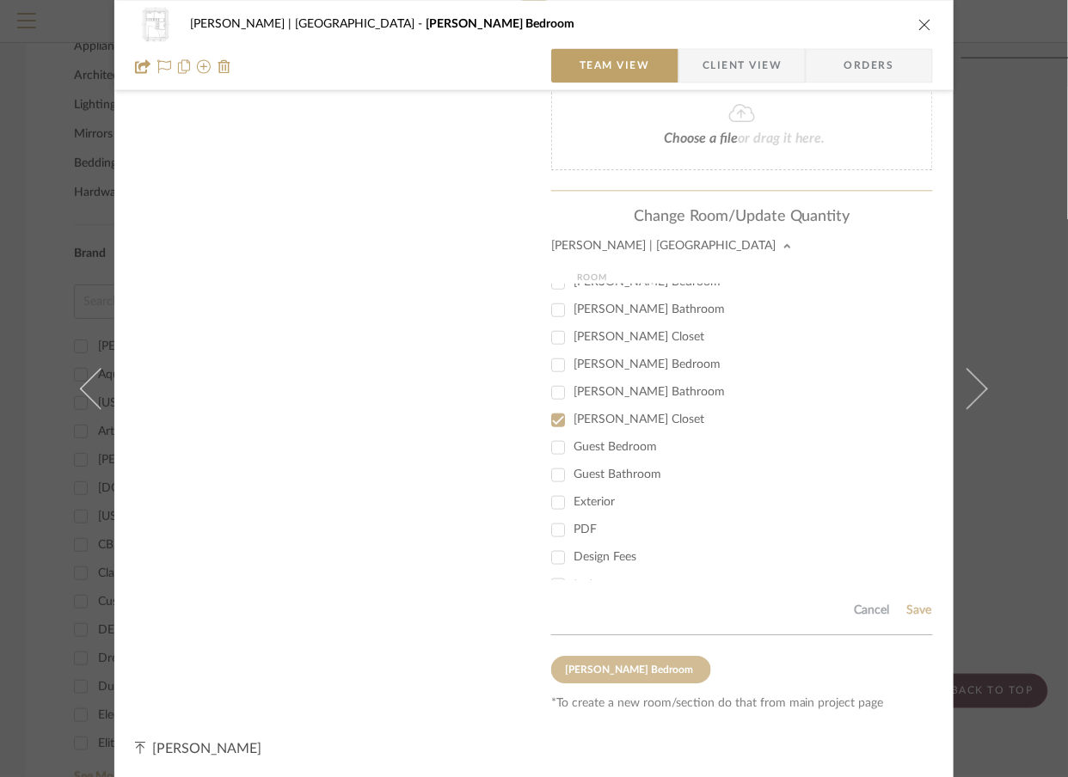
scroll to position [459, 0]
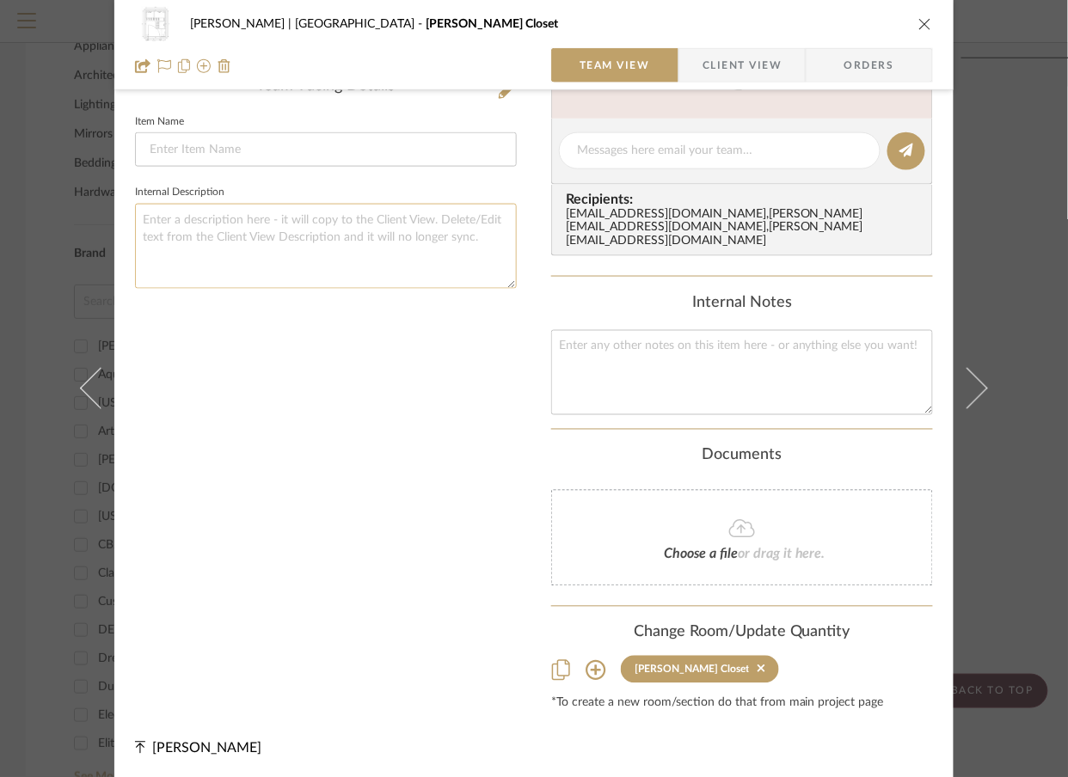
click at [303, 219] on textarea at bounding box center [326, 246] width 382 height 85
paste textarea "This is Steele's Room - Bedroom 1-2. The version you currently have should also…"
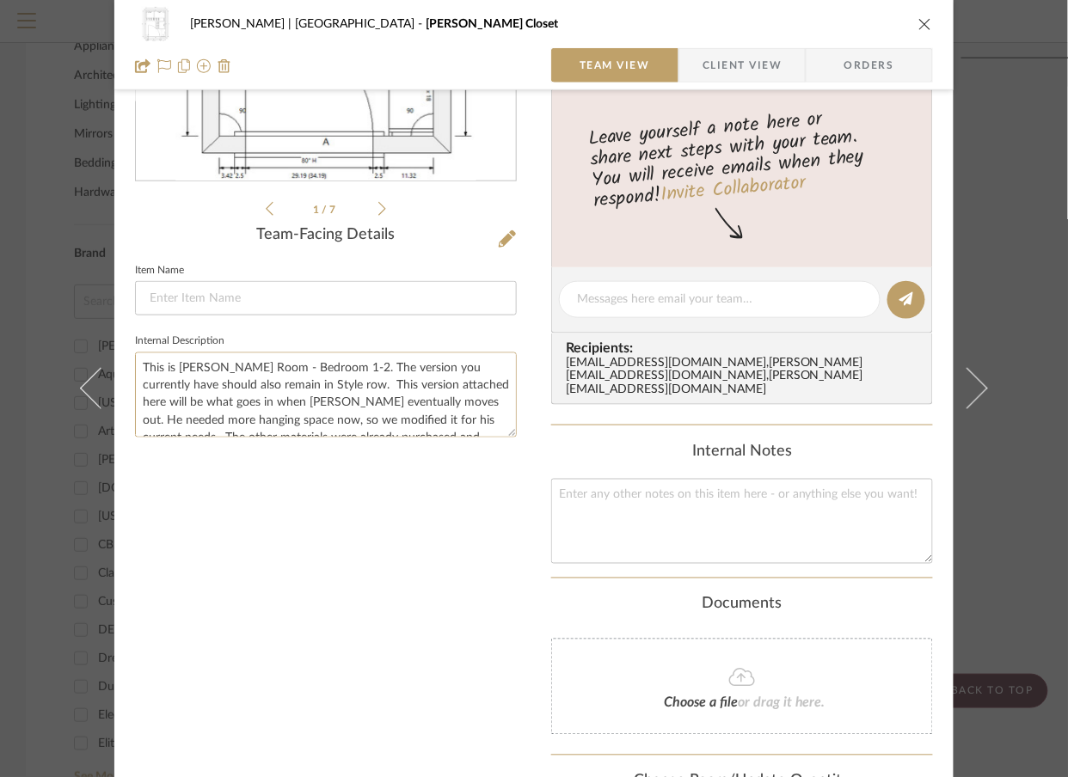
scroll to position [303, 0]
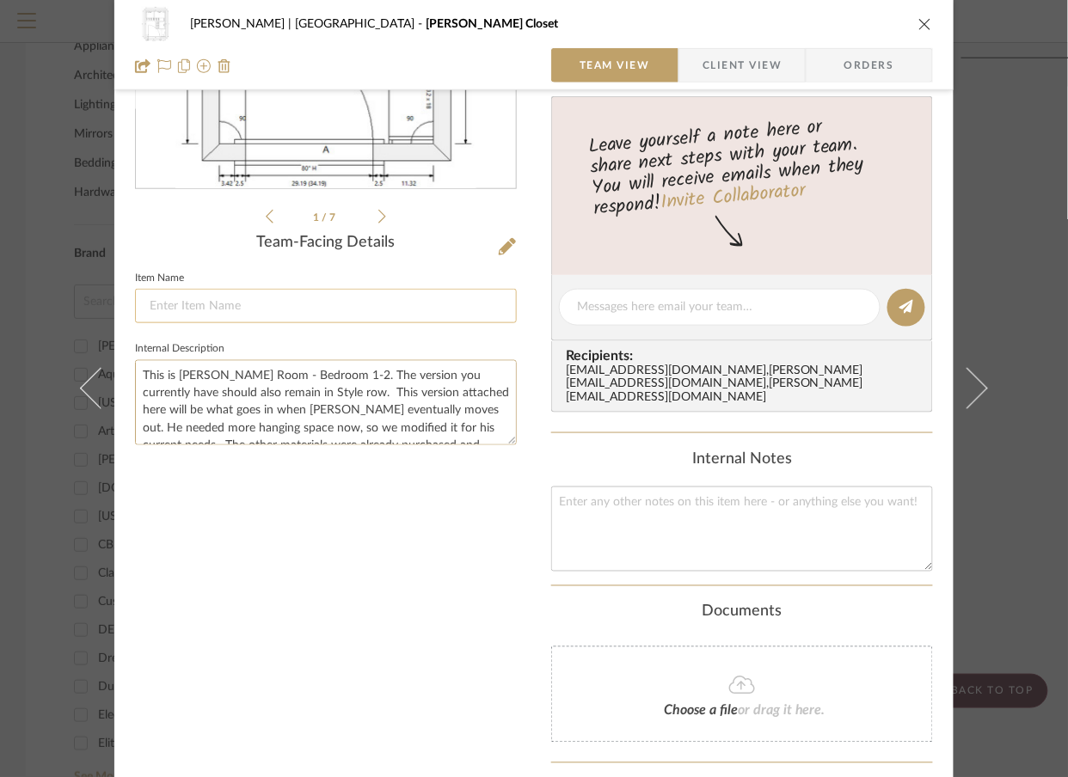
type textarea "This is Steele's Room - Bedroom 1-2. The version you currently have should also…"
click at [303, 304] on input at bounding box center [326, 306] width 382 height 34
click at [678, 545] on textarea at bounding box center [742, 529] width 382 height 85
click at [322, 314] on input "California Closets" at bounding box center [326, 306] width 382 height 34
type input "California Closets - Future plans"
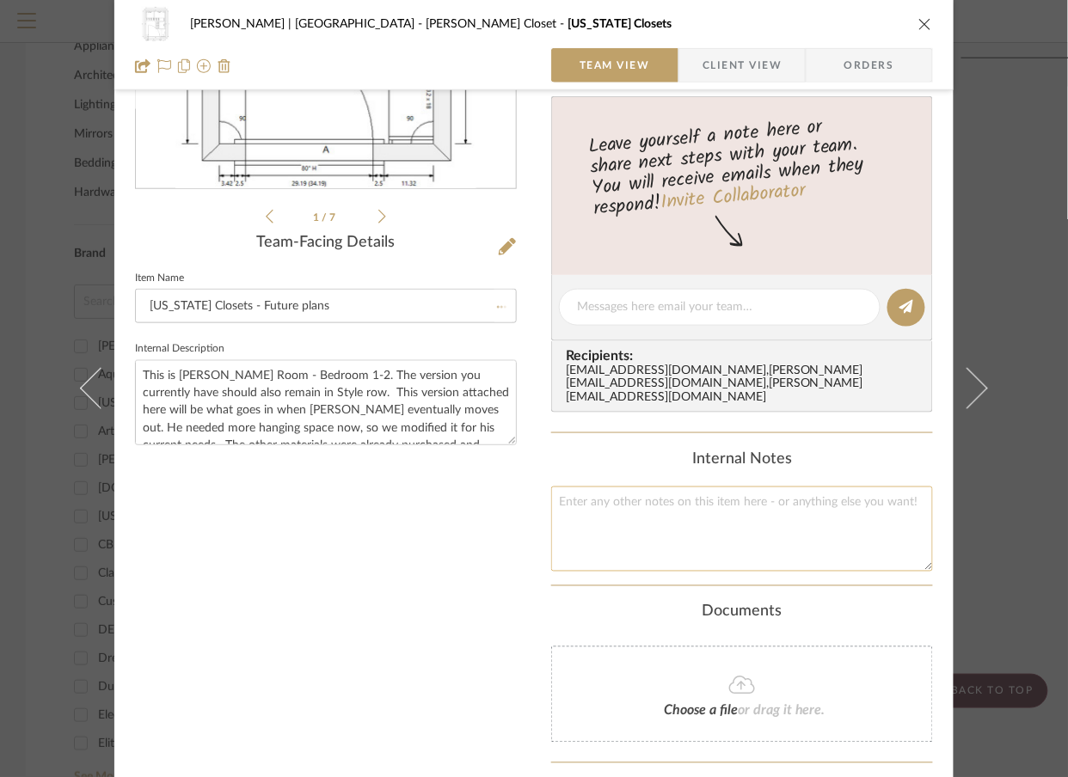
click at [689, 558] on textarea at bounding box center [742, 529] width 382 height 85
click at [1032, 347] on div "Vargas-Gable | Manhattan Beach Steele's Closet California Closets - Future plan…" at bounding box center [534, 388] width 1068 height 777
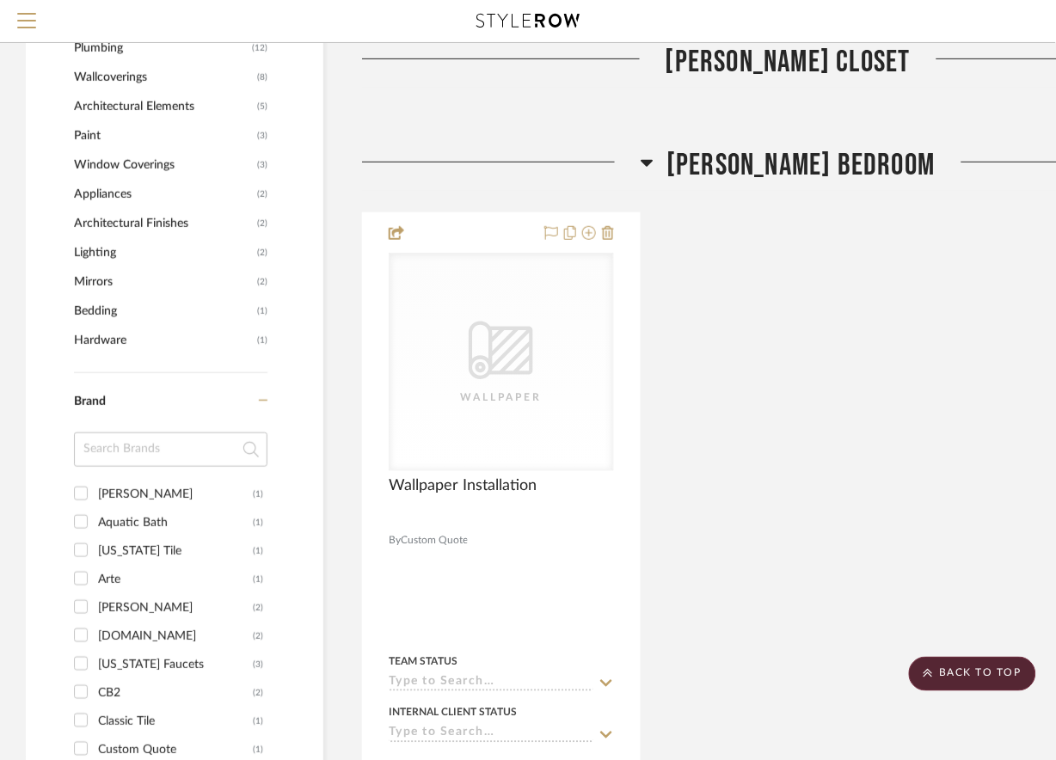
scroll to position [1422, 0]
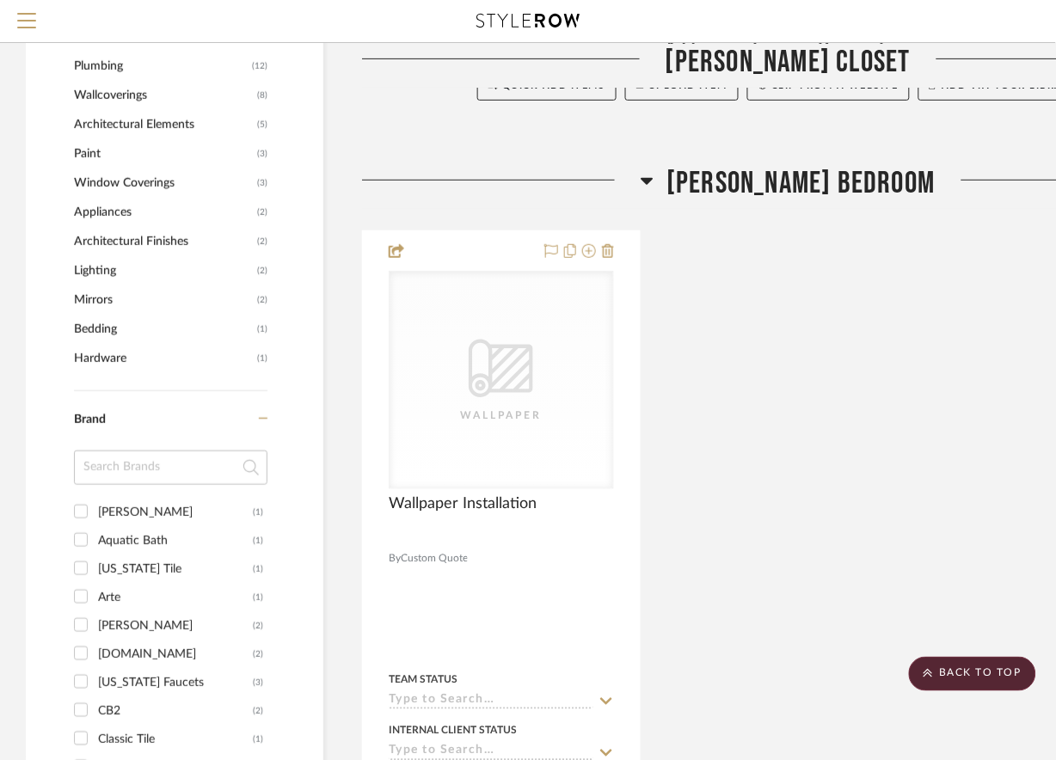
click at [654, 180] on icon at bounding box center [648, 181] width 12 height 7
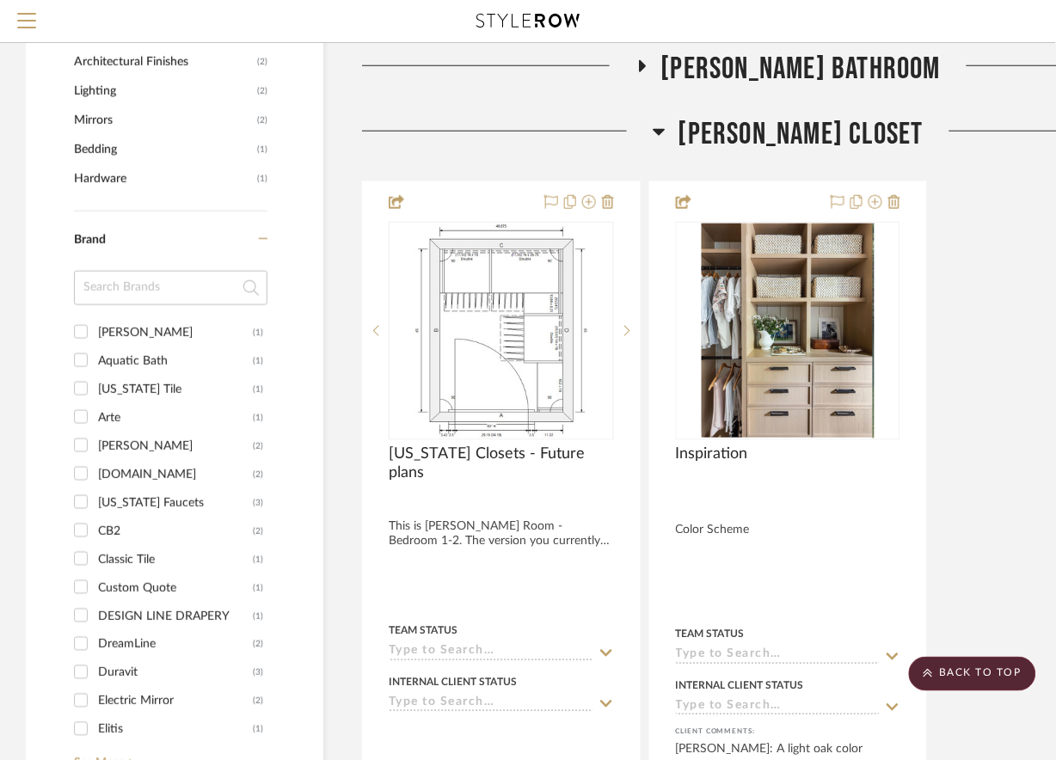
scroll to position [1610, 0]
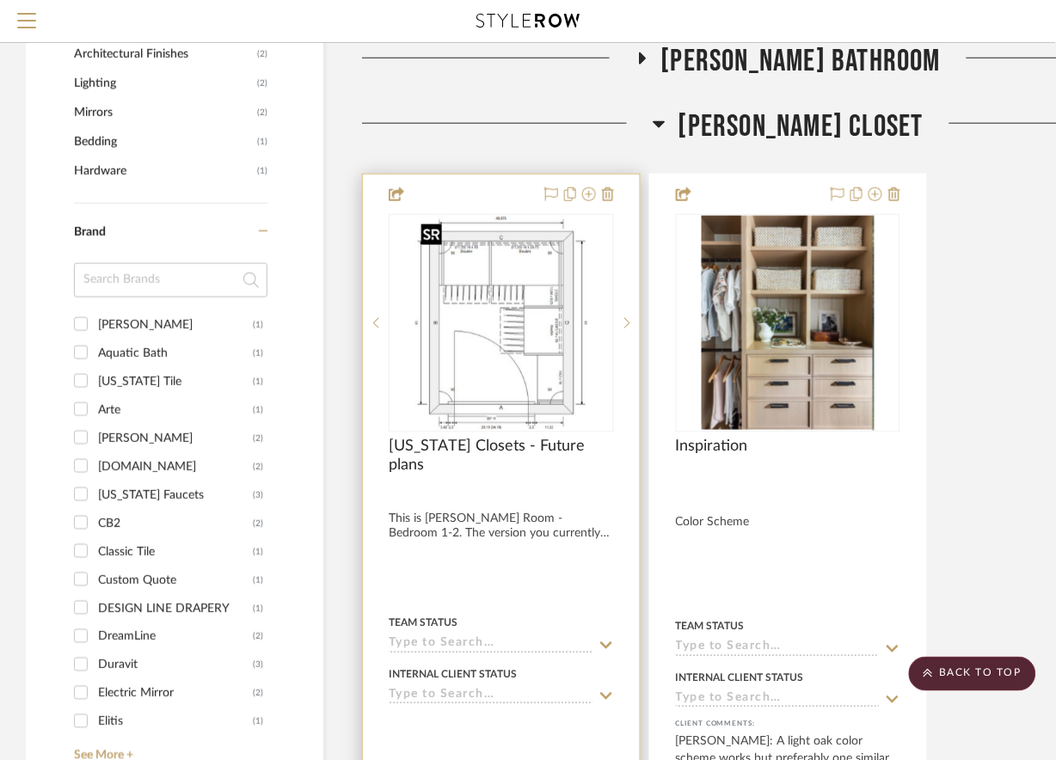
click at [0, 0] on img at bounding box center [0, 0] width 0 height 0
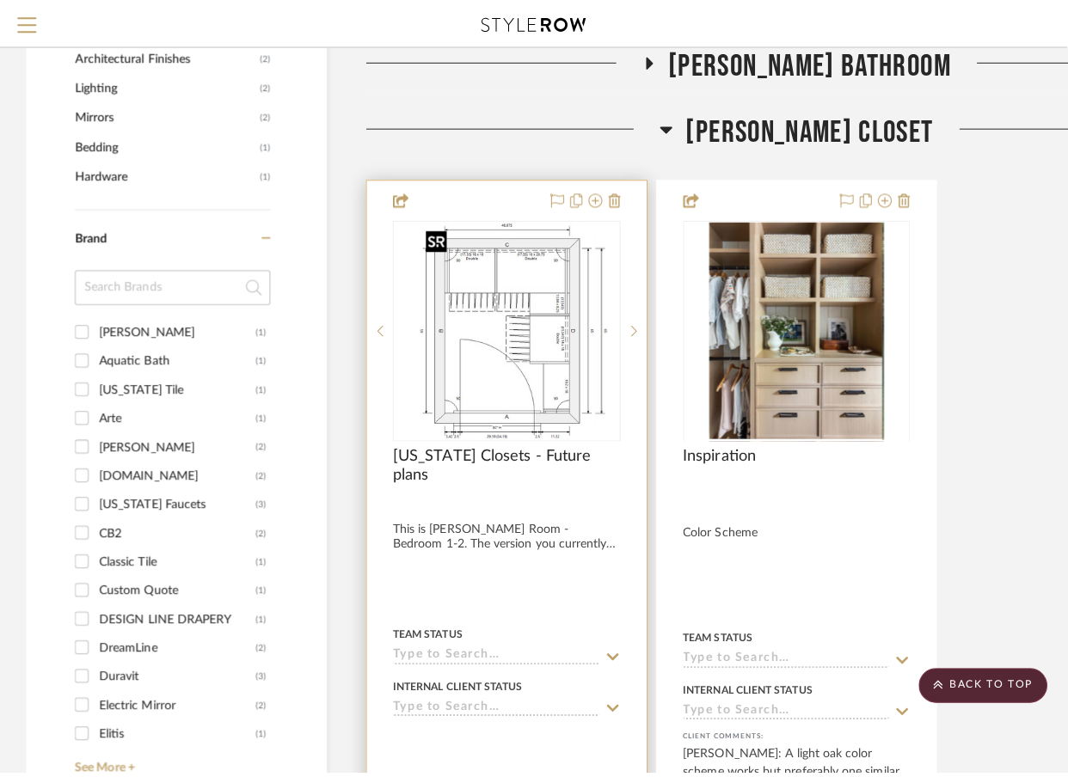
scroll to position [0, 0]
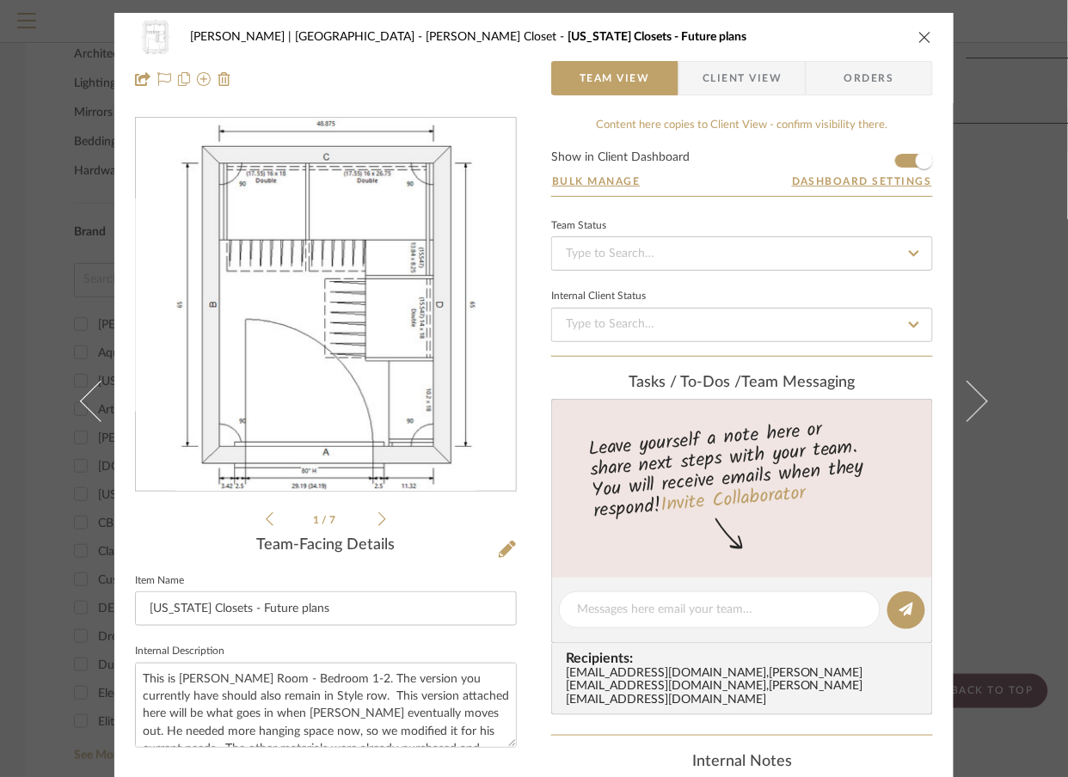
click at [1021, 181] on div "Vargas-Gable | Manhattan Beach Steele's Closet California Closets - Future plan…" at bounding box center [534, 388] width 1068 height 777
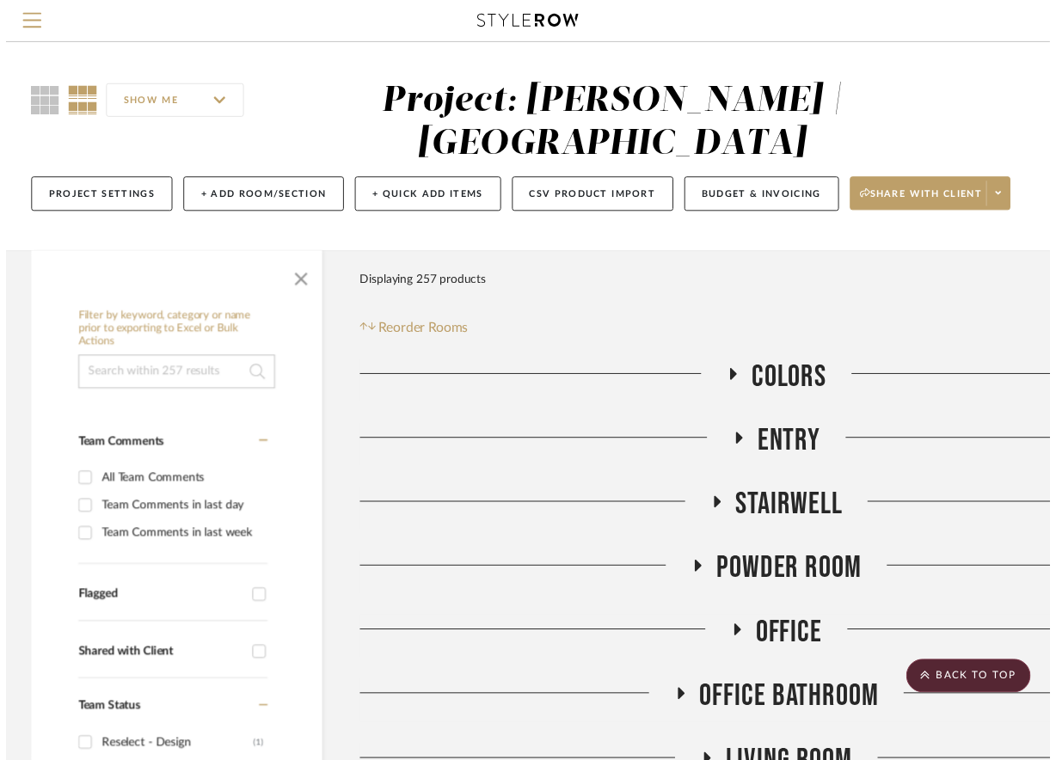
scroll to position [1610, 0]
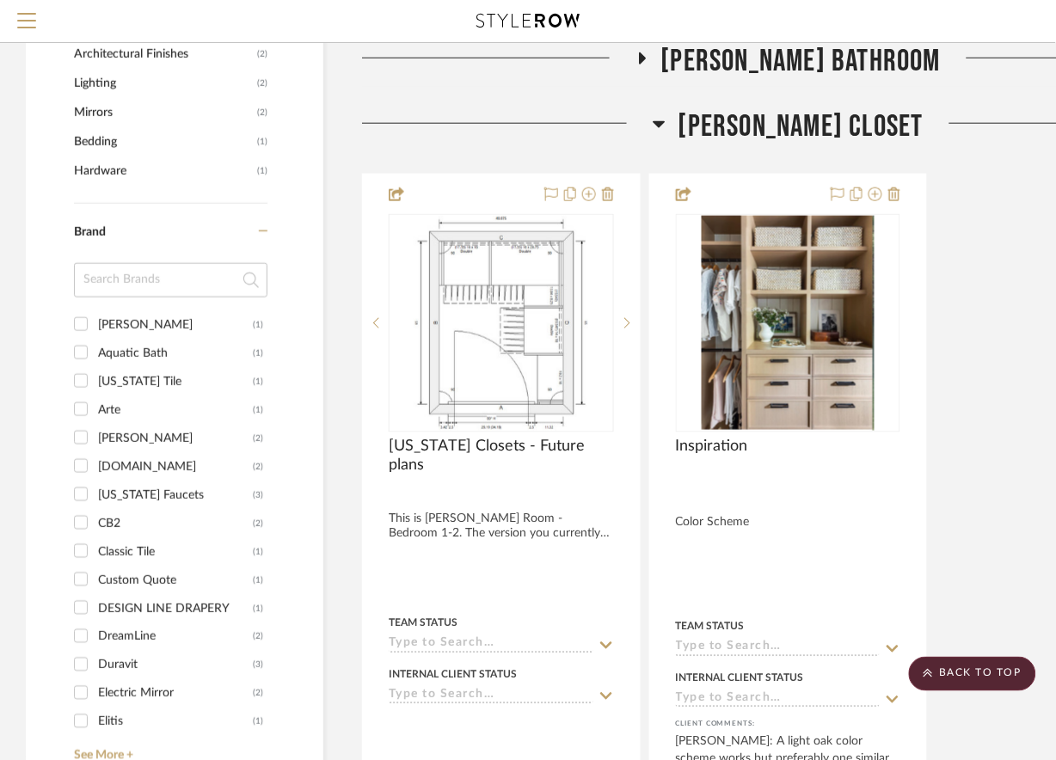
click at [666, 120] on icon at bounding box center [659, 124] width 13 height 21
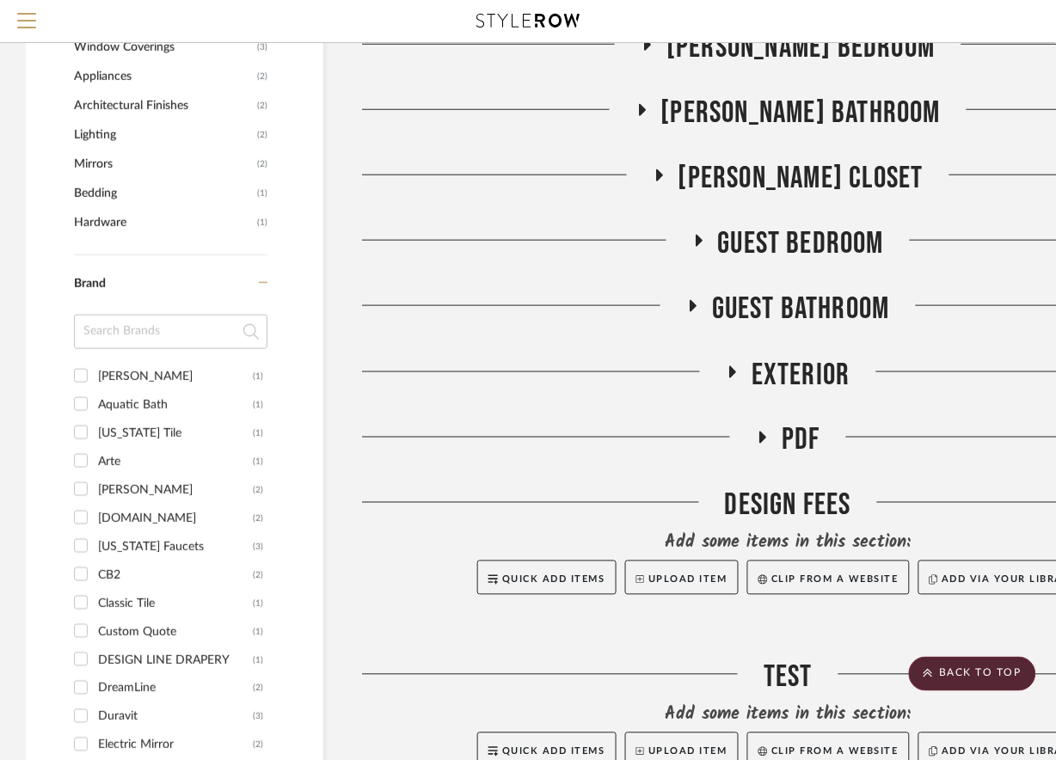
scroll to position [1551, 0]
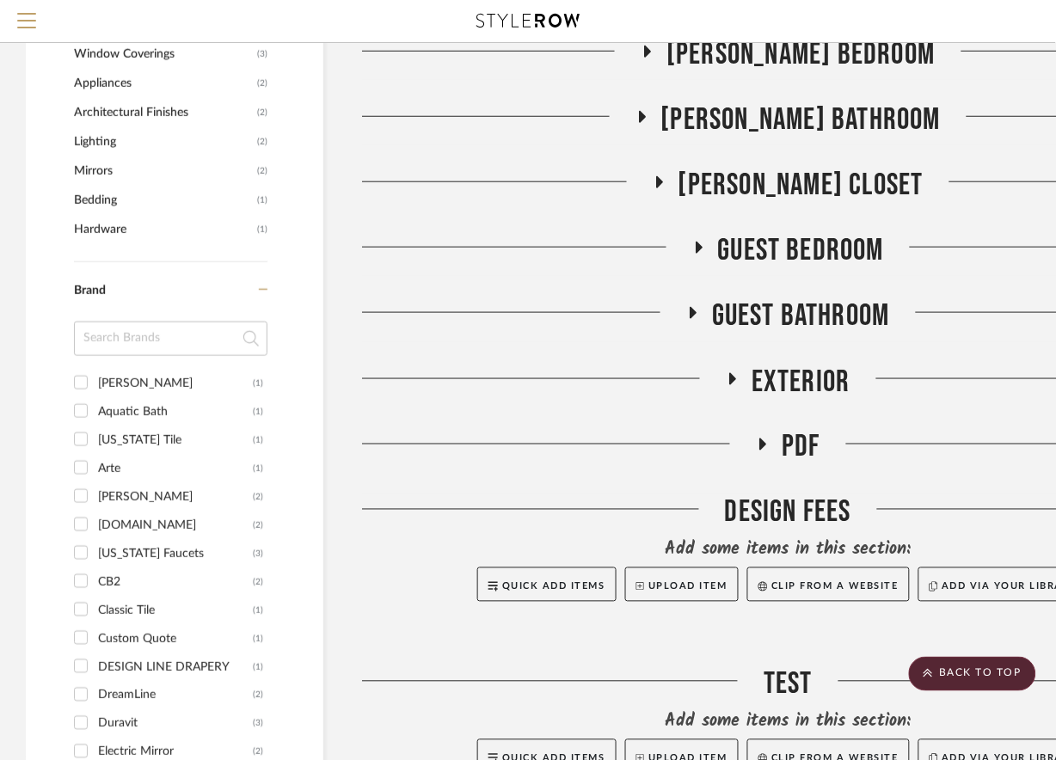
click at [764, 448] on icon at bounding box center [762, 444] width 21 height 13
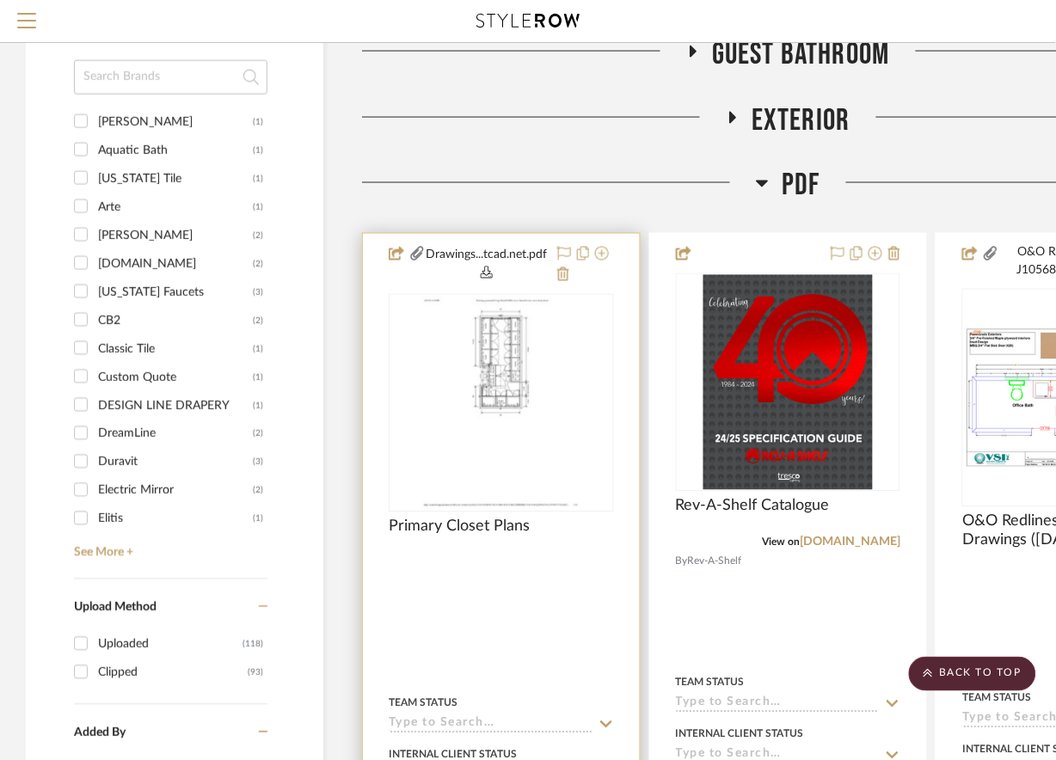
scroll to position [1809, 0]
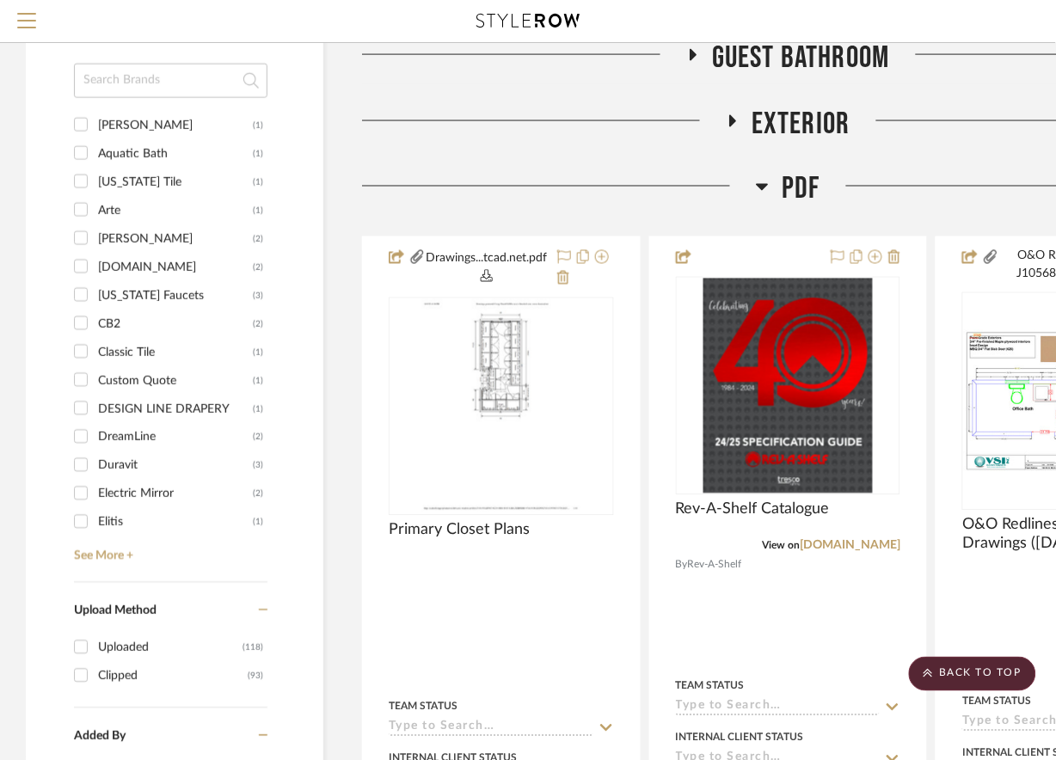
click at [759, 187] on icon at bounding box center [763, 187] width 12 height 7
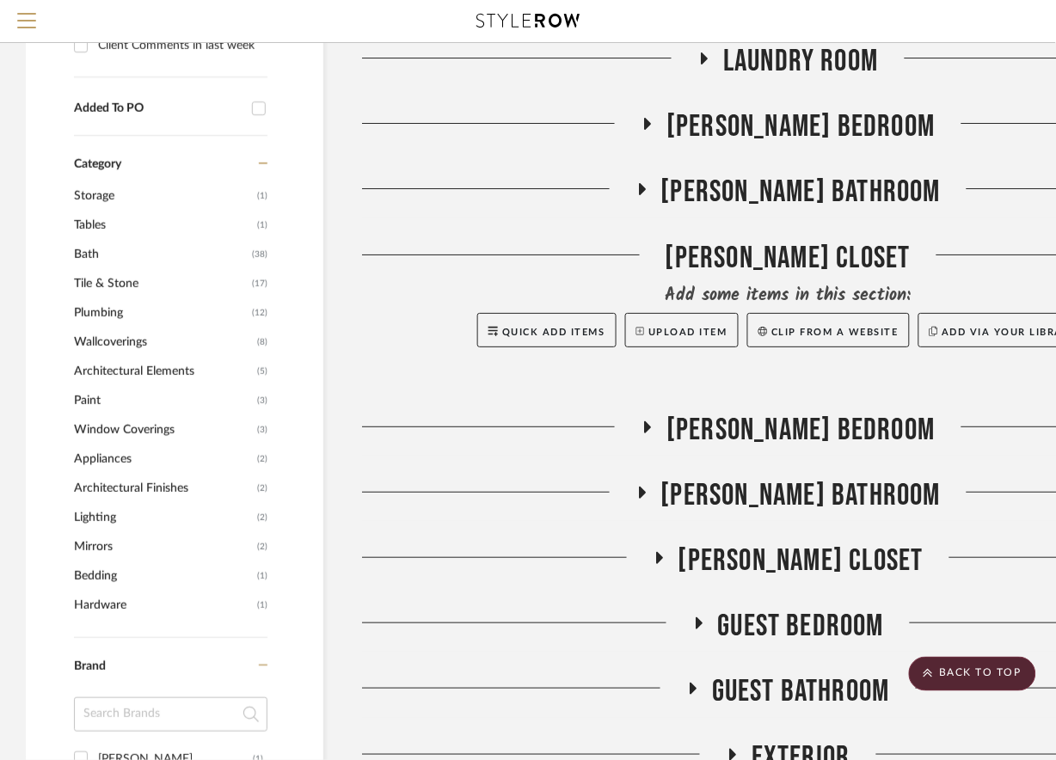
scroll to position [1180, 0]
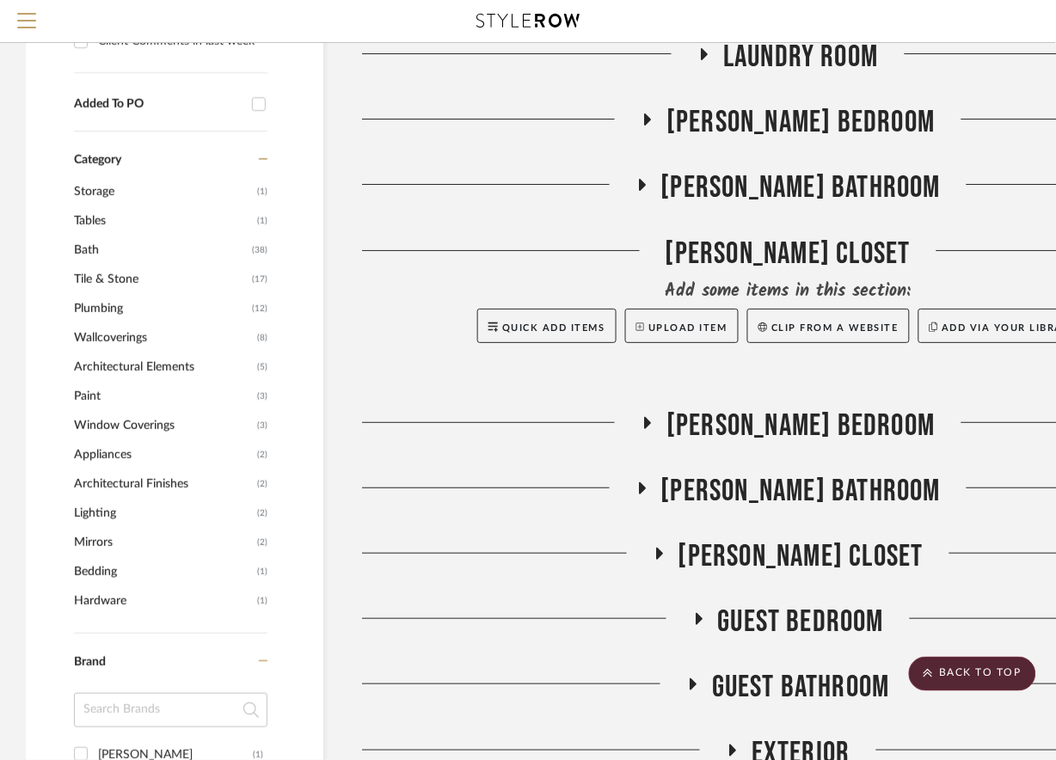
click at [670, 555] on icon at bounding box center [659, 554] width 21 height 13
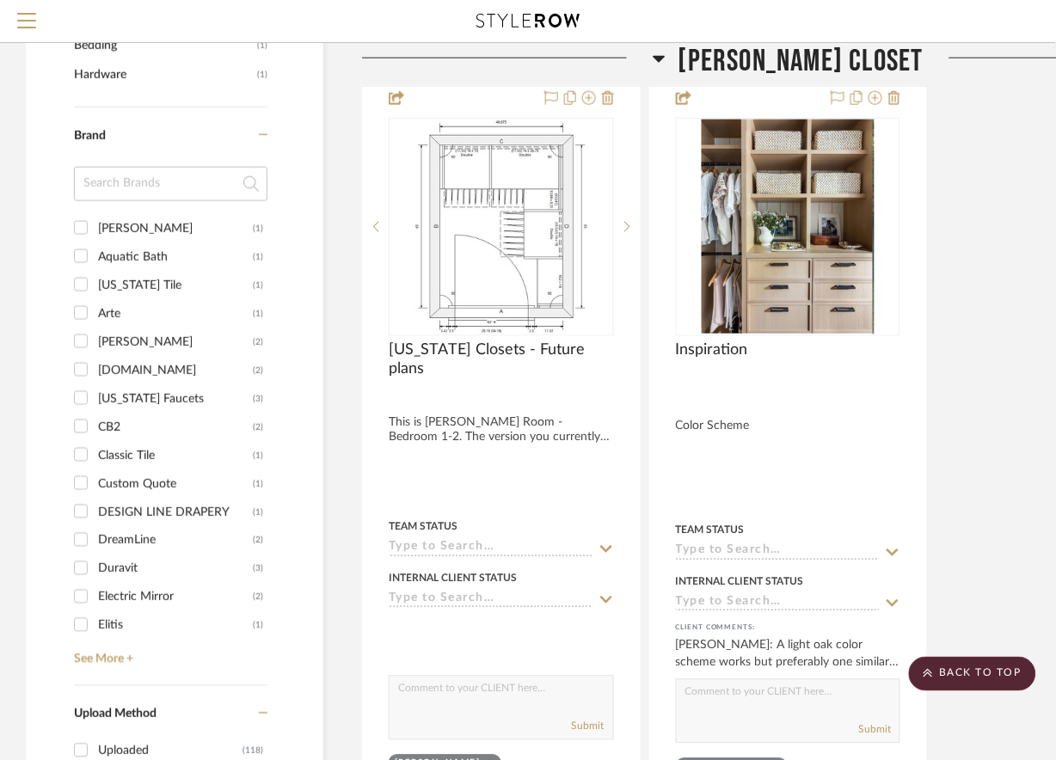
scroll to position [1710, 0]
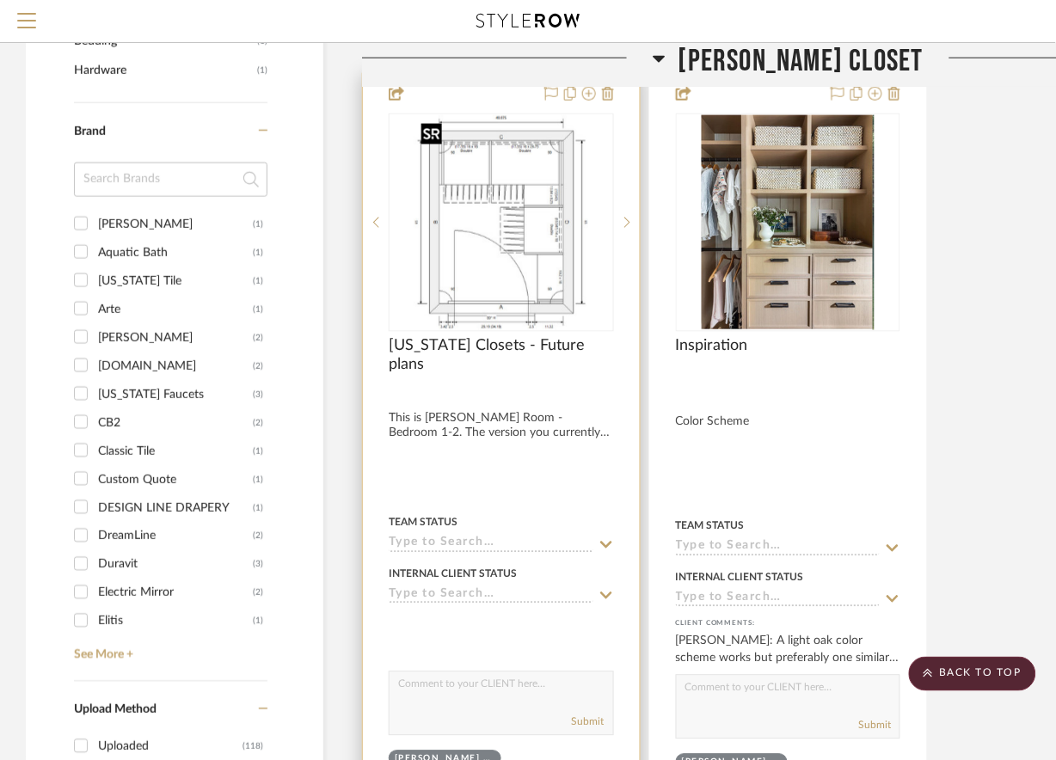
click at [0, 0] on img at bounding box center [0, 0] width 0 height 0
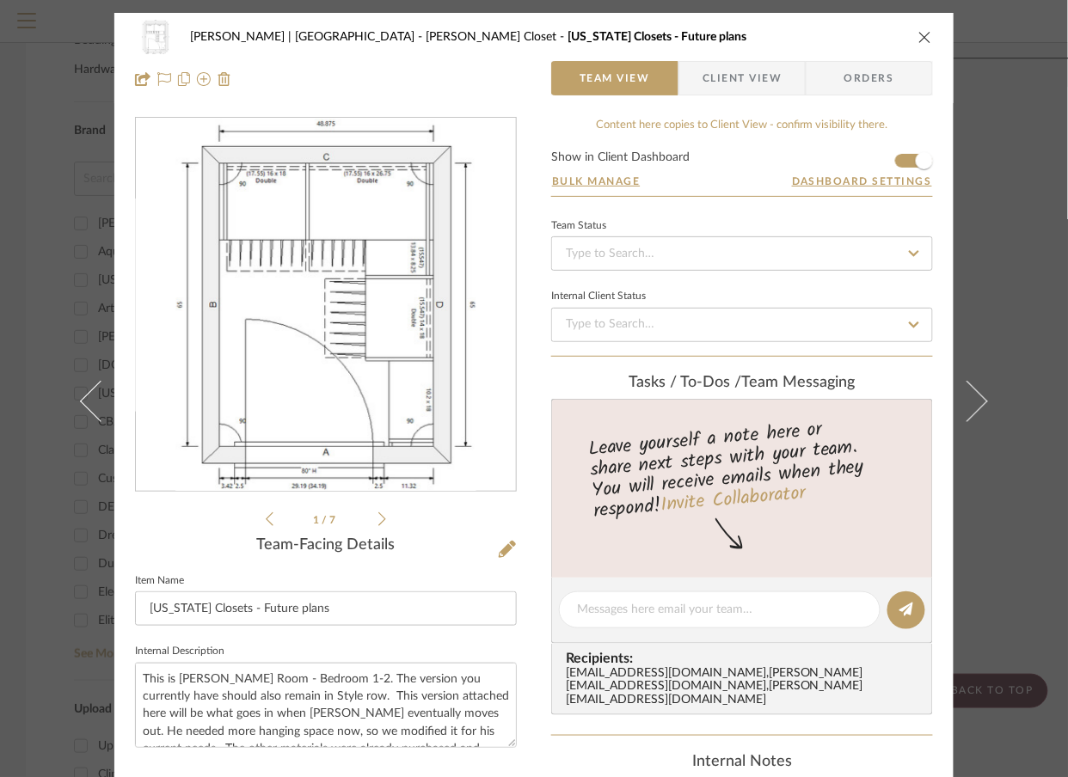
scroll to position [459, 0]
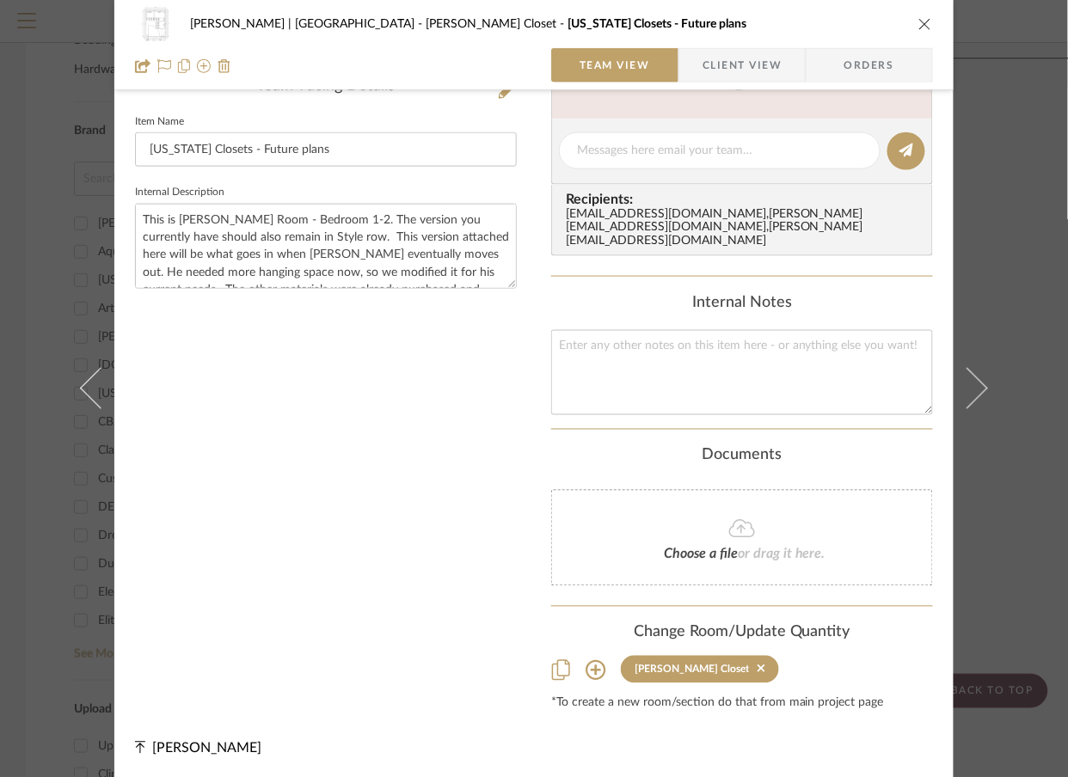
click at [598, 669] on icon at bounding box center [596, 670] width 21 height 21
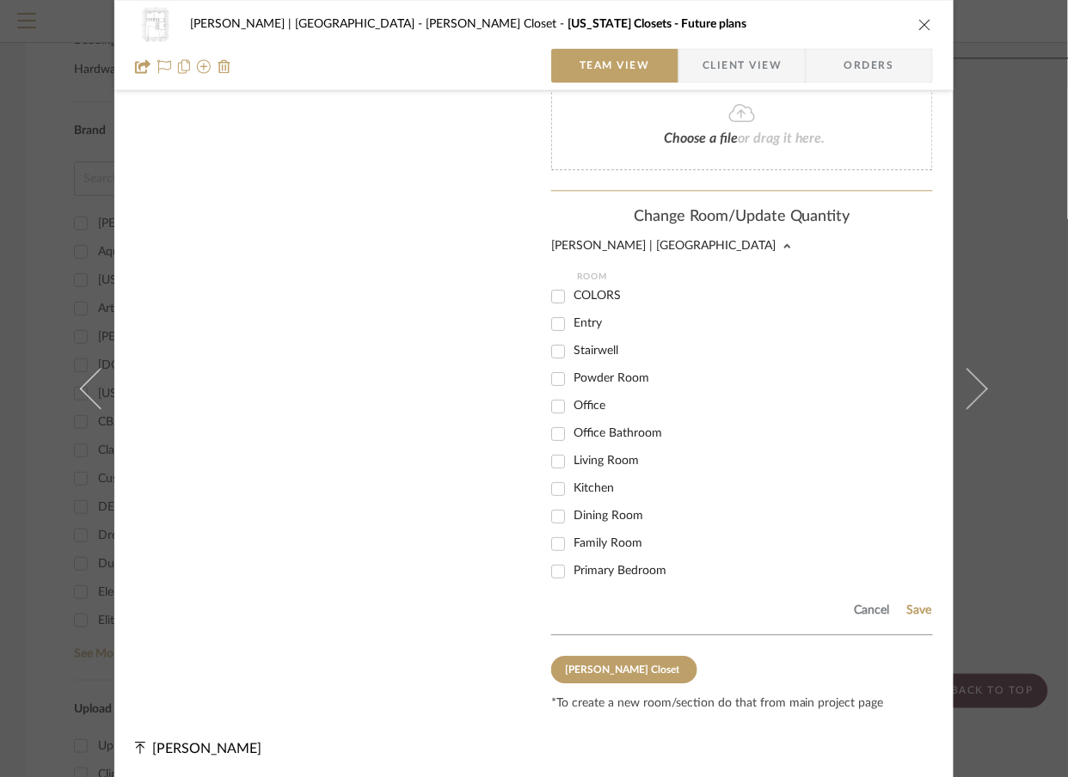
scroll to position [449, 0]
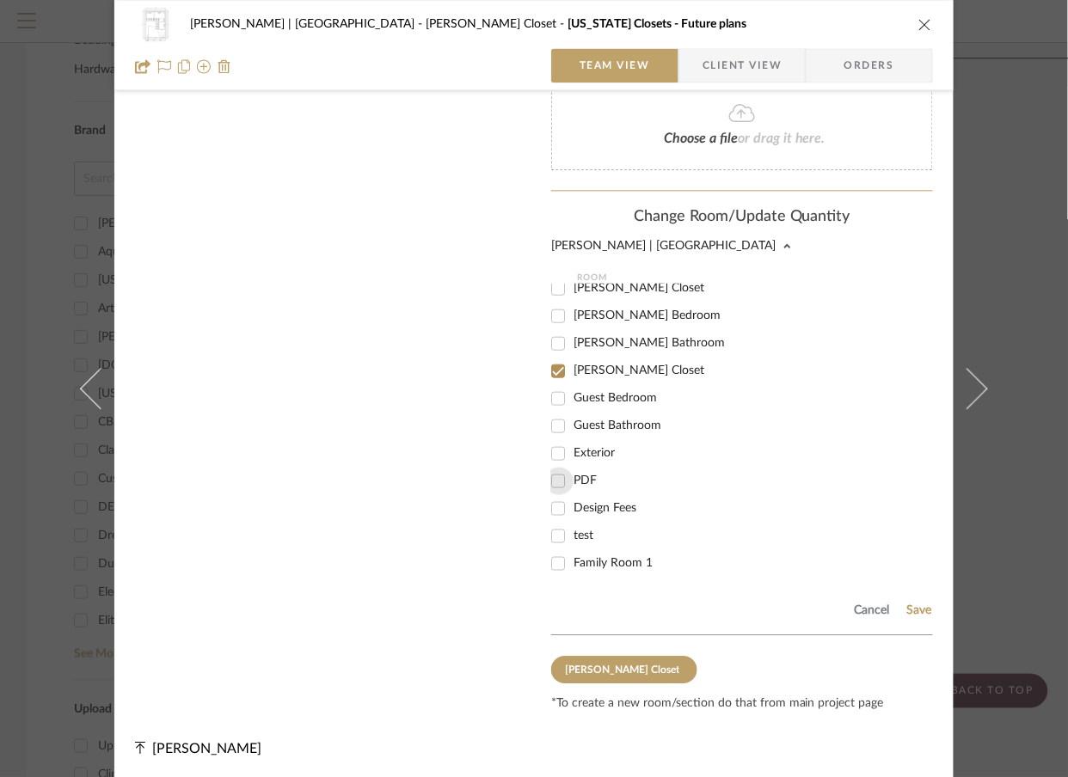
click at [556, 476] on input "PDF" at bounding box center [558, 481] width 28 height 28
checkbox input "true"
click at [906, 604] on button "Save" at bounding box center [919, 611] width 27 height 14
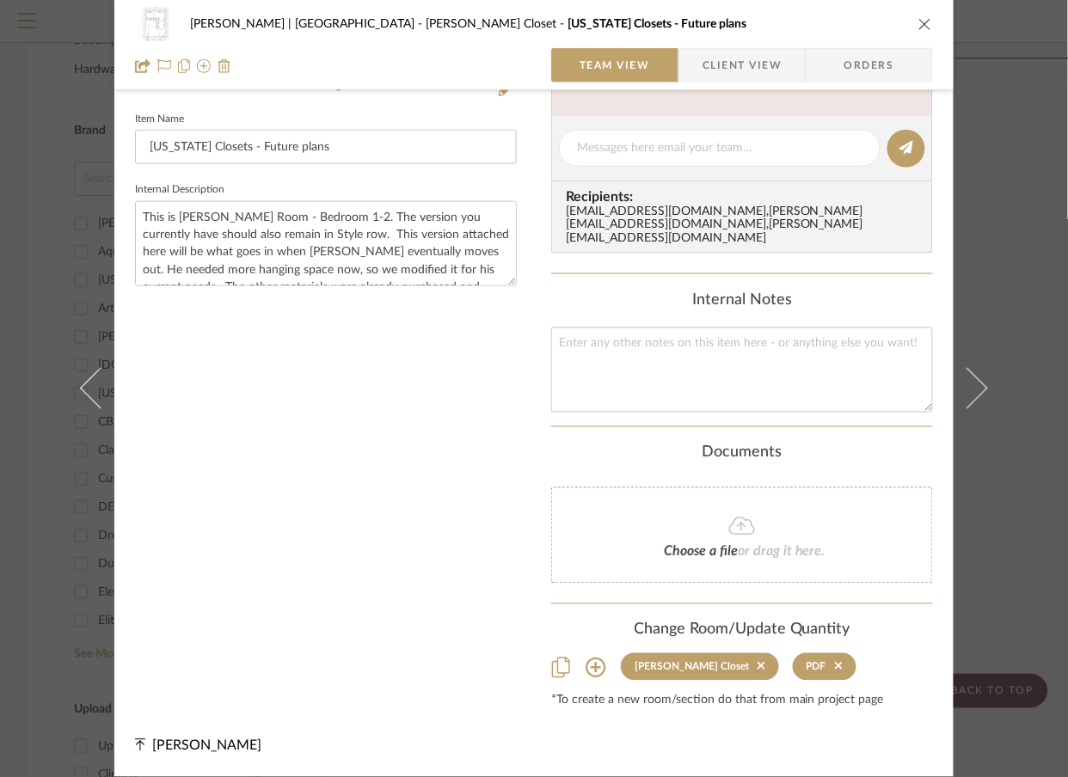
scroll to position [459, 0]
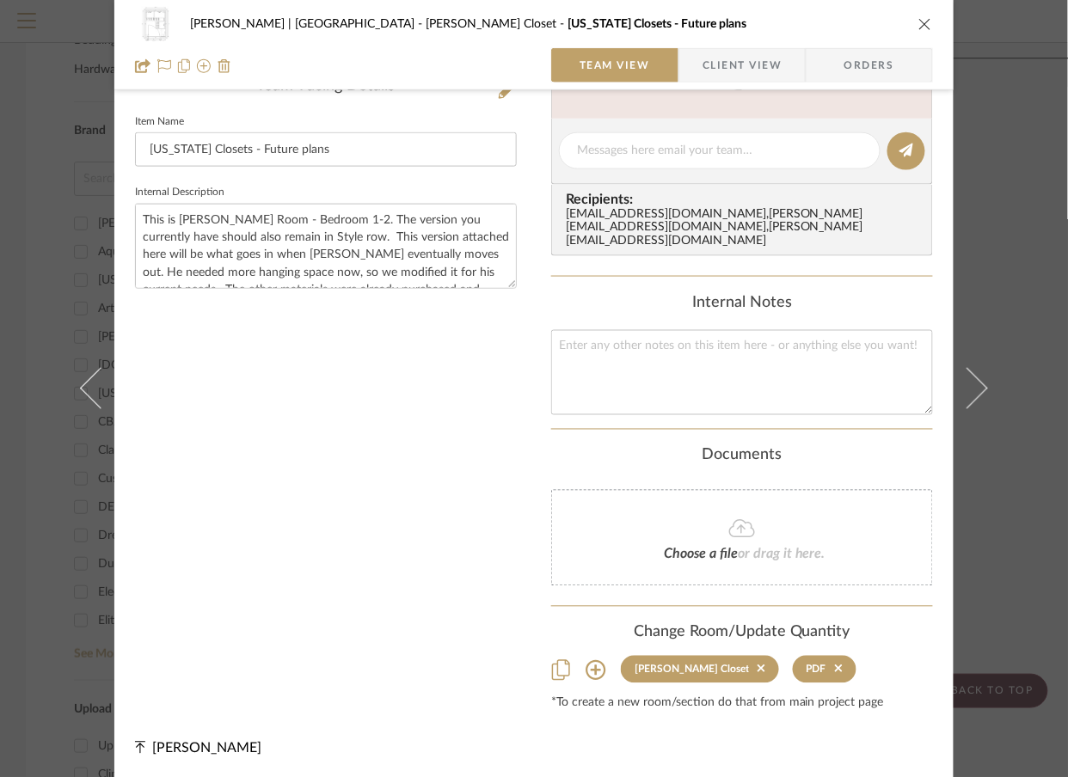
click at [1030, 251] on div "Vargas-Gable | Manhattan Beach Steele's Closet California Closets - Future plan…" at bounding box center [534, 388] width 1068 height 777
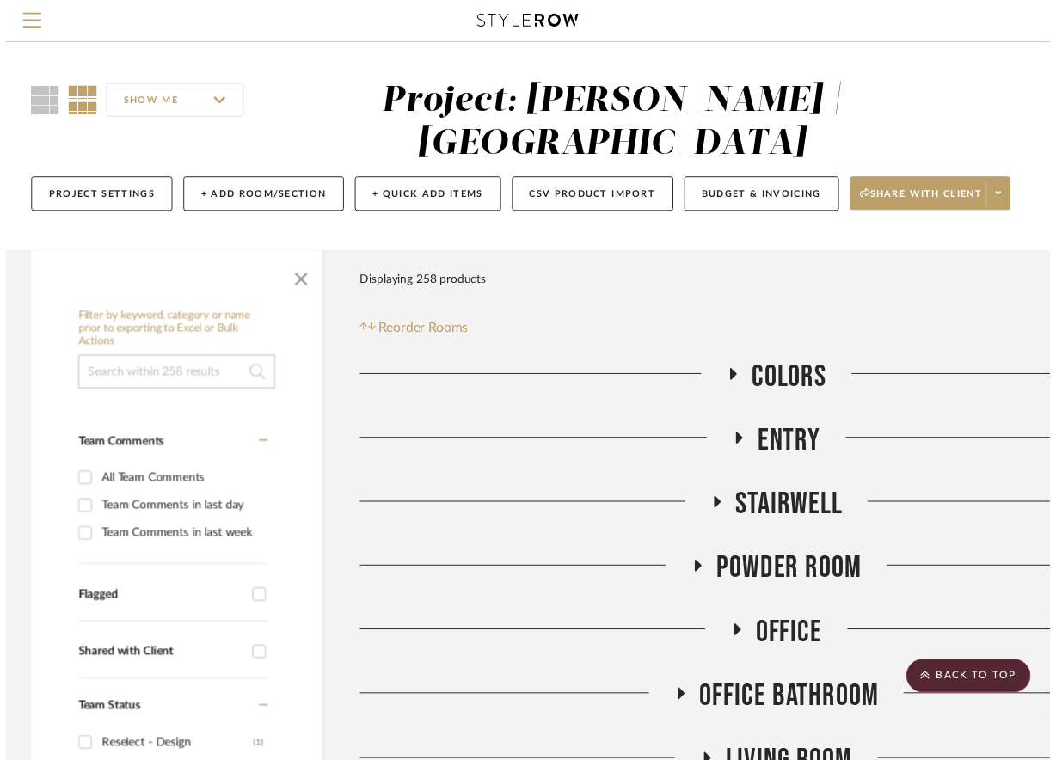
scroll to position [1710, 0]
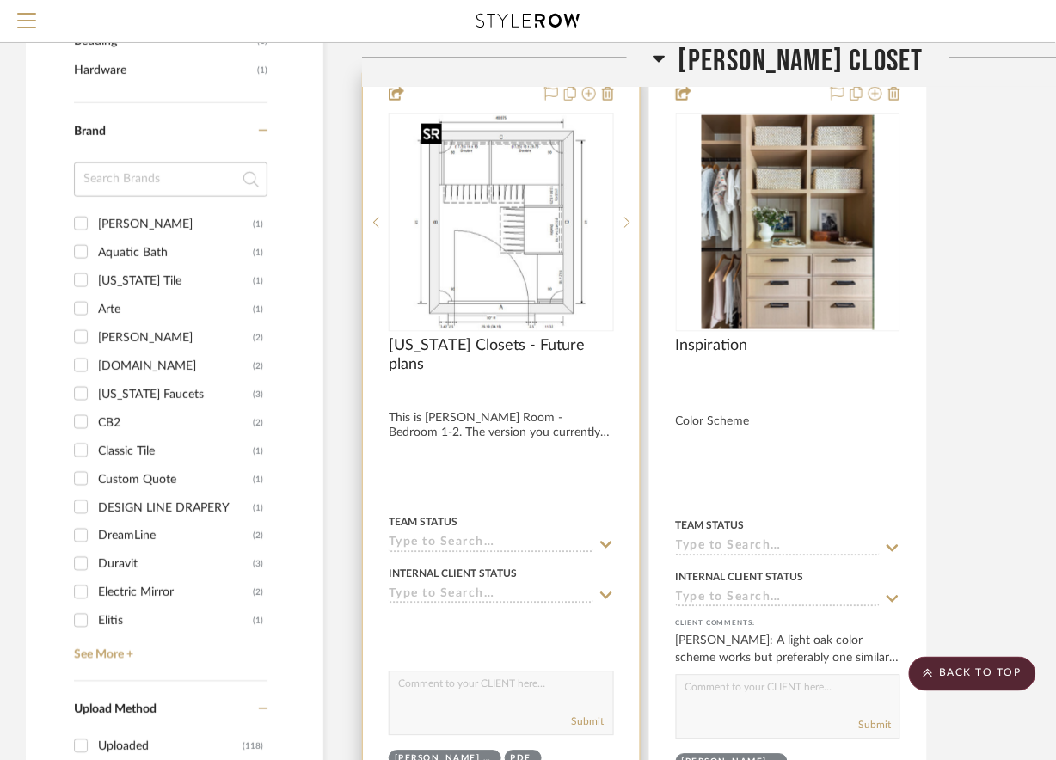
click at [506, 229] on img "0" at bounding box center [501, 222] width 174 height 215
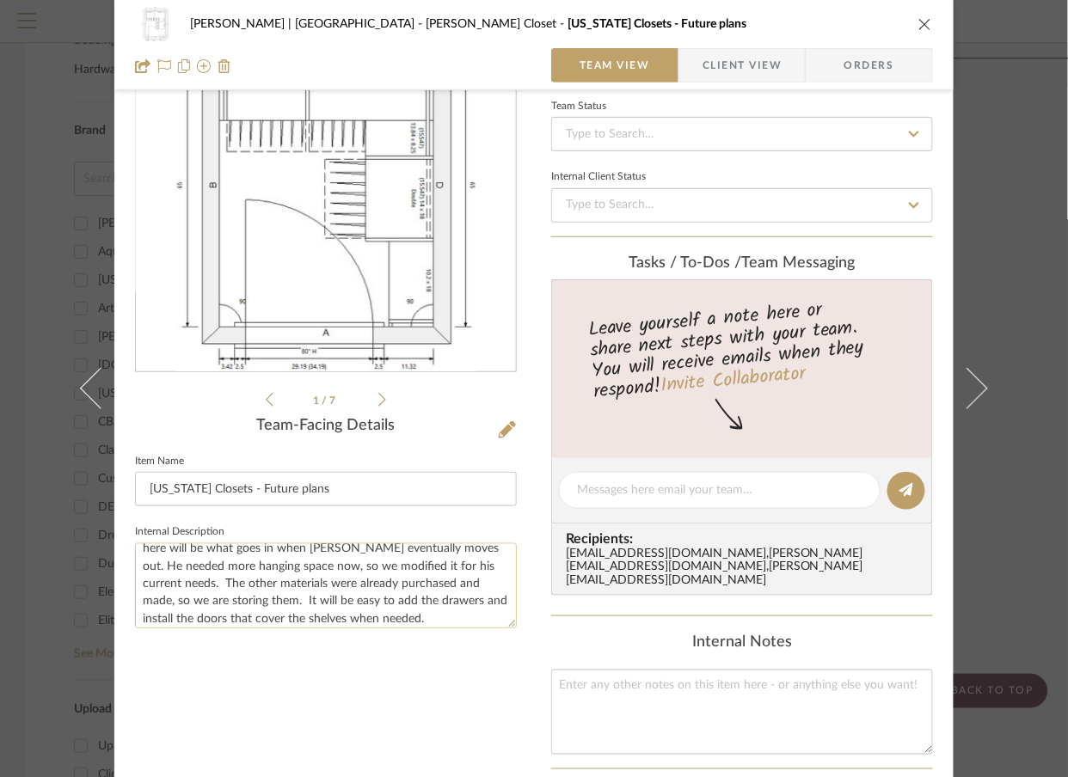
scroll to position [52, 0]
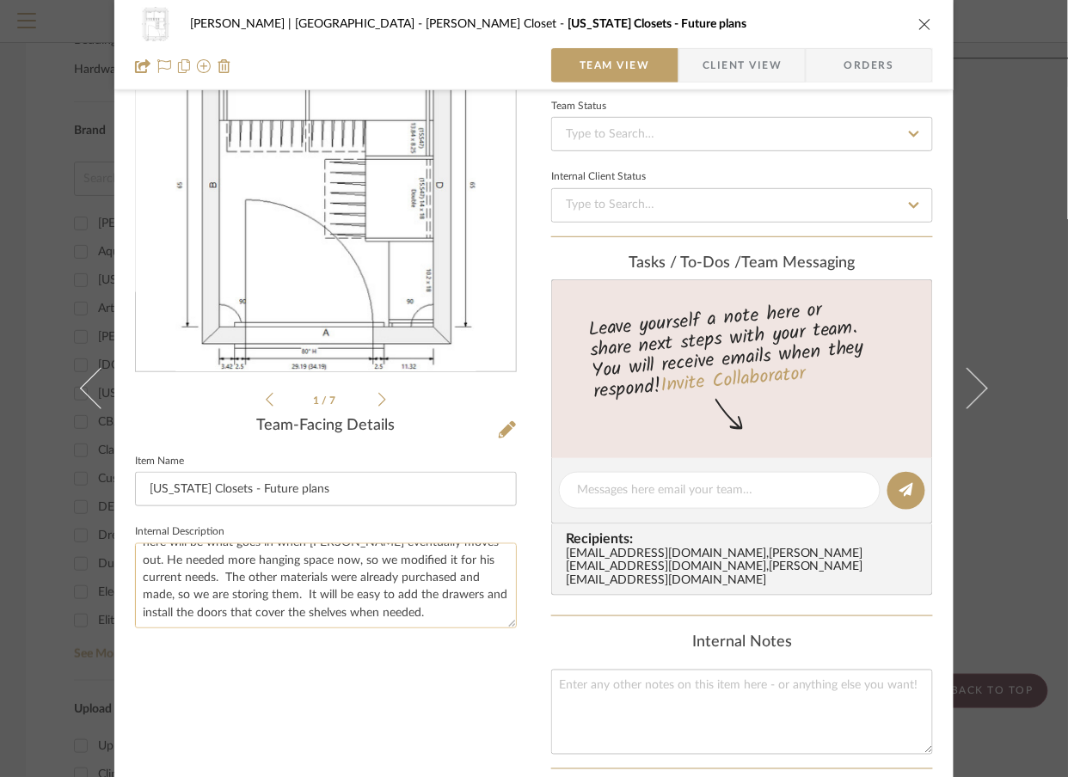
click at [400, 607] on textarea "This is Steele's Room - Bedroom 1-2. The version you currently have should also…" at bounding box center [326, 585] width 382 height 85
type textarea "This is Steele's Room - Bedroom 1-2. The version you currently have should also…"
click at [660, 703] on textarea at bounding box center [742, 712] width 382 height 85
click at [1022, 341] on div "Vargas-Gable | Manhattan Beach Steele's Closet California Closets - Future plan…" at bounding box center [534, 388] width 1068 height 777
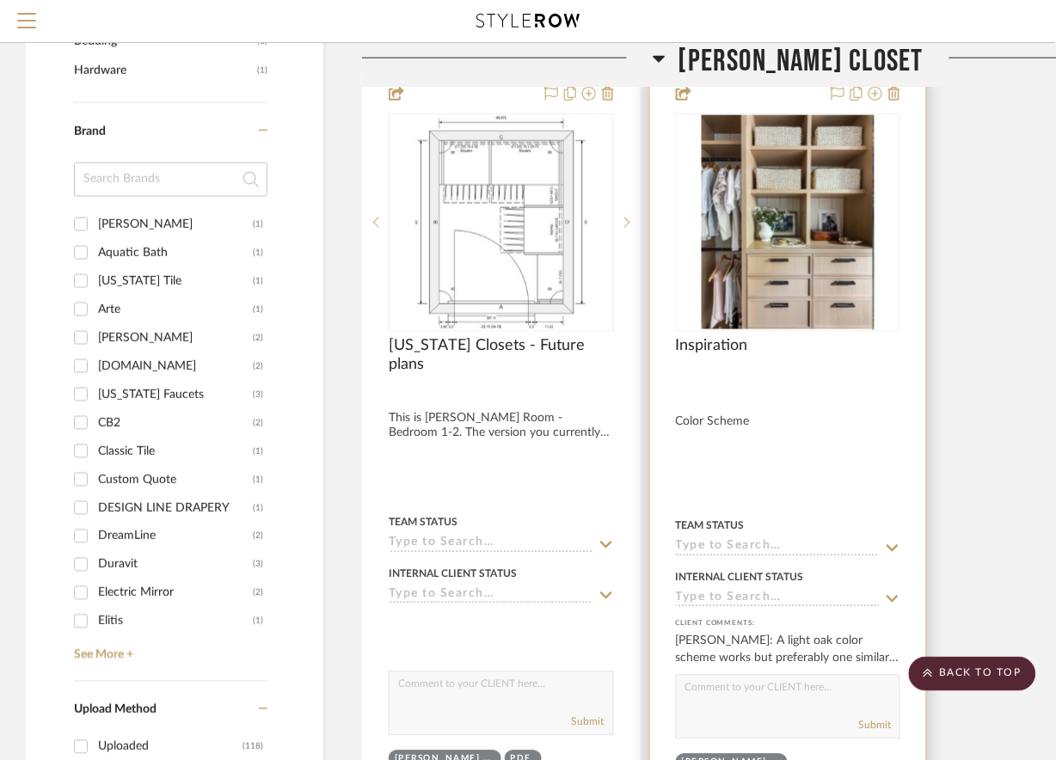
scroll to position [1537, 0]
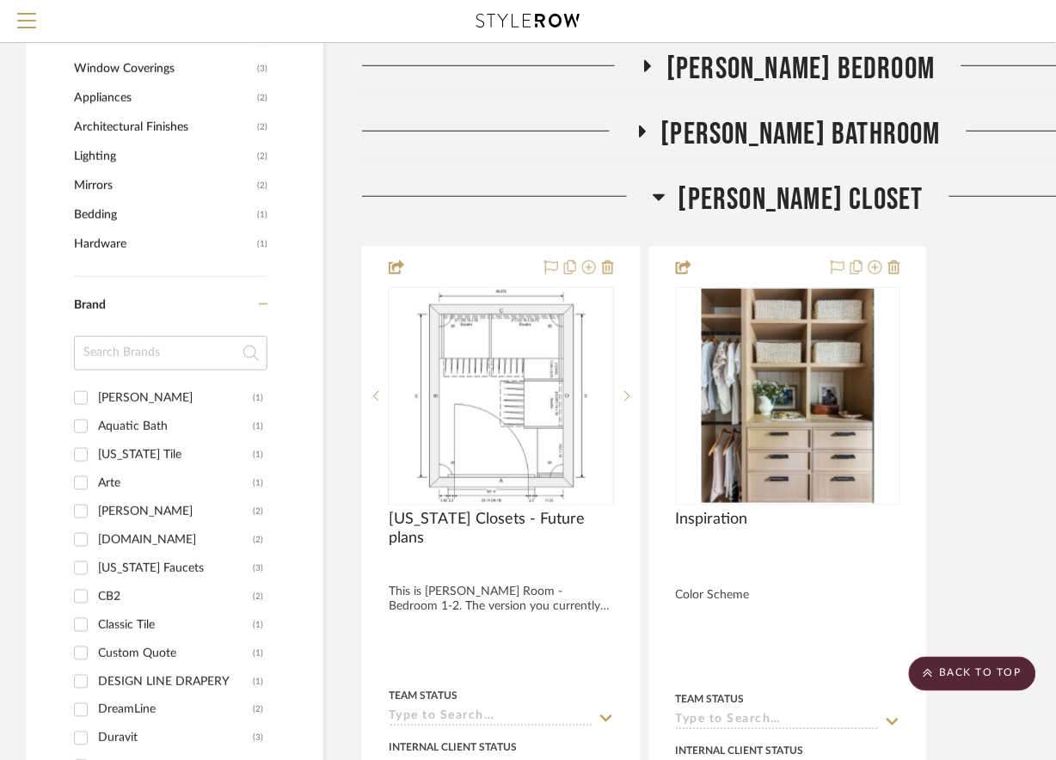
click at [666, 199] on icon at bounding box center [660, 197] width 12 height 7
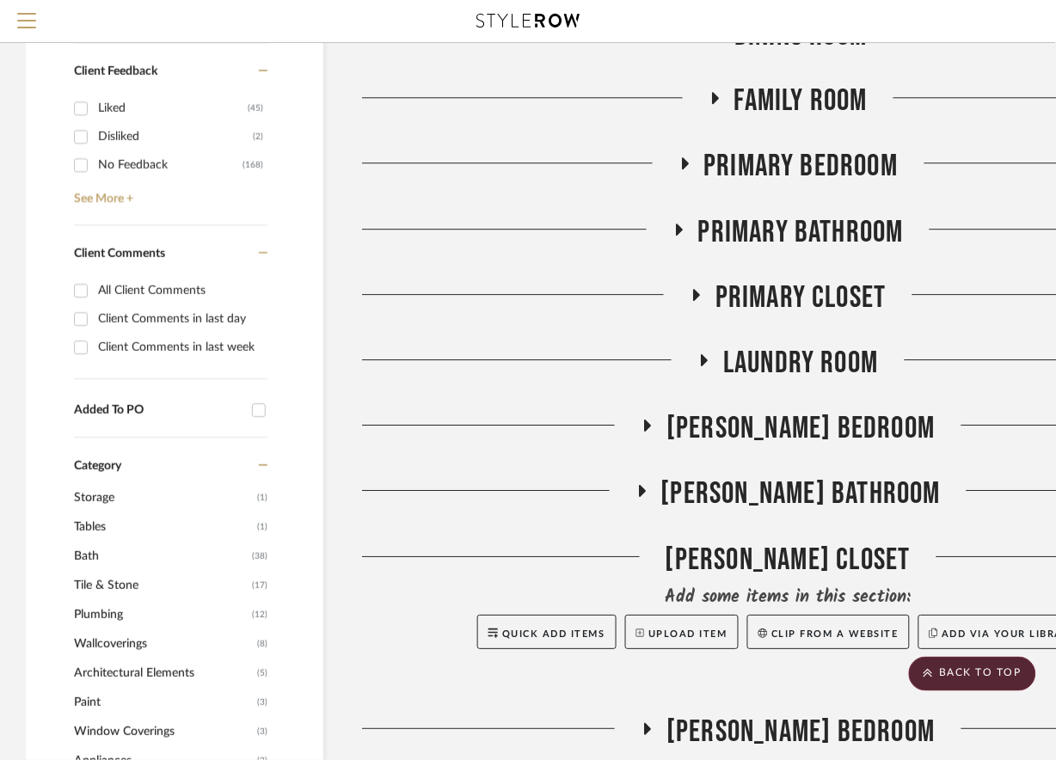
scroll to position [871, 0]
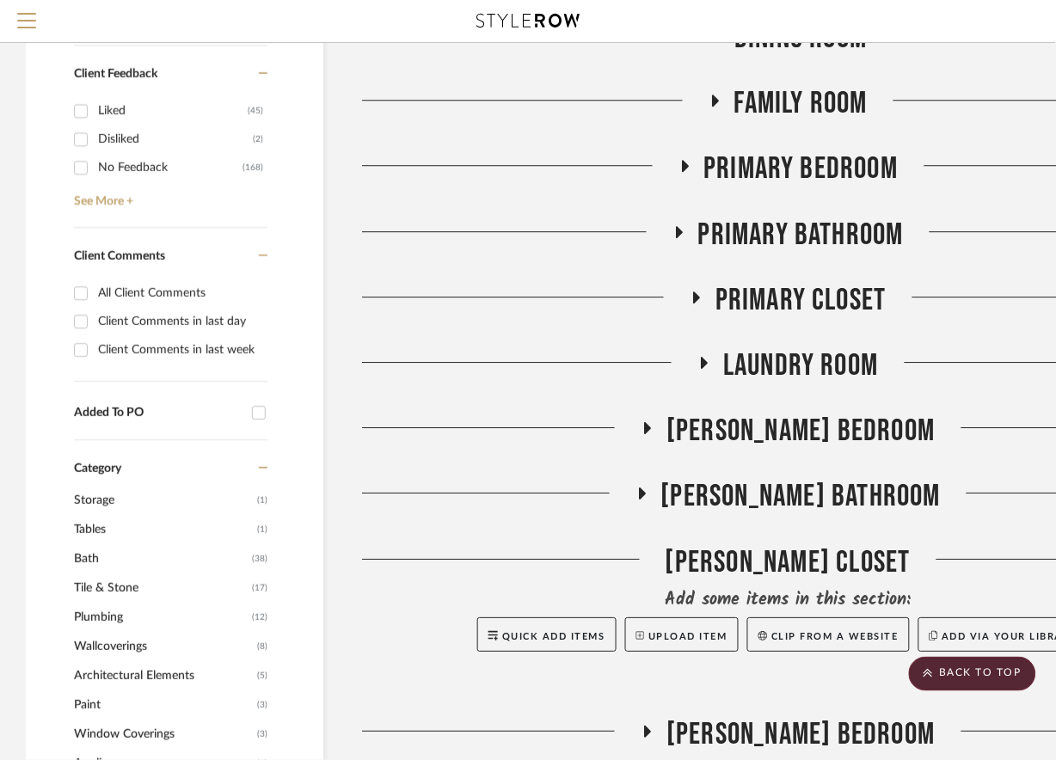
click at [679, 225] on icon at bounding box center [678, 231] width 21 height 13
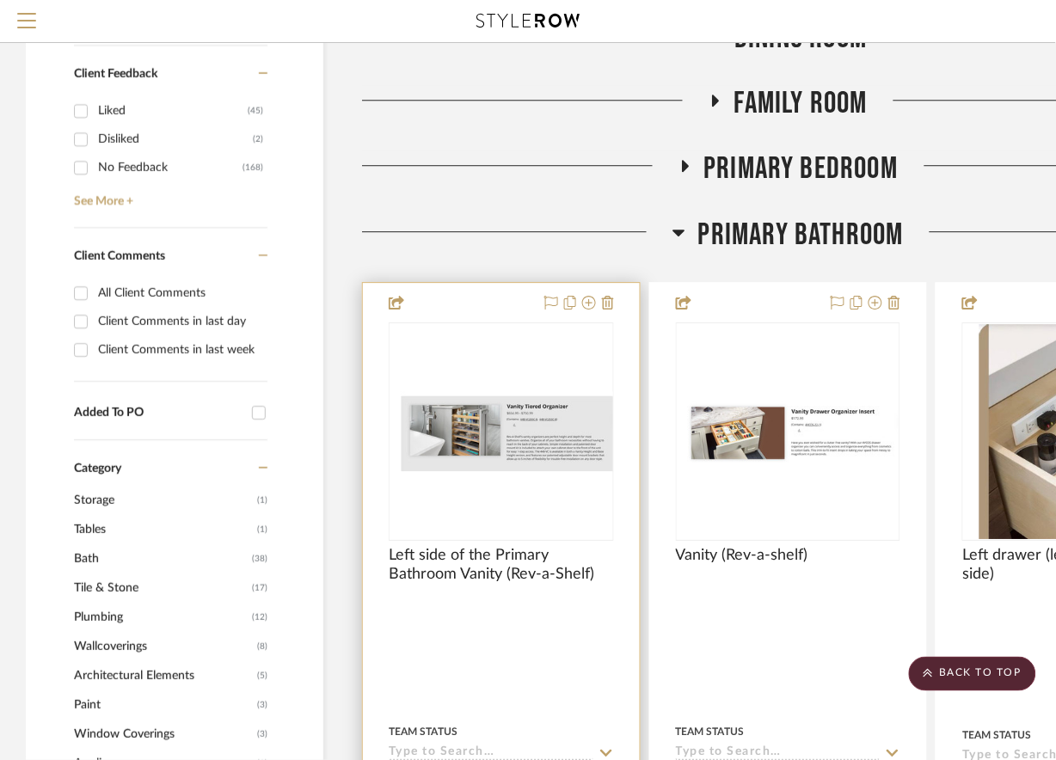
click at [556, 408] on img "0" at bounding box center [501, 431] width 223 height 80
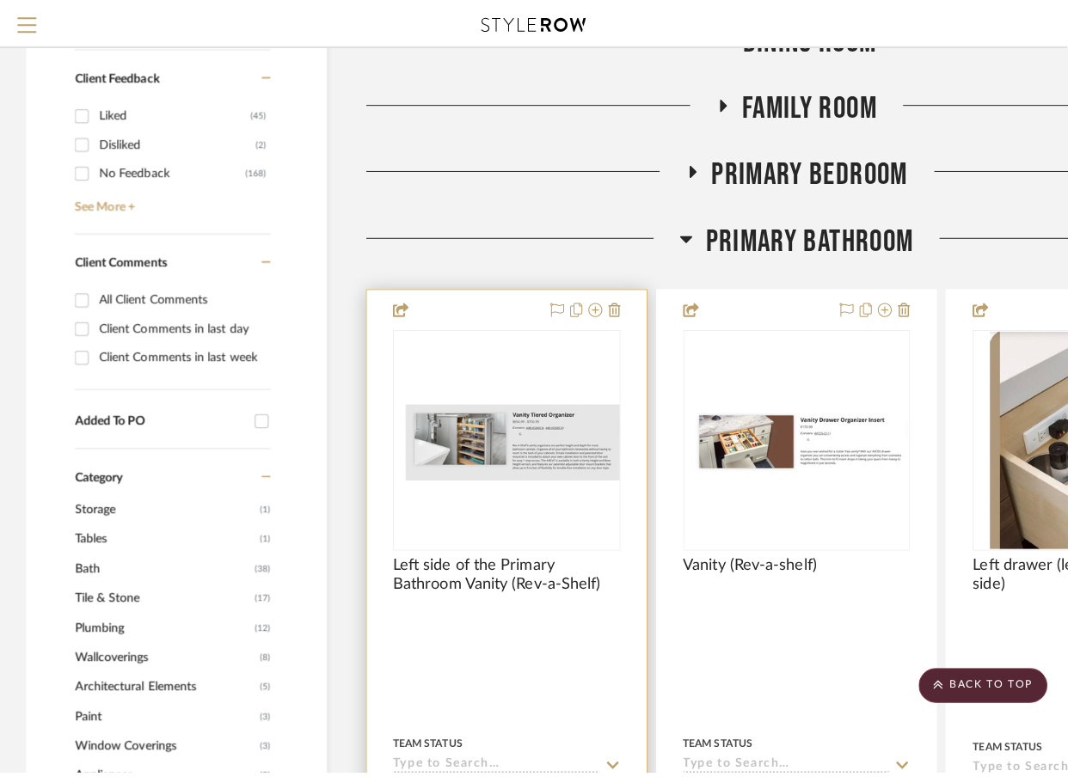
scroll to position [0, 0]
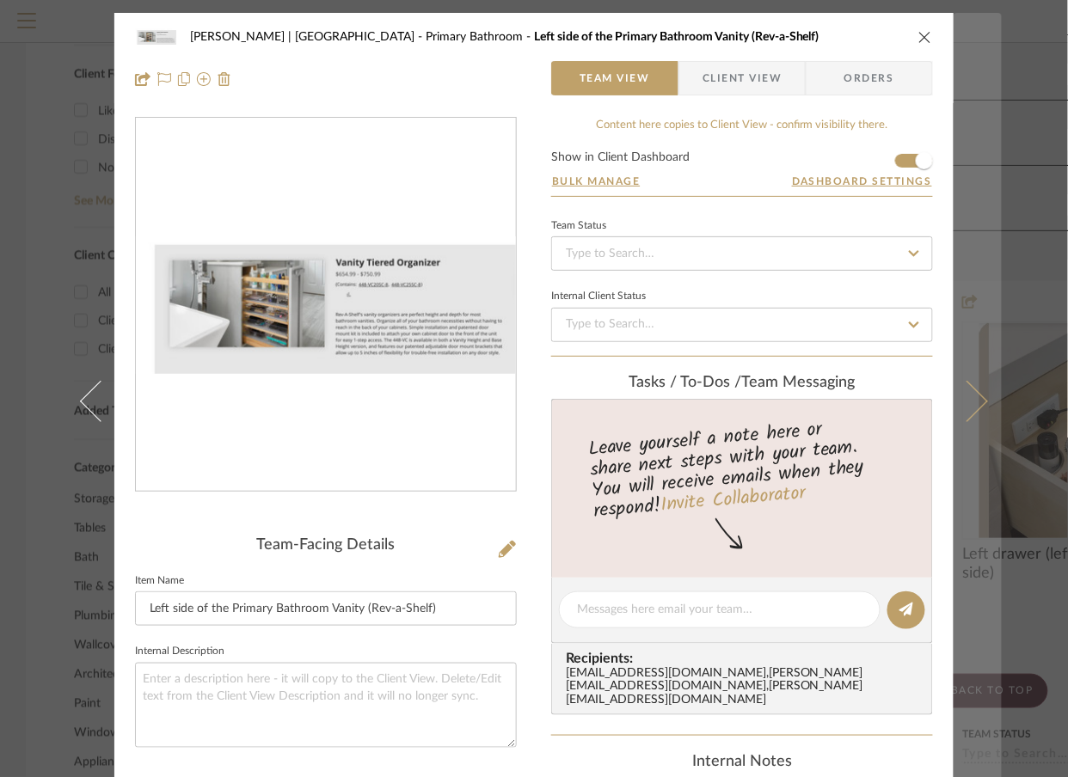
click at [975, 380] on button at bounding box center [978, 401] width 48 height 777
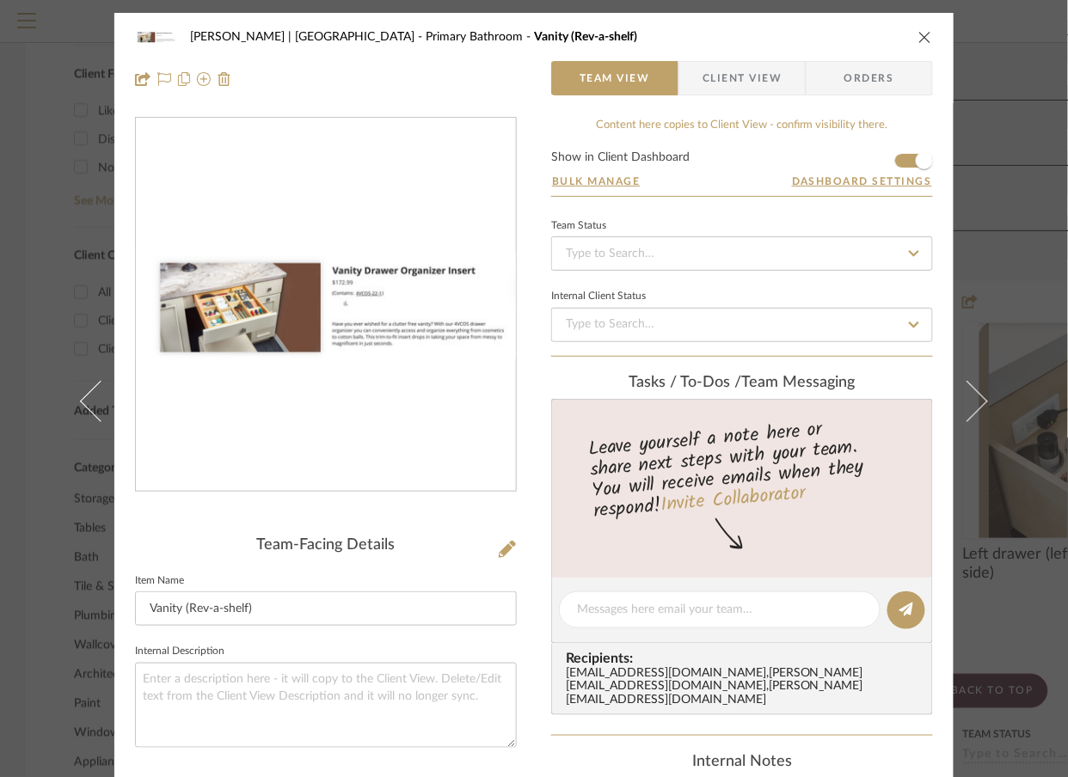
click at [975, 380] on button at bounding box center [978, 401] width 48 height 777
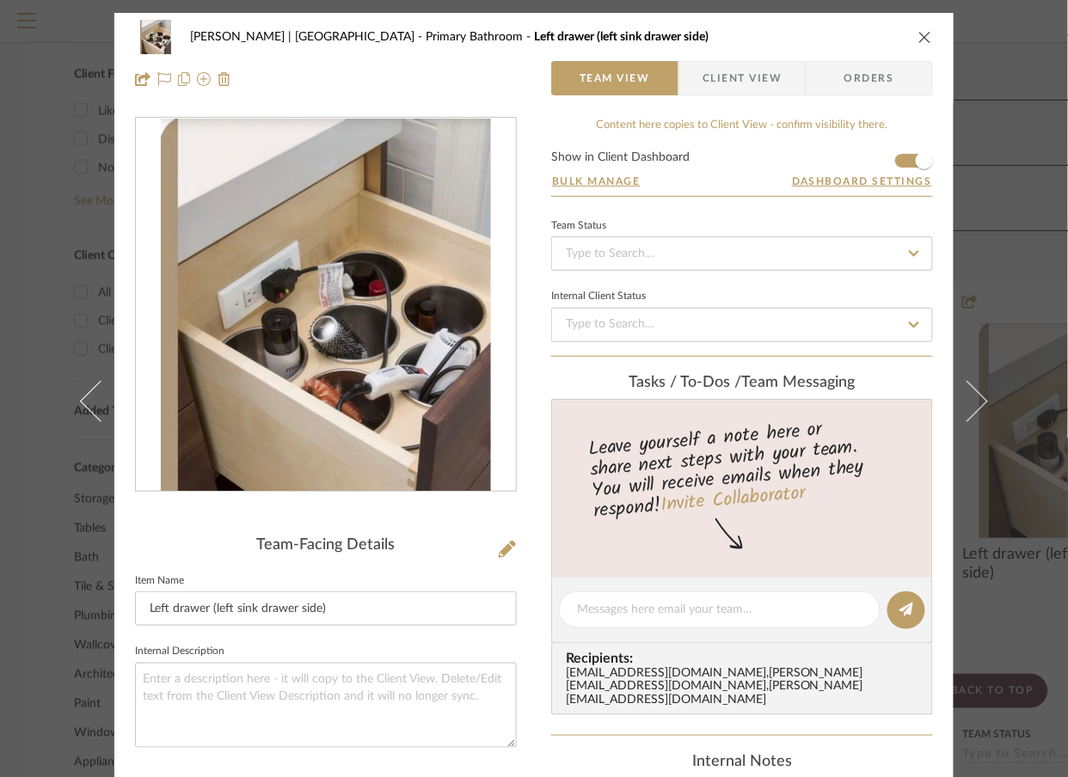
click at [1028, 212] on div "Vargas-Gable | Manhattan Beach Primary Bathroom Left drawer (left sink drawer s…" at bounding box center [534, 388] width 1068 height 777
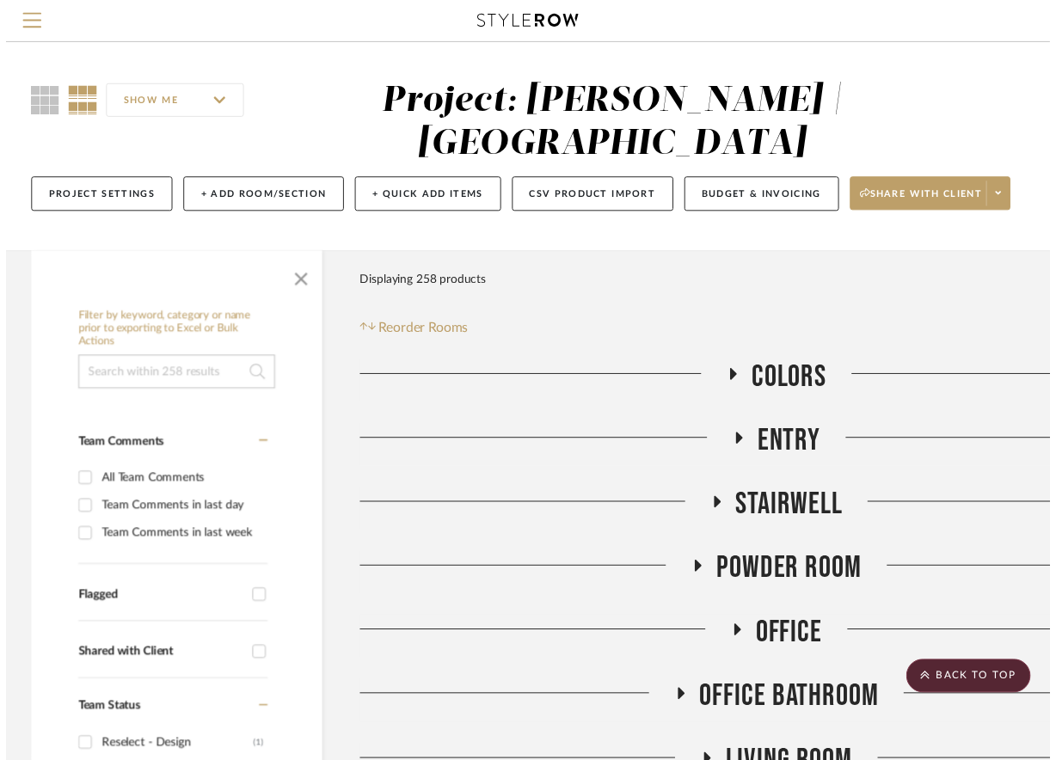
scroll to position [871, 0]
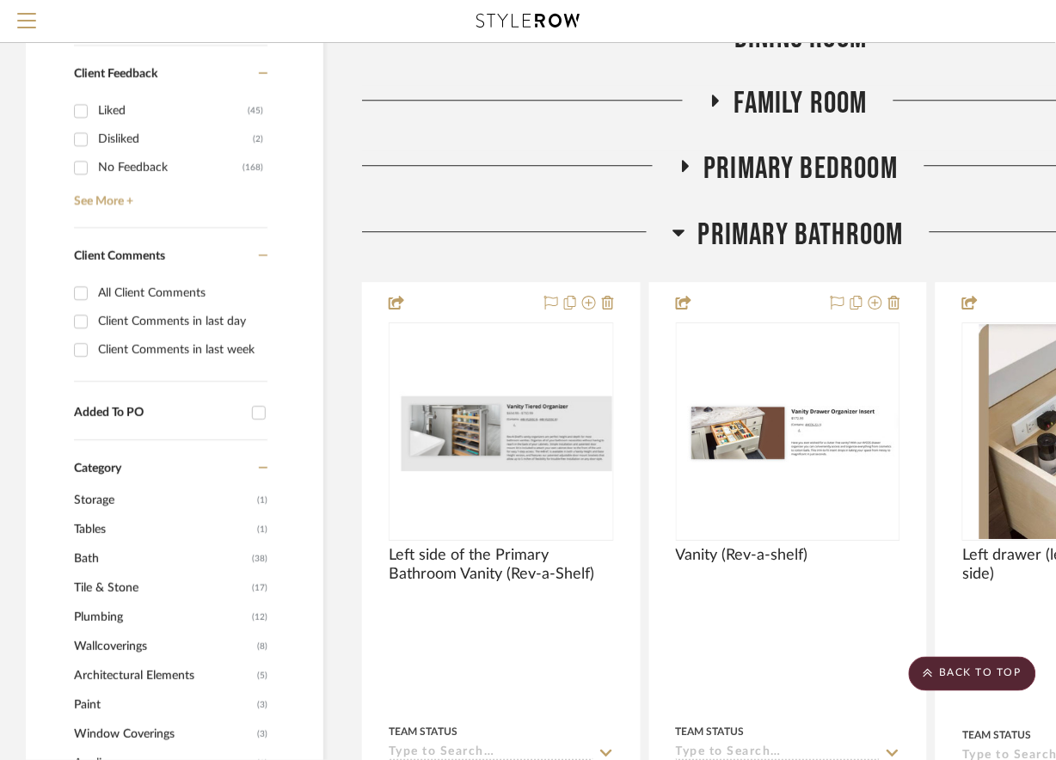
click at [682, 236] on icon at bounding box center [678, 232] width 13 height 21
